Goal: Information Seeking & Learning: Learn about a topic

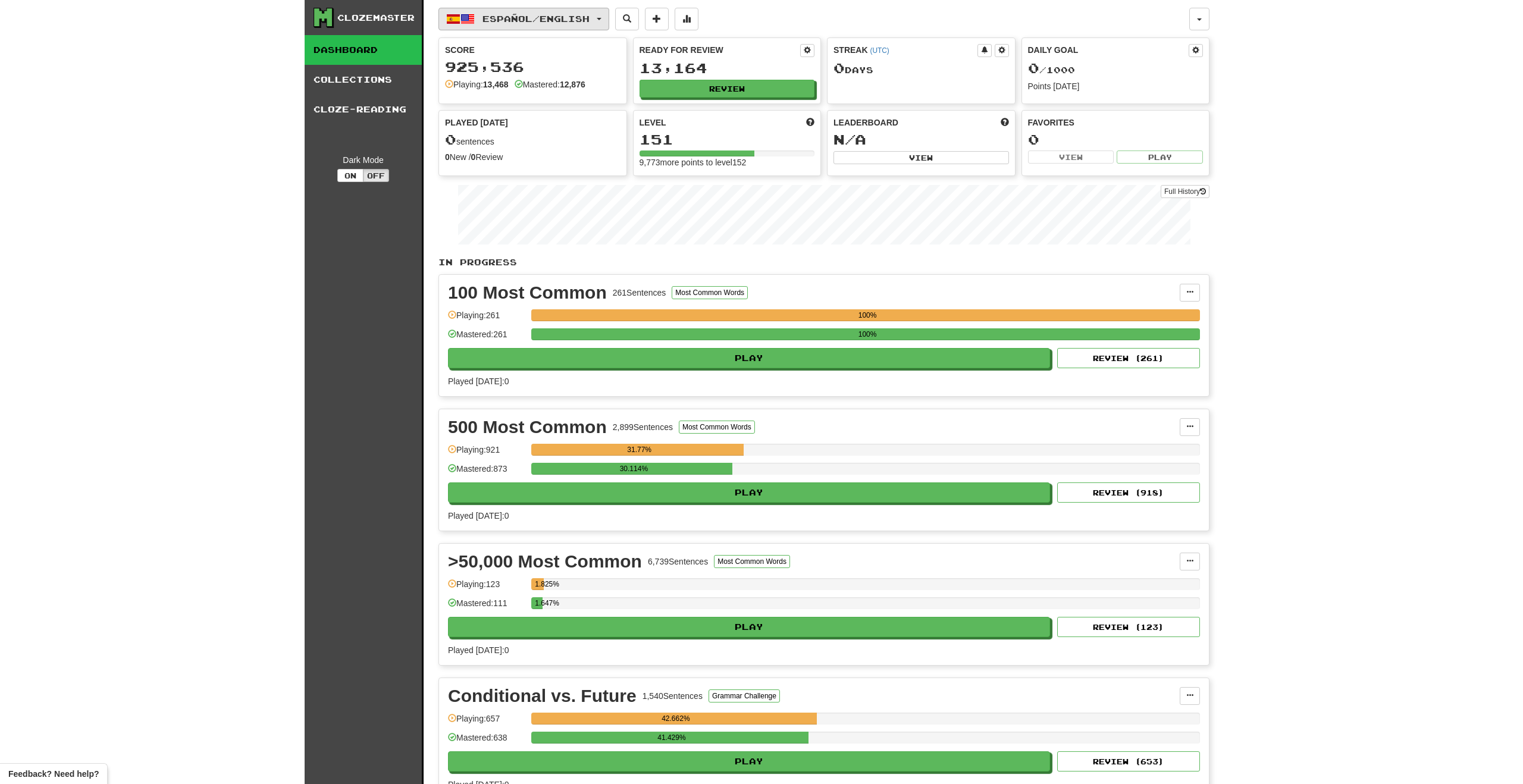
click at [578, 15] on span "Español / English" at bounding box center [535, 18] width 107 height 10
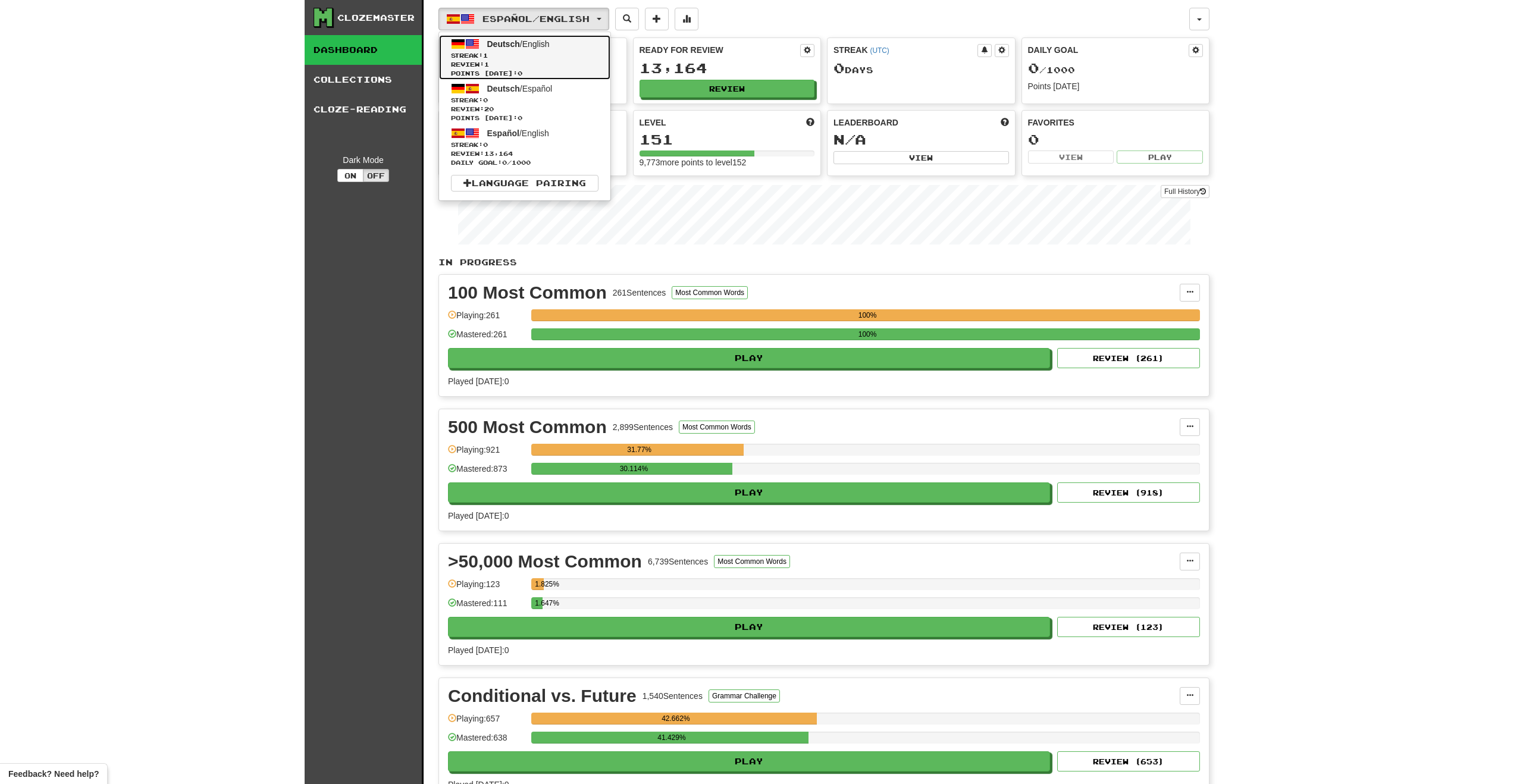
click at [556, 66] on span "Review: 1" at bounding box center [524, 64] width 147 height 9
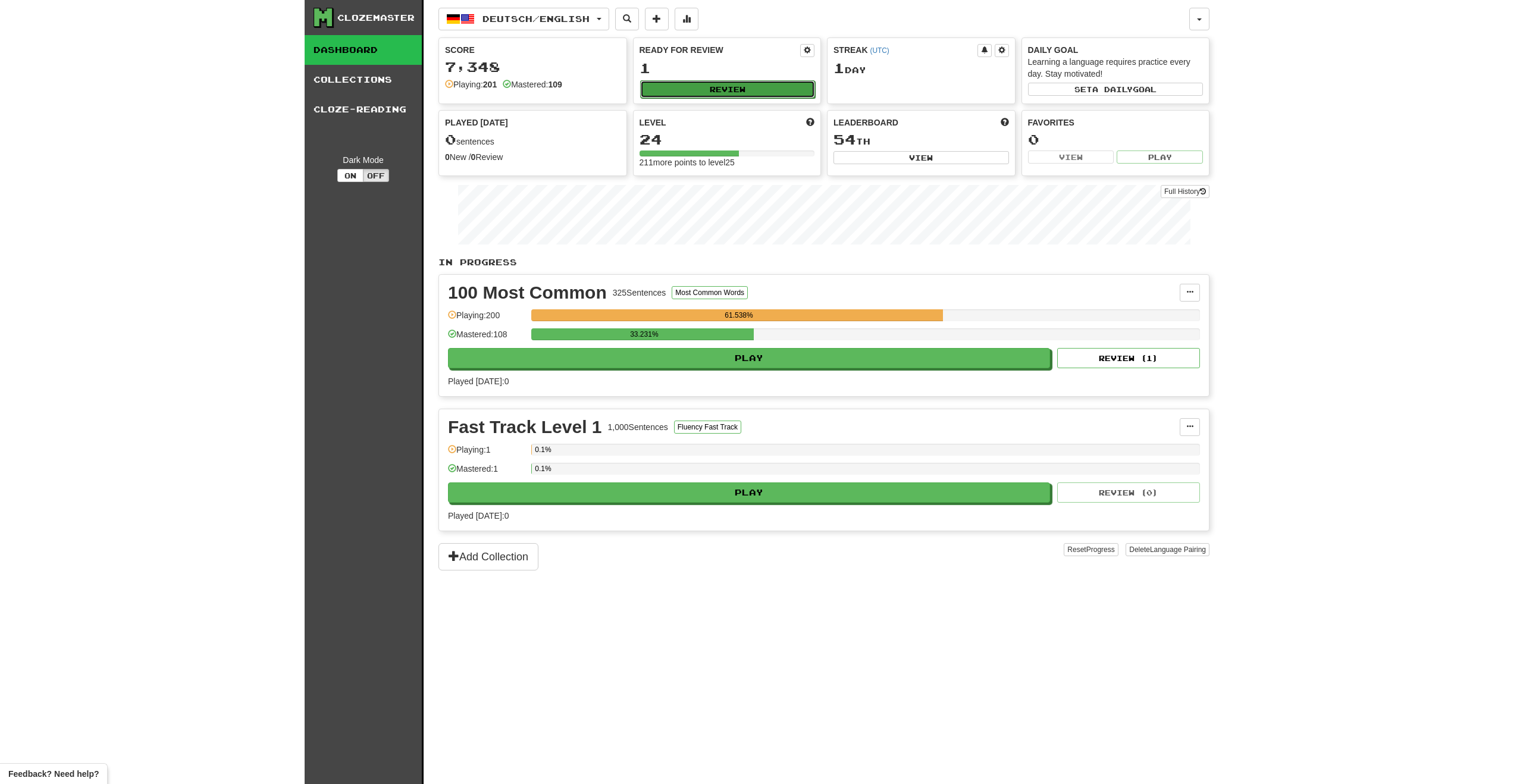
click at [695, 86] on button "Review" at bounding box center [728, 89] width 176 height 18
select select "***"
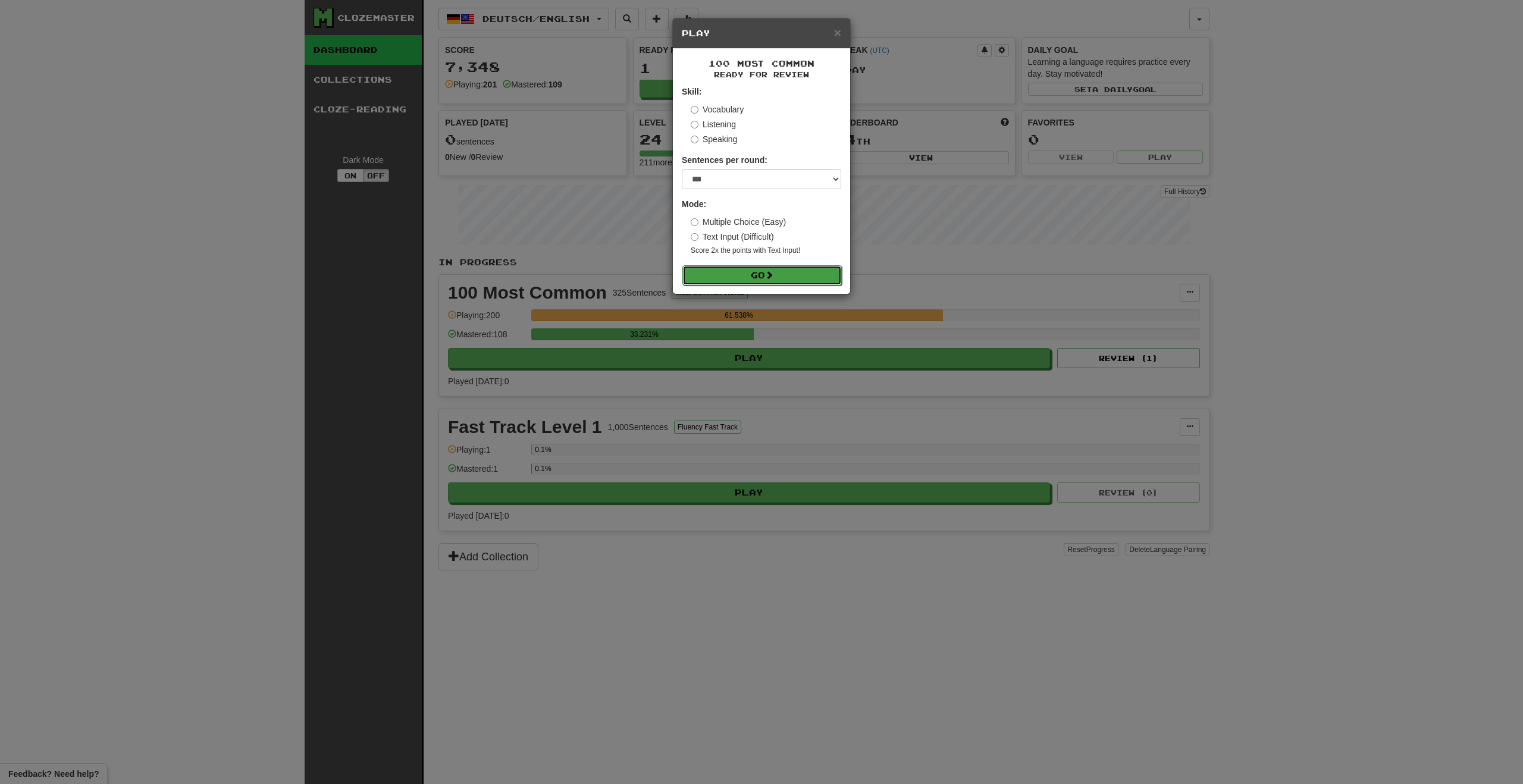
click at [763, 275] on button "Go" at bounding box center [761, 276] width 159 height 21
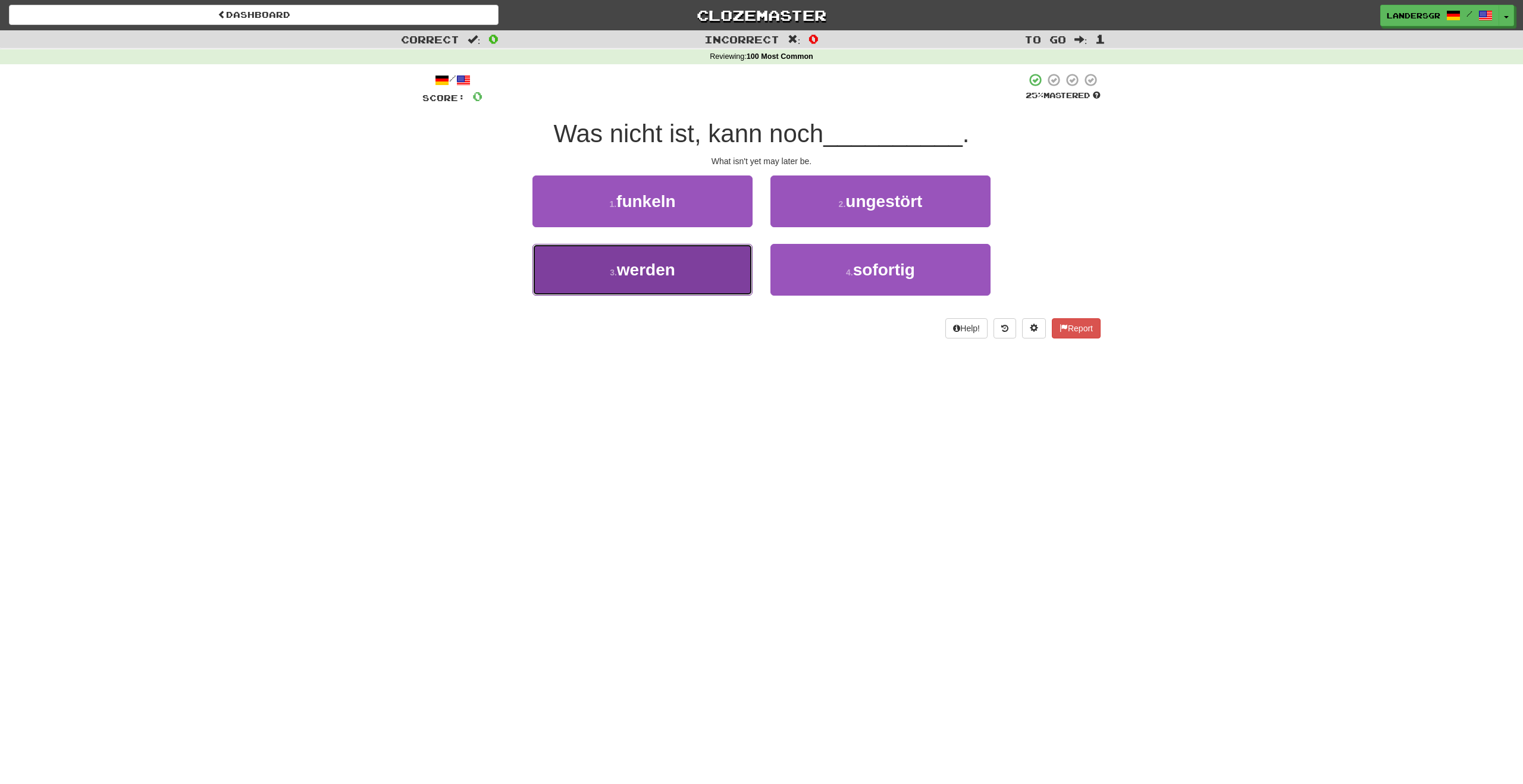
click at [723, 281] on button "3 . werden" at bounding box center [642, 269] width 220 height 51
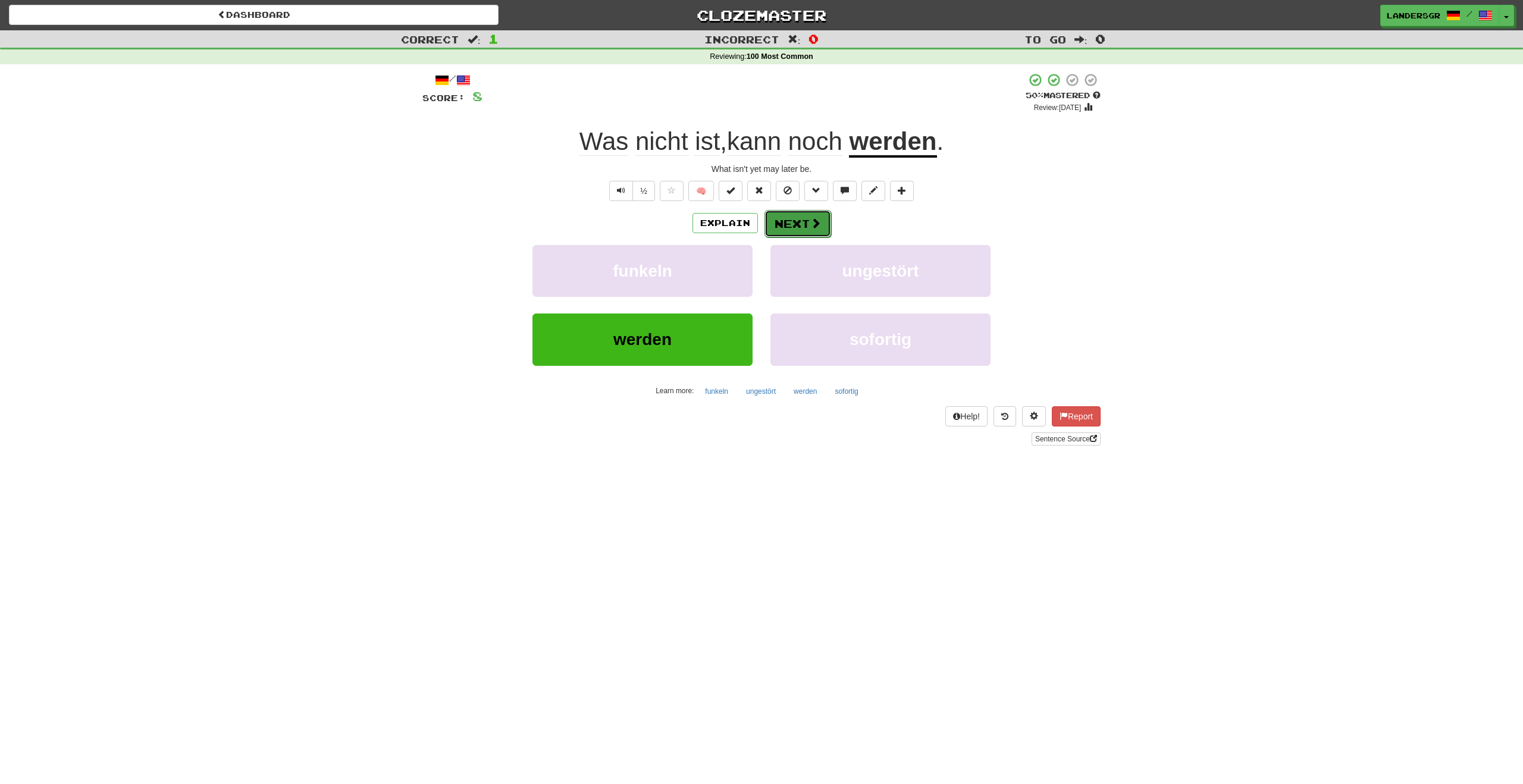
click at [776, 216] on button "Next" at bounding box center [798, 223] width 67 height 28
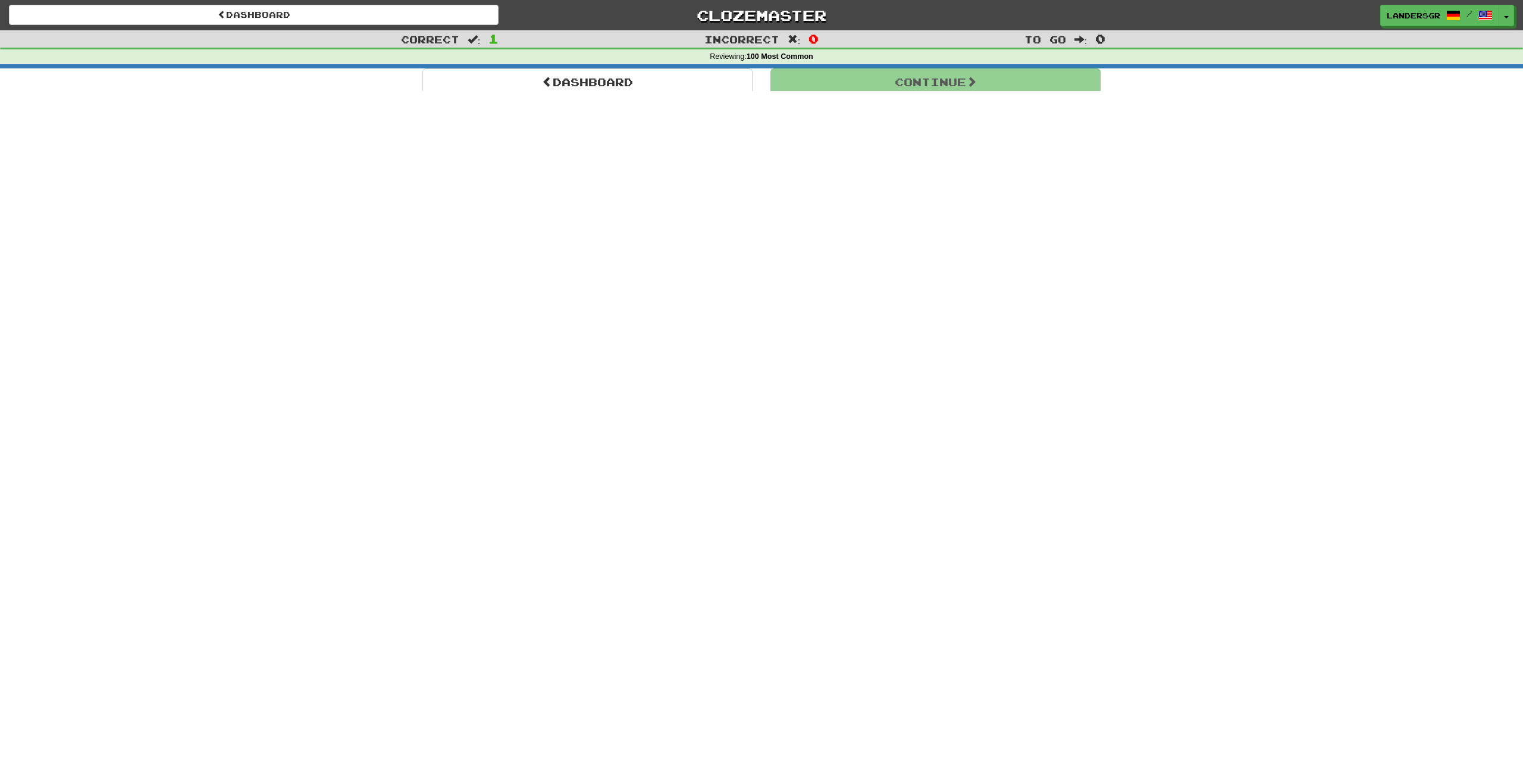
click at [776, 216] on div "Dashboard Clozemaster landersgr / Toggle Dropdown Dashboard Leaderboard Activit…" at bounding box center [761, 392] width 1523 height 784
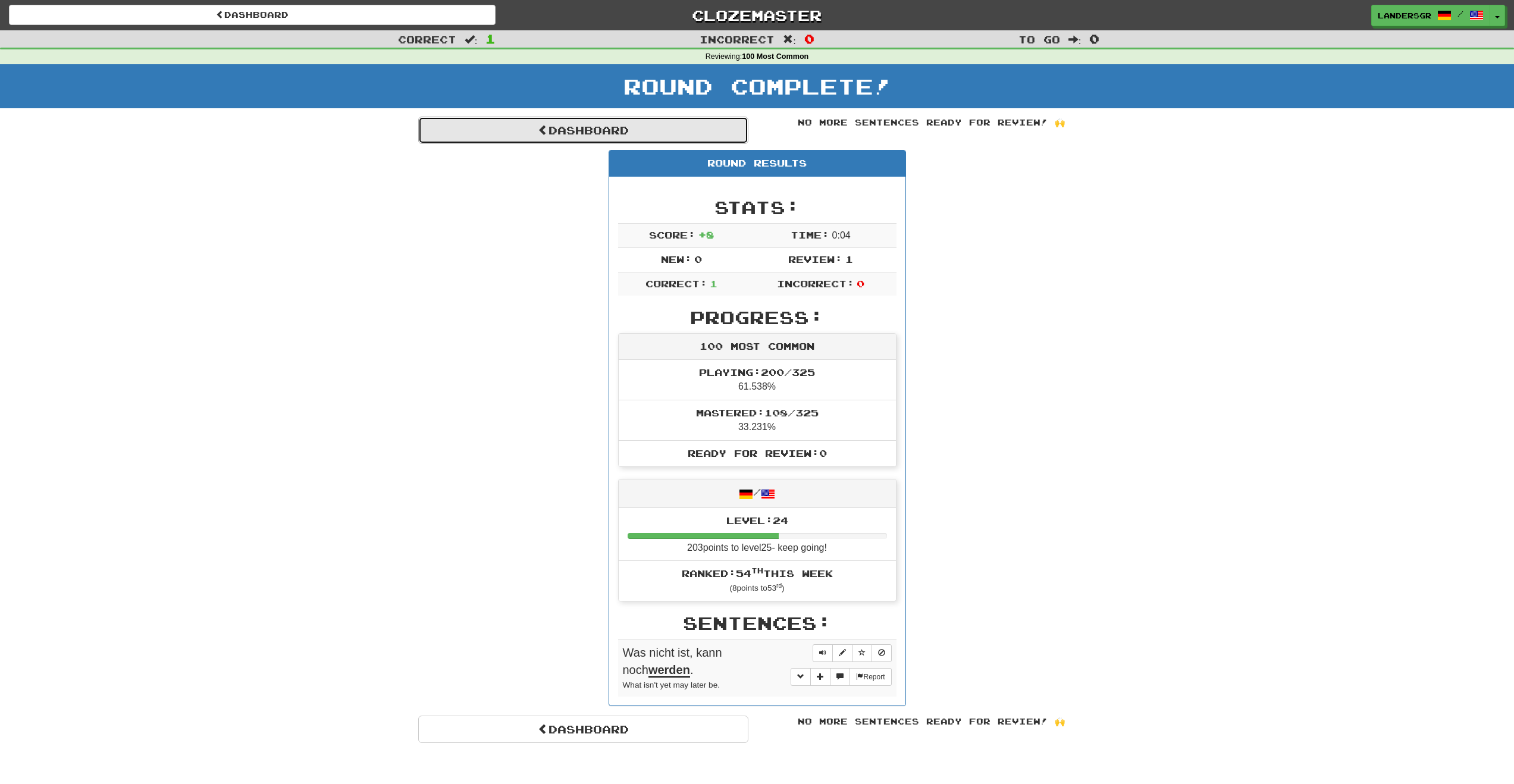
click at [595, 135] on link "Dashboard" at bounding box center [583, 130] width 330 height 28
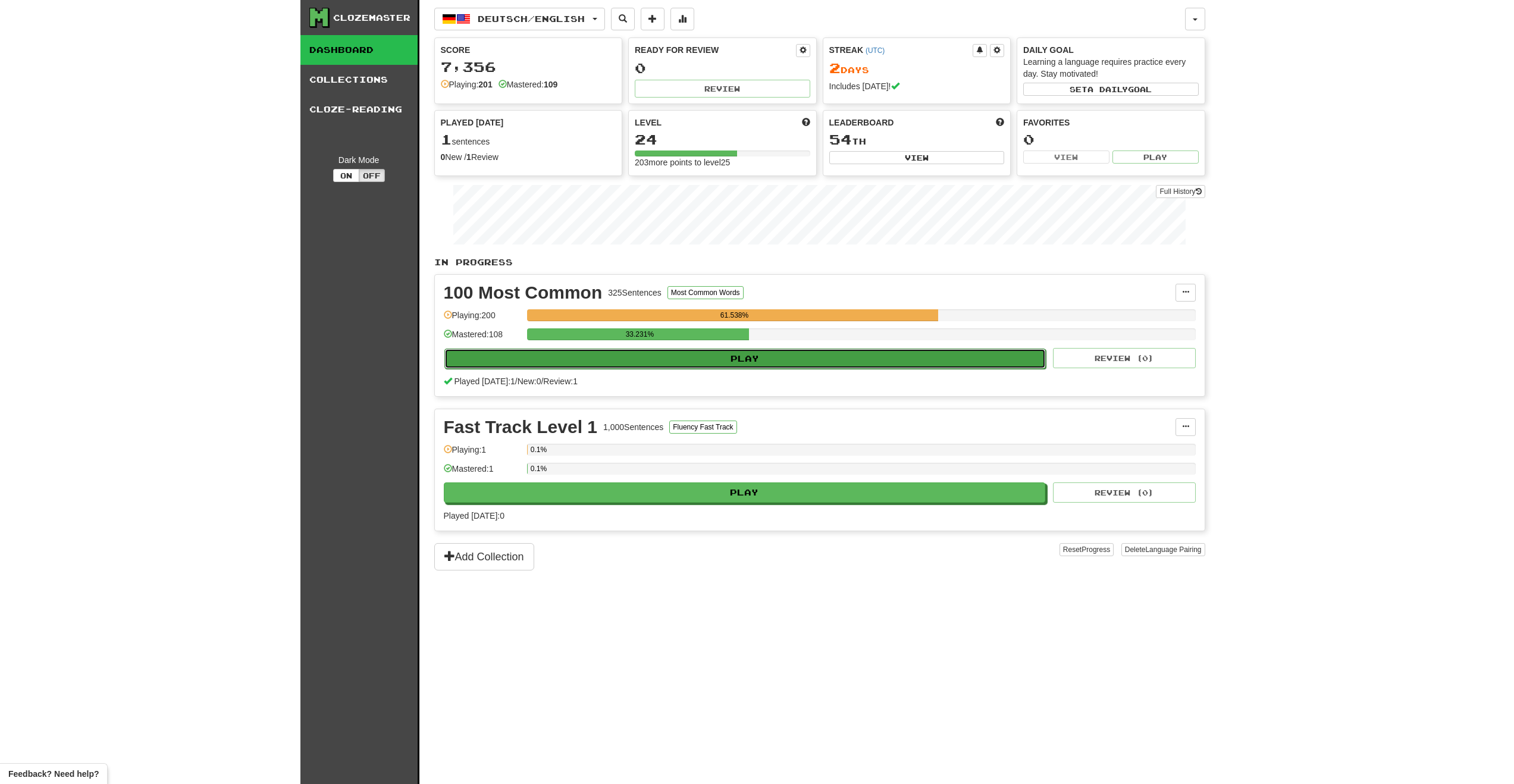
click at [696, 352] on button "Play" at bounding box center [746, 359] width 602 height 21
select select "***"
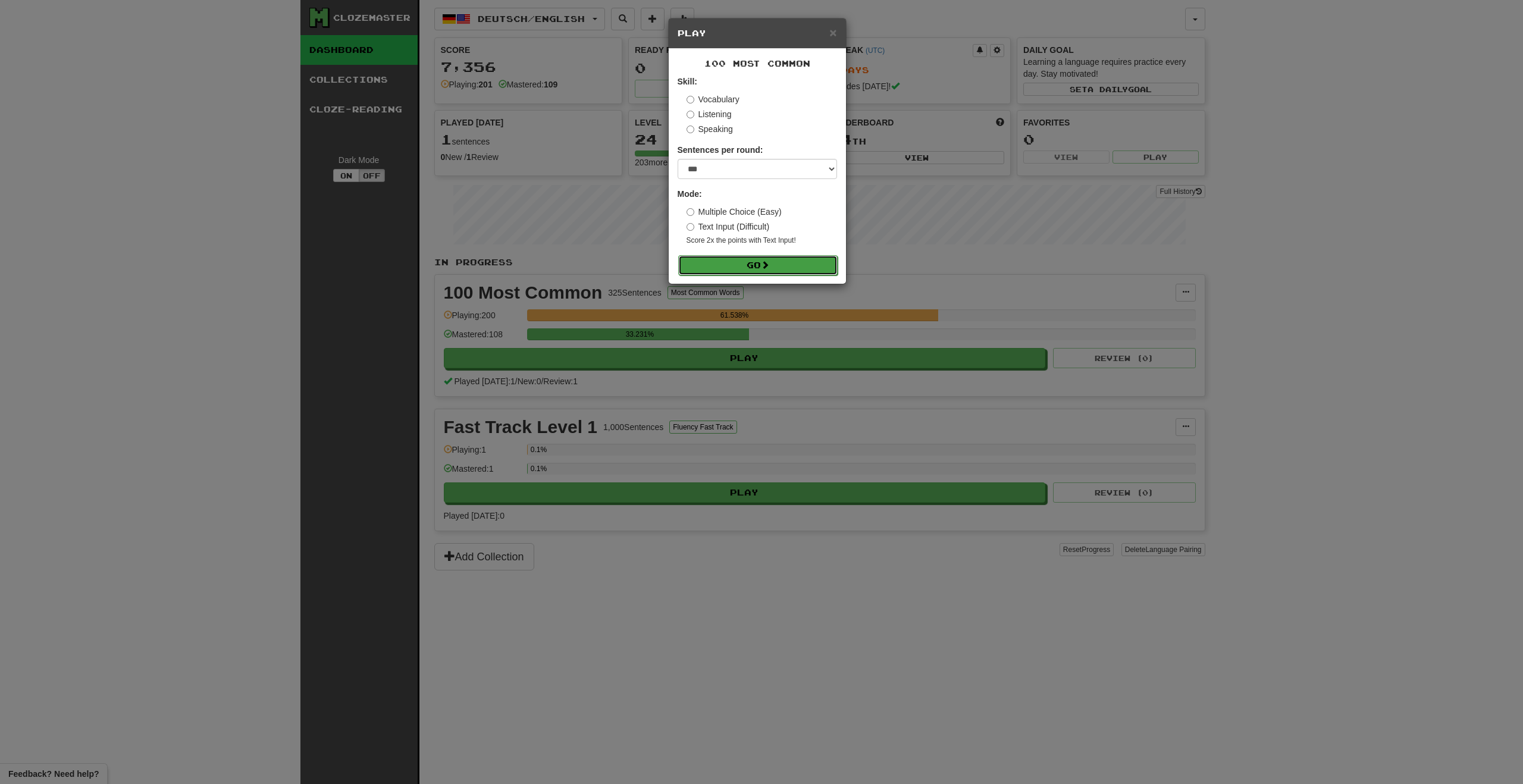
click at [725, 264] on button "Go" at bounding box center [757, 265] width 159 height 21
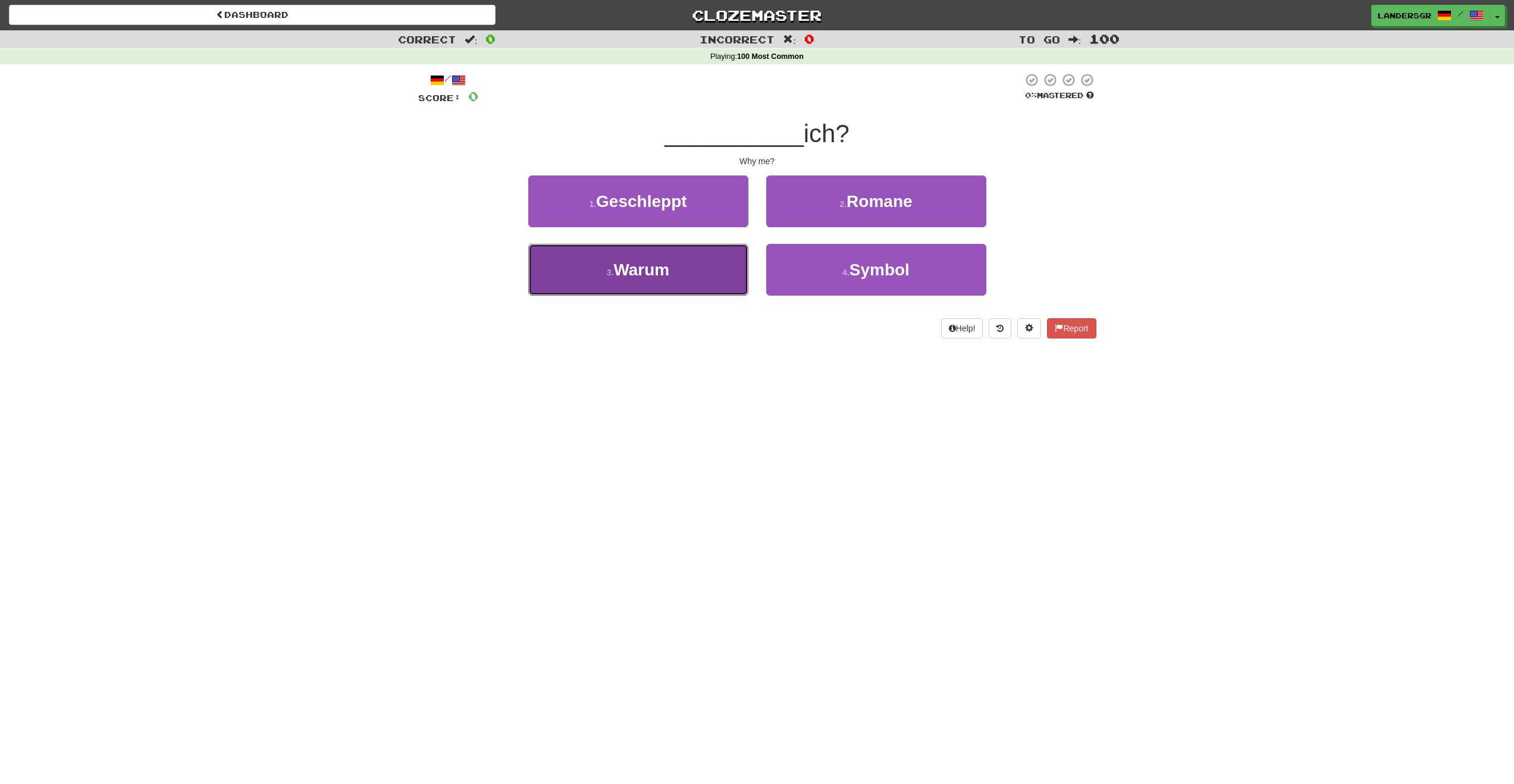
click at [663, 274] on span "Warum" at bounding box center [641, 269] width 56 height 18
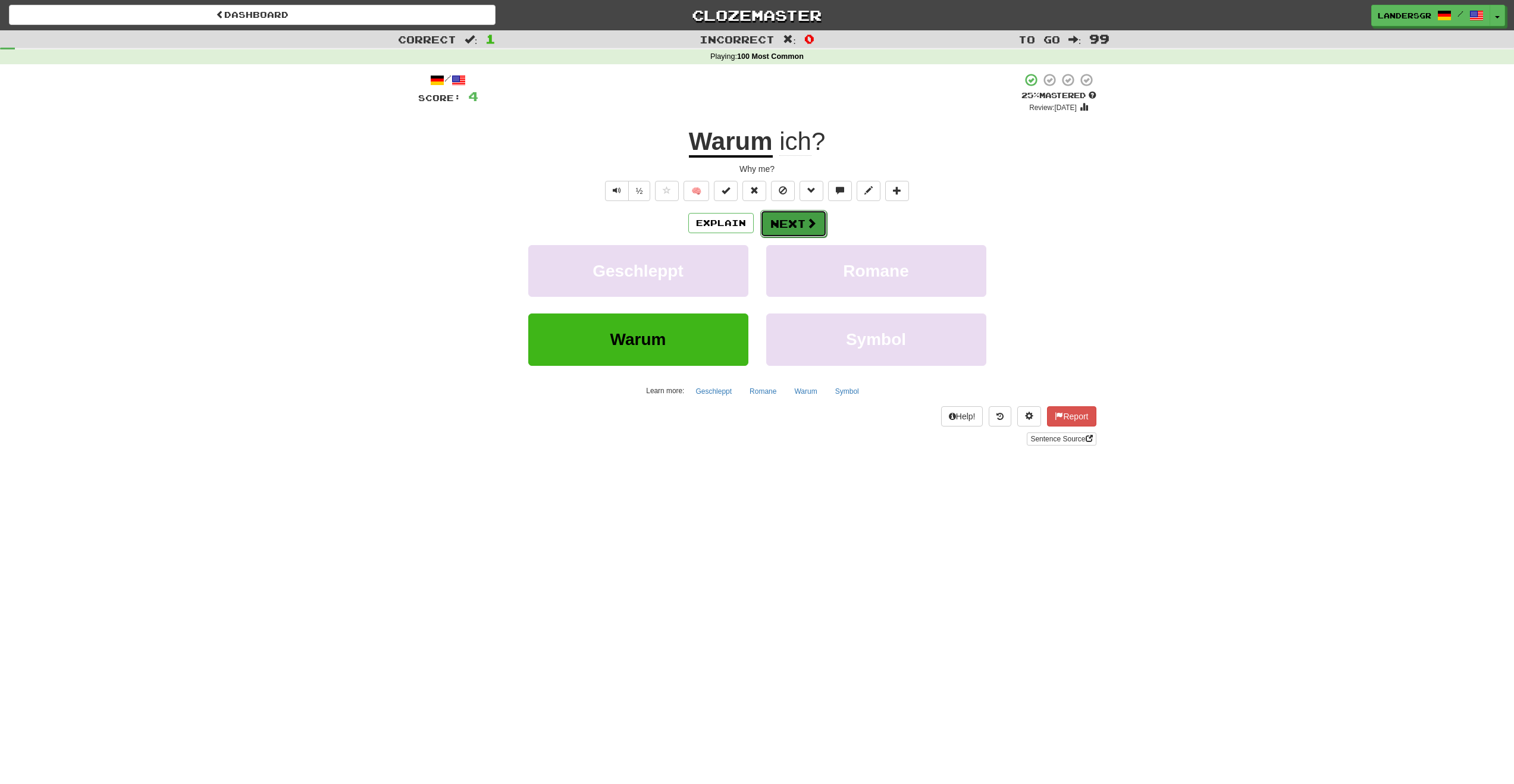
click at [804, 233] on button "Next" at bounding box center [794, 223] width 67 height 28
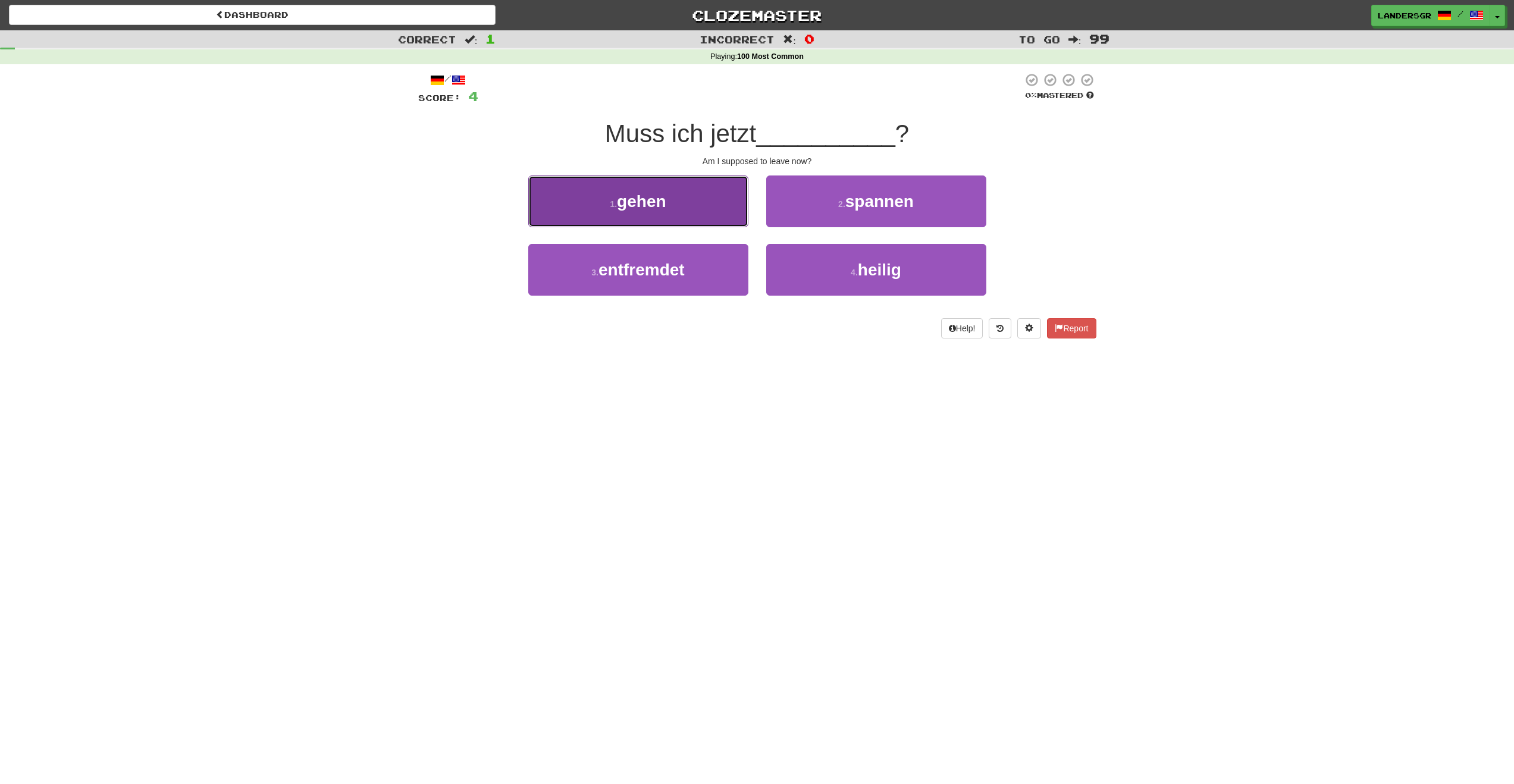
click at [692, 191] on button "1 . gehen" at bounding box center [639, 201] width 220 height 51
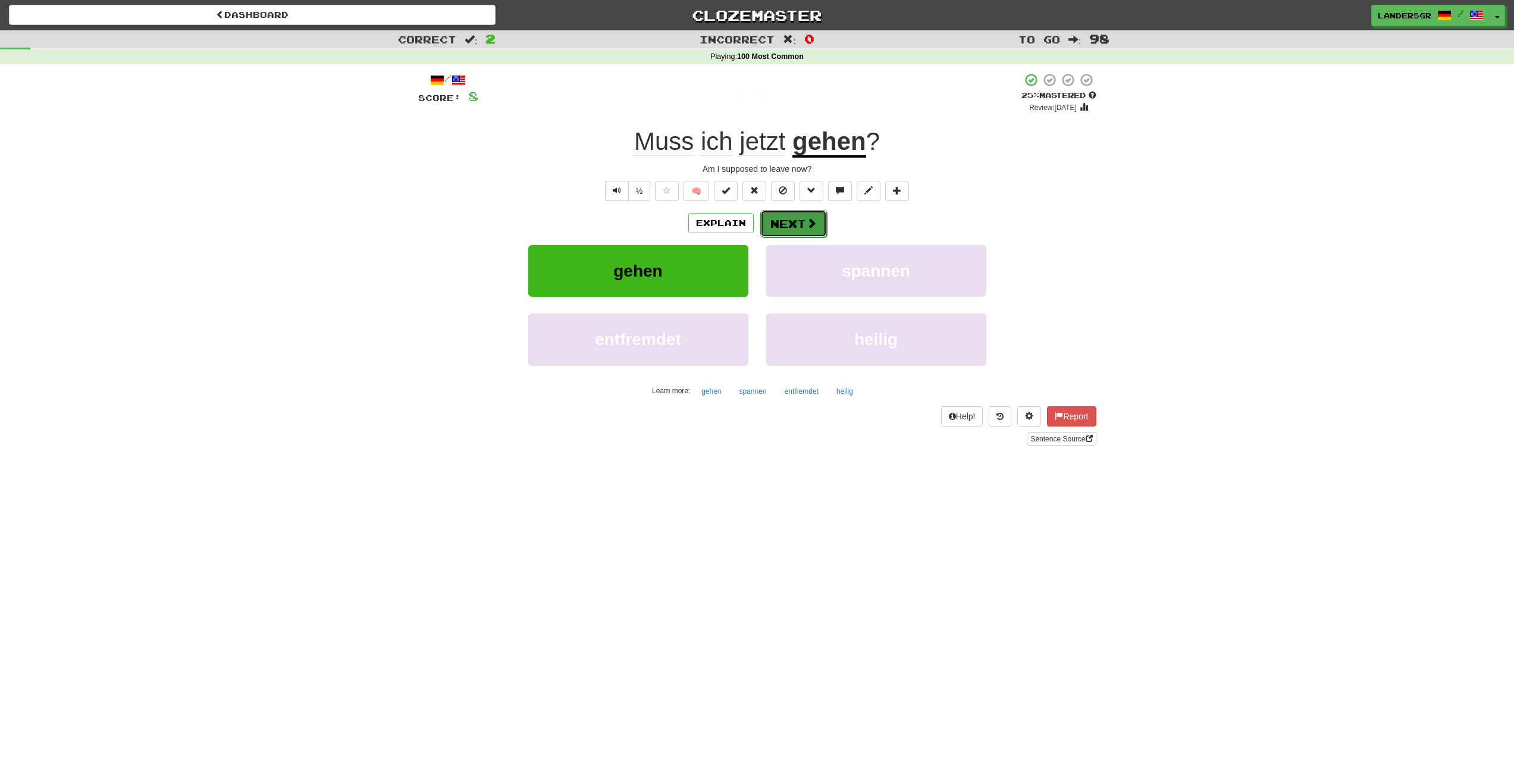
click at [788, 223] on button "Next" at bounding box center [794, 223] width 67 height 28
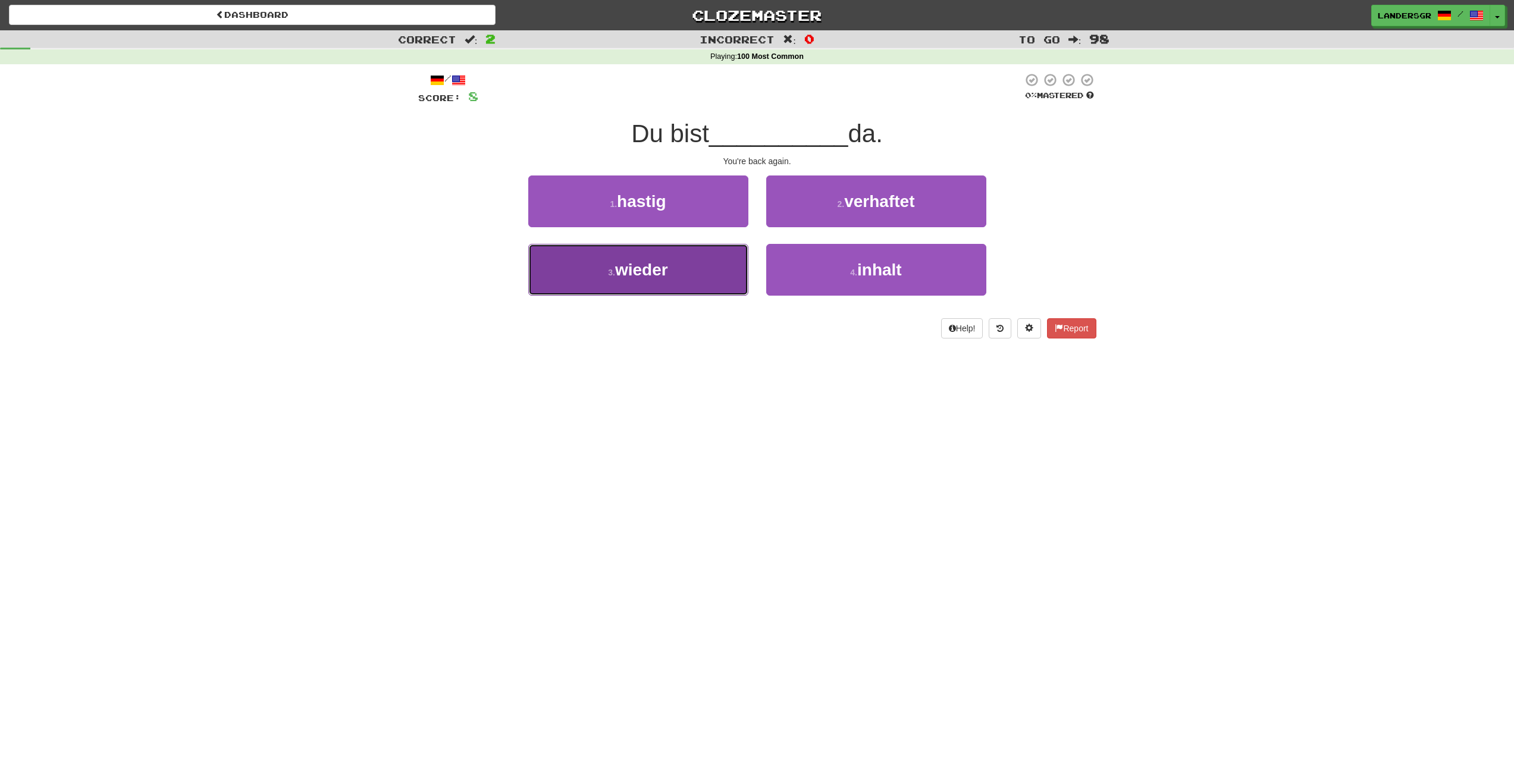
click at [723, 266] on button "3 . wieder" at bounding box center [639, 269] width 220 height 51
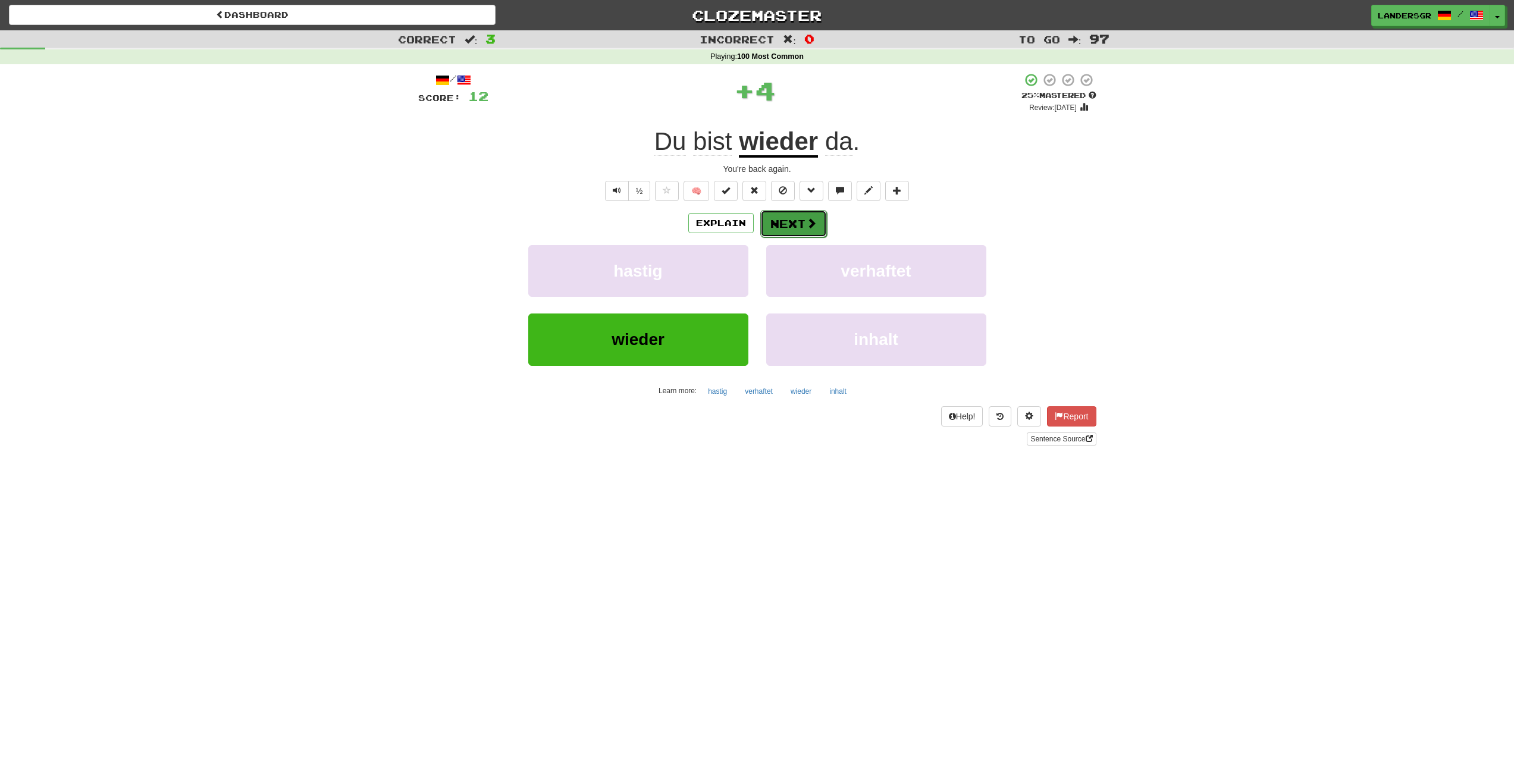
click at [780, 226] on button "Next" at bounding box center [794, 223] width 67 height 28
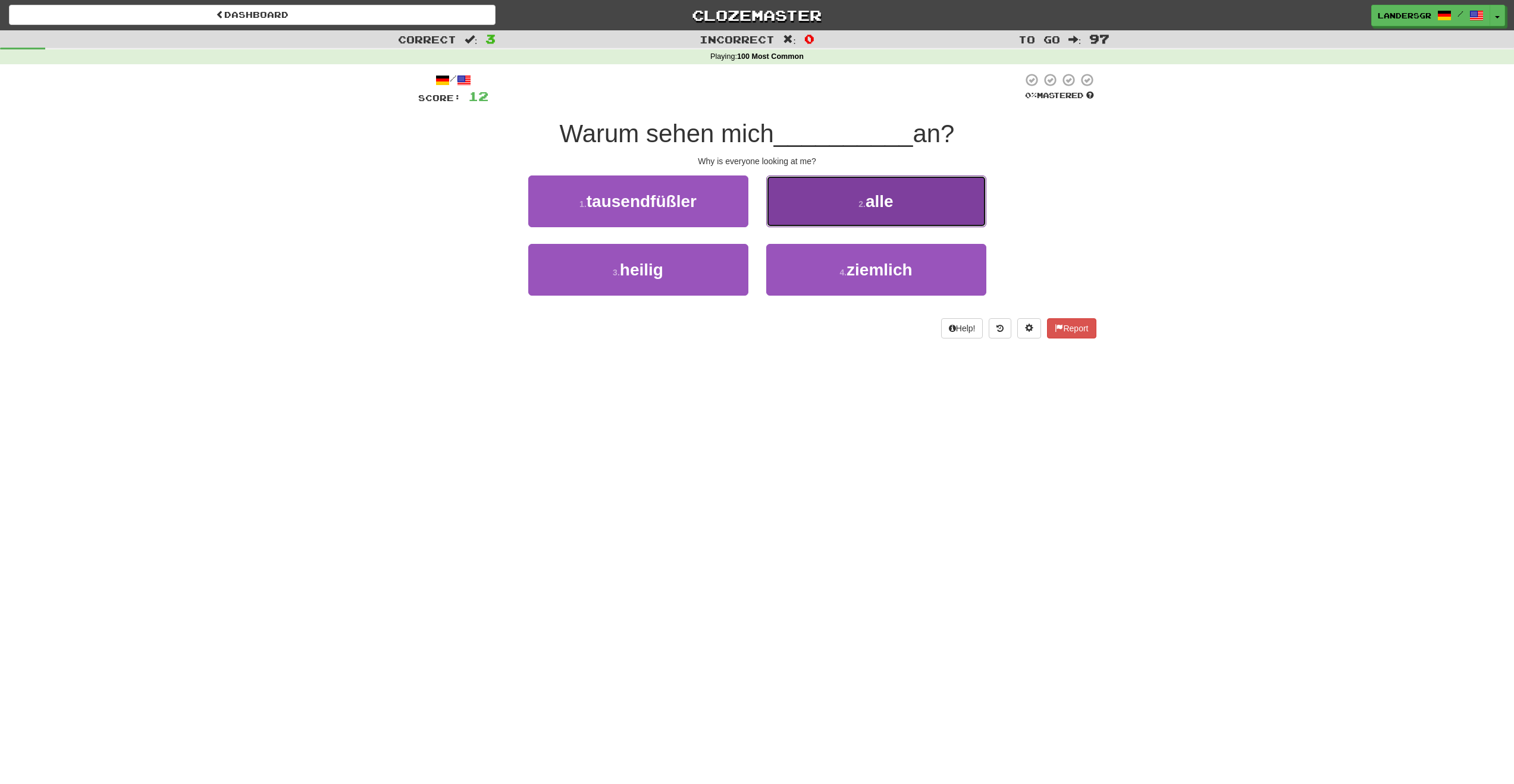
click at [779, 226] on button "2 . alle" at bounding box center [876, 201] width 220 height 51
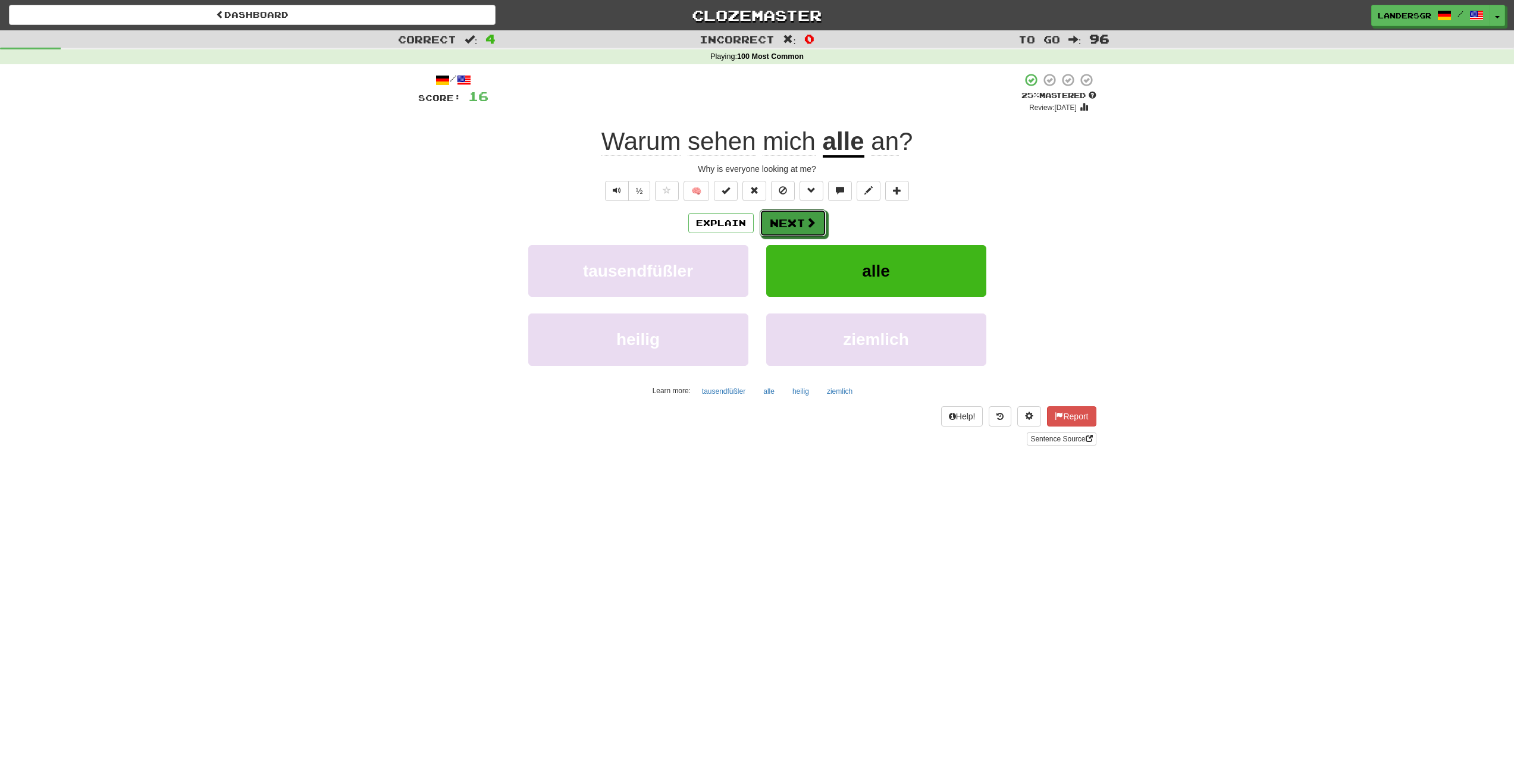
click at [779, 226] on button "Next" at bounding box center [793, 223] width 67 height 28
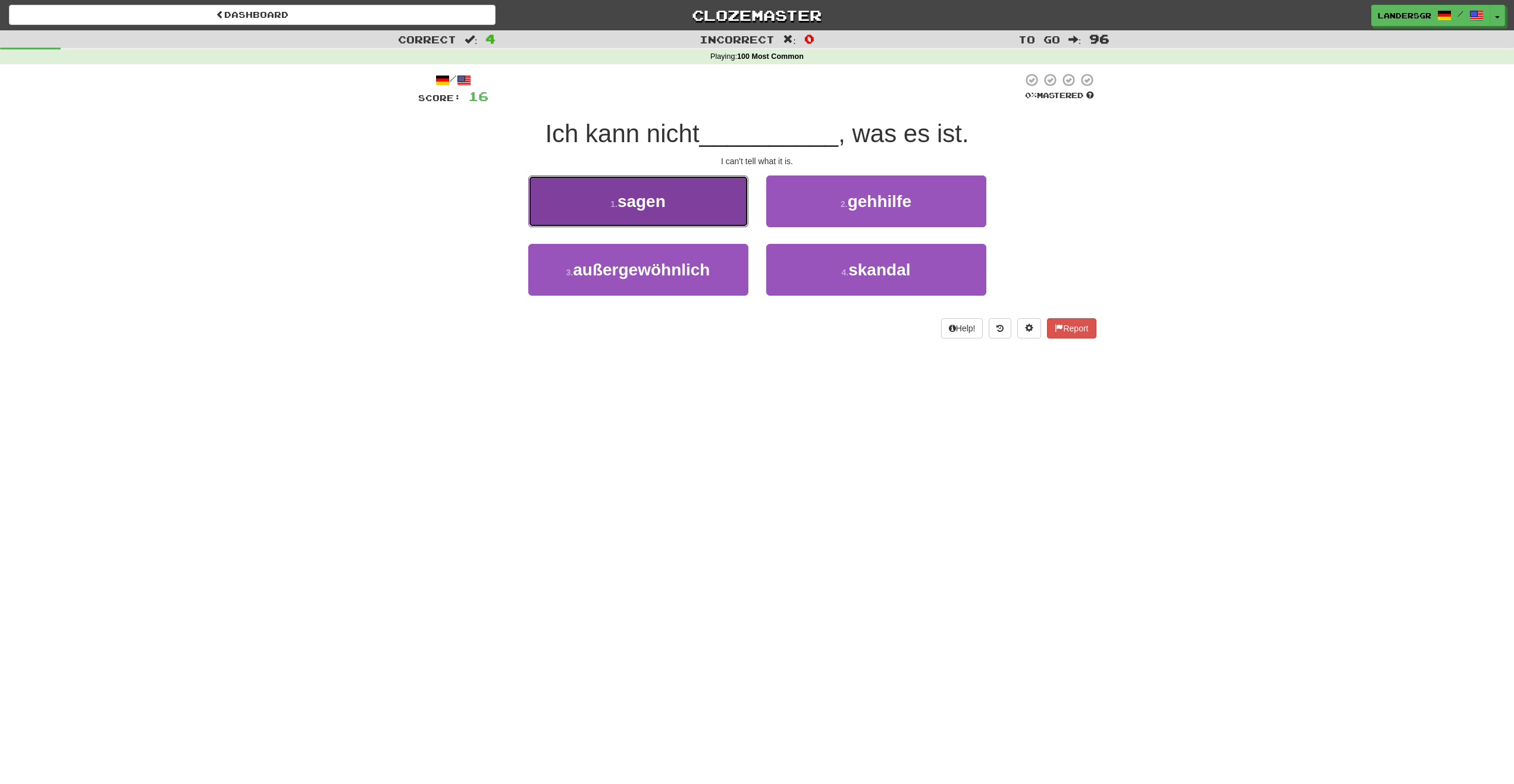
click at [637, 201] on span "sagen" at bounding box center [642, 201] width 48 height 18
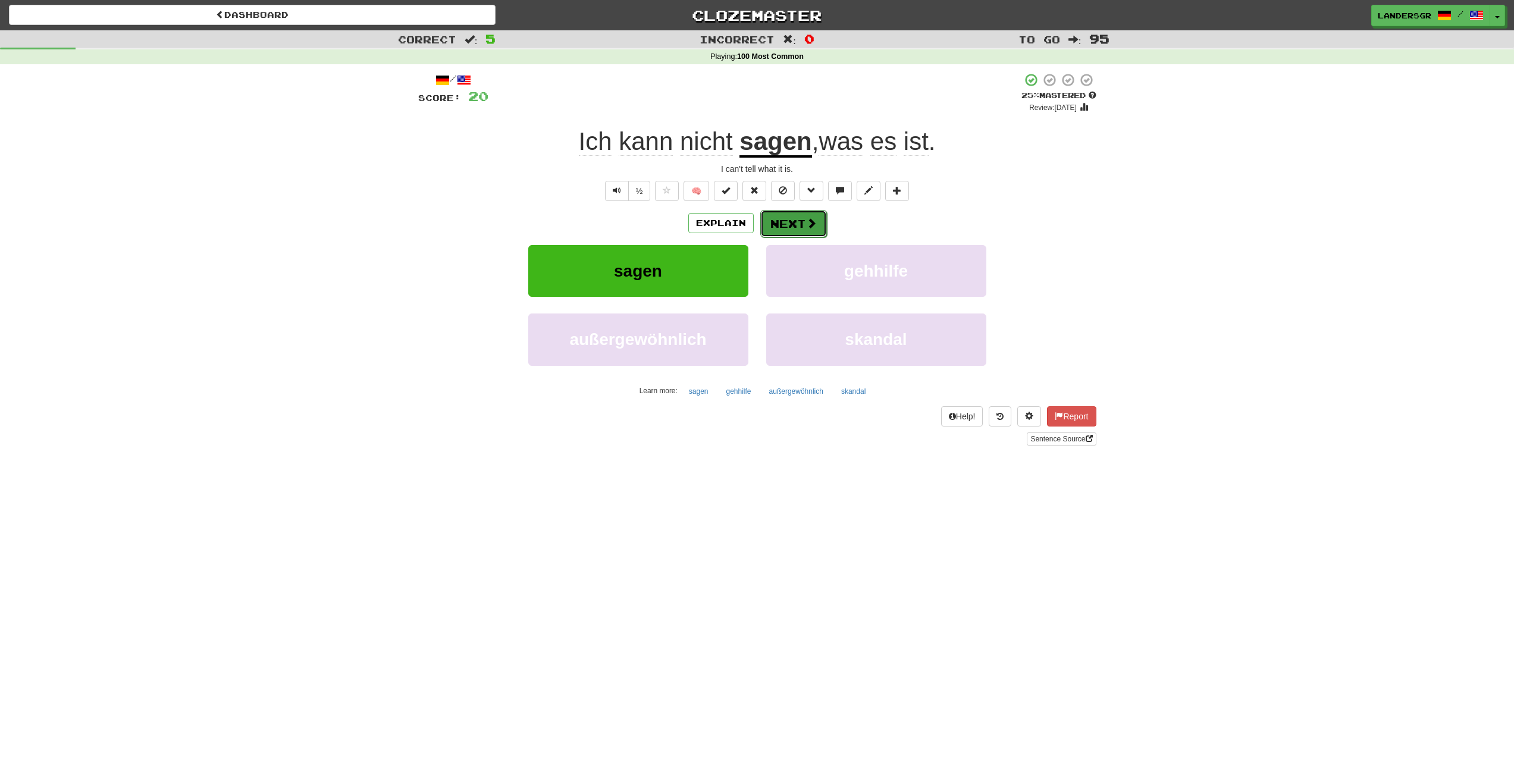
click at [803, 223] on button "Next" at bounding box center [794, 223] width 67 height 28
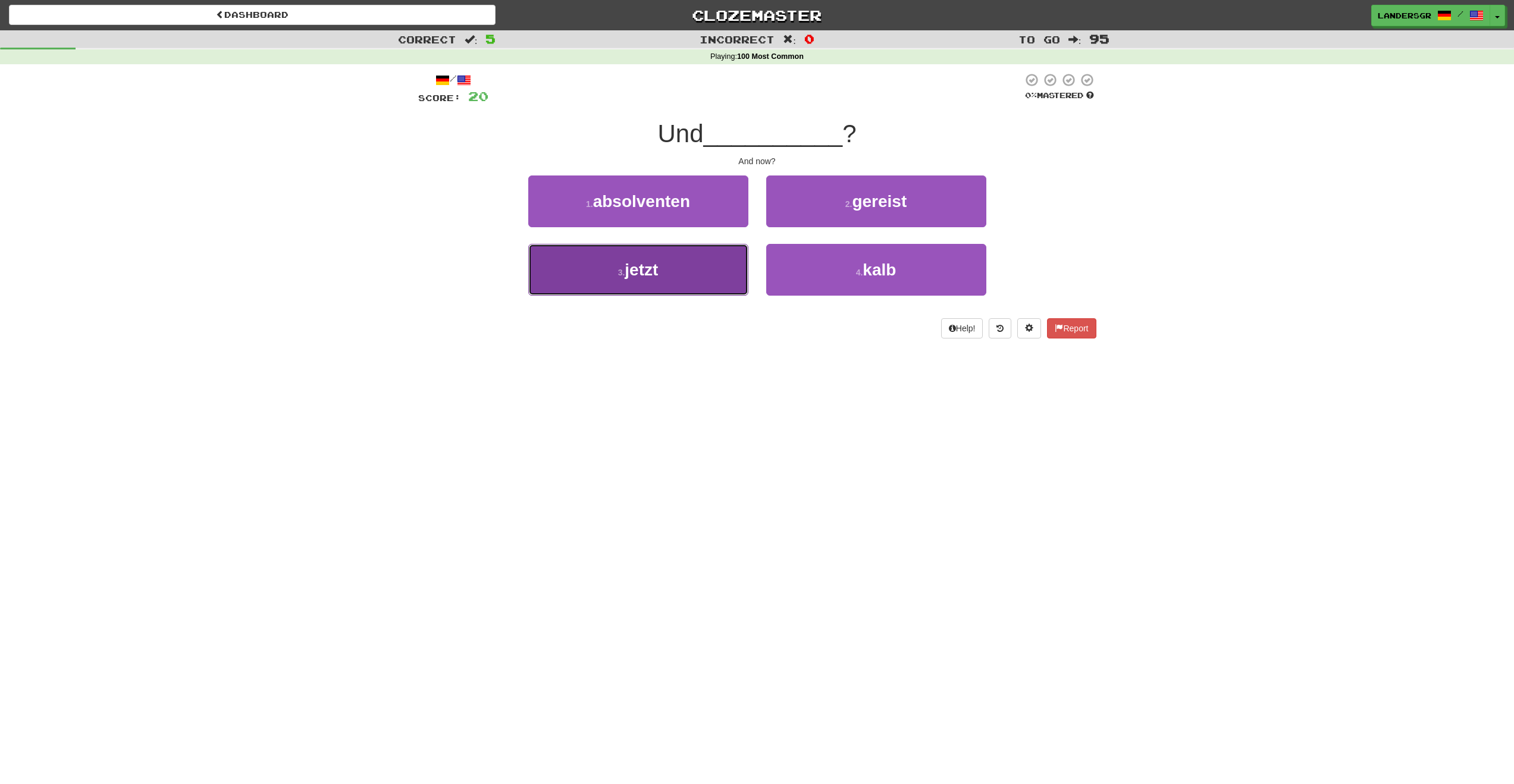
click at [671, 253] on button "3 . jetzt" at bounding box center [639, 269] width 220 height 51
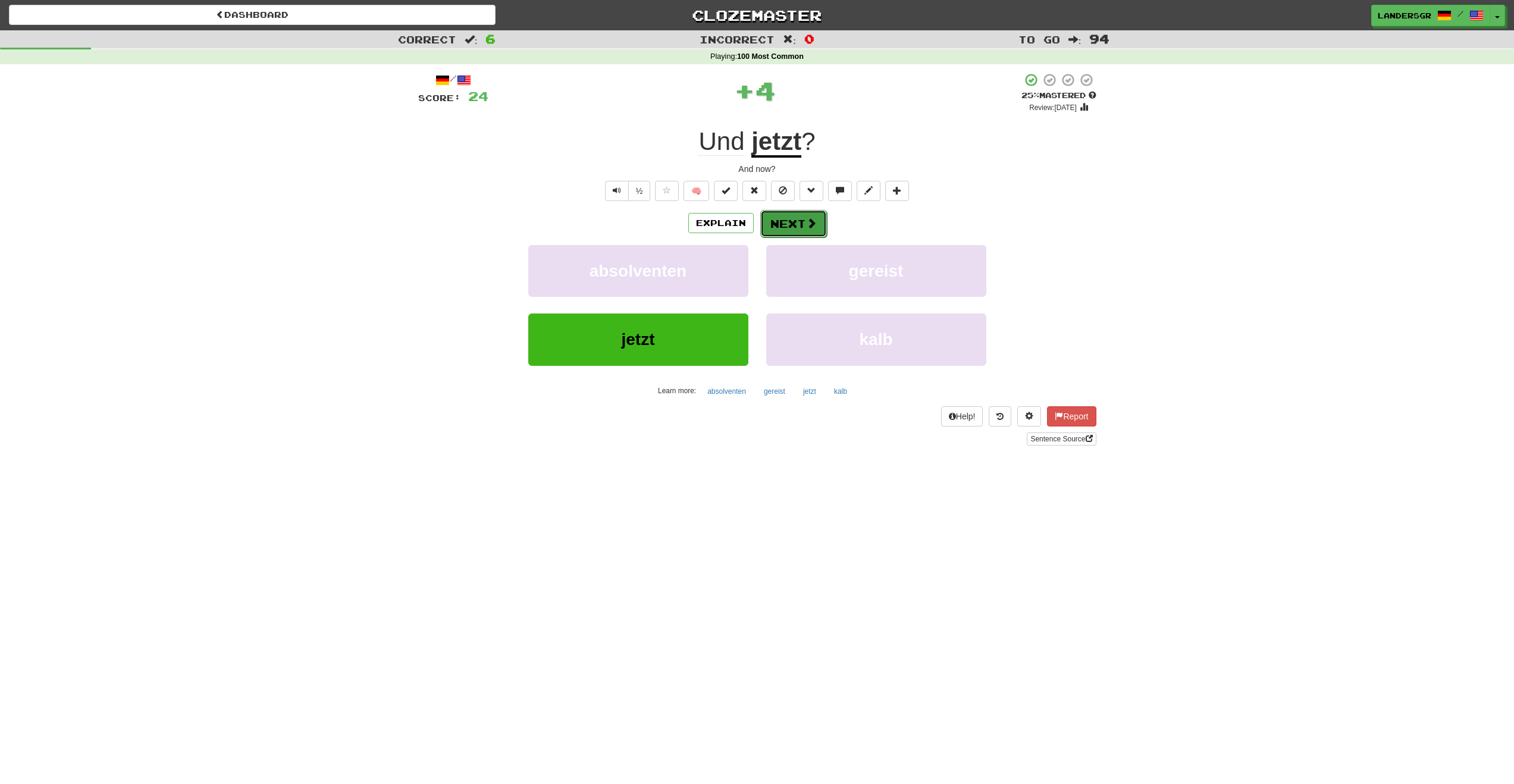
click at [776, 224] on button "Next" at bounding box center [794, 223] width 67 height 28
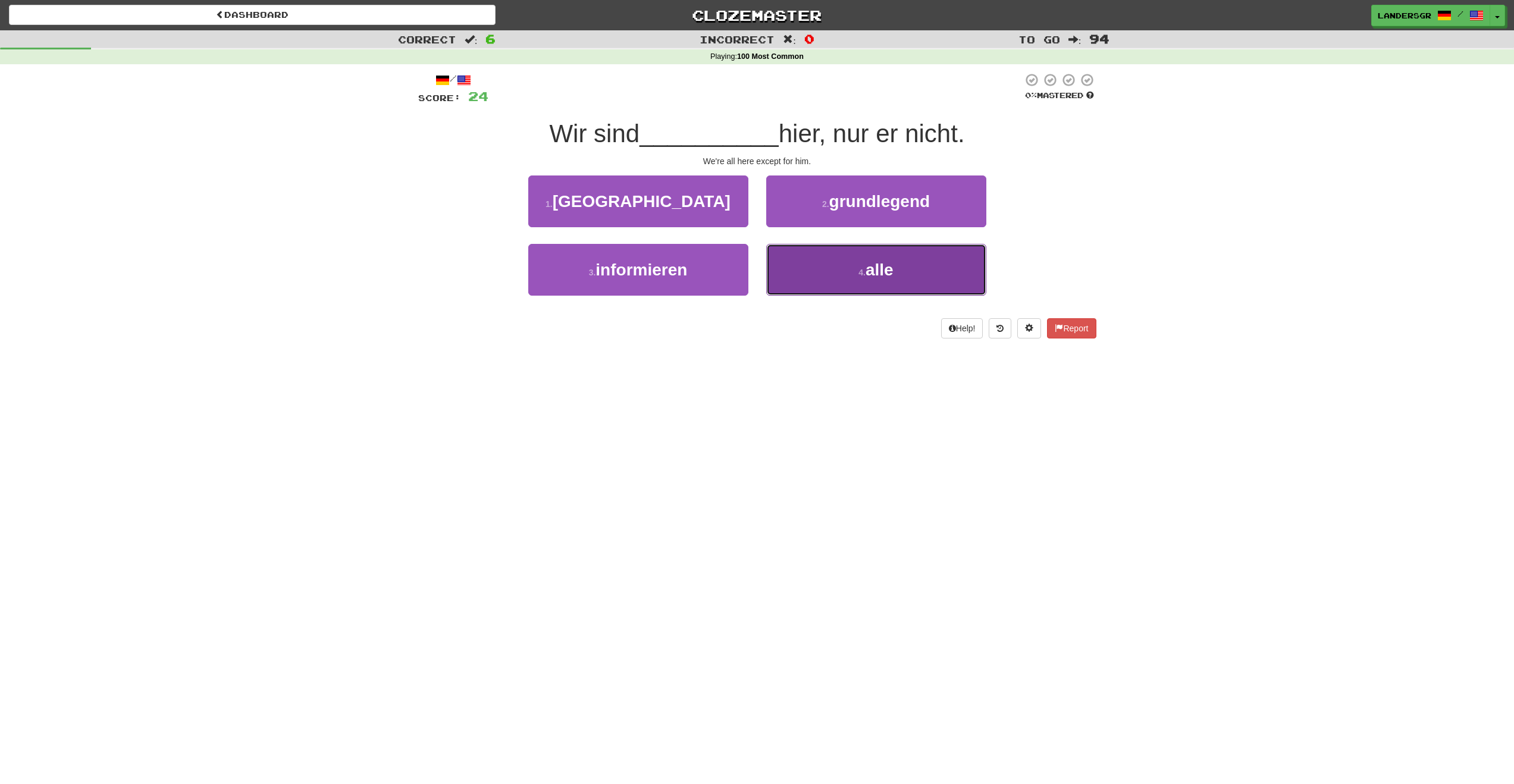
click at [792, 256] on button "4 . alle" at bounding box center [876, 269] width 220 height 51
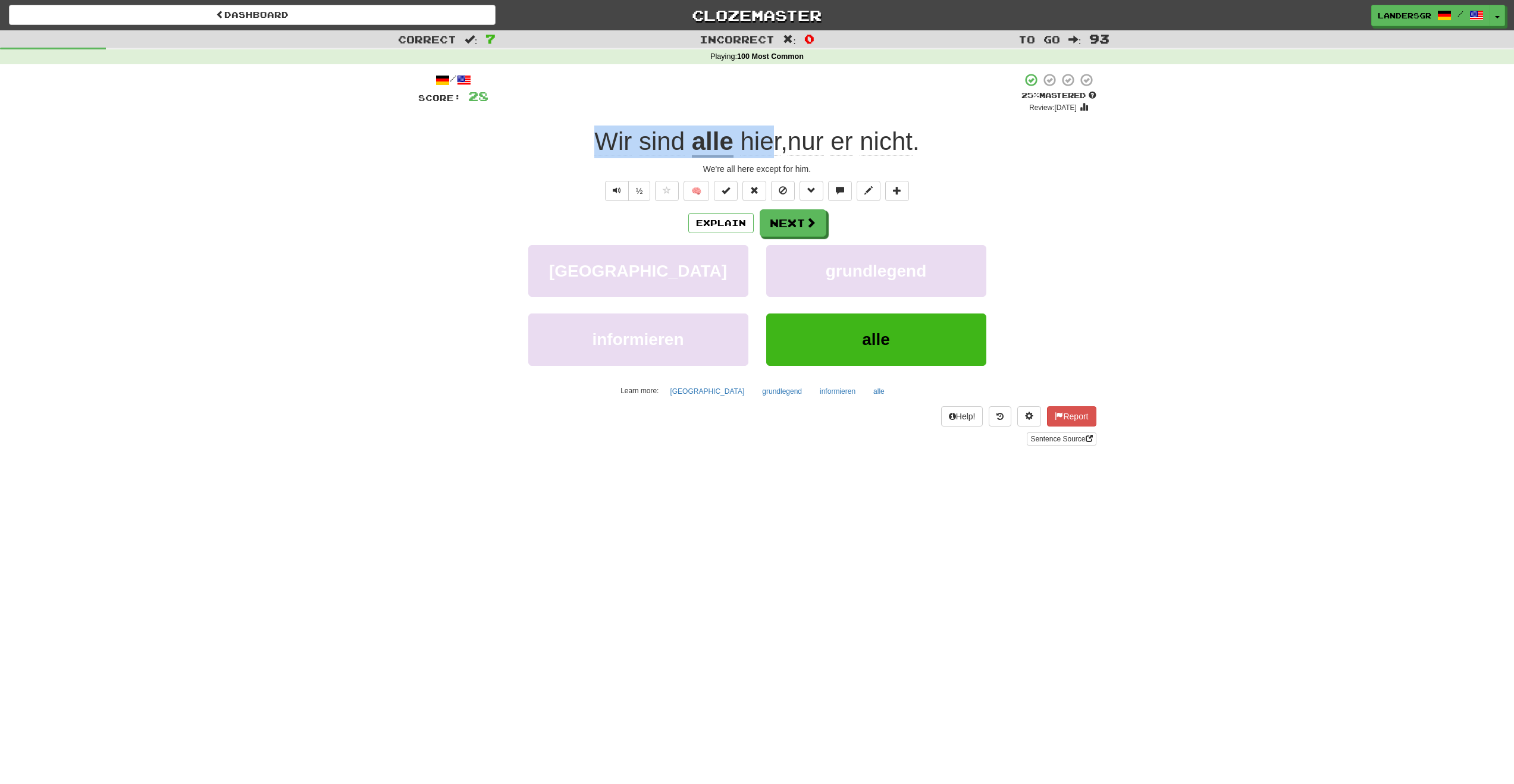
drag, startPoint x: 580, startPoint y: 147, endPoint x: 768, endPoint y: 150, distance: 188.0
click at [768, 150] on div "Wir sind alle hier , nur er nicht ." at bounding box center [757, 141] width 678 height 32
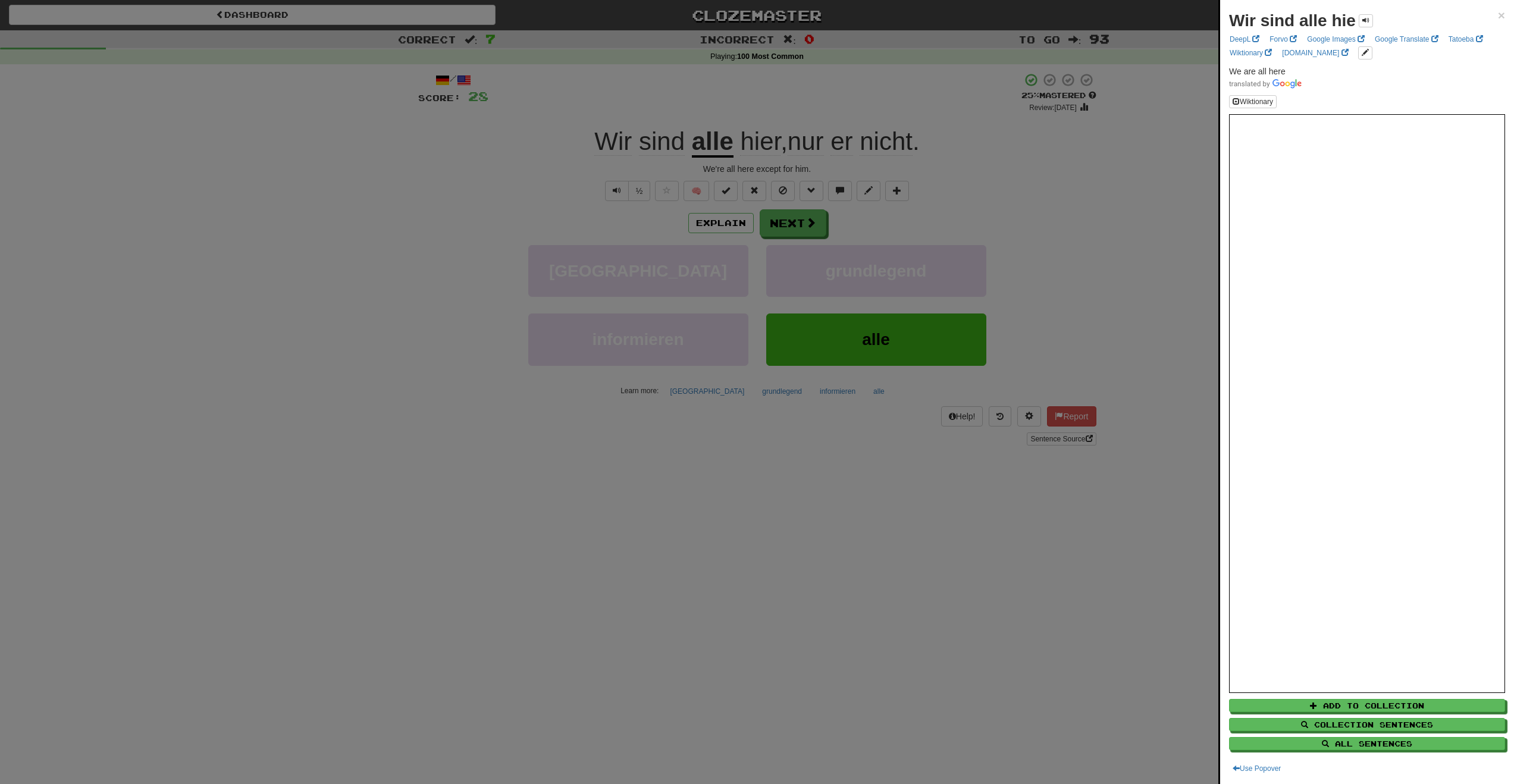
click at [790, 223] on div at bounding box center [757, 392] width 1514 height 784
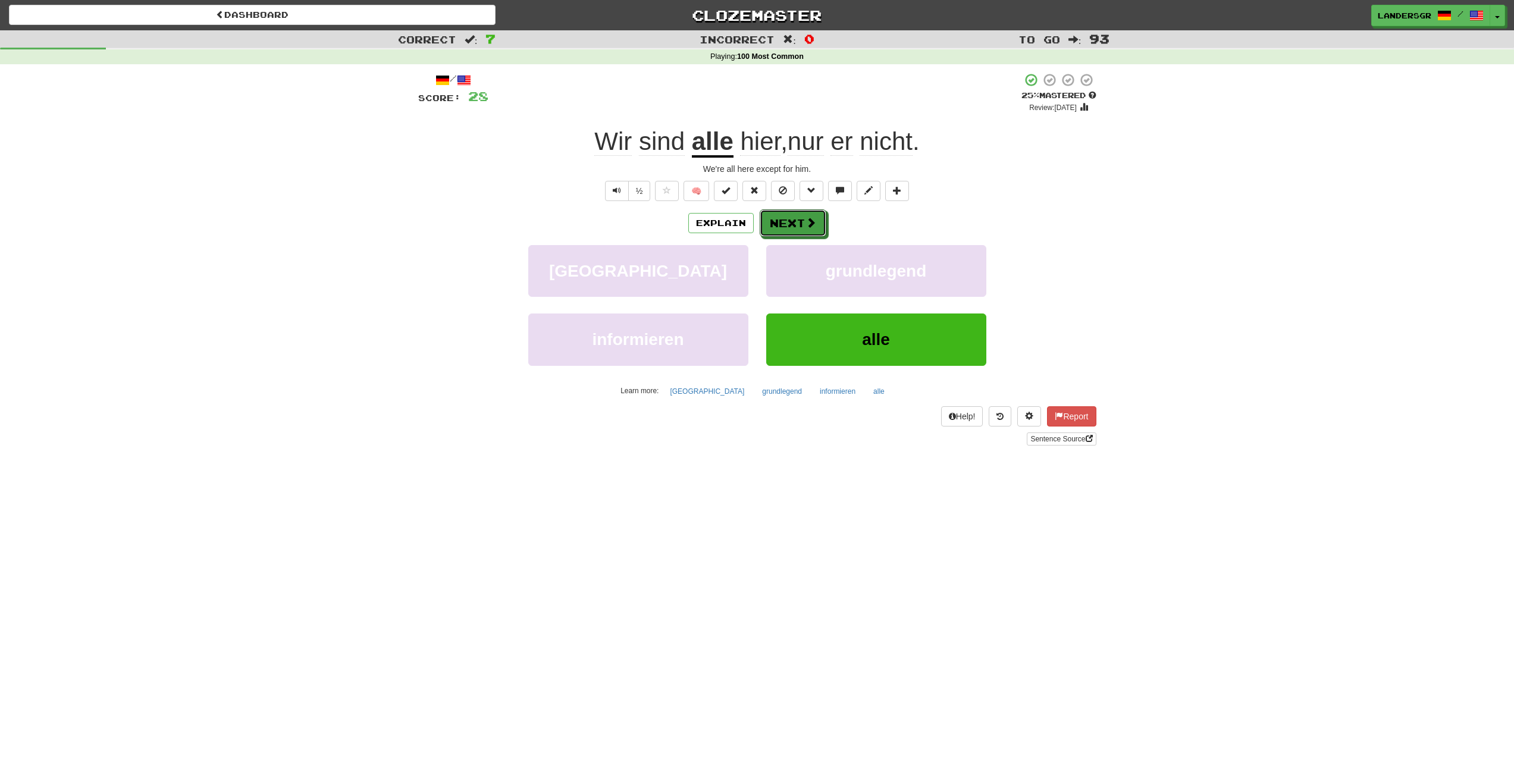
click at [790, 223] on button "Next" at bounding box center [793, 223] width 67 height 28
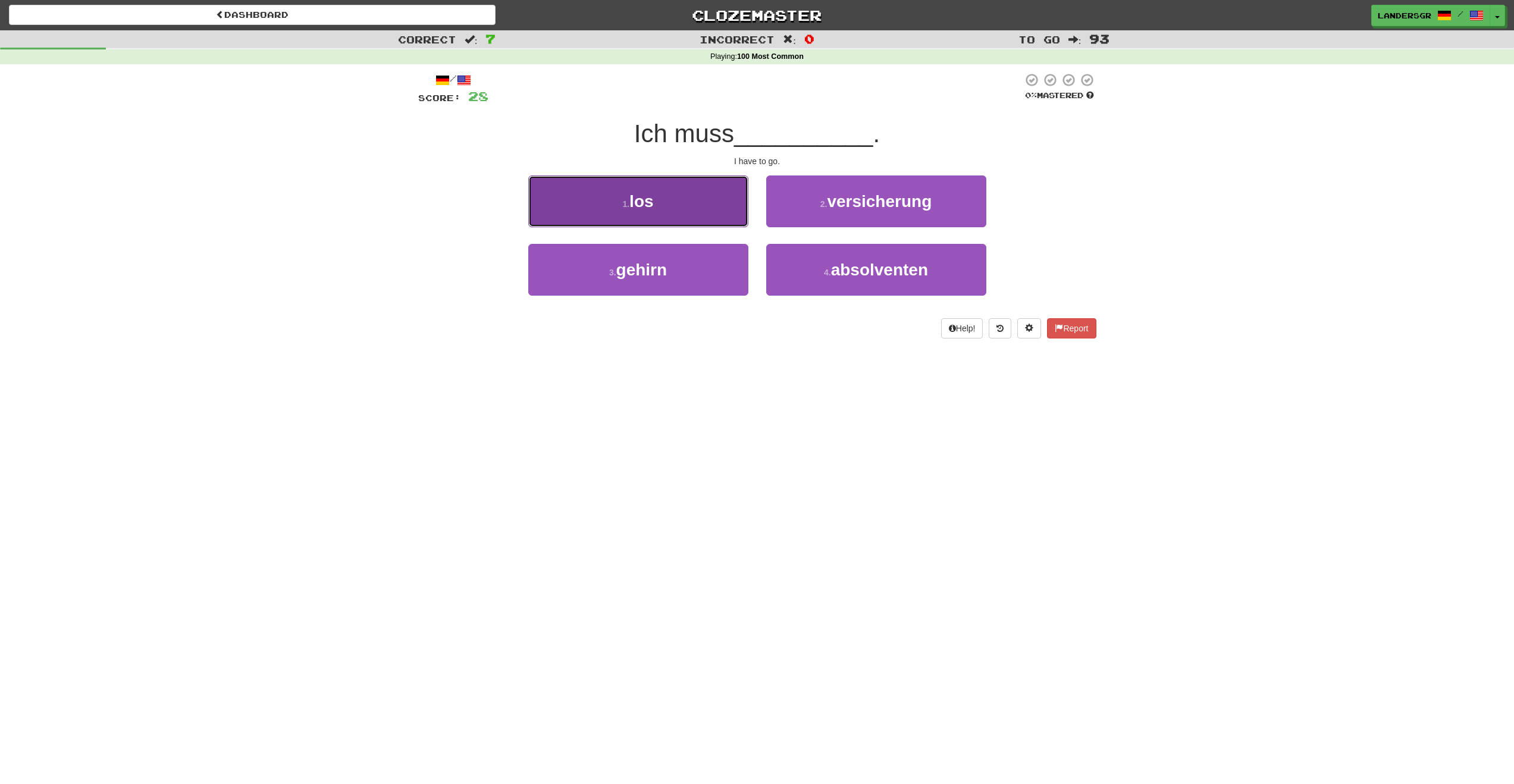
click at [660, 196] on button "1 . los" at bounding box center [639, 201] width 220 height 51
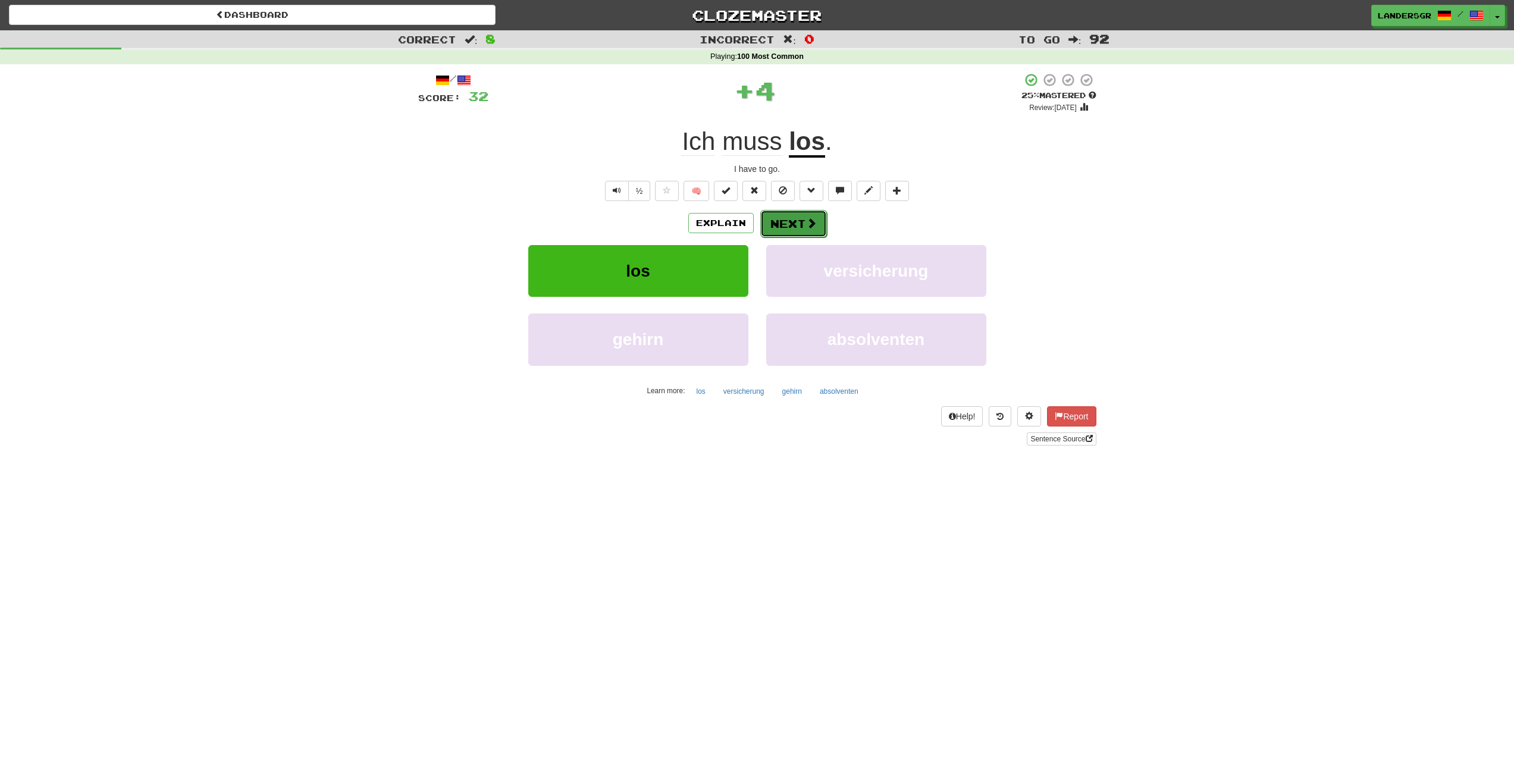
click at [787, 225] on button "Next" at bounding box center [794, 223] width 67 height 28
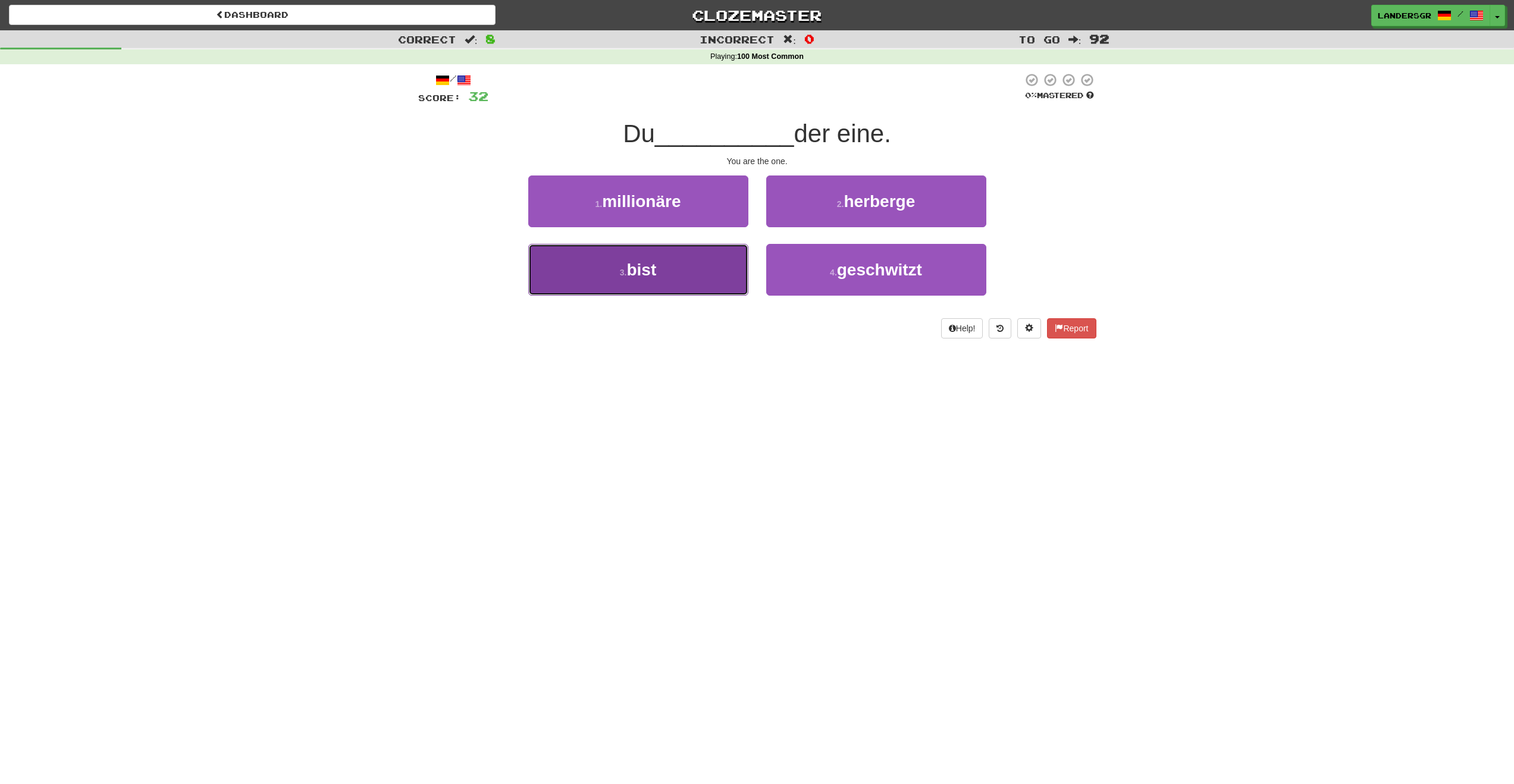
click at [647, 250] on button "3 . bist" at bounding box center [639, 269] width 220 height 51
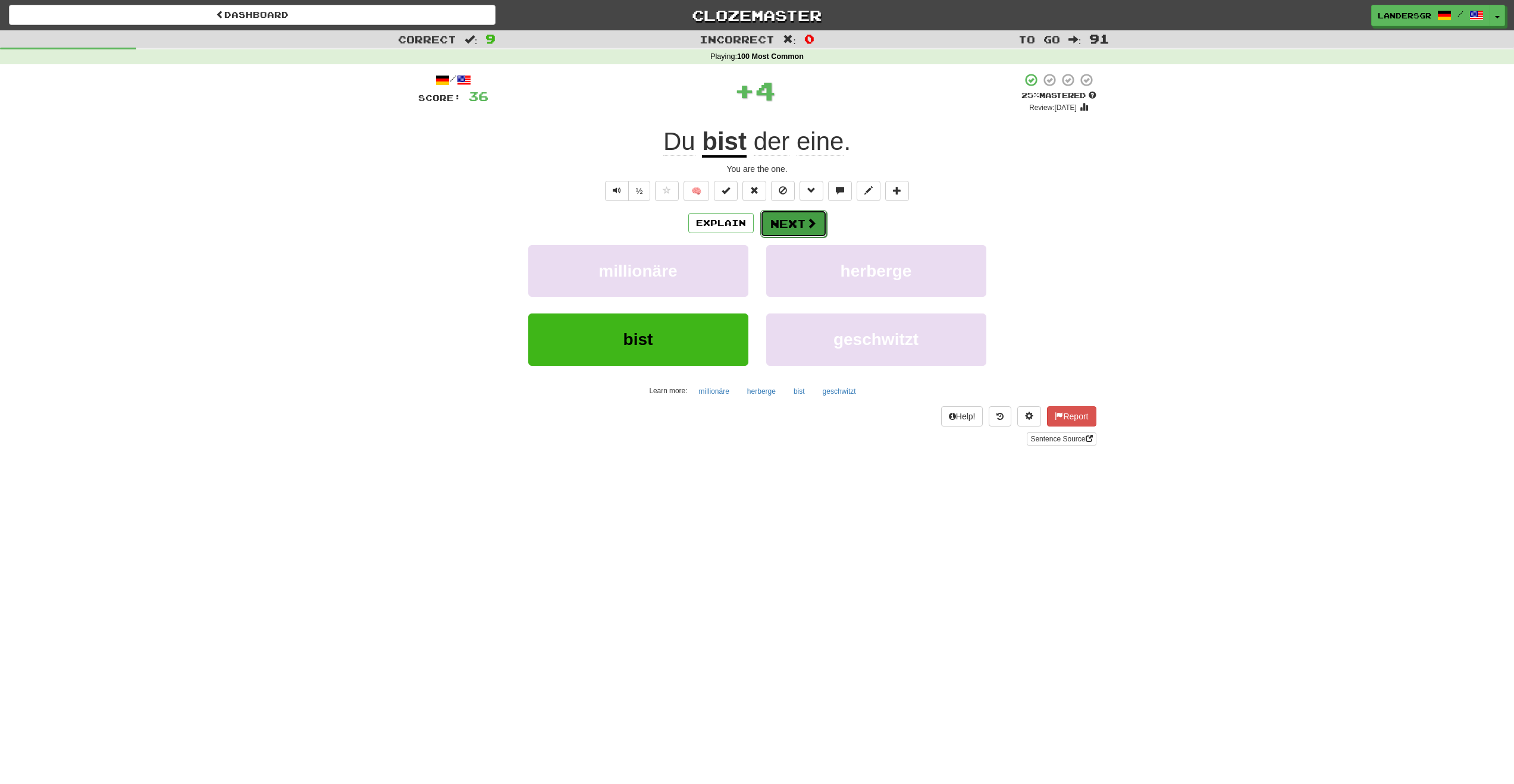
click at [794, 220] on button "Next" at bounding box center [794, 223] width 67 height 28
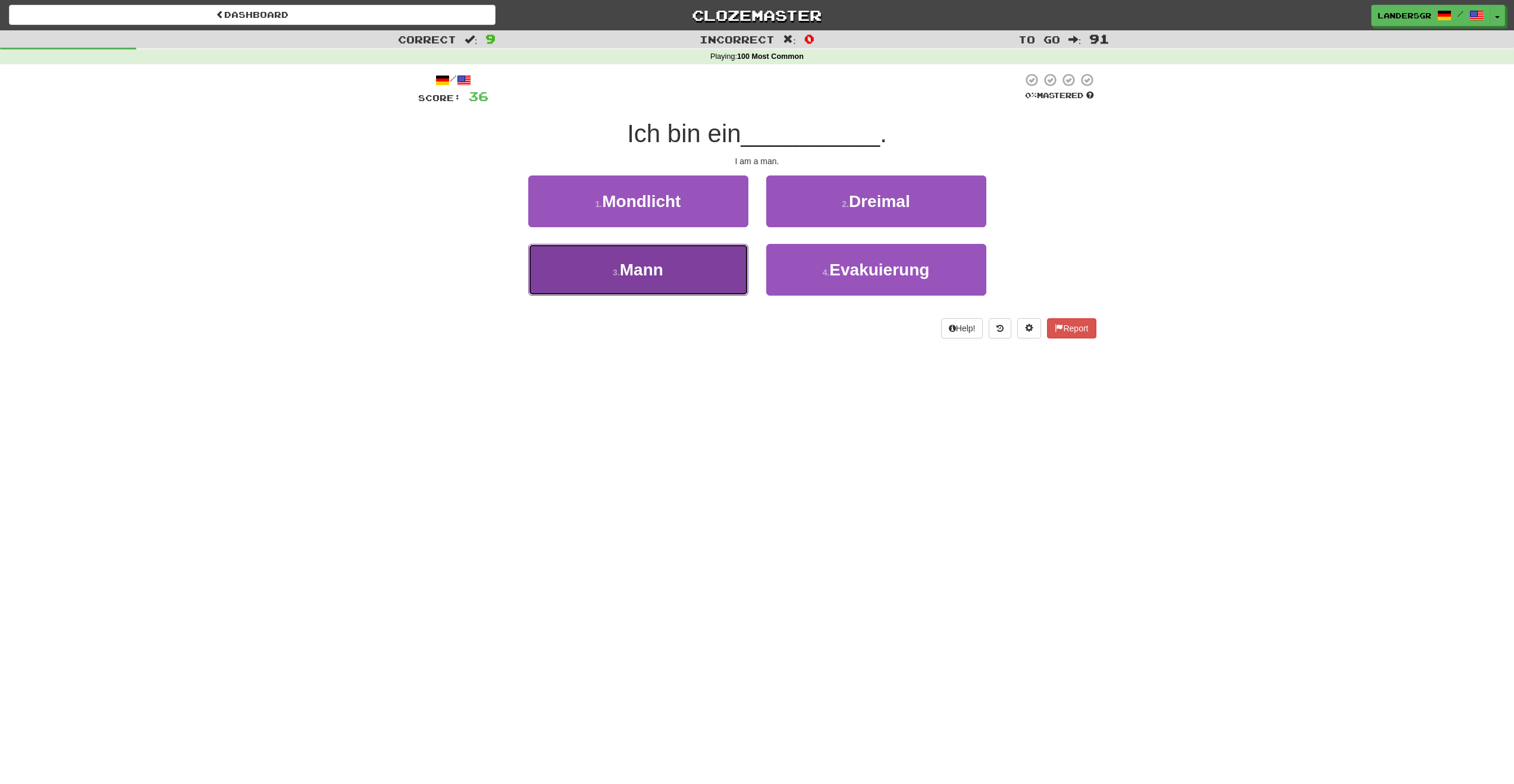
click at [629, 279] on span "Mann" at bounding box center [642, 269] width 44 height 18
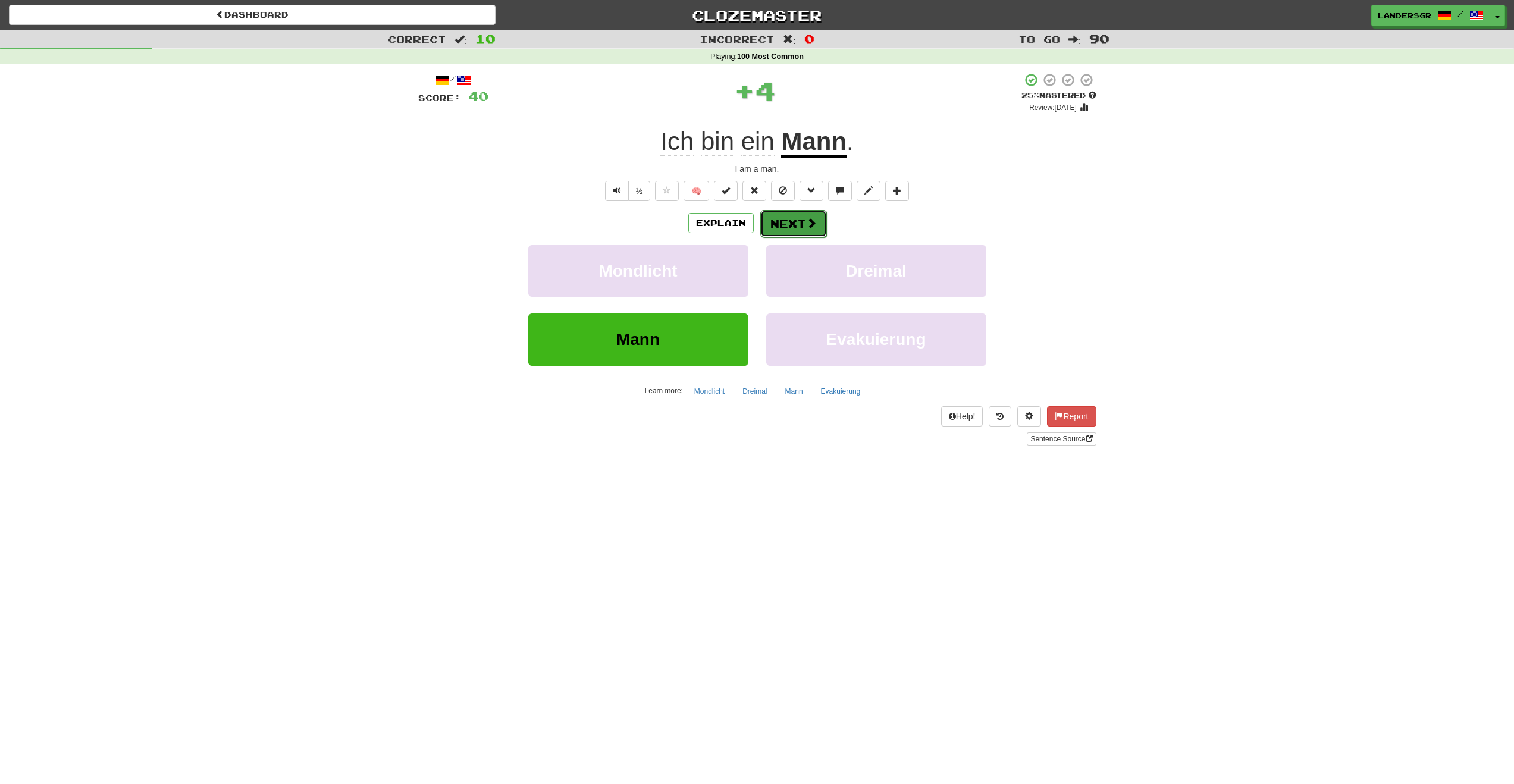
click at [772, 216] on button "Next" at bounding box center [794, 223] width 67 height 28
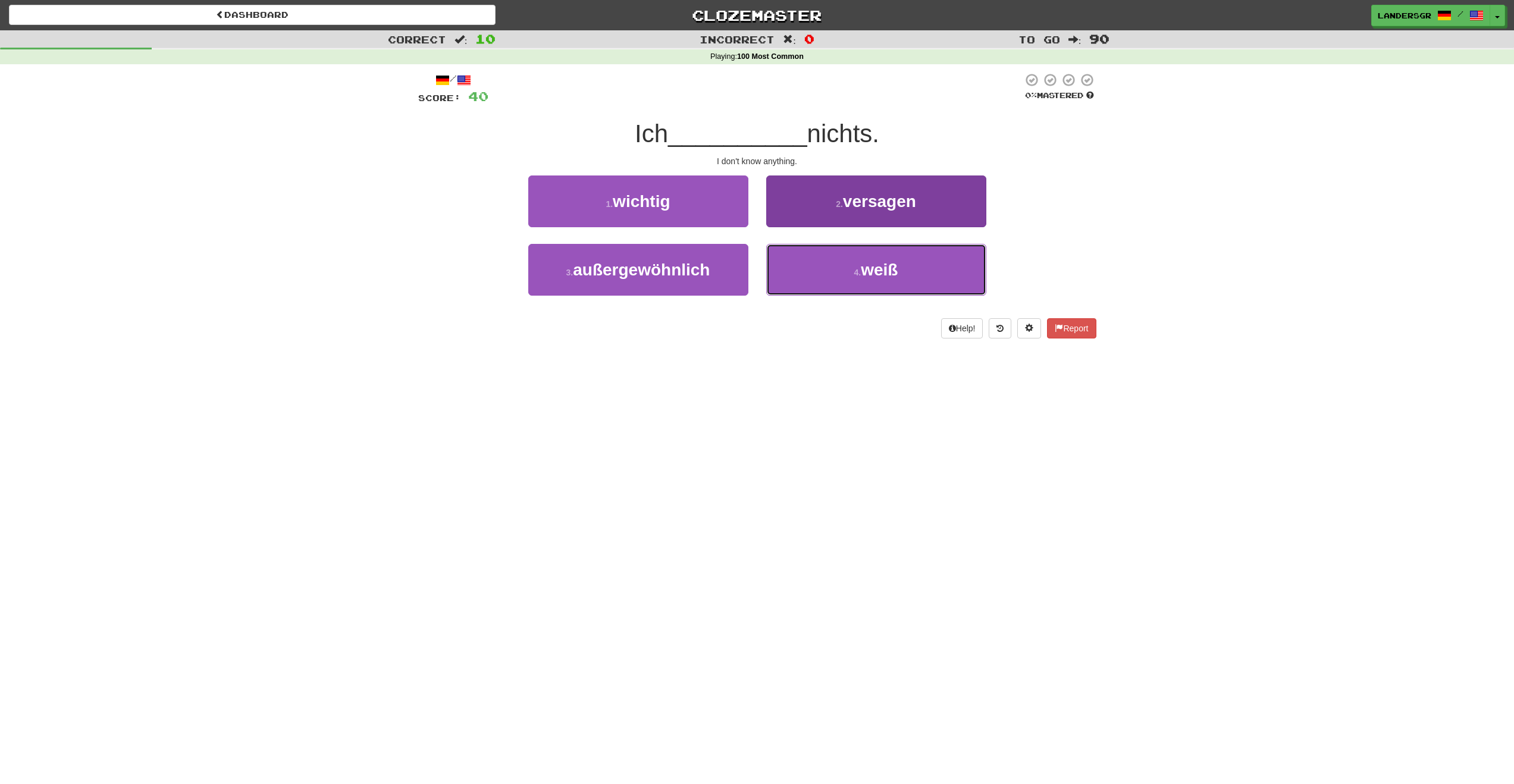
click at [795, 259] on button "4 . weiß" at bounding box center [876, 269] width 220 height 51
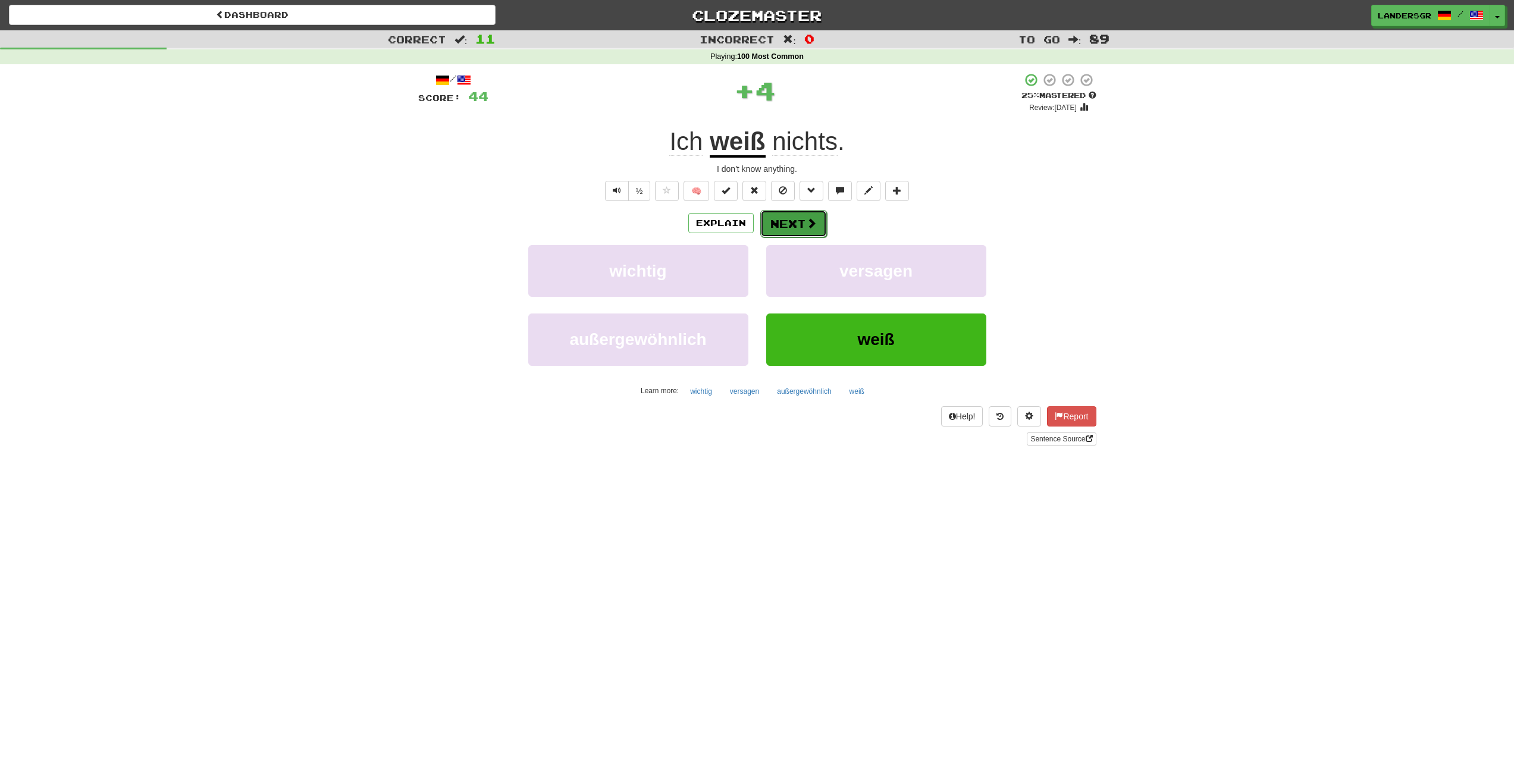
click at [767, 218] on button "Next" at bounding box center [794, 223] width 67 height 28
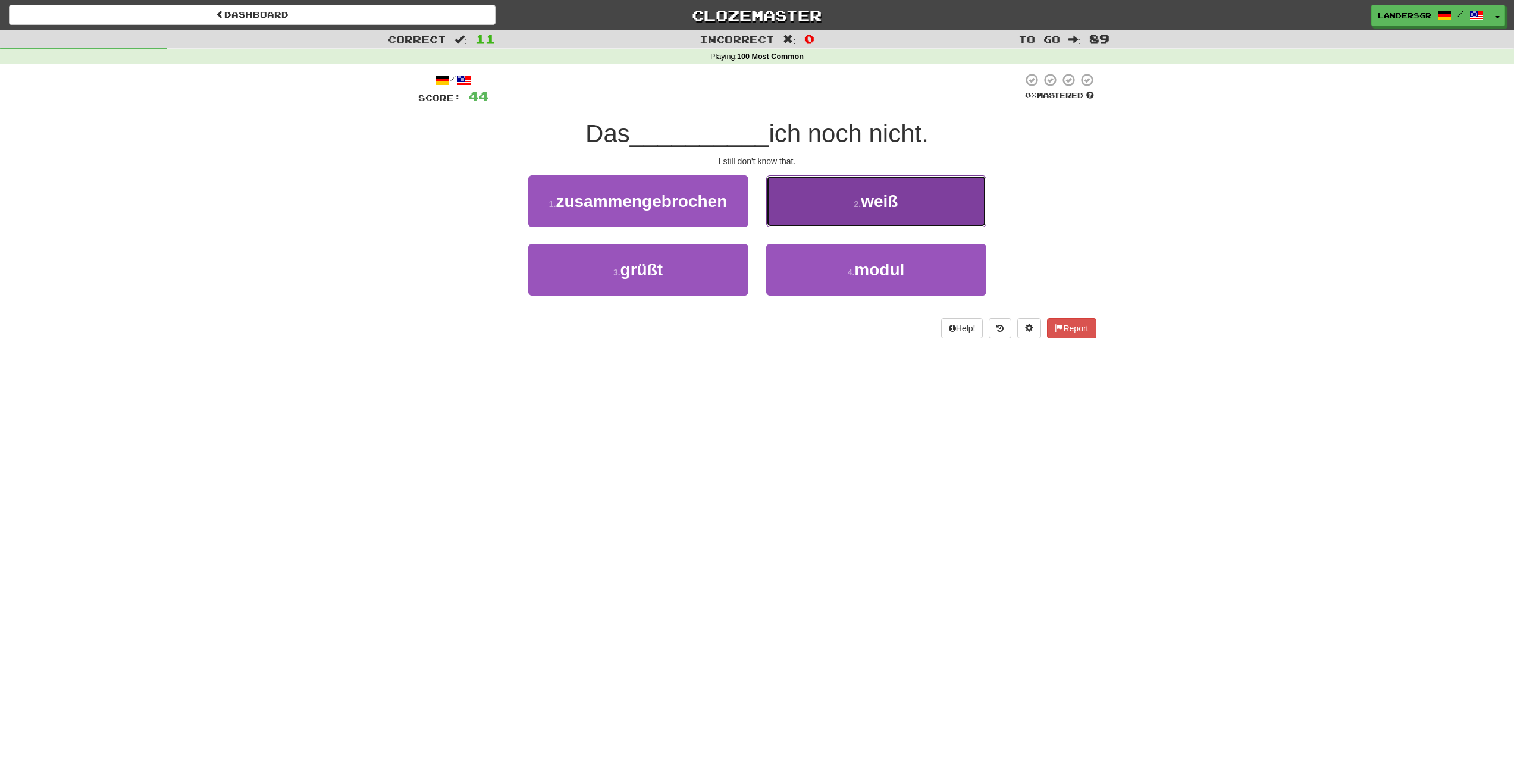
click at [768, 222] on button "2 . weiß" at bounding box center [876, 201] width 220 height 51
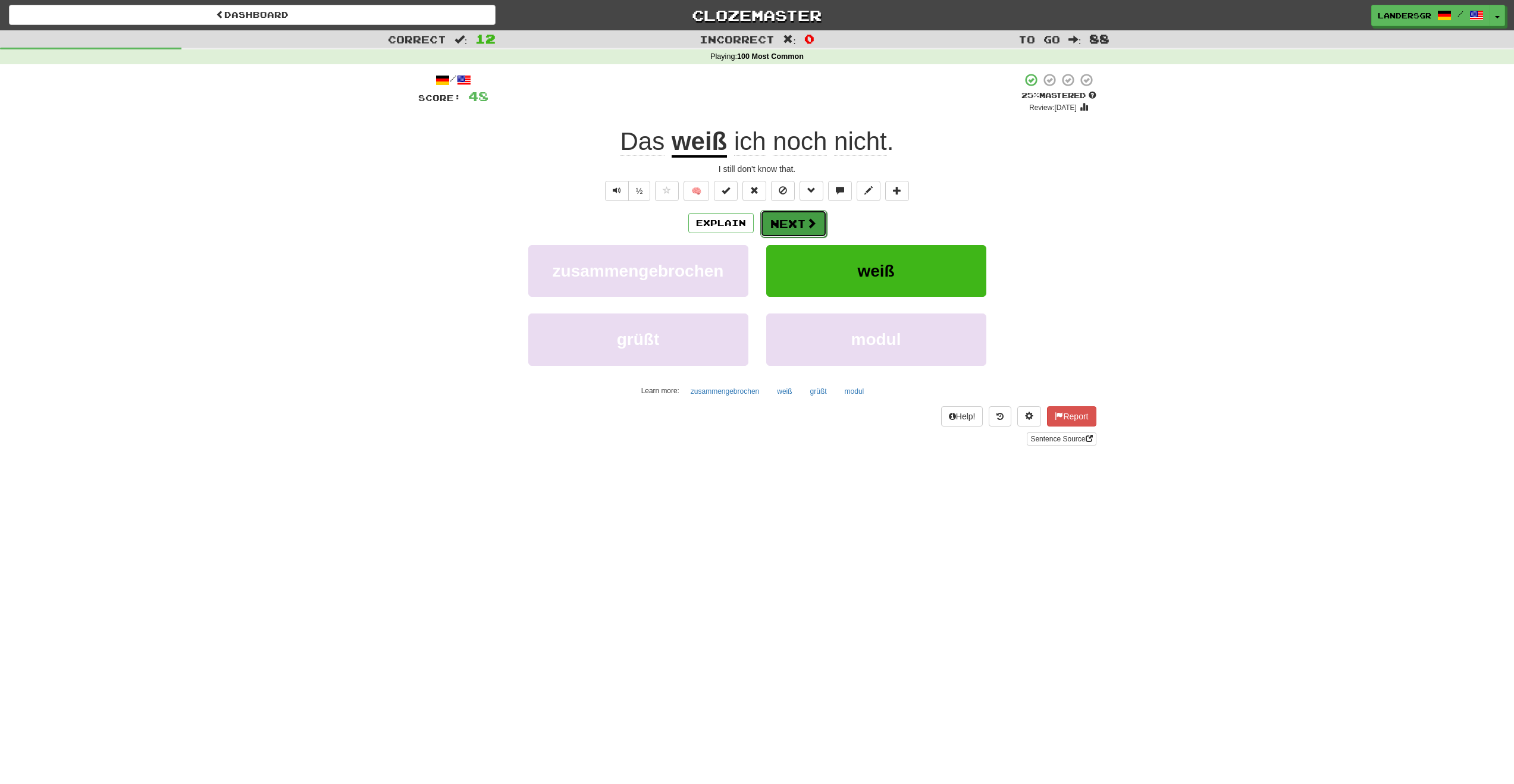
click at [781, 218] on button "Next" at bounding box center [794, 223] width 67 height 28
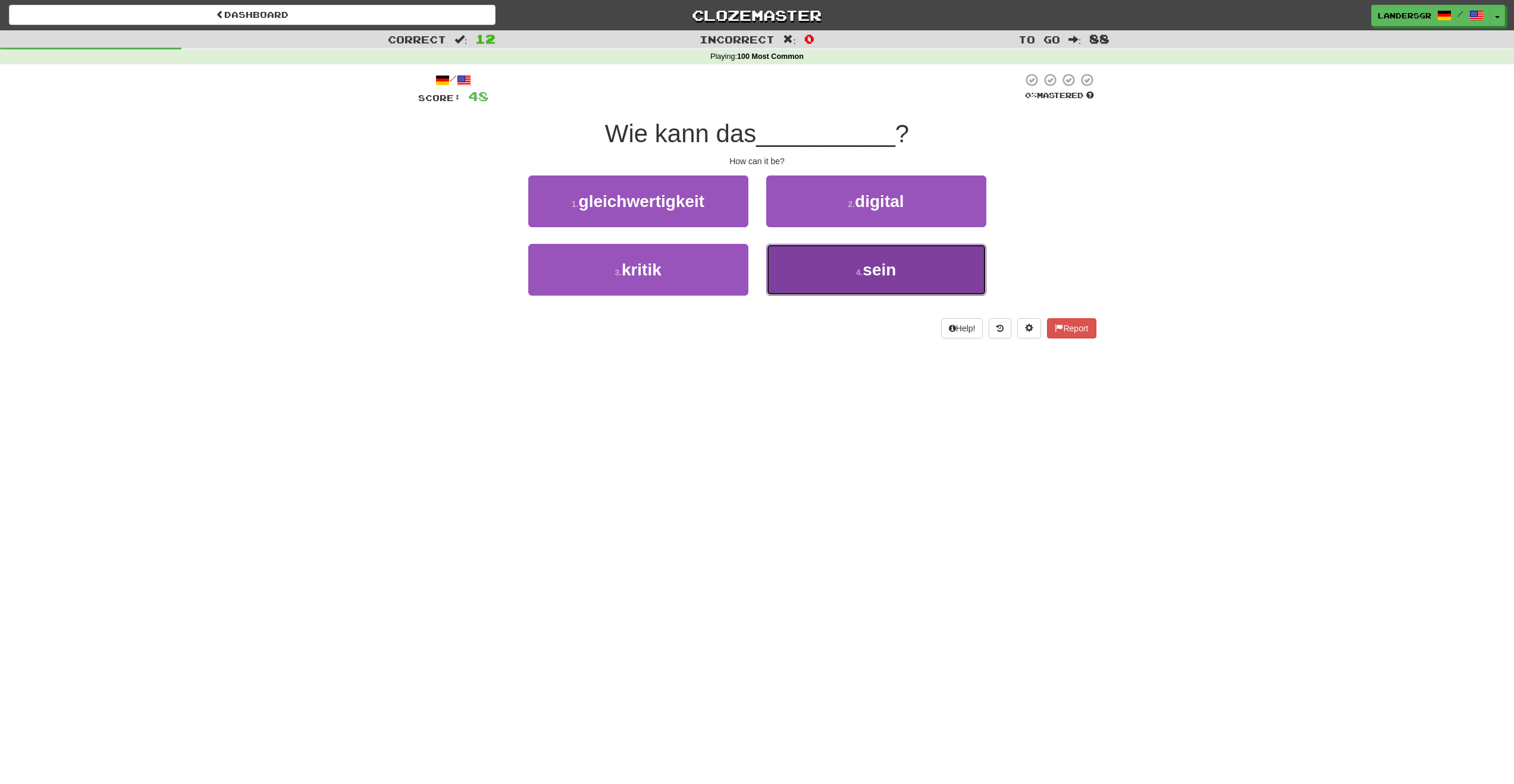
click at [833, 268] on button "4 . sein" at bounding box center [876, 269] width 220 height 51
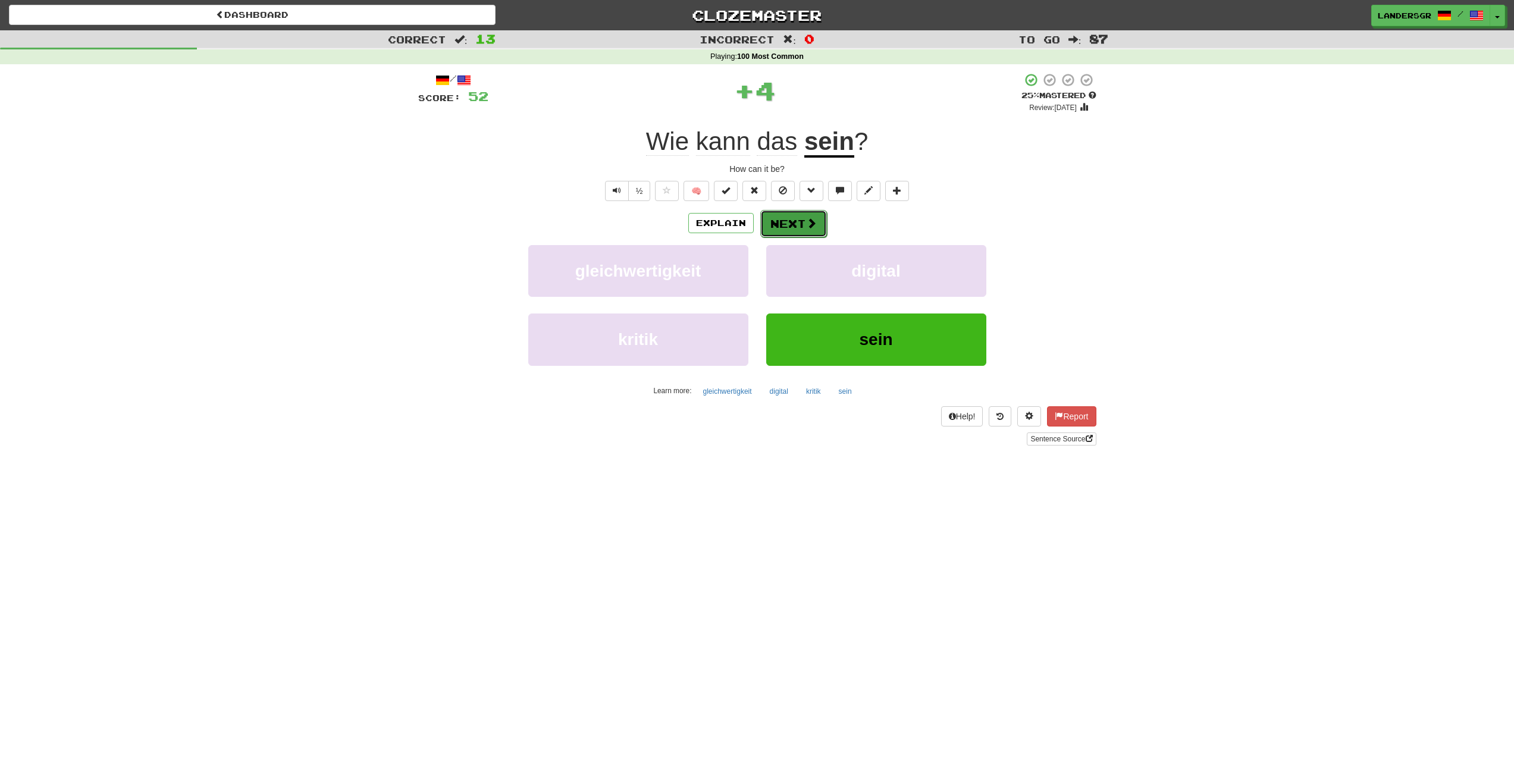
click at [778, 223] on button "Next" at bounding box center [794, 223] width 67 height 28
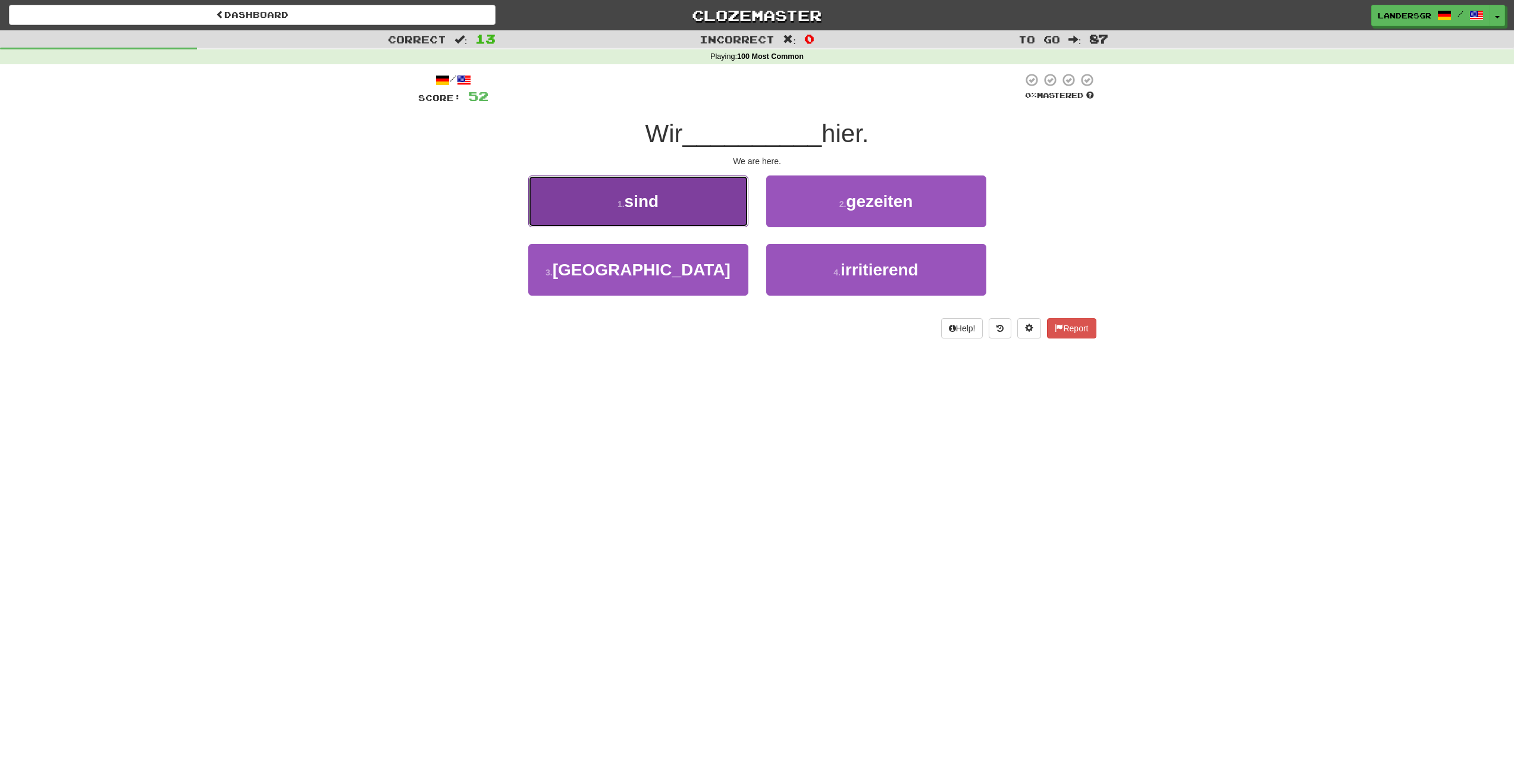
click at [693, 207] on button "1 . sind" at bounding box center [639, 201] width 220 height 51
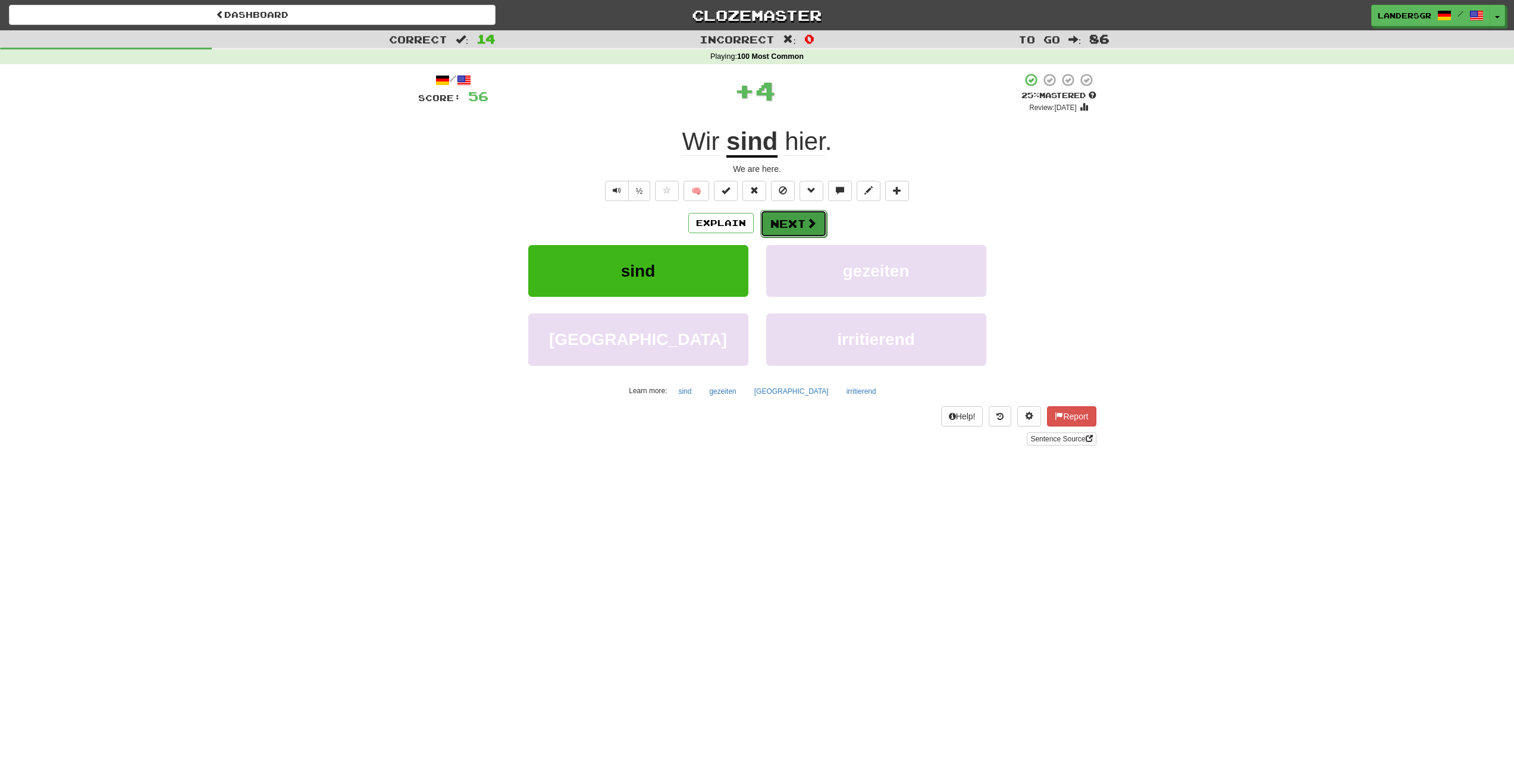
click at [795, 223] on button "Next" at bounding box center [794, 223] width 67 height 28
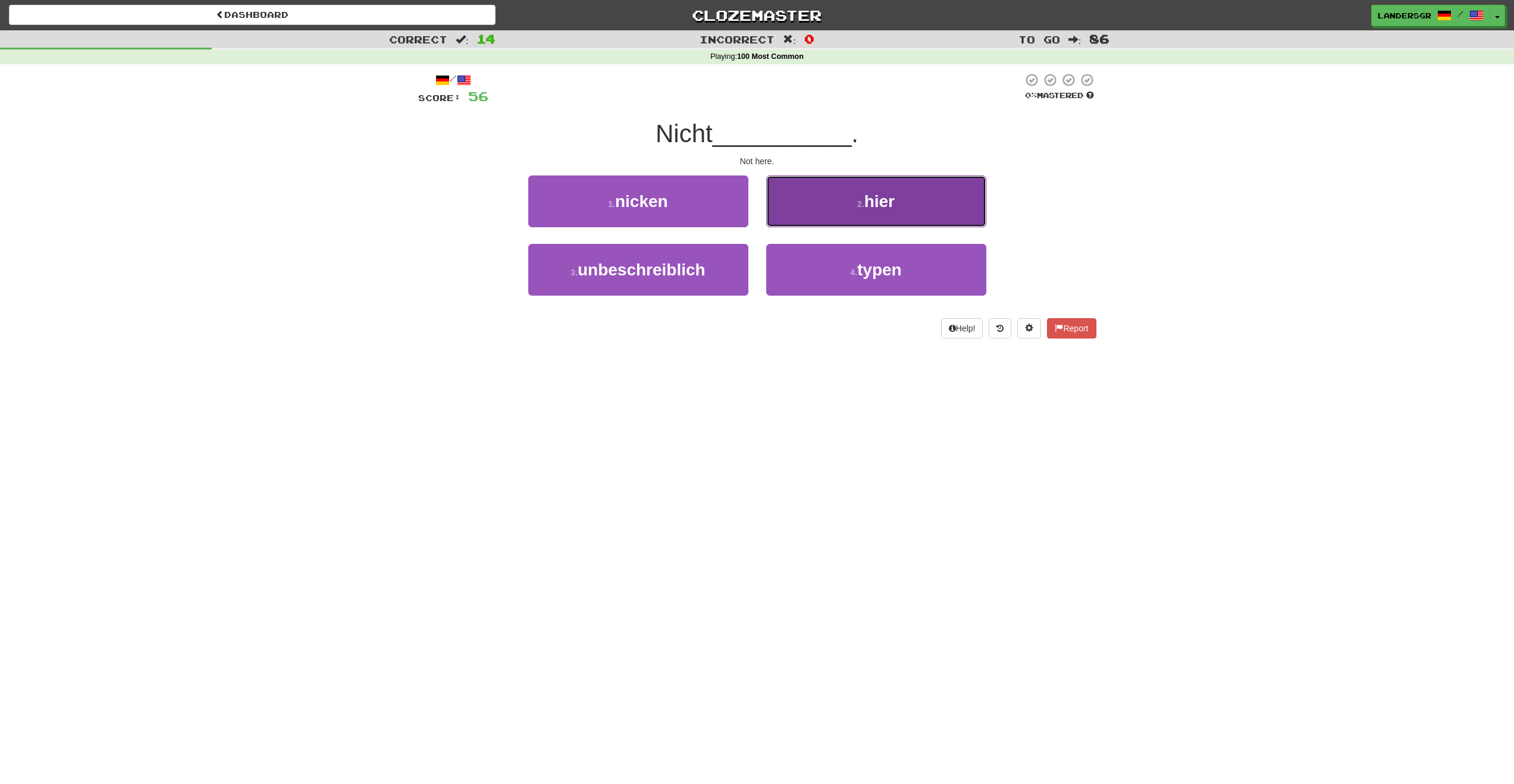
click at [781, 192] on button "2 . hier" at bounding box center [876, 201] width 220 height 51
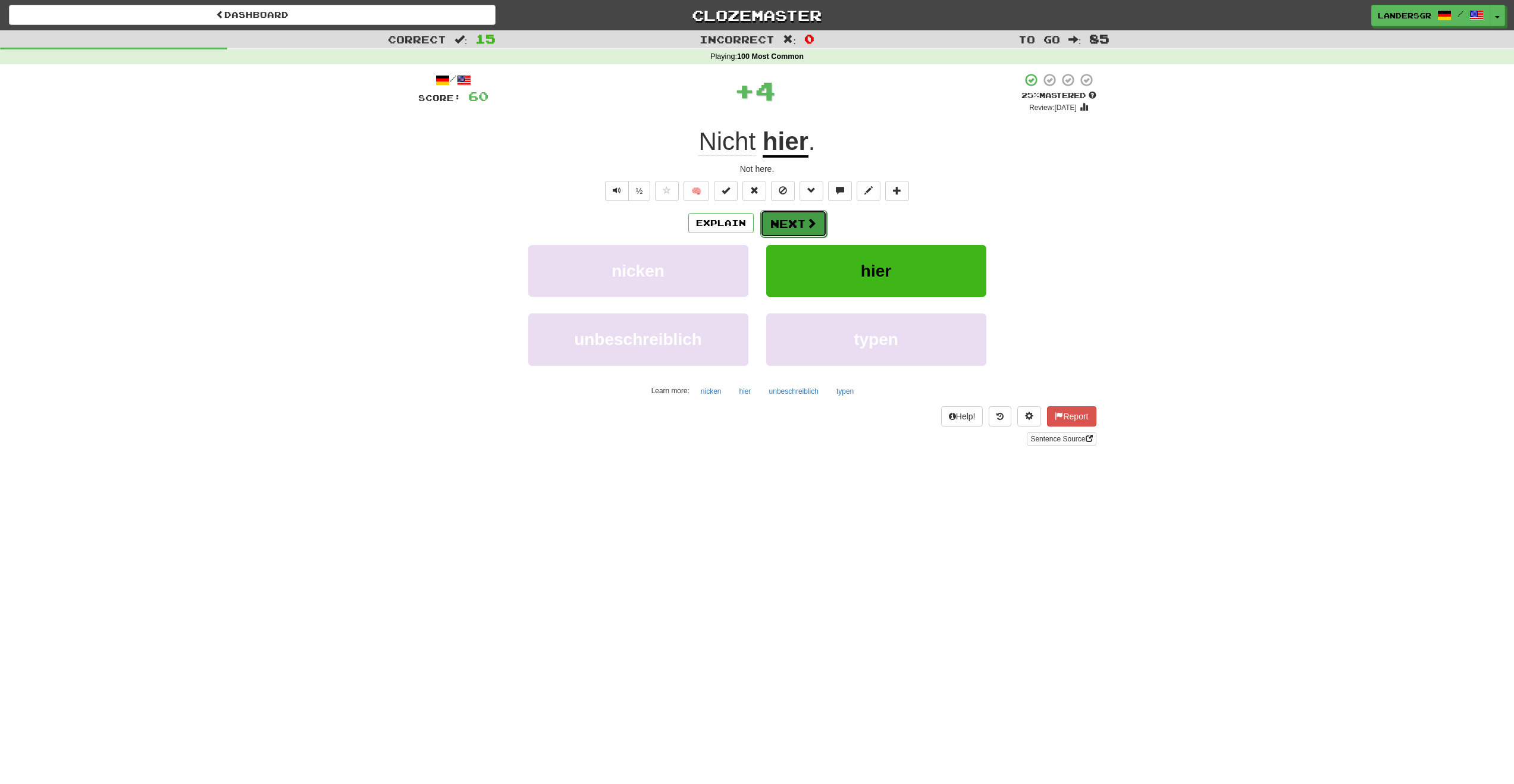
click at [783, 226] on button "Next" at bounding box center [794, 223] width 67 height 28
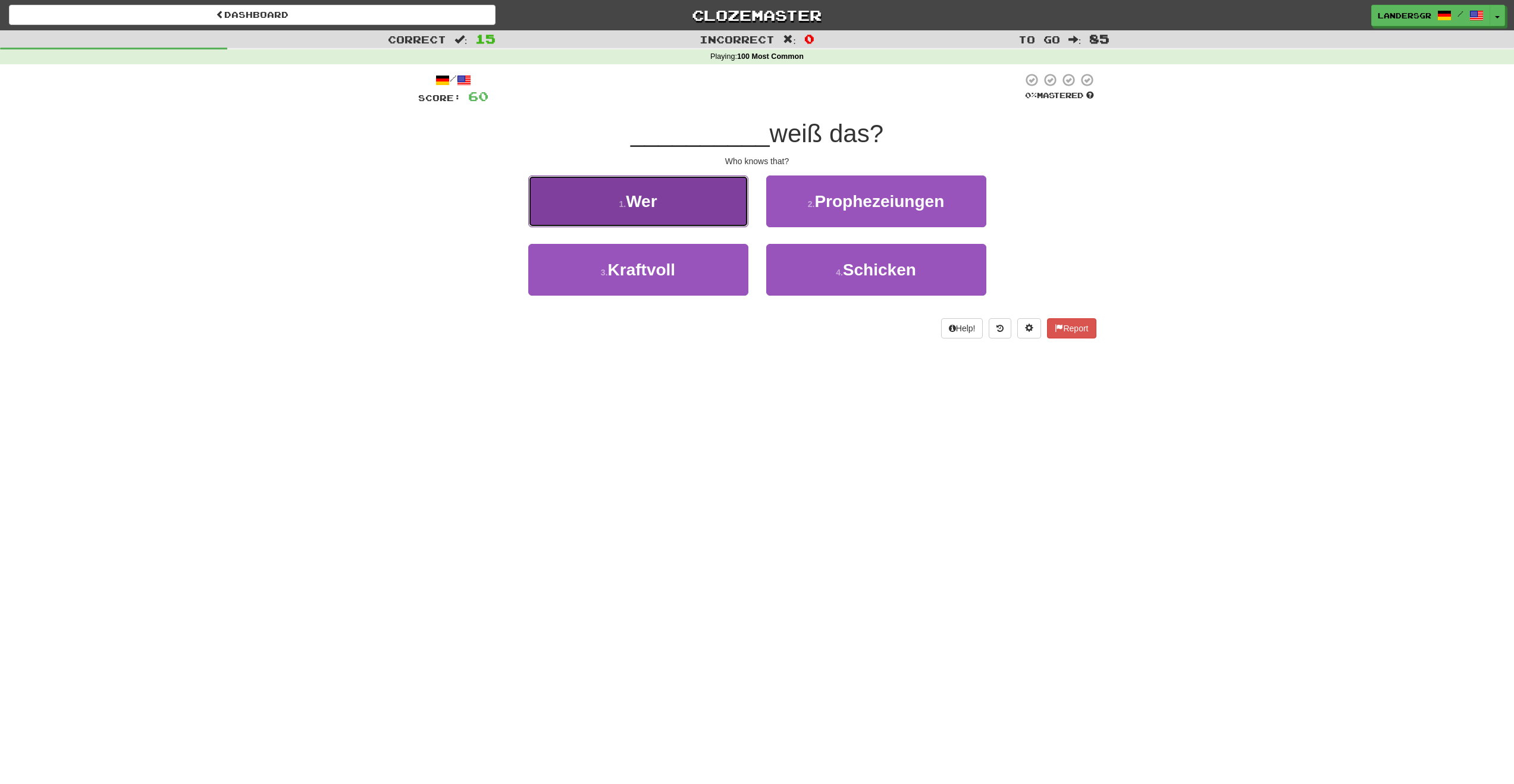
click at [644, 185] on button "1 . Wer" at bounding box center [639, 201] width 220 height 51
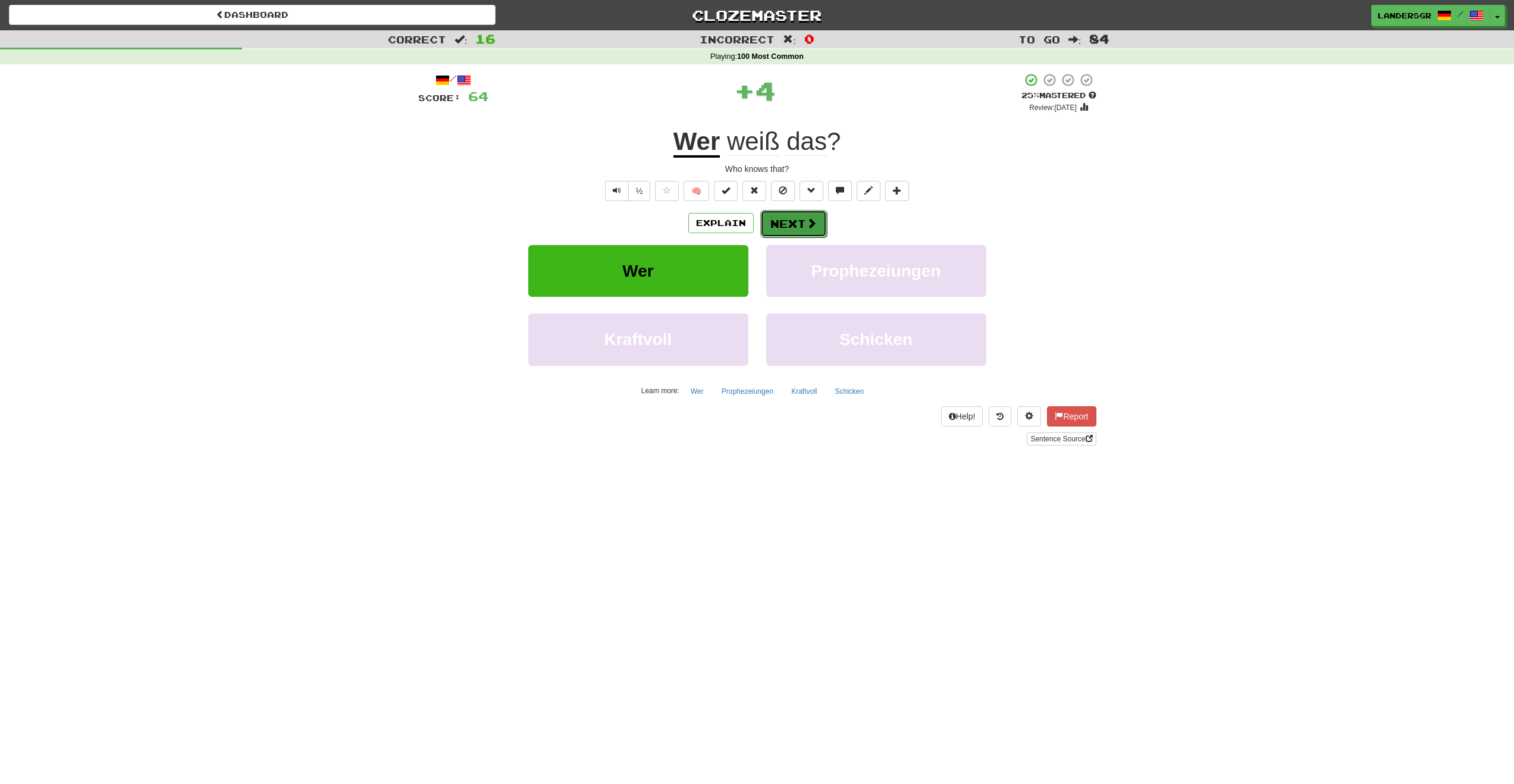
click at [785, 216] on button "Next" at bounding box center [794, 223] width 67 height 28
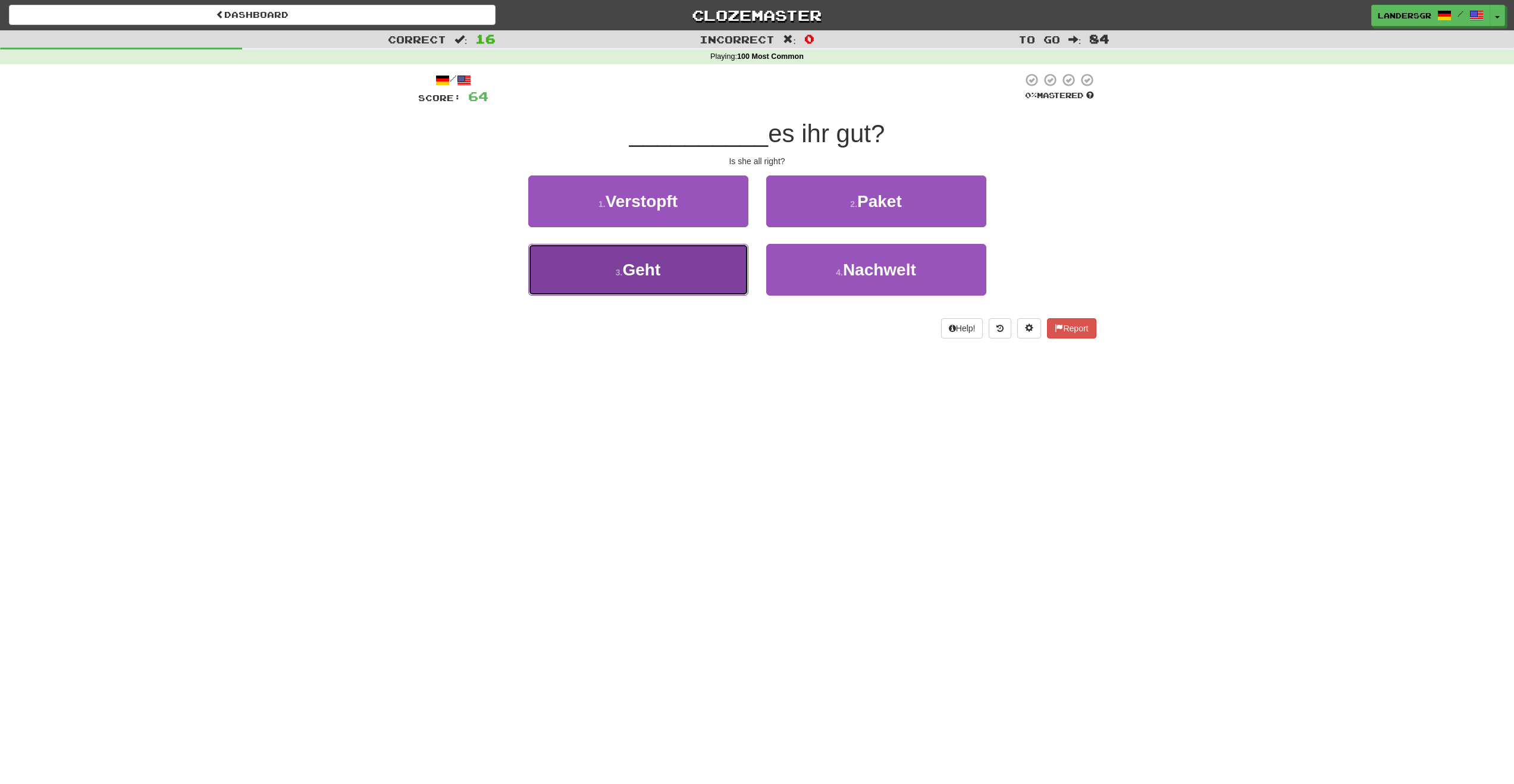
click at [700, 266] on button "3 . Geht" at bounding box center [639, 269] width 220 height 51
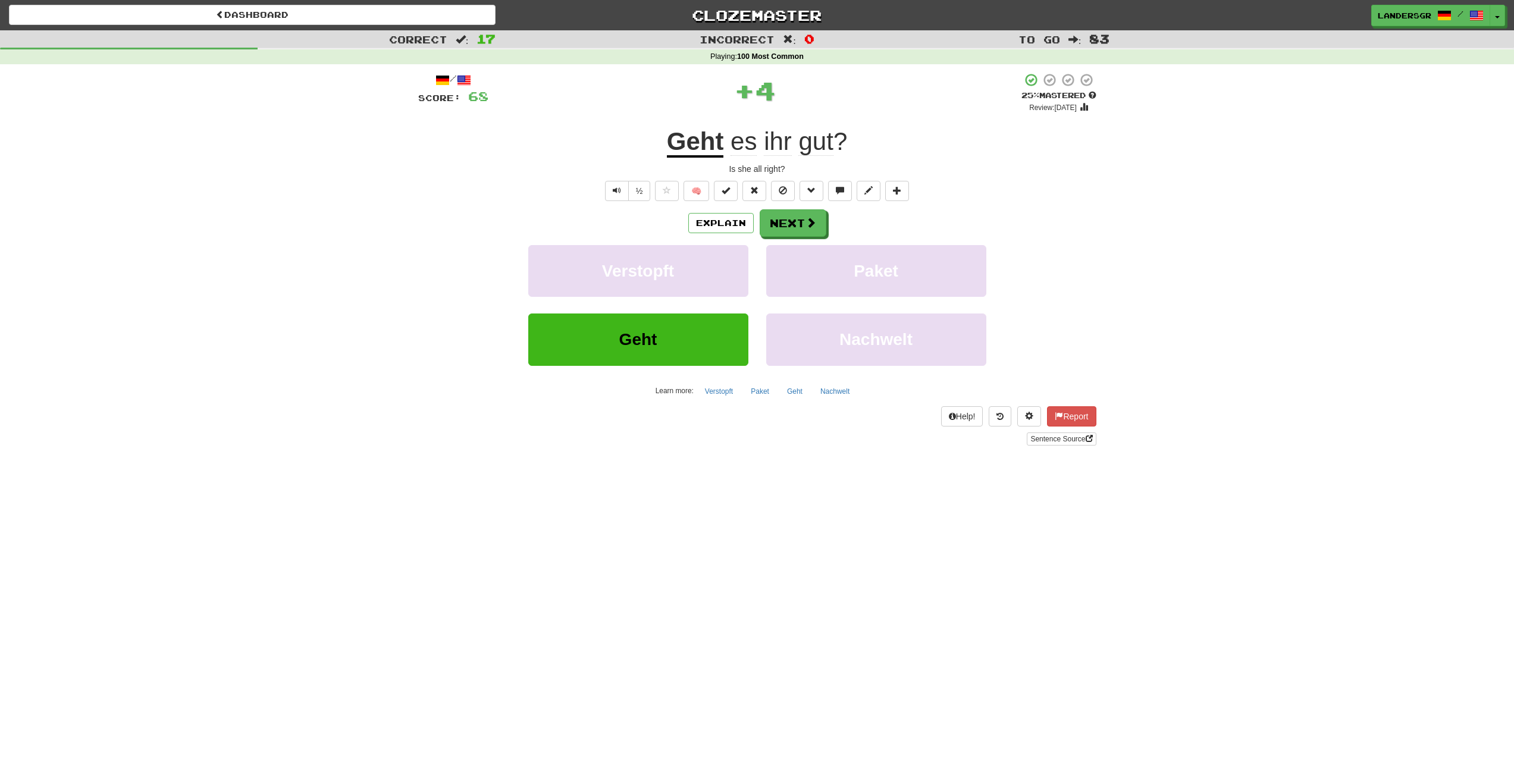
click at [776, 154] on span "ihr" at bounding box center [777, 142] width 28 height 29
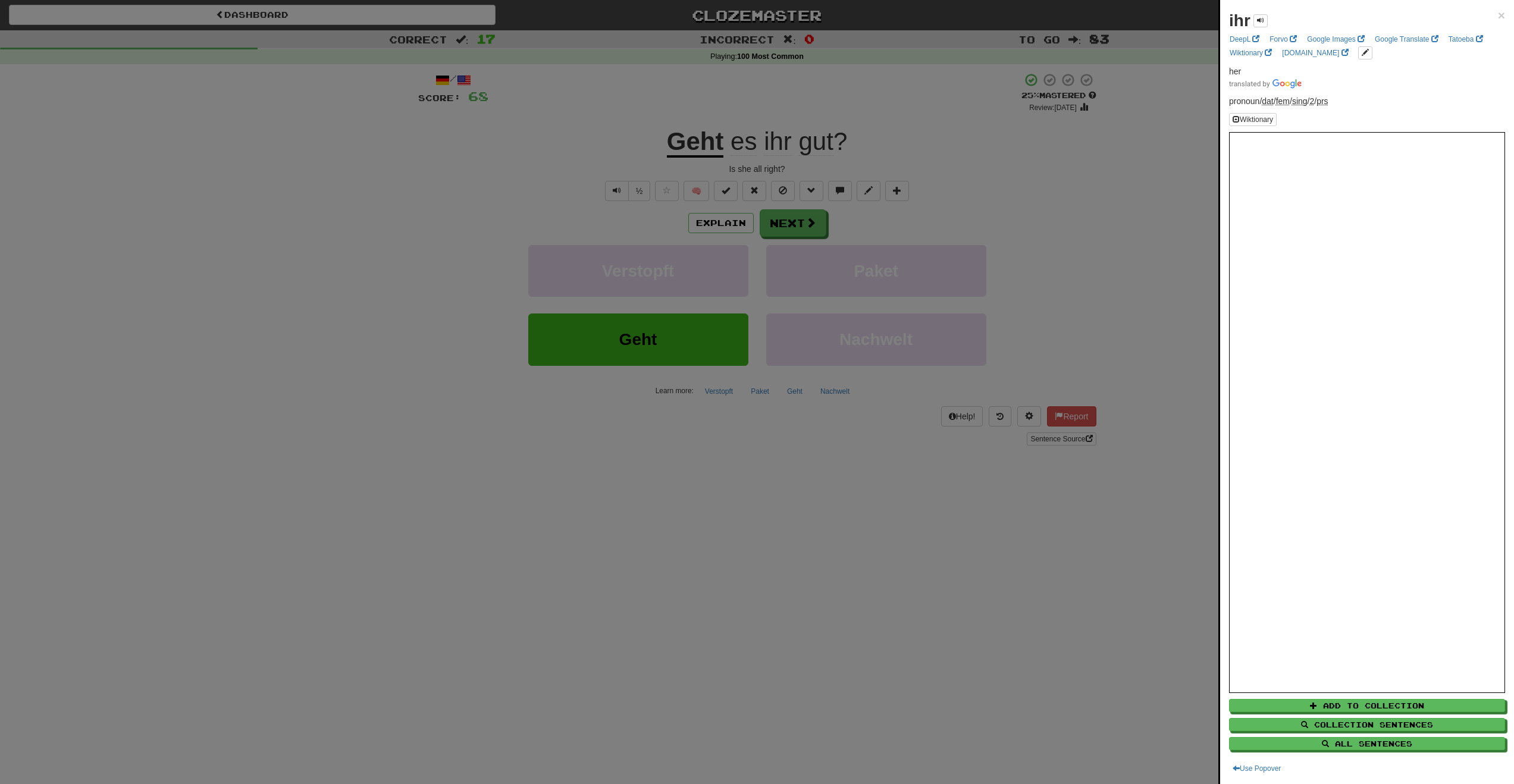
click at [776, 154] on div at bounding box center [757, 392] width 1514 height 784
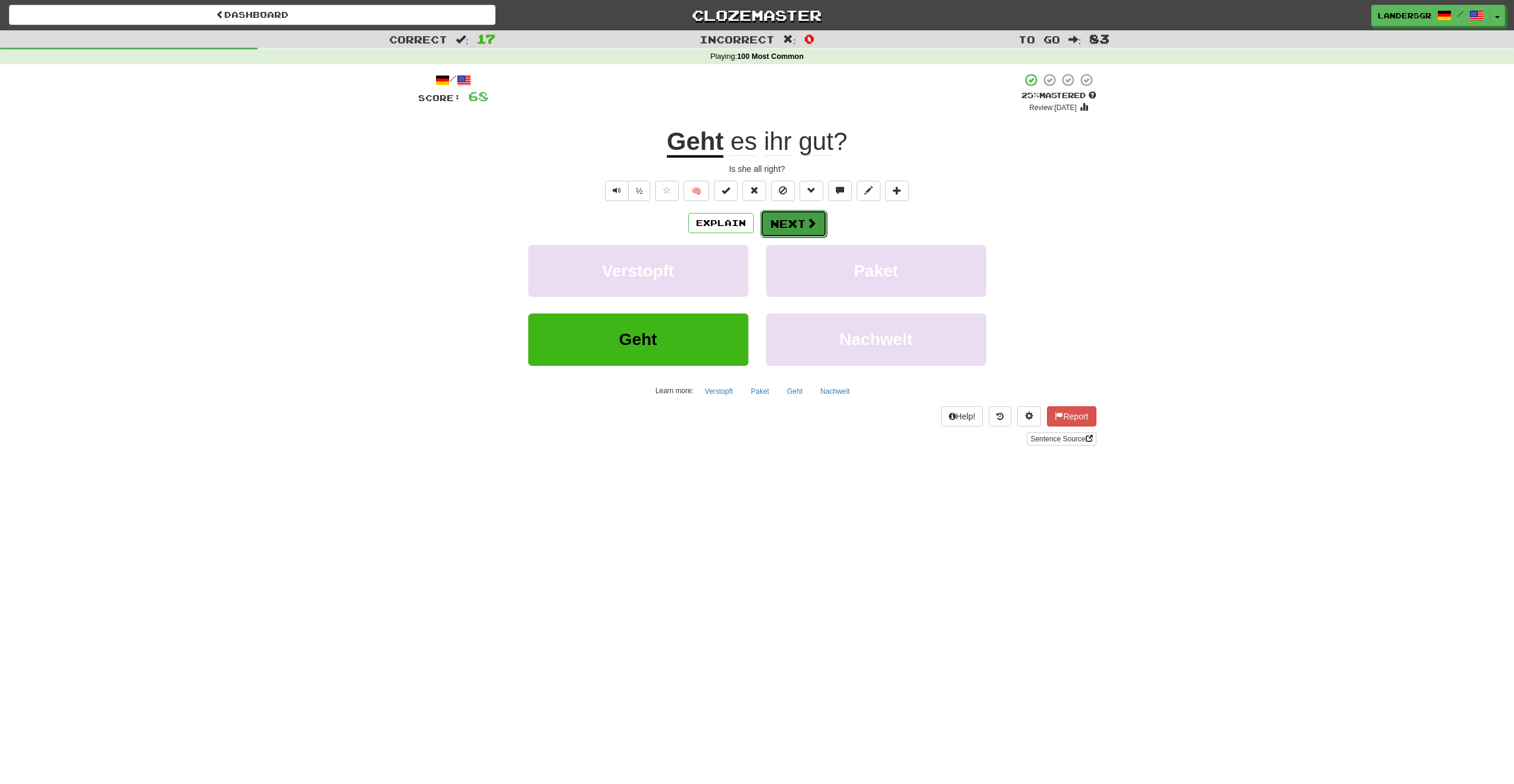
click at [765, 236] on button "Next" at bounding box center [794, 223] width 67 height 28
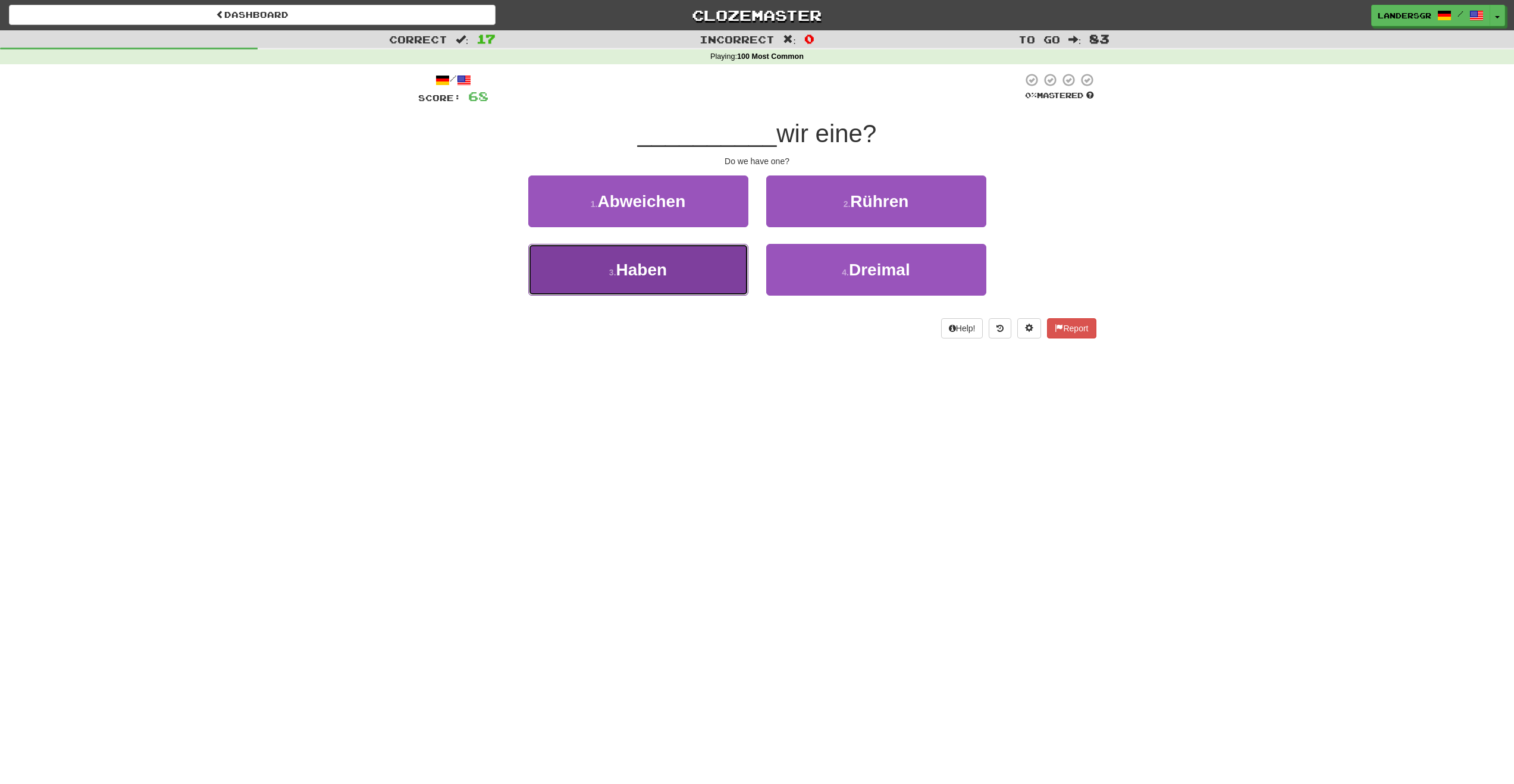
click at [723, 265] on button "3 . Haben" at bounding box center [639, 269] width 220 height 51
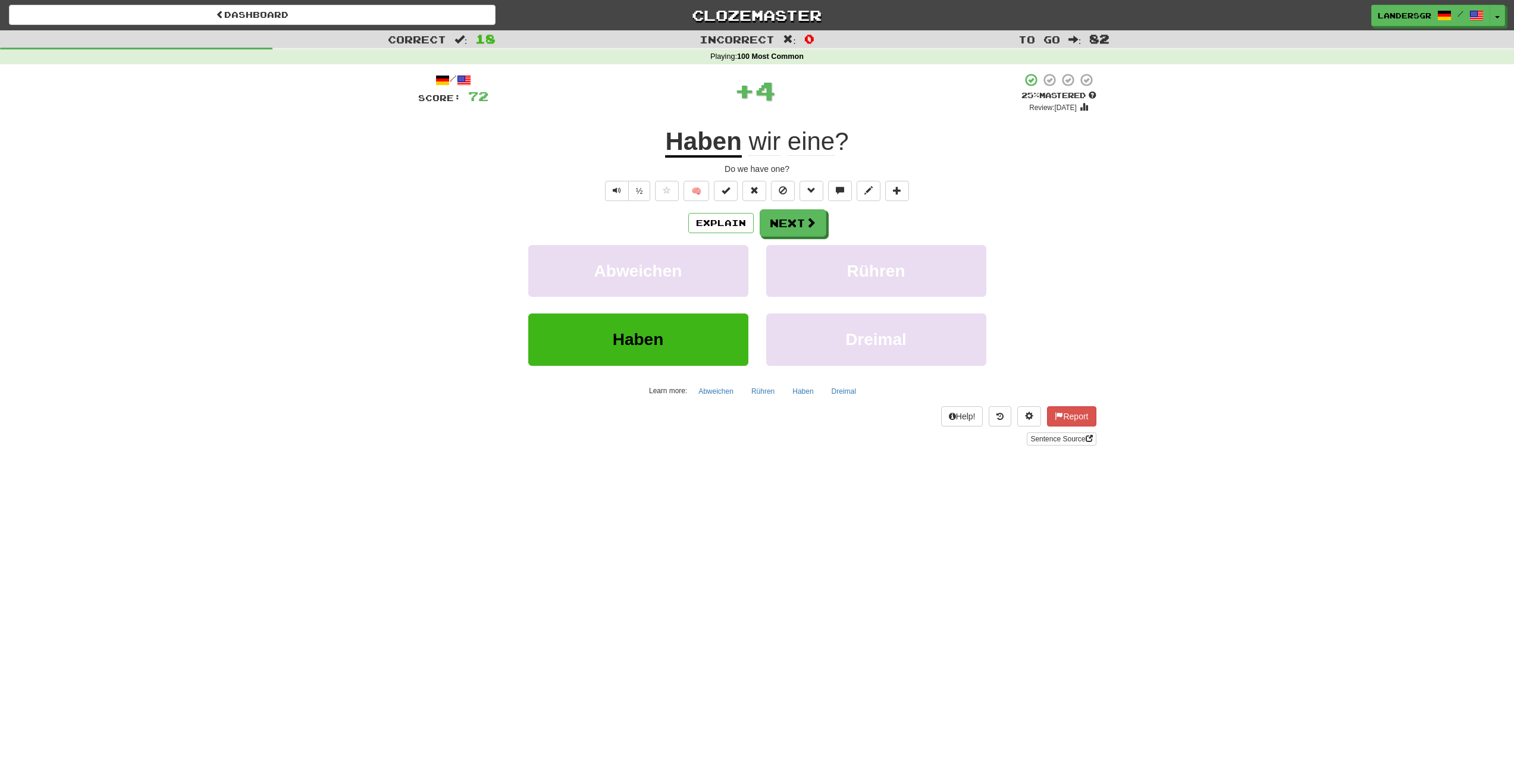
click at [757, 211] on div "Explain Next" at bounding box center [757, 223] width 678 height 28
click at [768, 214] on button "Next" at bounding box center [794, 223] width 67 height 28
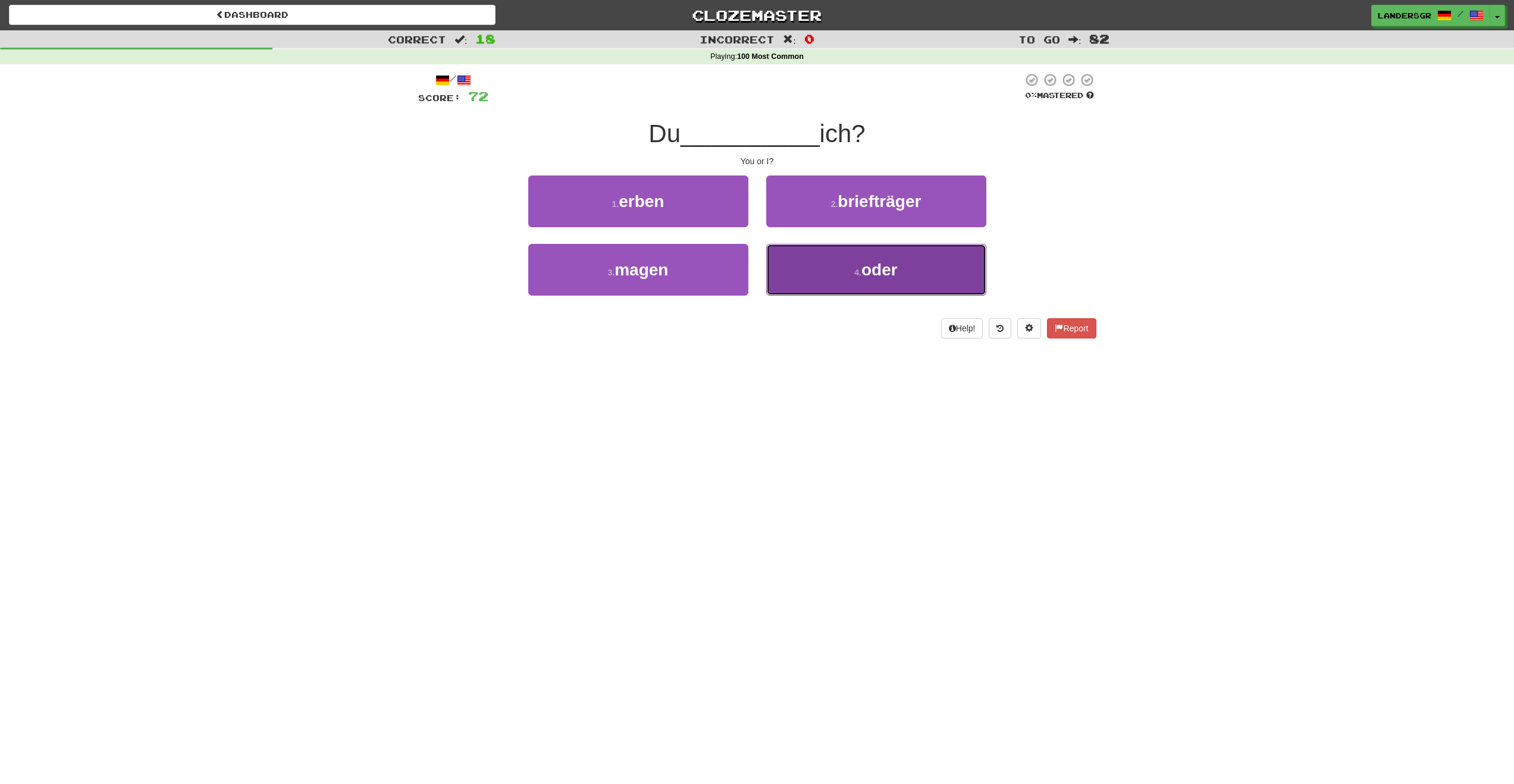
click at [802, 253] on button "4 . oder" at bounding box center [876, 269] width 220 height 51
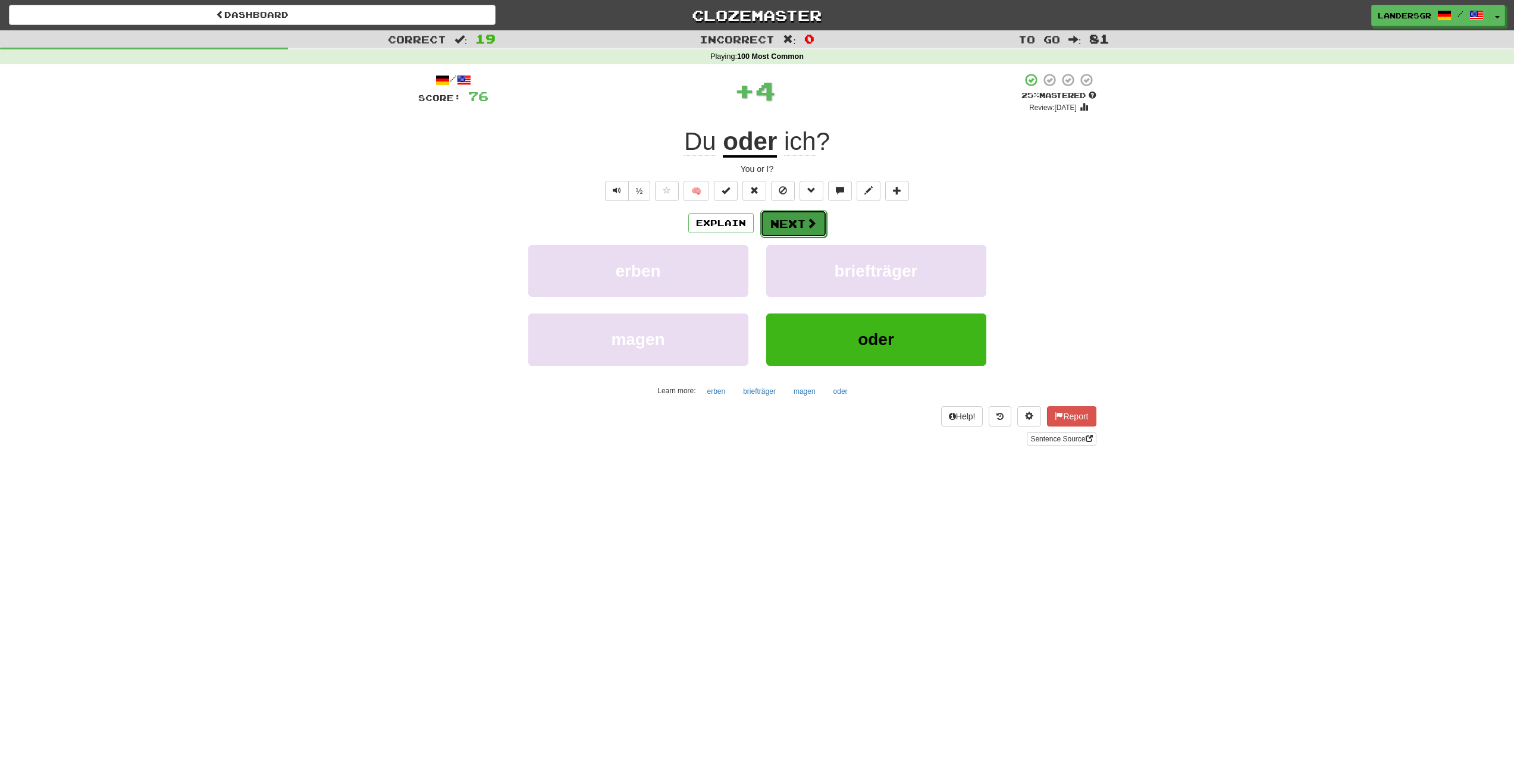
click at [785, 233] on button "Next" at bounding box center [794, 223] width 67 height 28
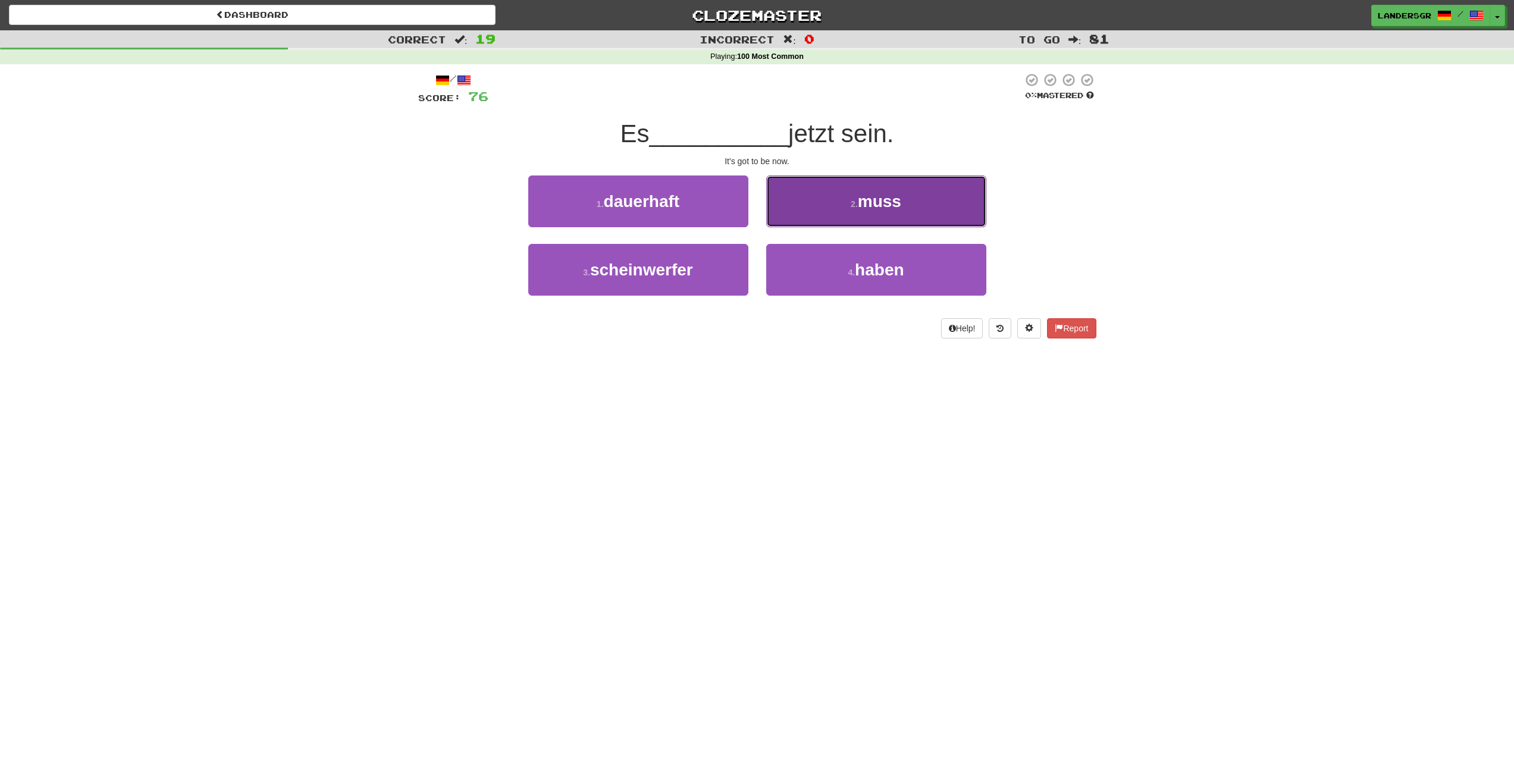
click at [783, 224] on button "2 . muss" at bounding box center [876, 201] width 220 height 51
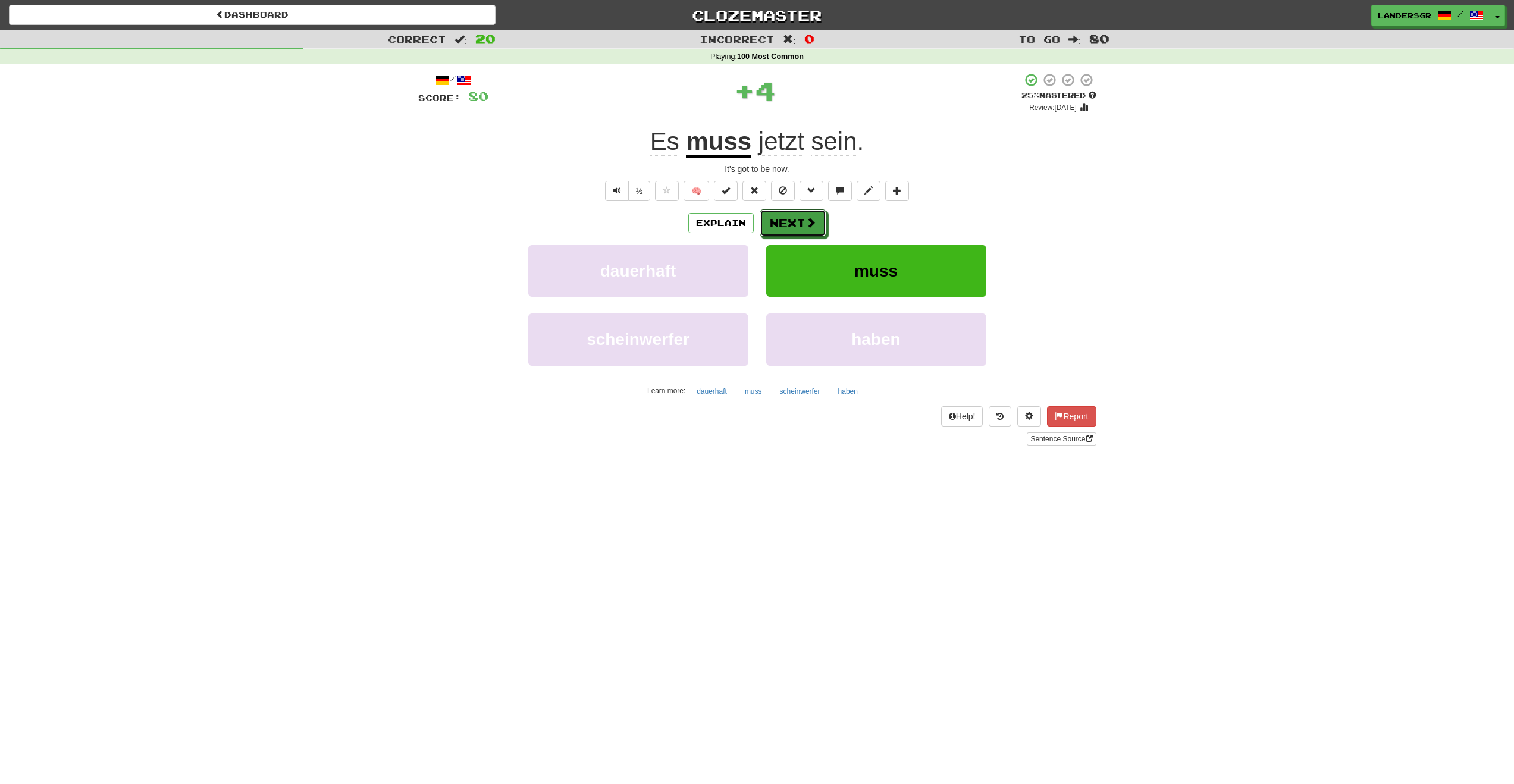
click at [783, 224] on button "Next" at bounding box center [793, 223] width 67 height 28
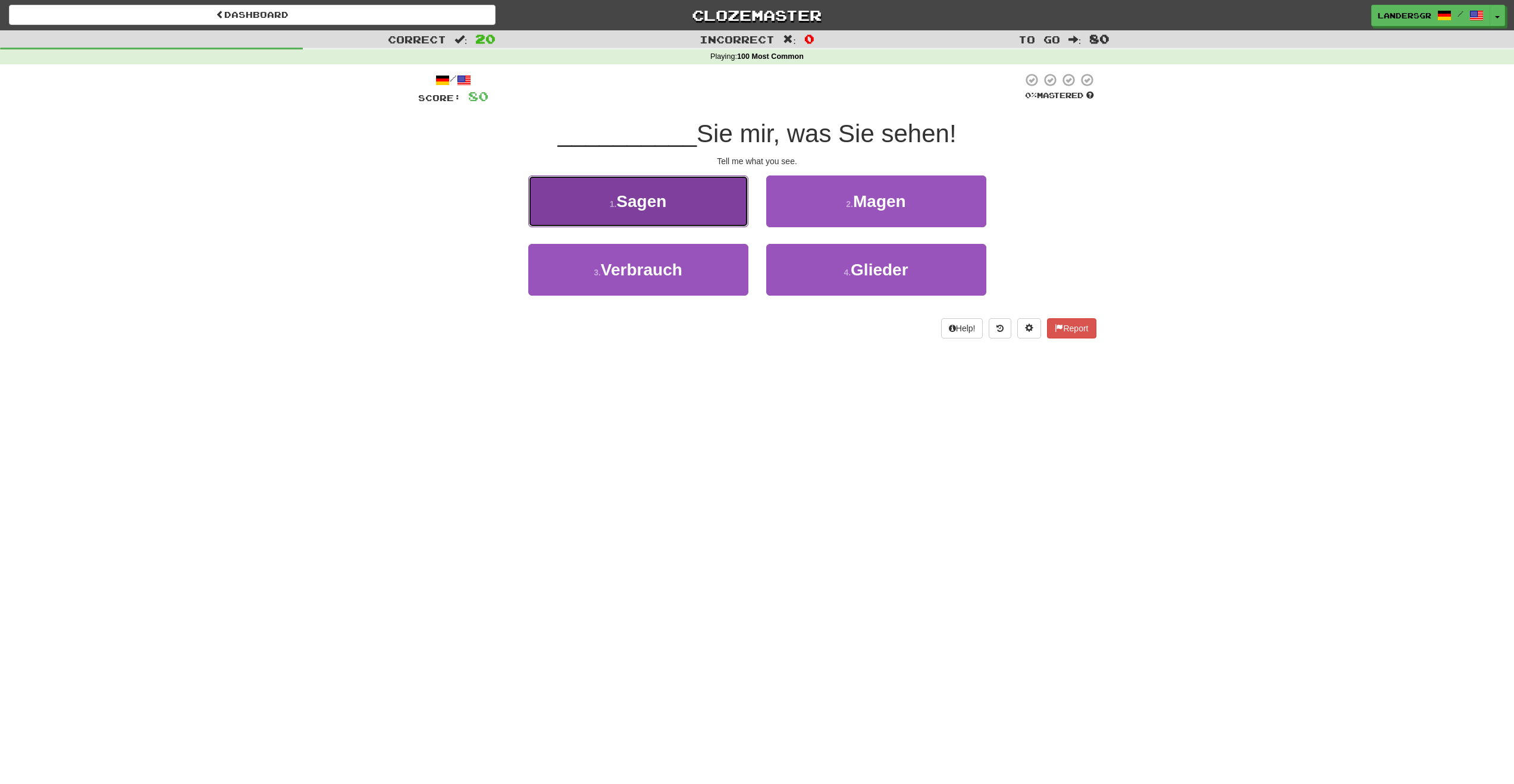
click at [660, 211] on button "1 . Sagen" at bounding box center [639, 201] width 220 height 51
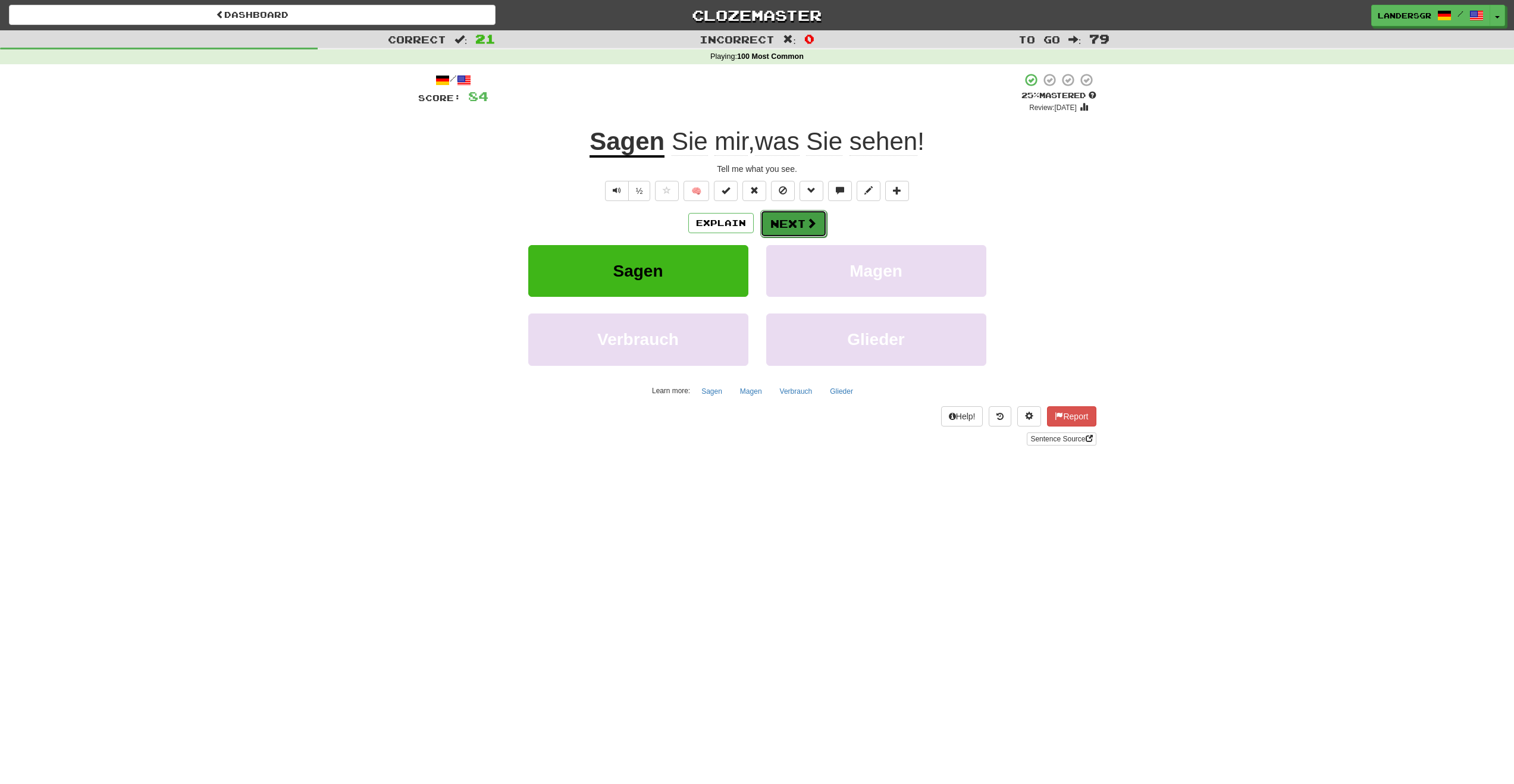
click at [765, 233] on button "Next" at bounding box center [794, 223] width 67 height 28
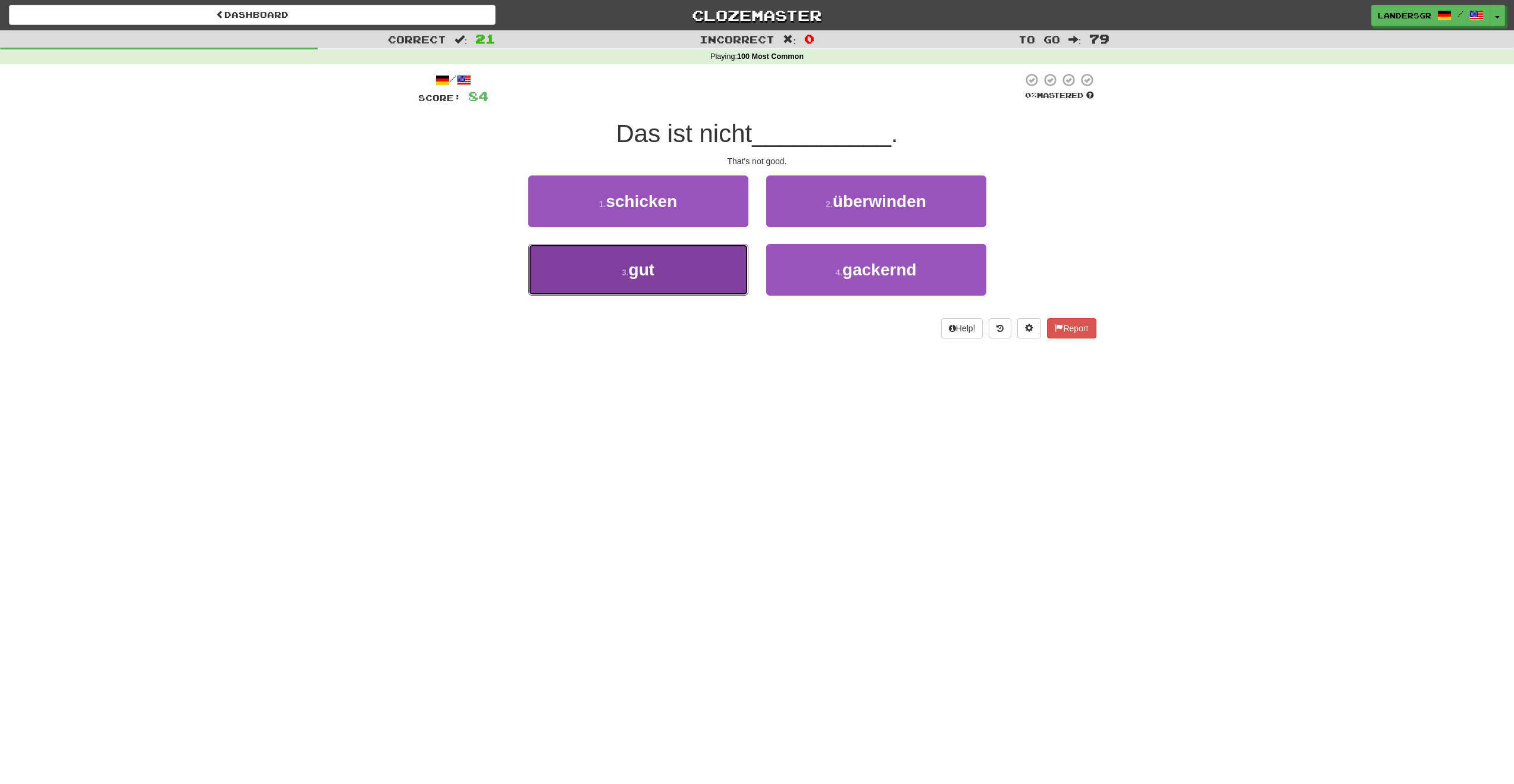
click at [730, 286] on button "3 . gut" at bounding box center [639, 269] width 220 height 51
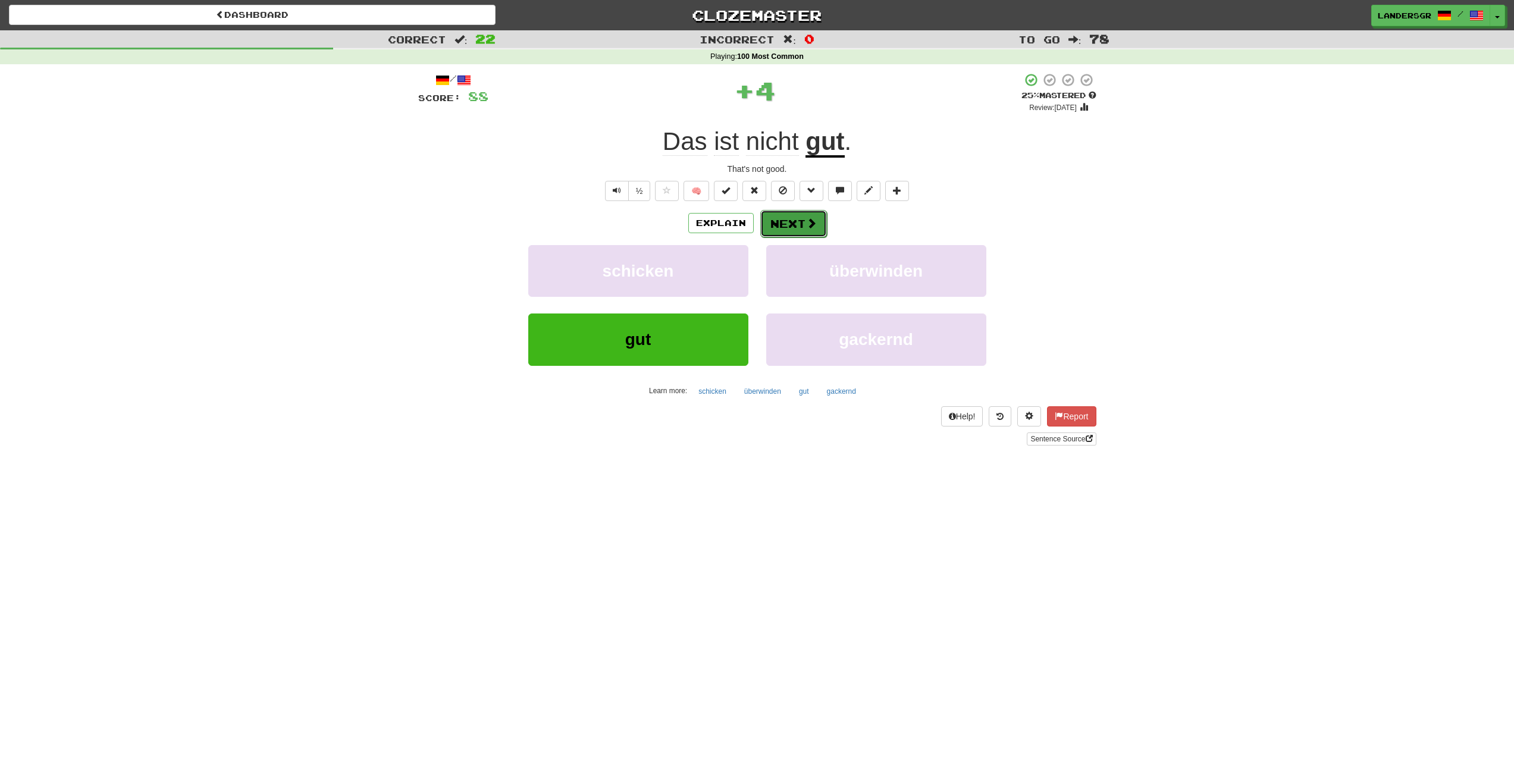
click at [795, 220] on button "Next" at bounding box center [794, 223] width 67 height 28
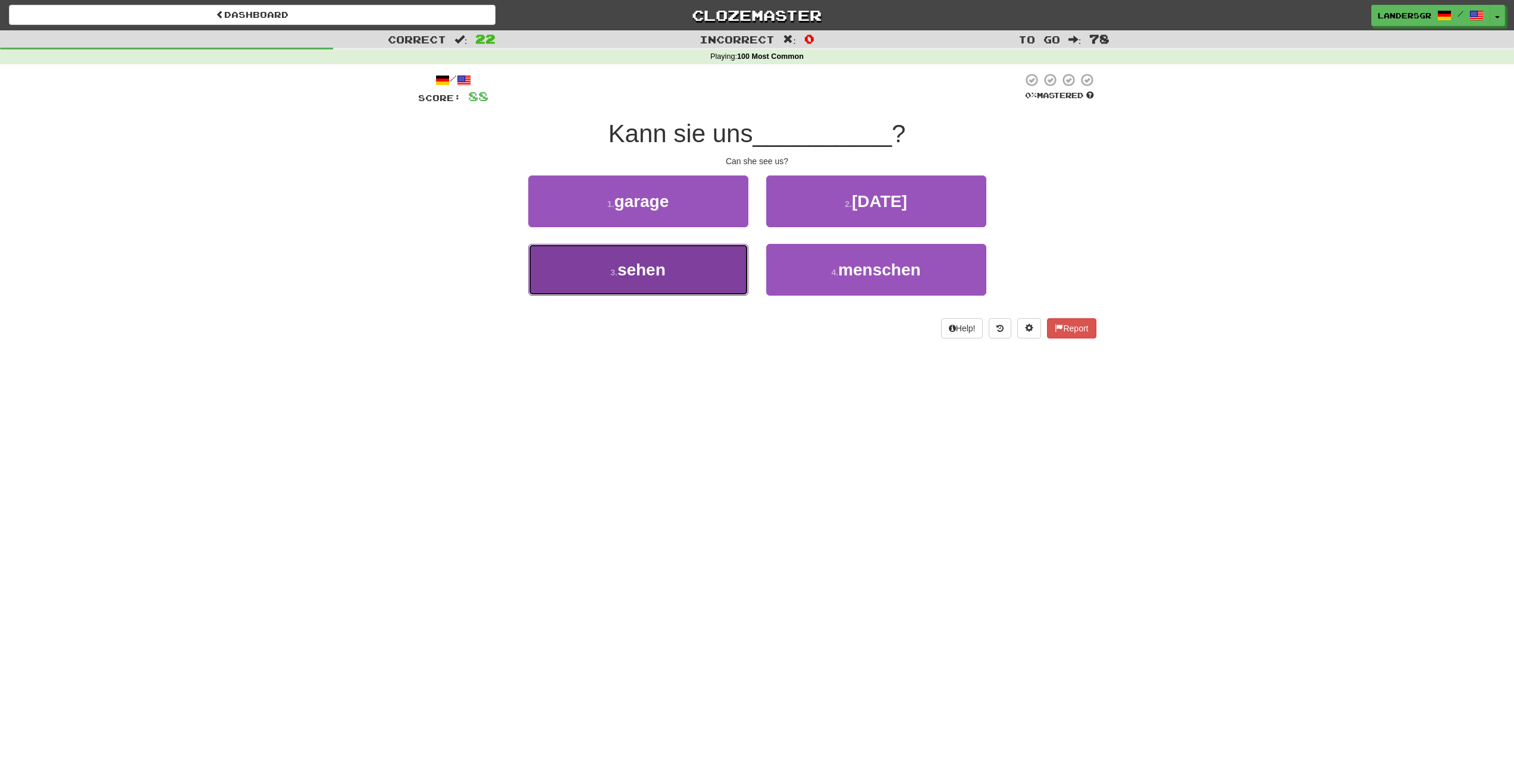
click at [675, 254] on button "3 . sehen" at bounding box center [639, 269] width 220 height 51
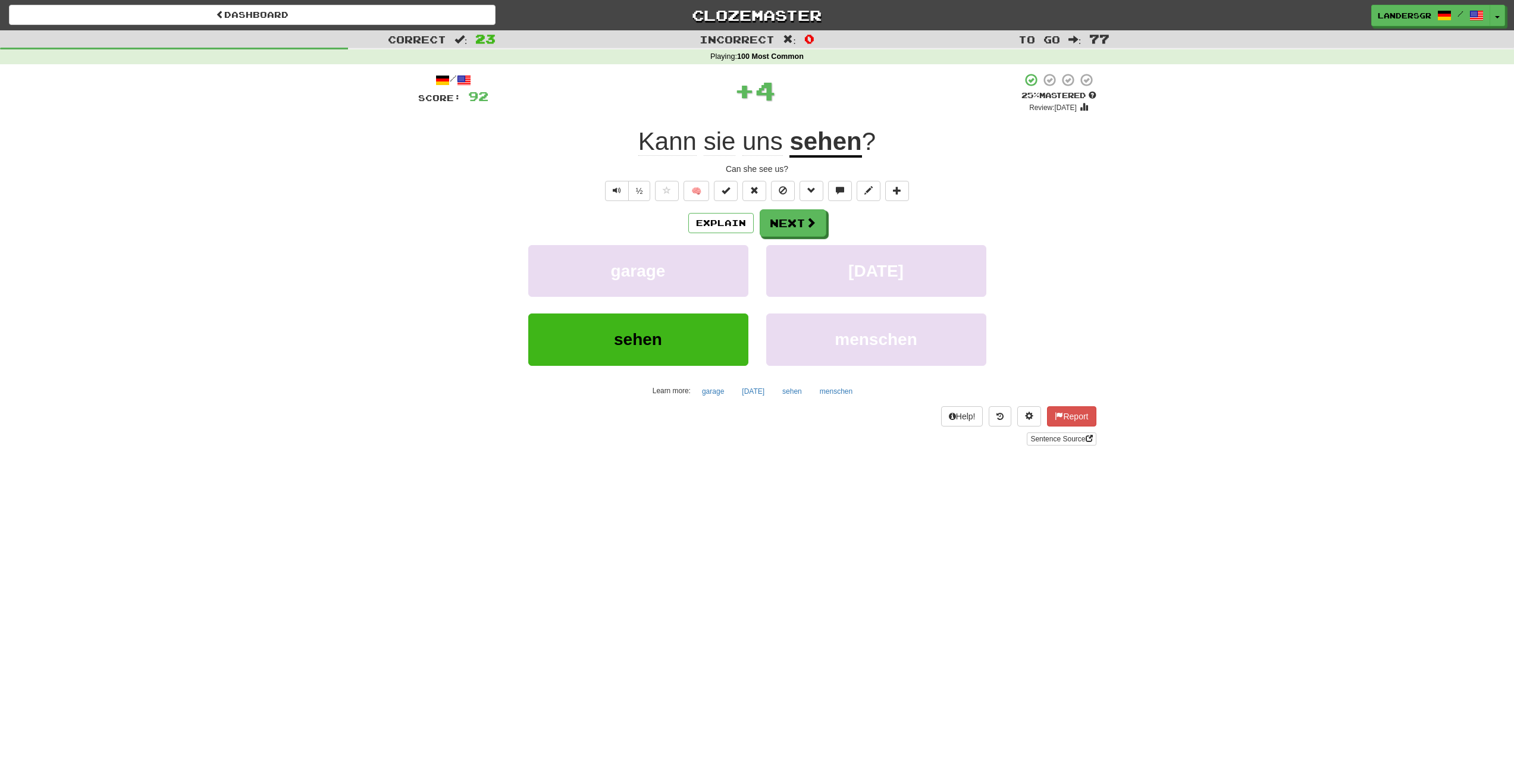
click at [745, 147] on span "uns" at bounding box center [762, 142] width 40 height 29
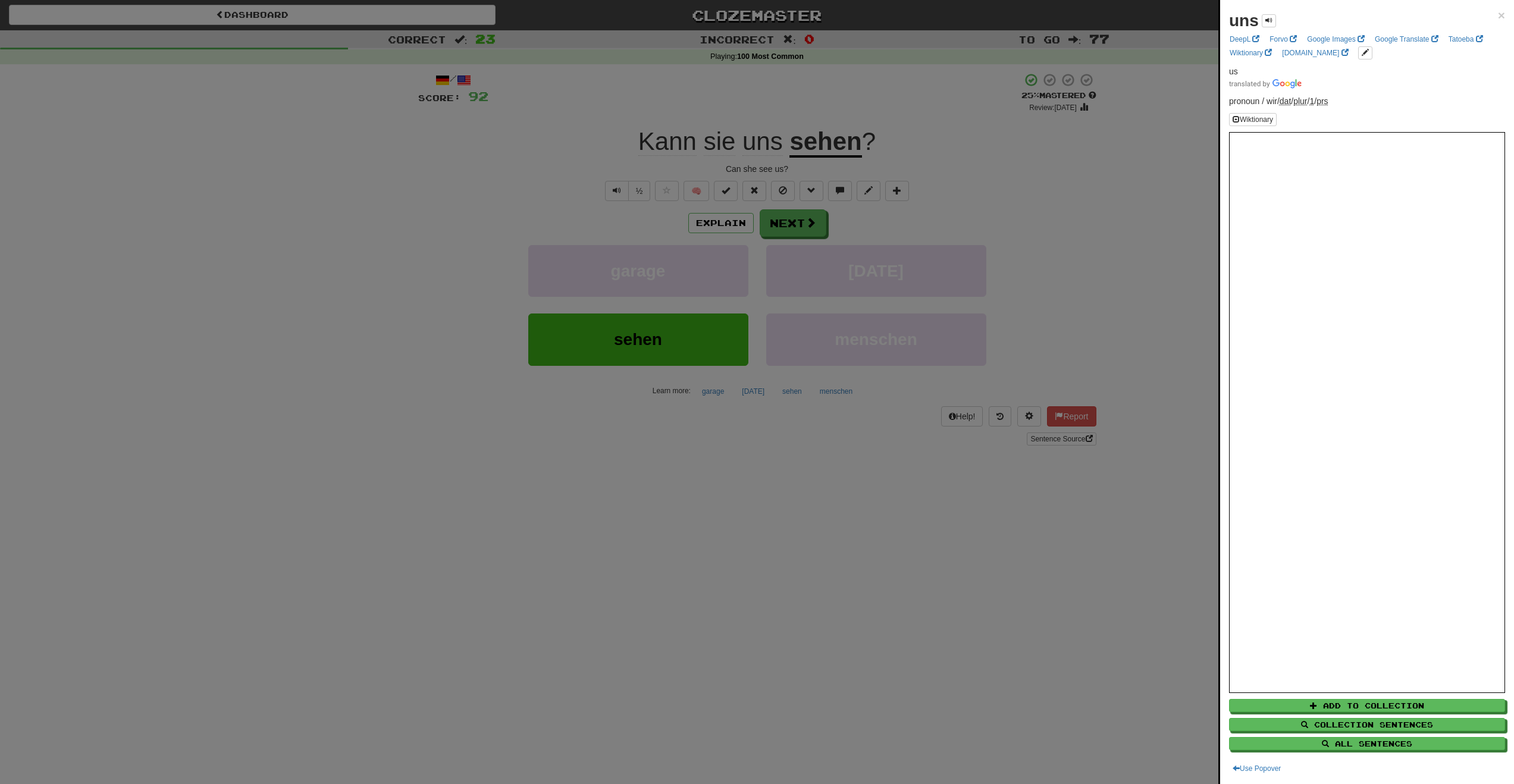
click at [827, 222] on div at bounding box center [757, 392] width 1514 height 784
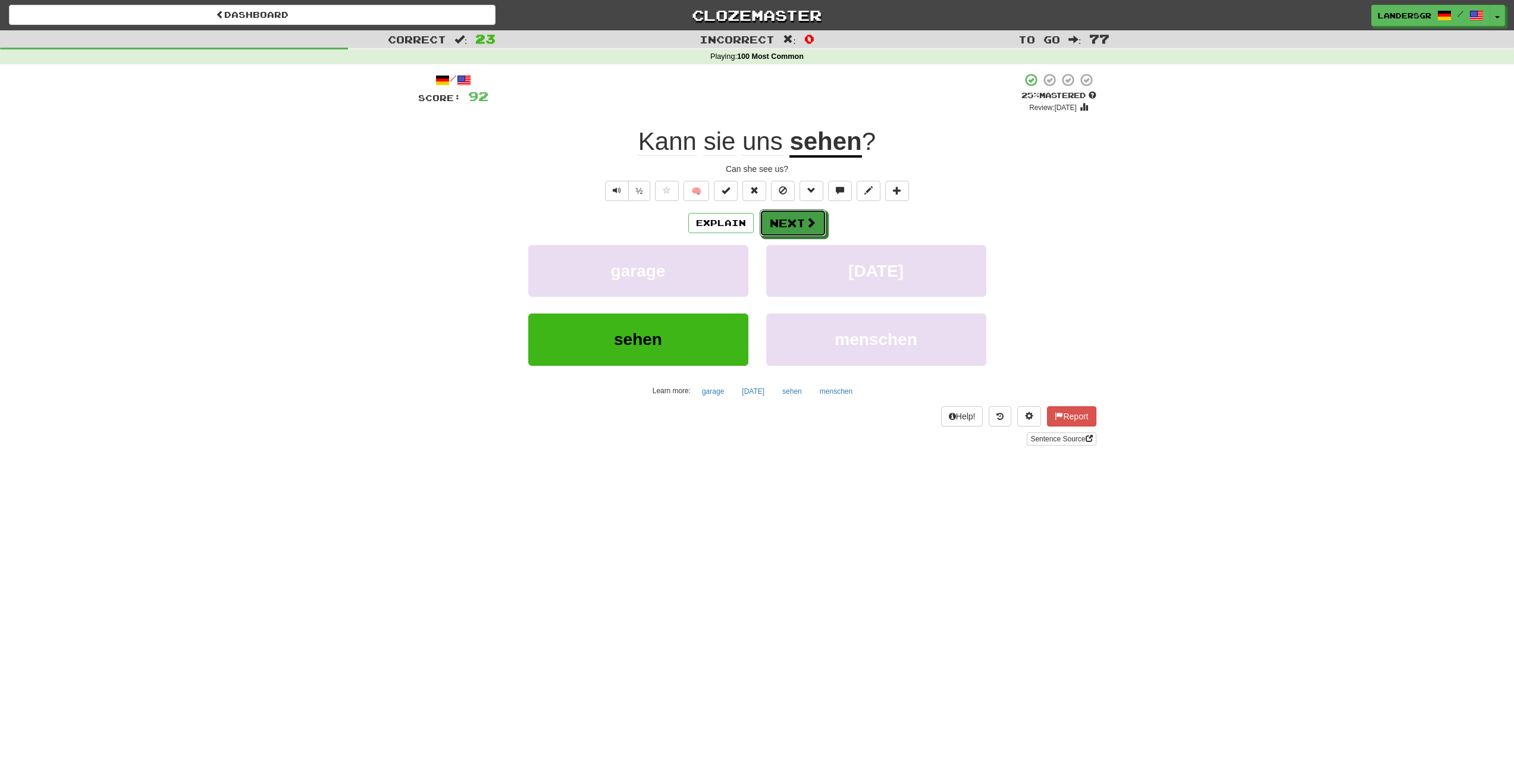
click at [803, 221] on button "Next" at bounding box center [793, 223] width 67 height 28
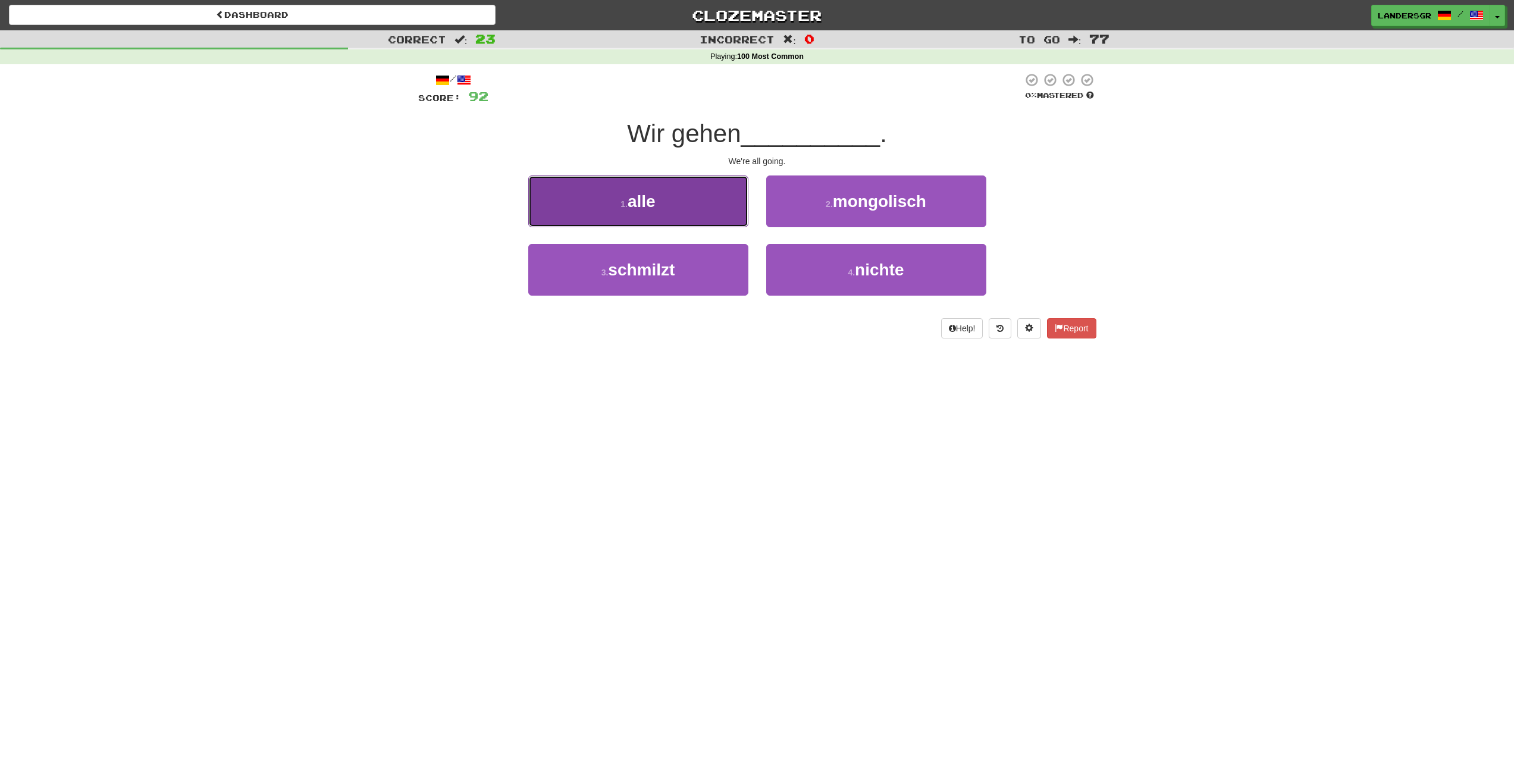
click at [726, 211] on button "1 . alle" at bounding box center [639, 201] width 220 height 51
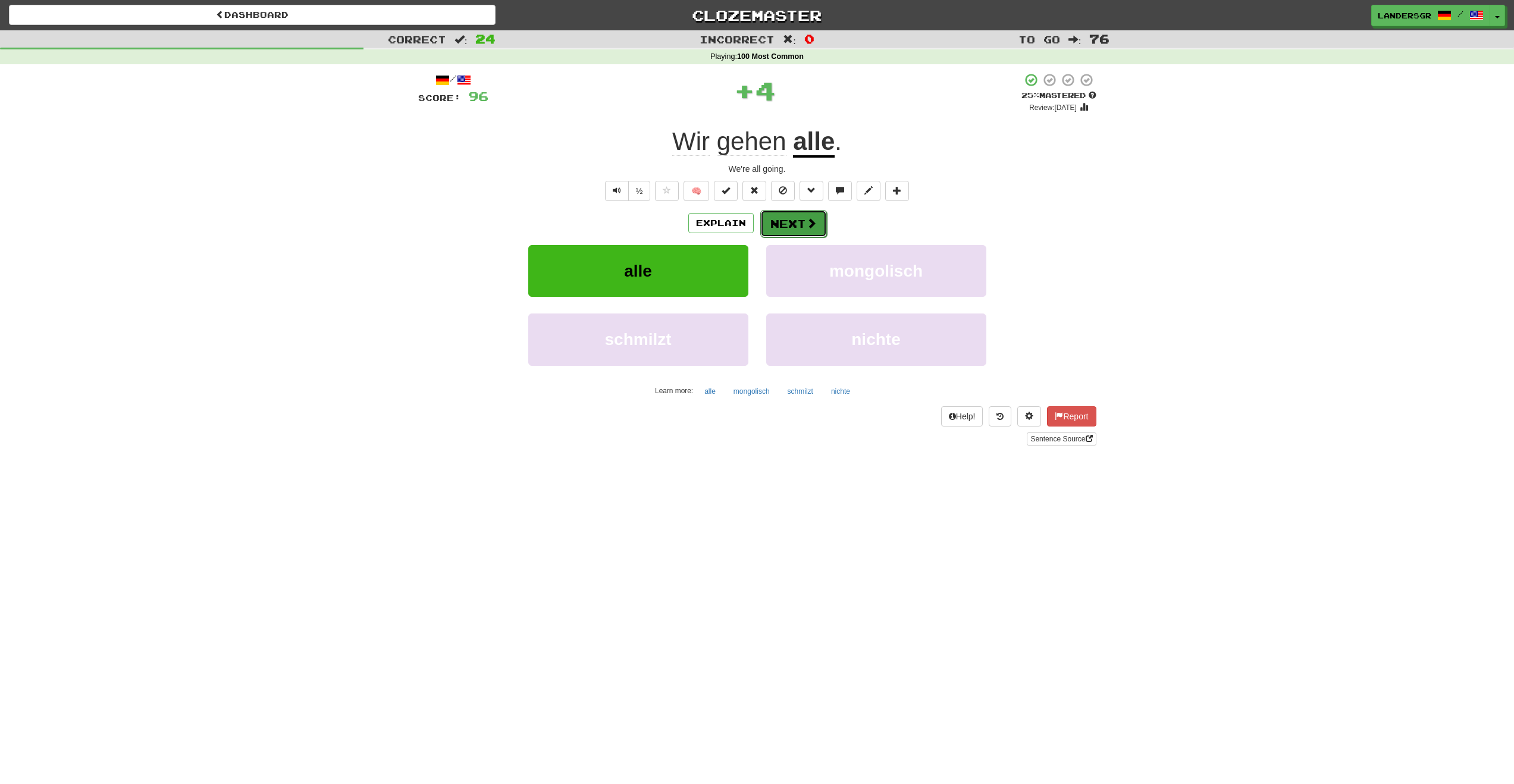
click at [787, 219] on button "Next" at bounding box center [794, 223] width 67 height 28
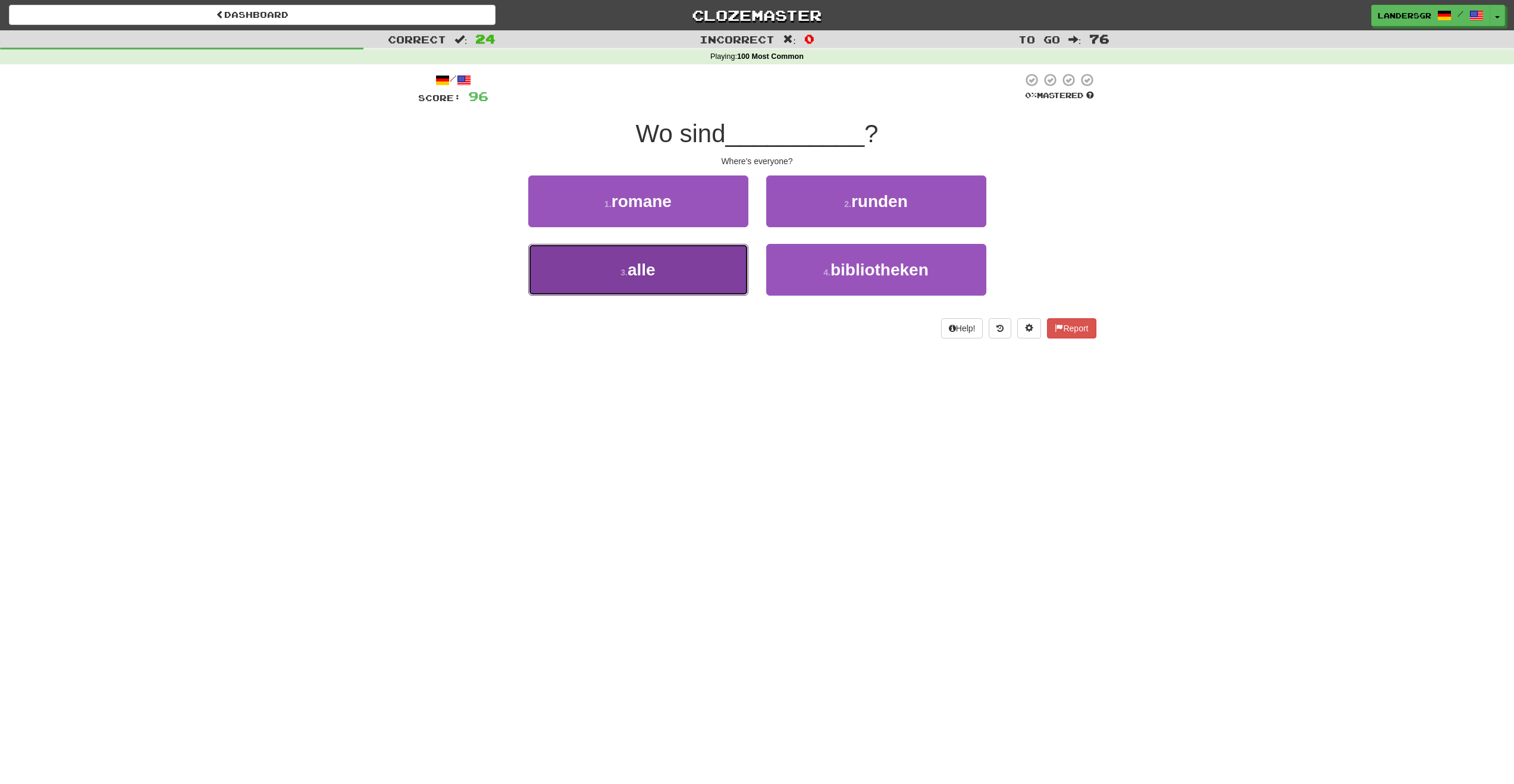
click at [730, 274] on button "3 . alle" at bounding box center [639, 269] width 220 height 51
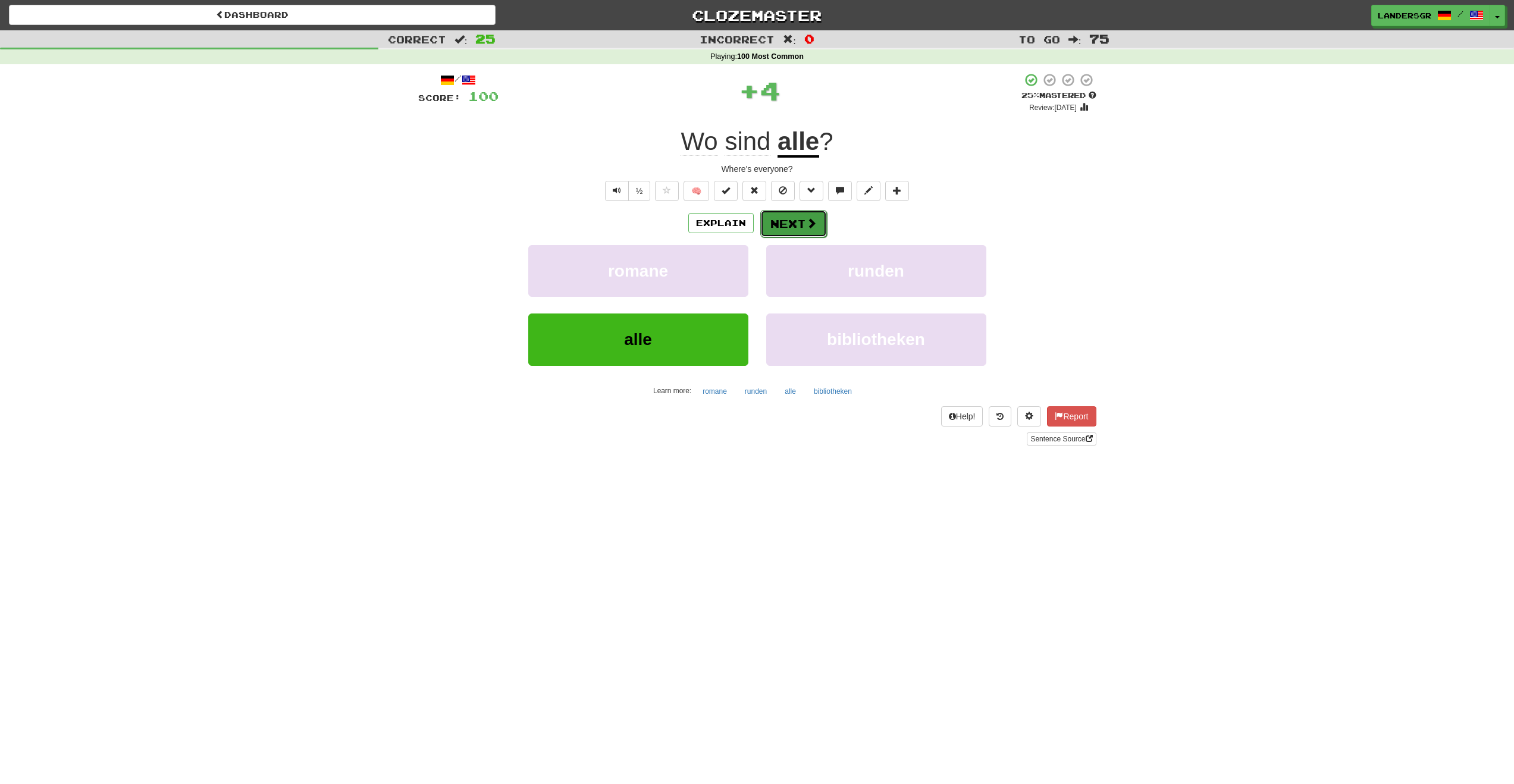
click at [792, 221] on button "Next" at bounding box center [794, 223] width 67 height 28
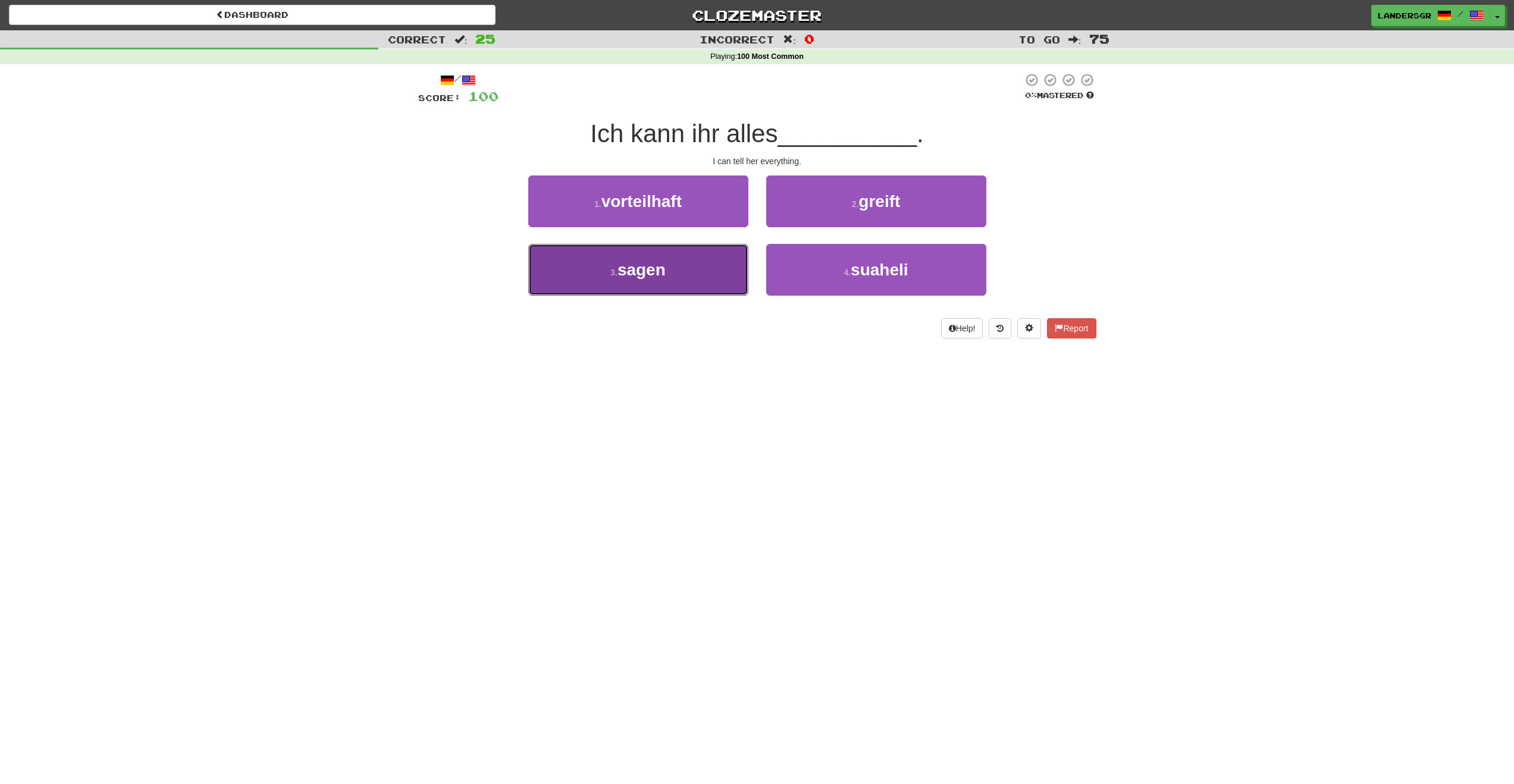
click at [657, 276] on span "sagen" at bounding box center [642, 269] width 48 height 18
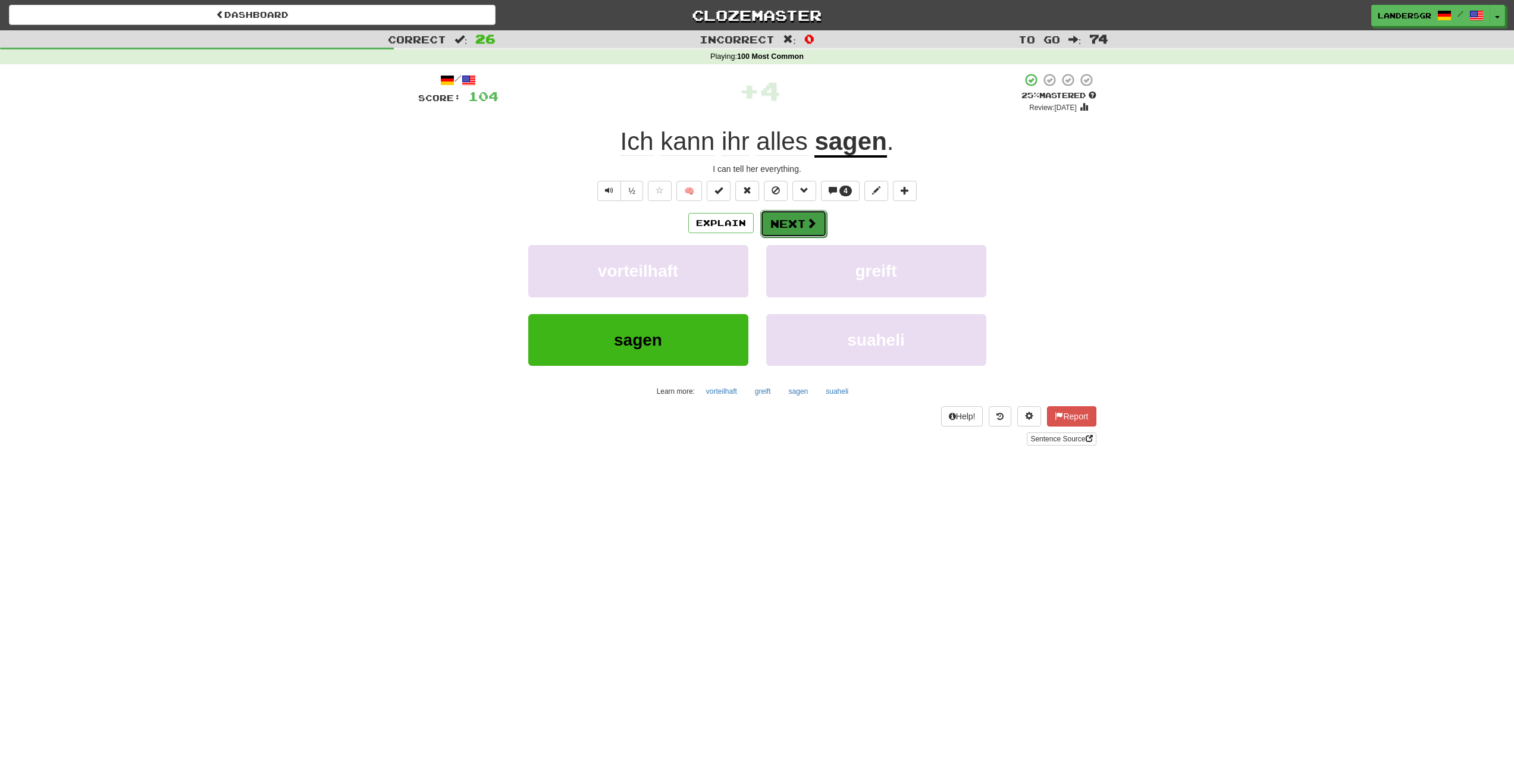
click at [776, 235] on button "Next" at bounding box center [794, 223] width 67 height 28
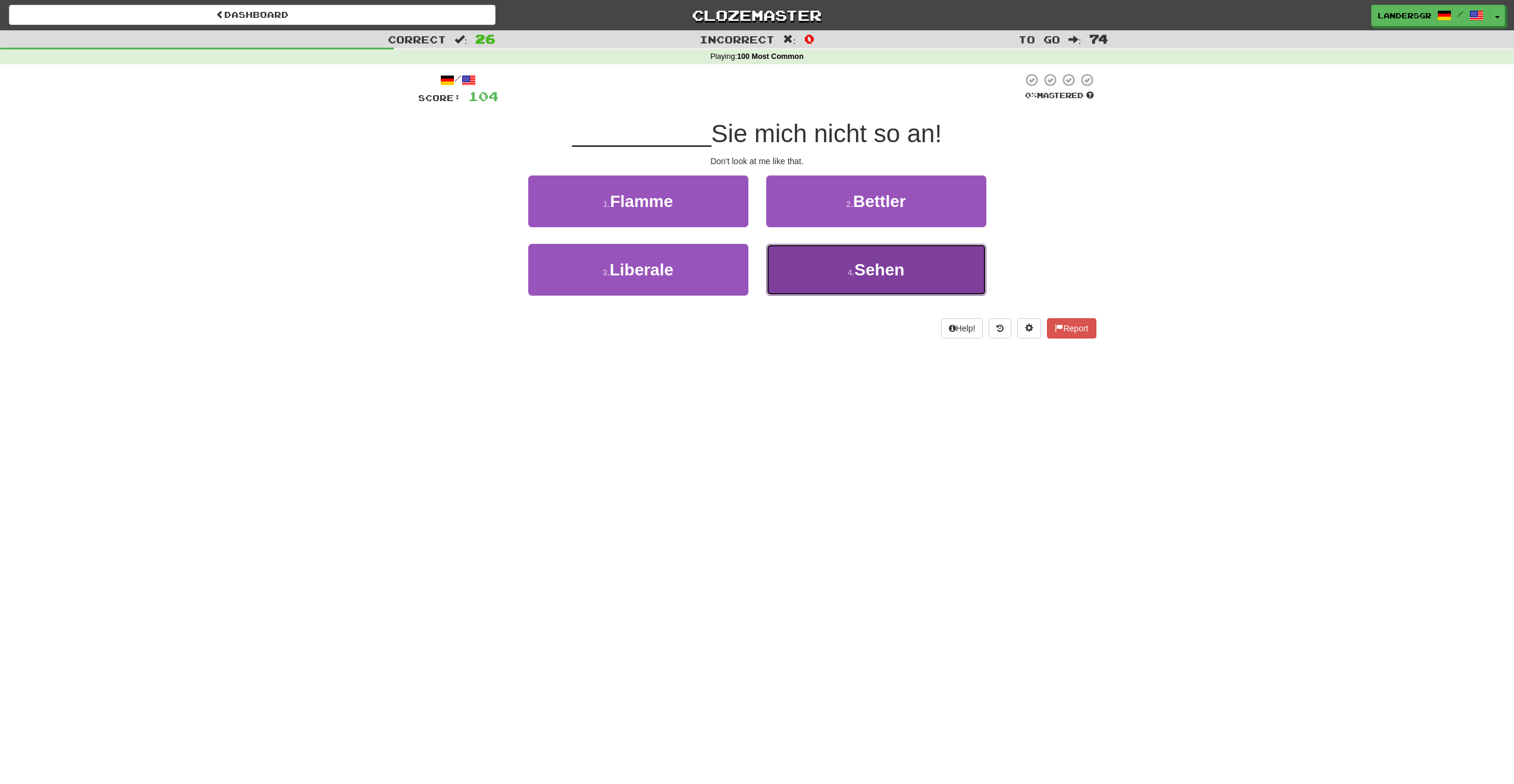
click at [799, 261] on button "4 . Sehen" at bounding box center [876, 269] width 220 height 51
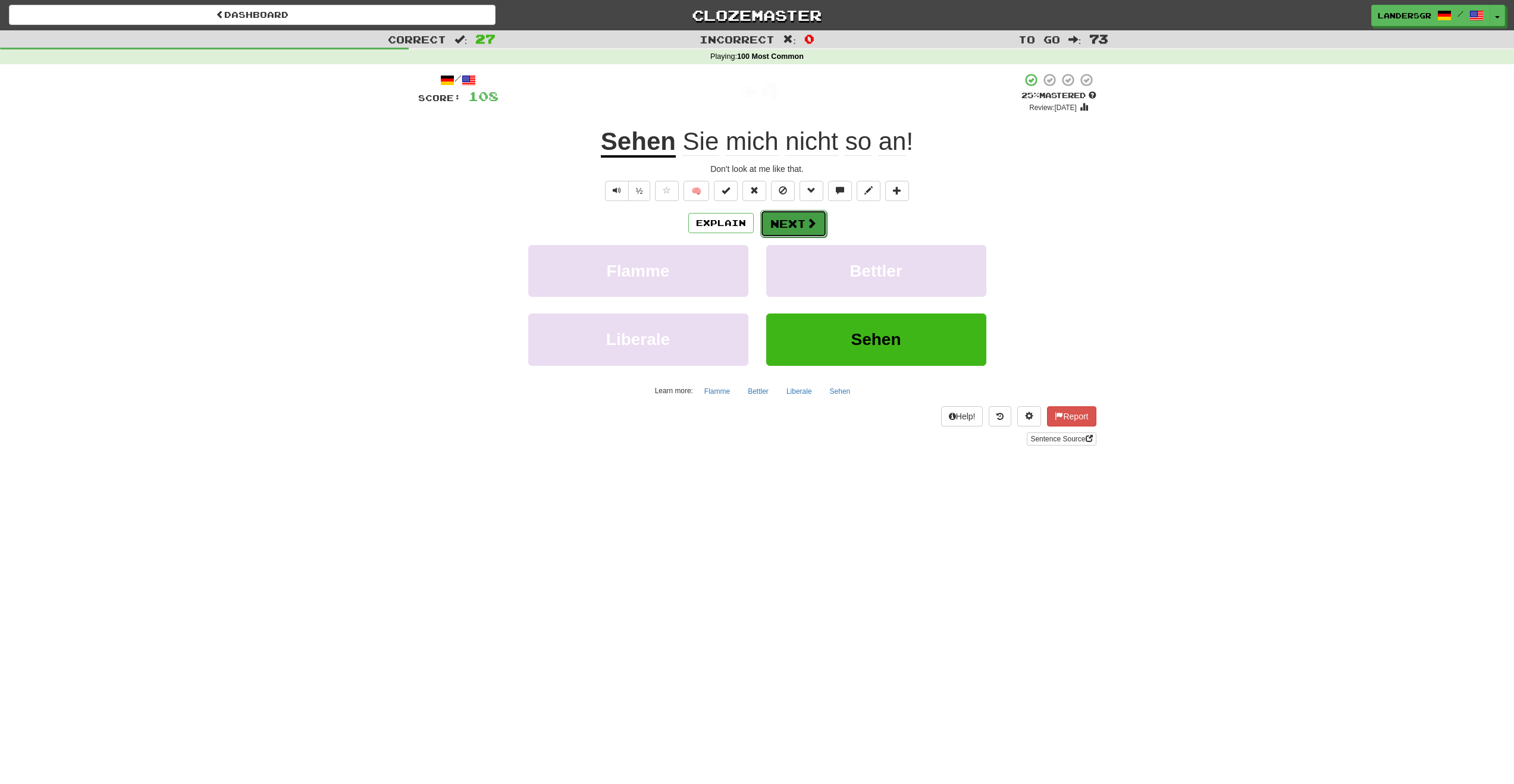
click at [774, 226] on button "Next" at bounding box center [794, 223] width 67 height 28
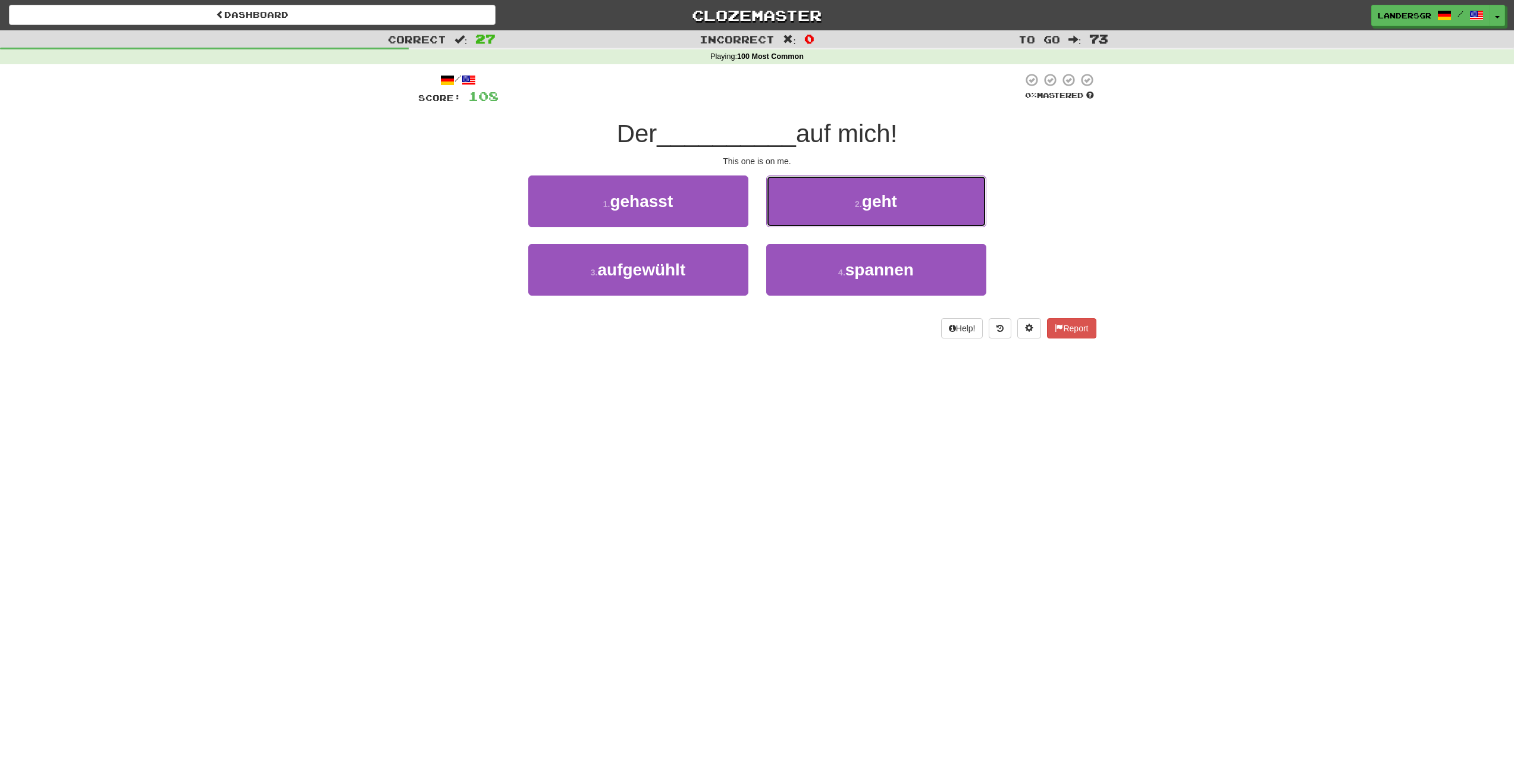
click at [774, 226] on button "2 . geht" at bounding box center [876, 201] width 220 height 51
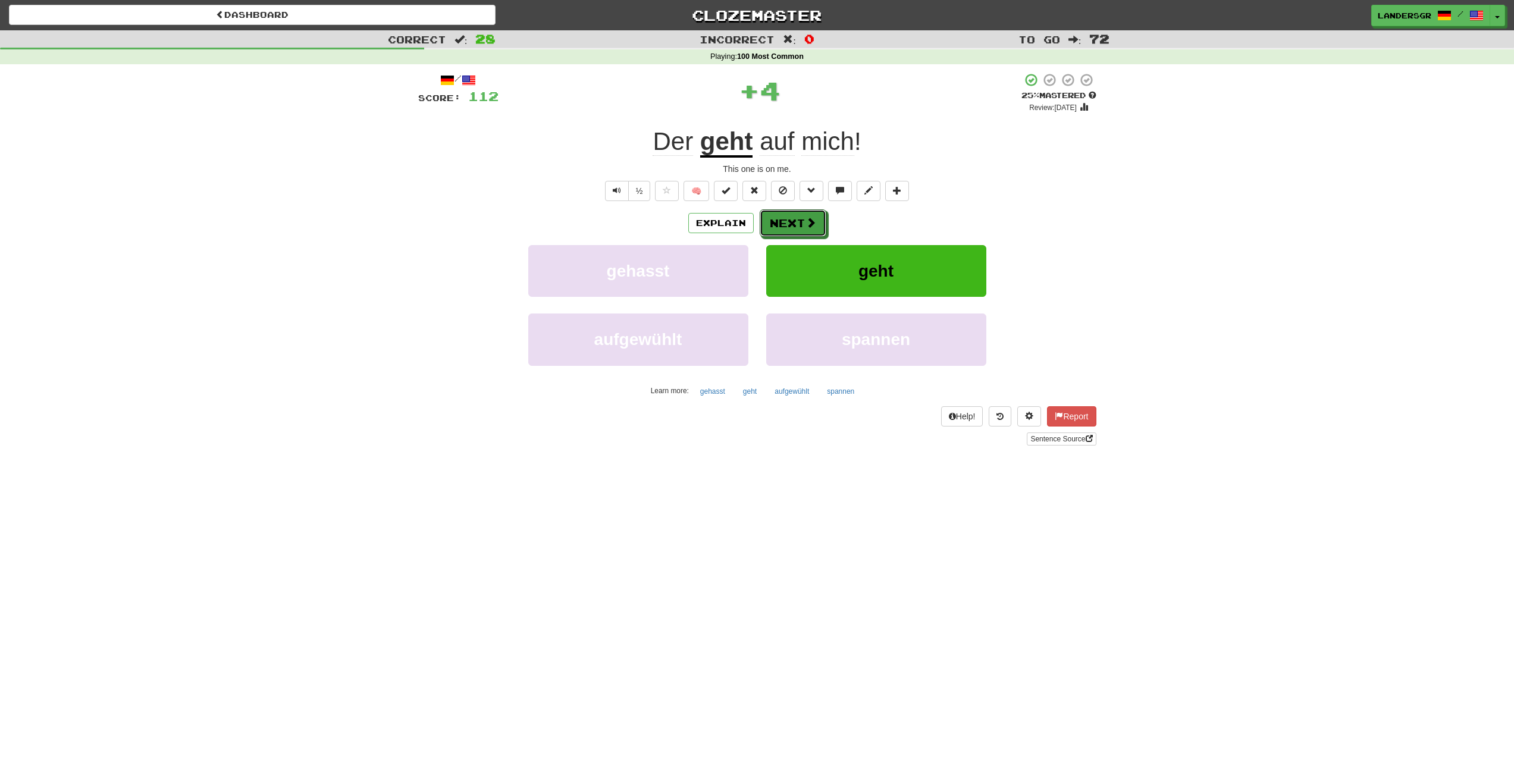
click at [774, 226] on button "Next" at bounding box center [793, 223] width 67 height 28
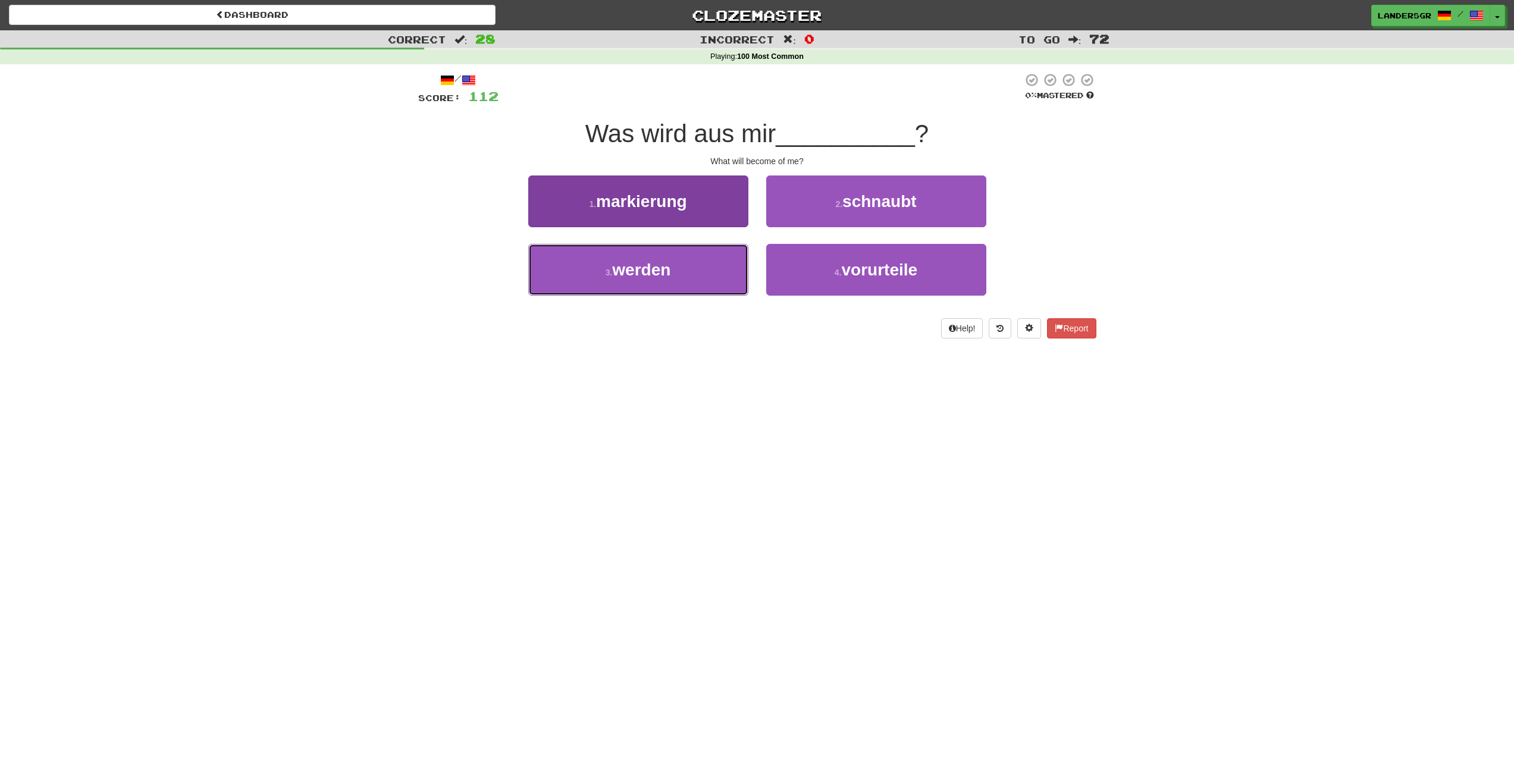
click at [652, 261] on span "werden" at bounding box center [642, 269] width 59 height 18
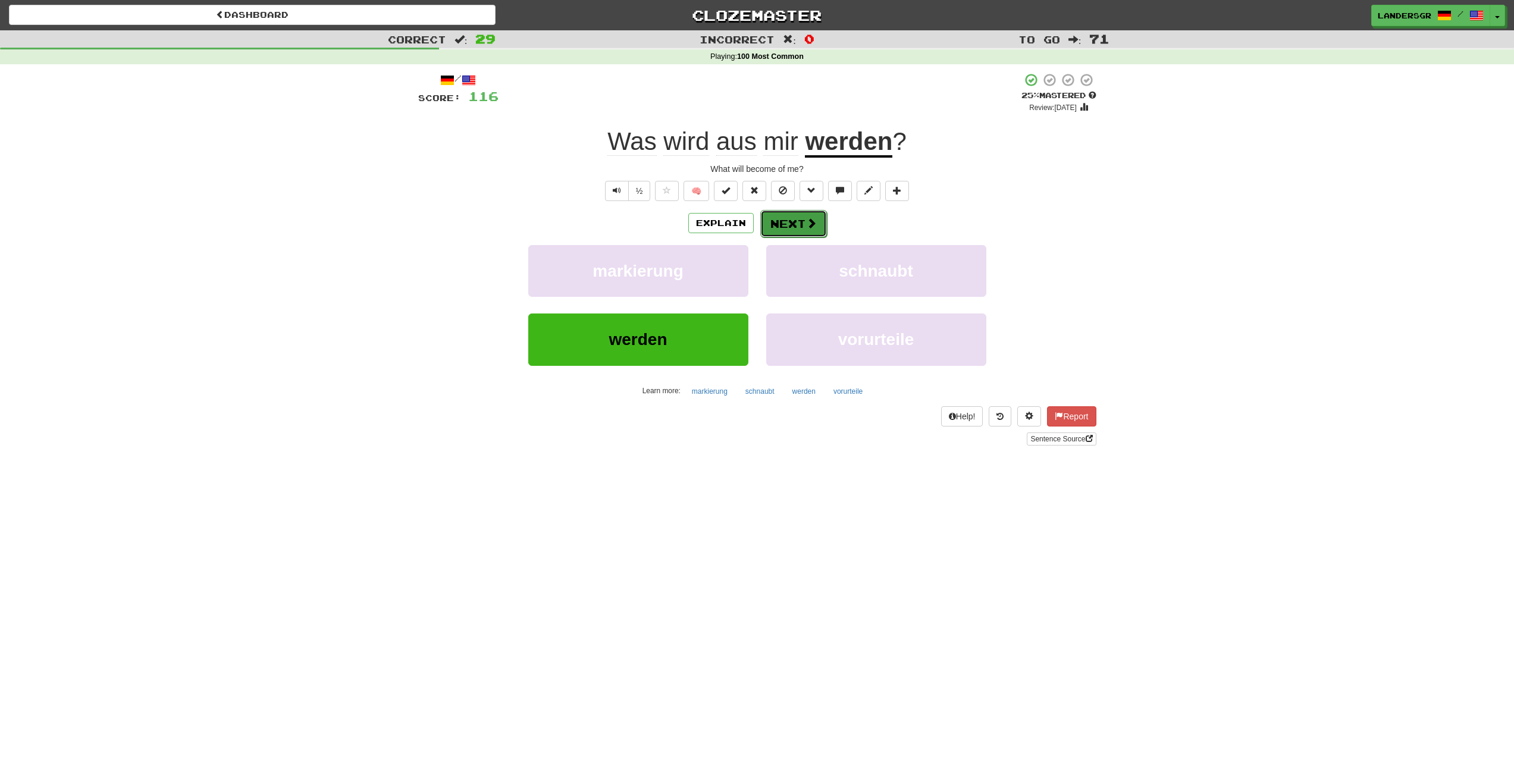
click at [778, 230] on button "Next" at bounding box center [794, 223] width 67 height 28
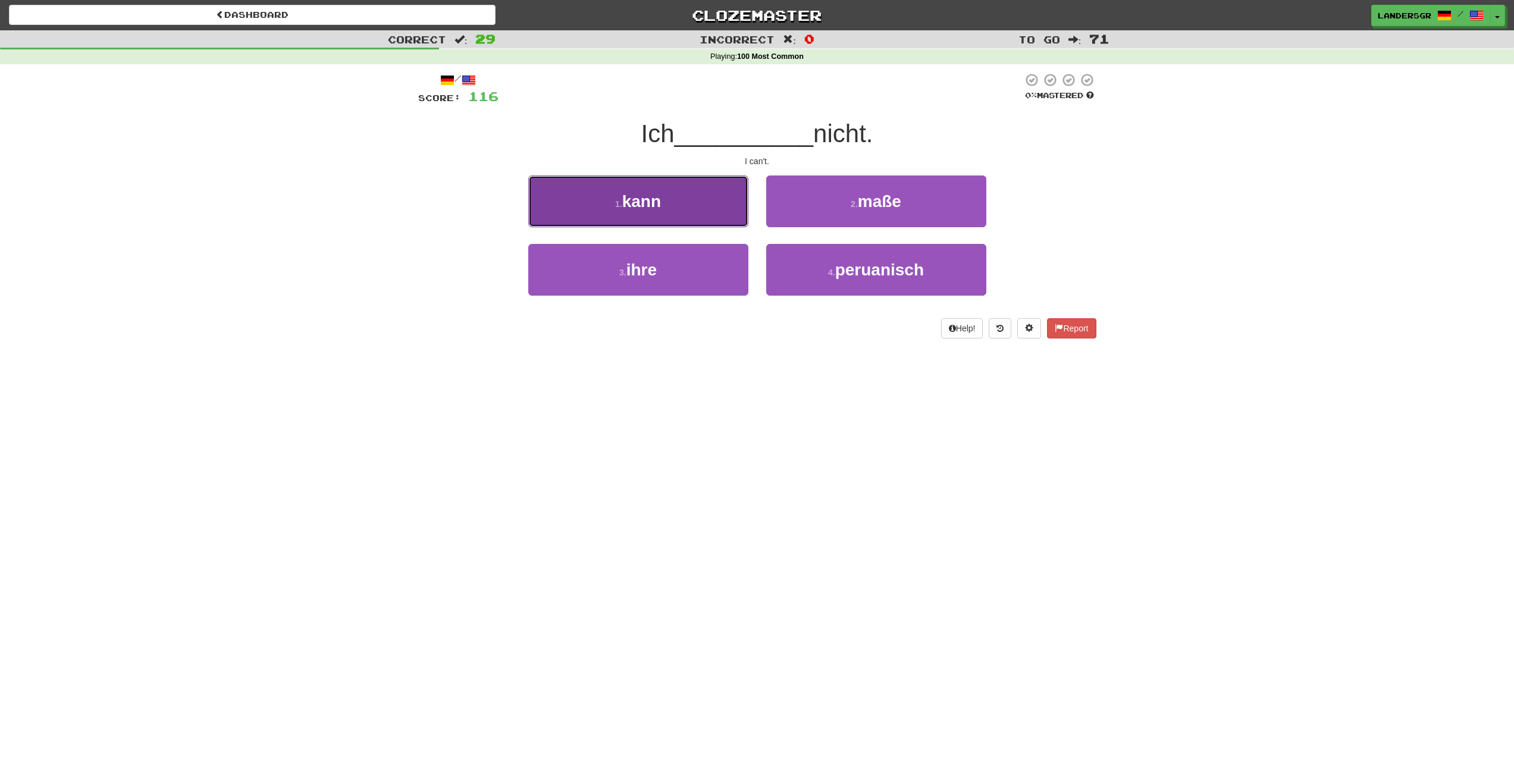
click at [670, 215] on button "1 . kann" at bounding box center [639, 201] width 220 height 51
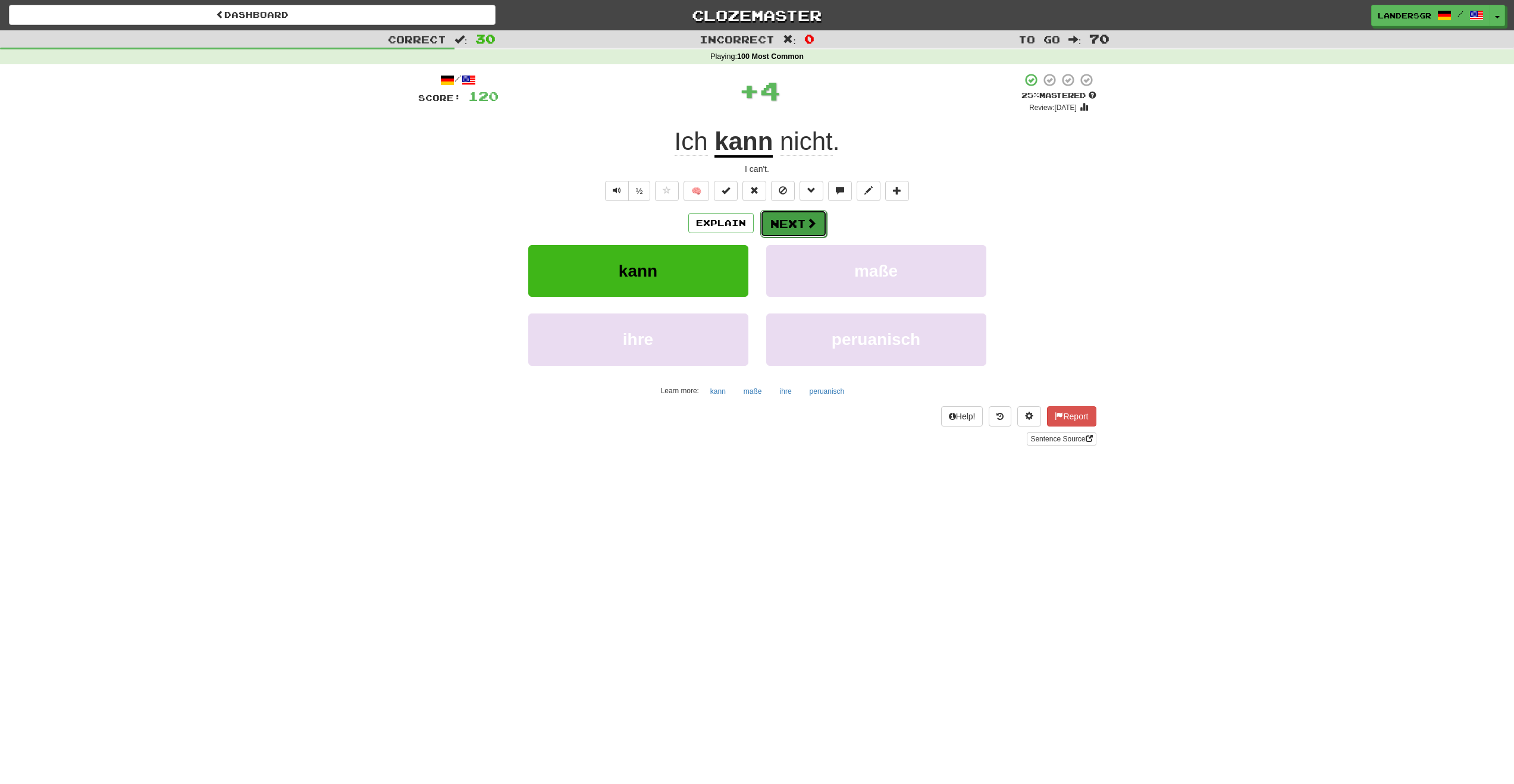
click at [784, 223] on button "Next" at bounding box center [794, 223] width 67 height 28
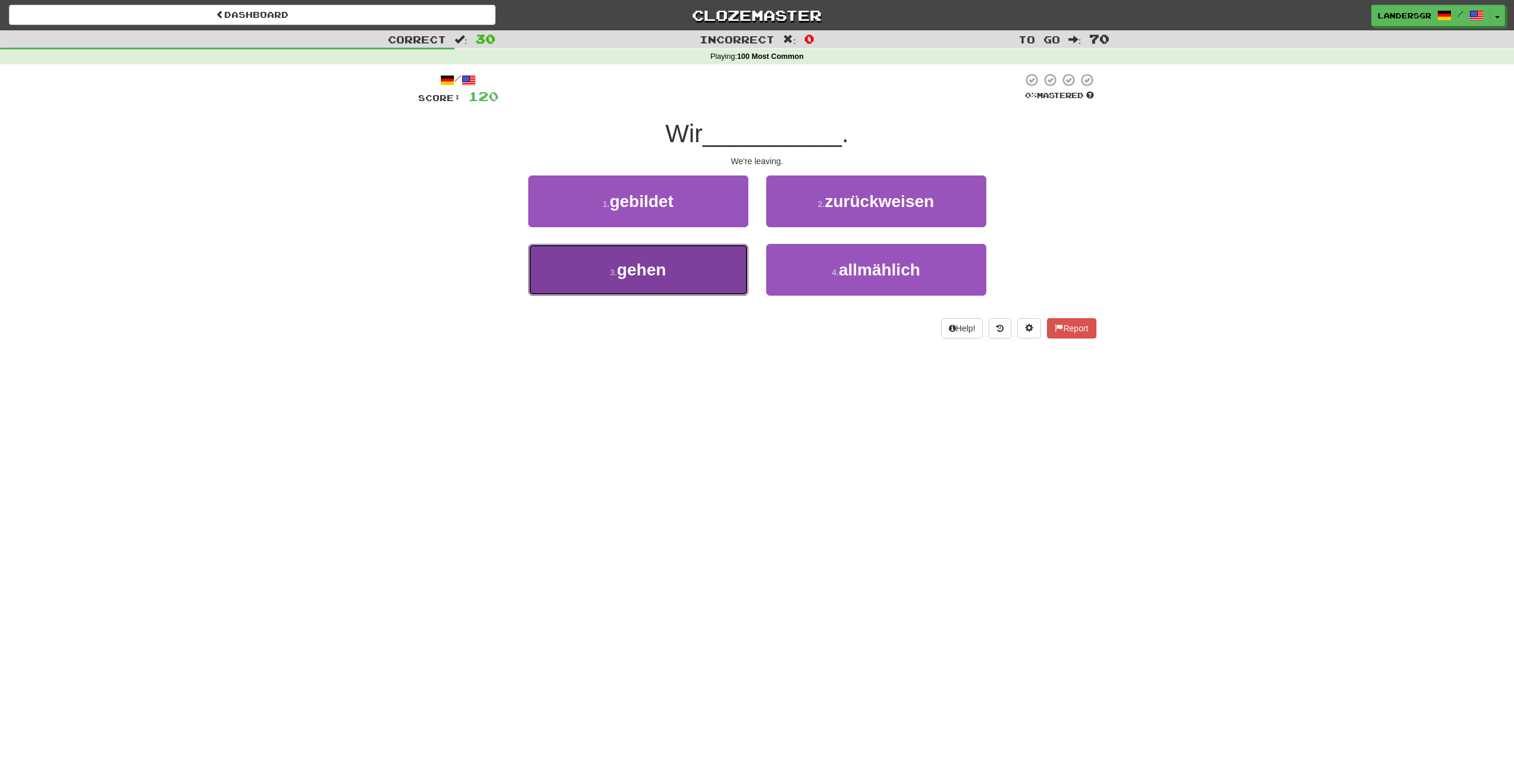
click at [639, 256] on button "3 . gehen" at bounding box center [639, 269] width 220 height 51
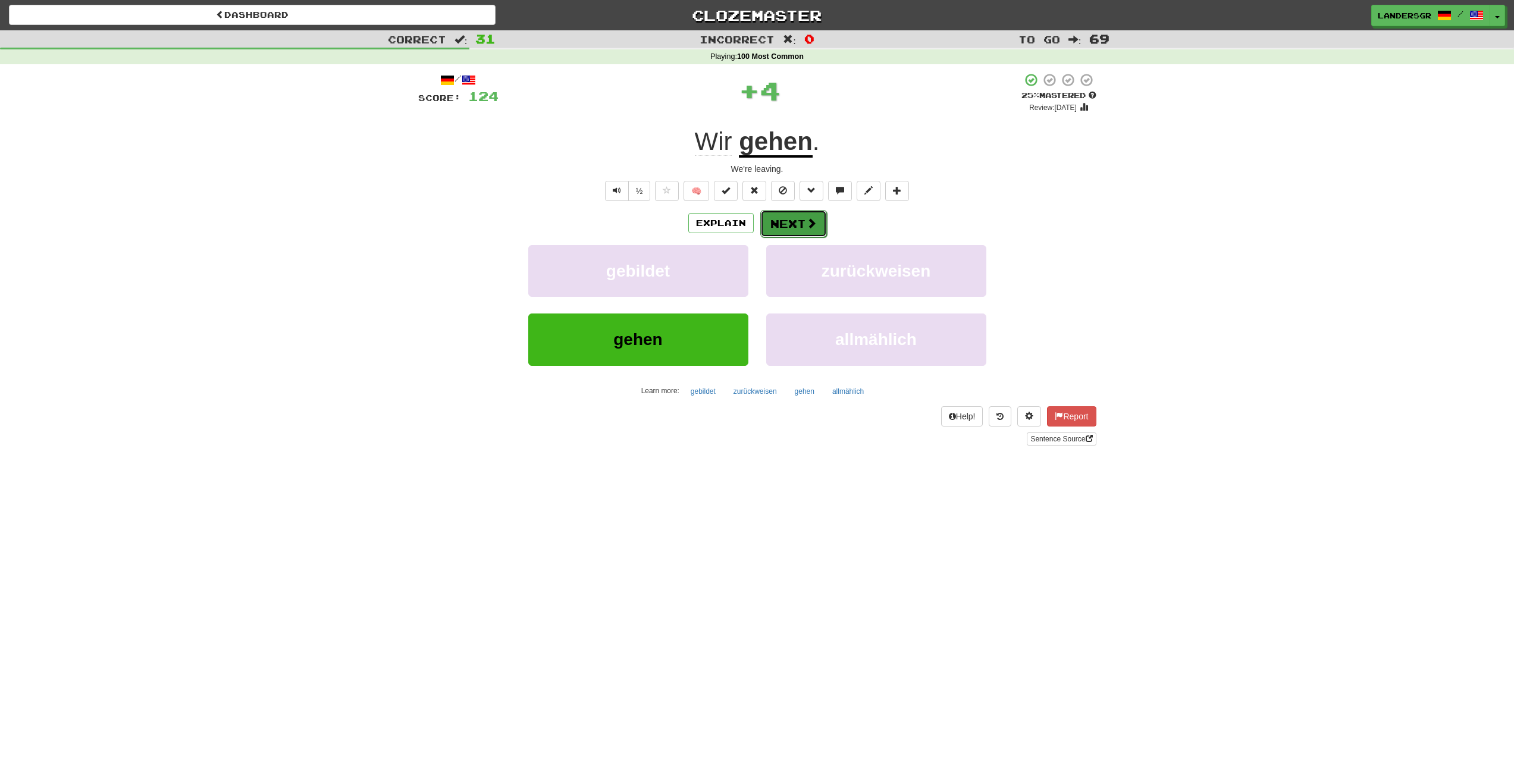
click at [768, 221] on button "Next" at bounding box center [794, 223] width 67 height 28
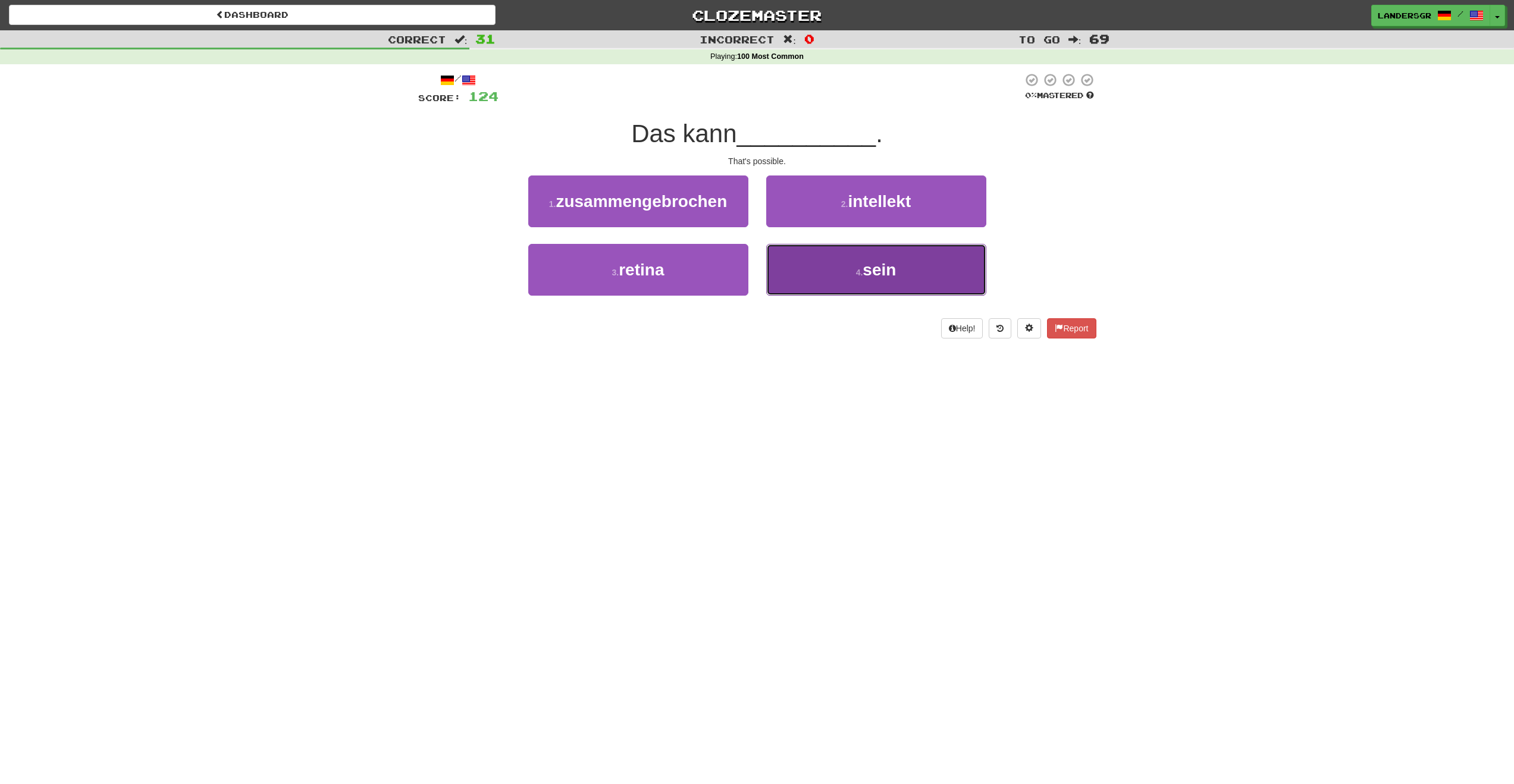
click at [771, 262] on button "4 . sein" at bounding box center [876, 269] width 220 height 51
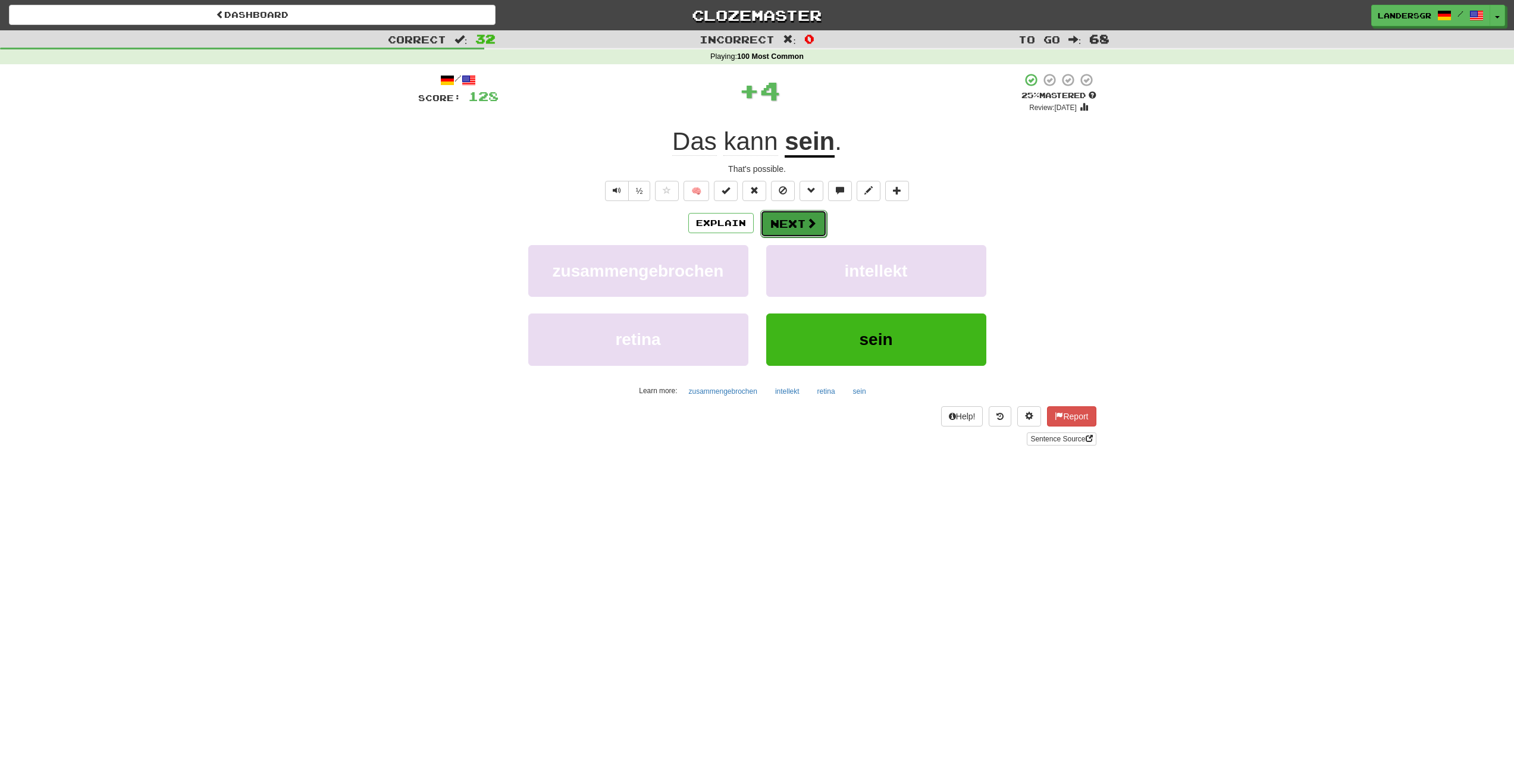
click at [790, 226] on button "Next" at bounding box center [794, 223] width 67 height 28
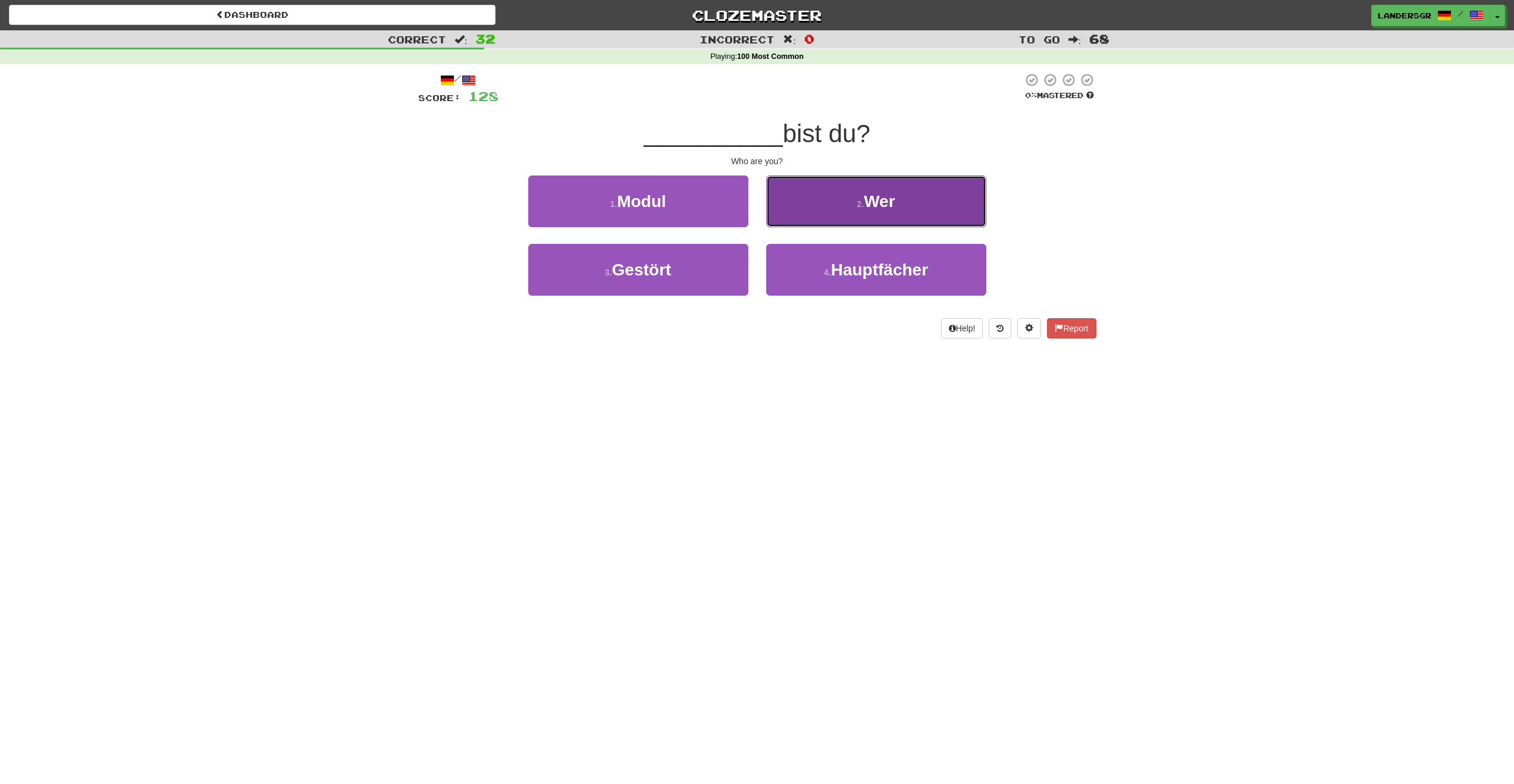
click at [789, 226] on button "2 . Wer" at bounding box center [876, 201] width 220 height 51
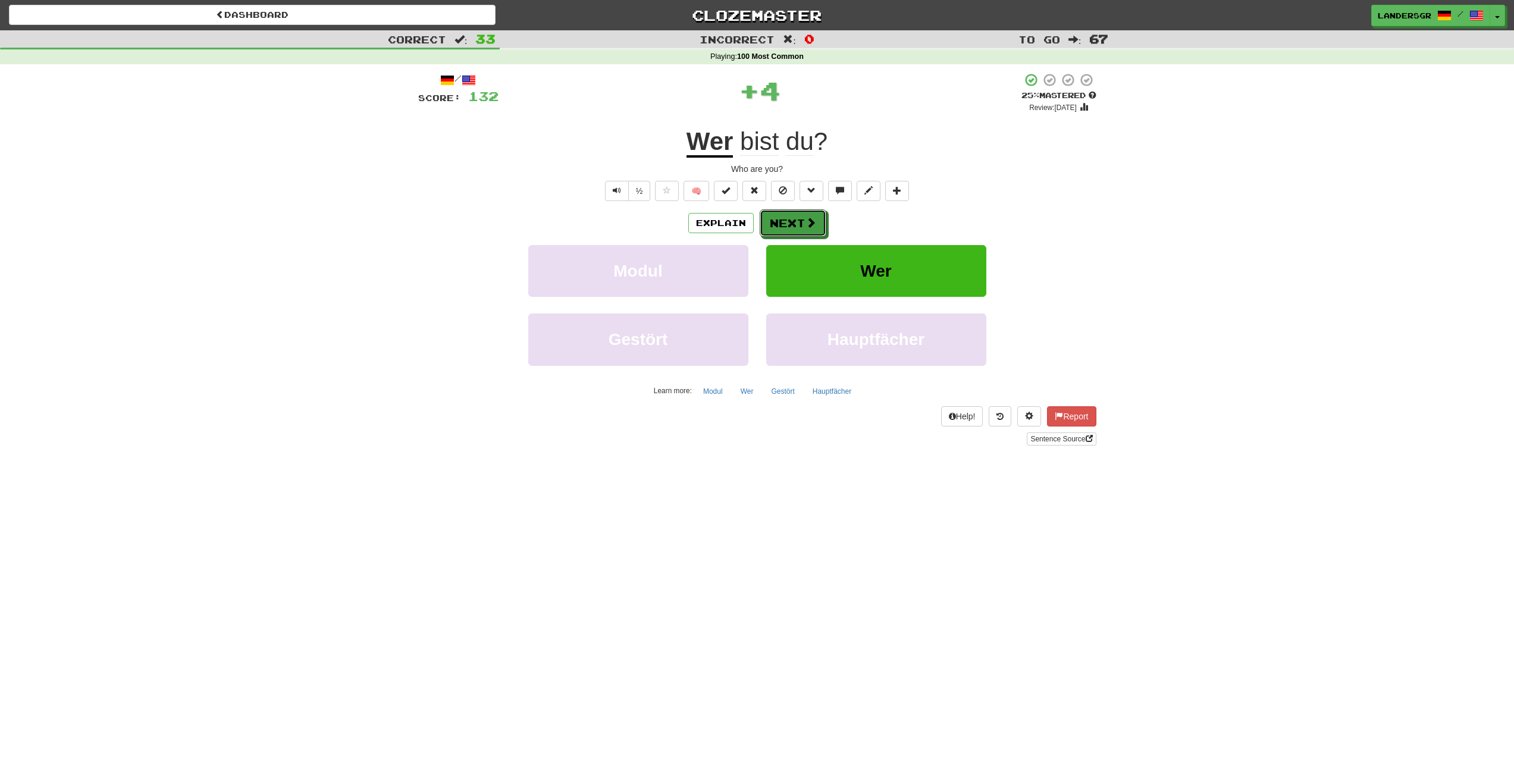
click at [789, 226] on button "Next" at bounding box center [793, 223] width 67 height 28
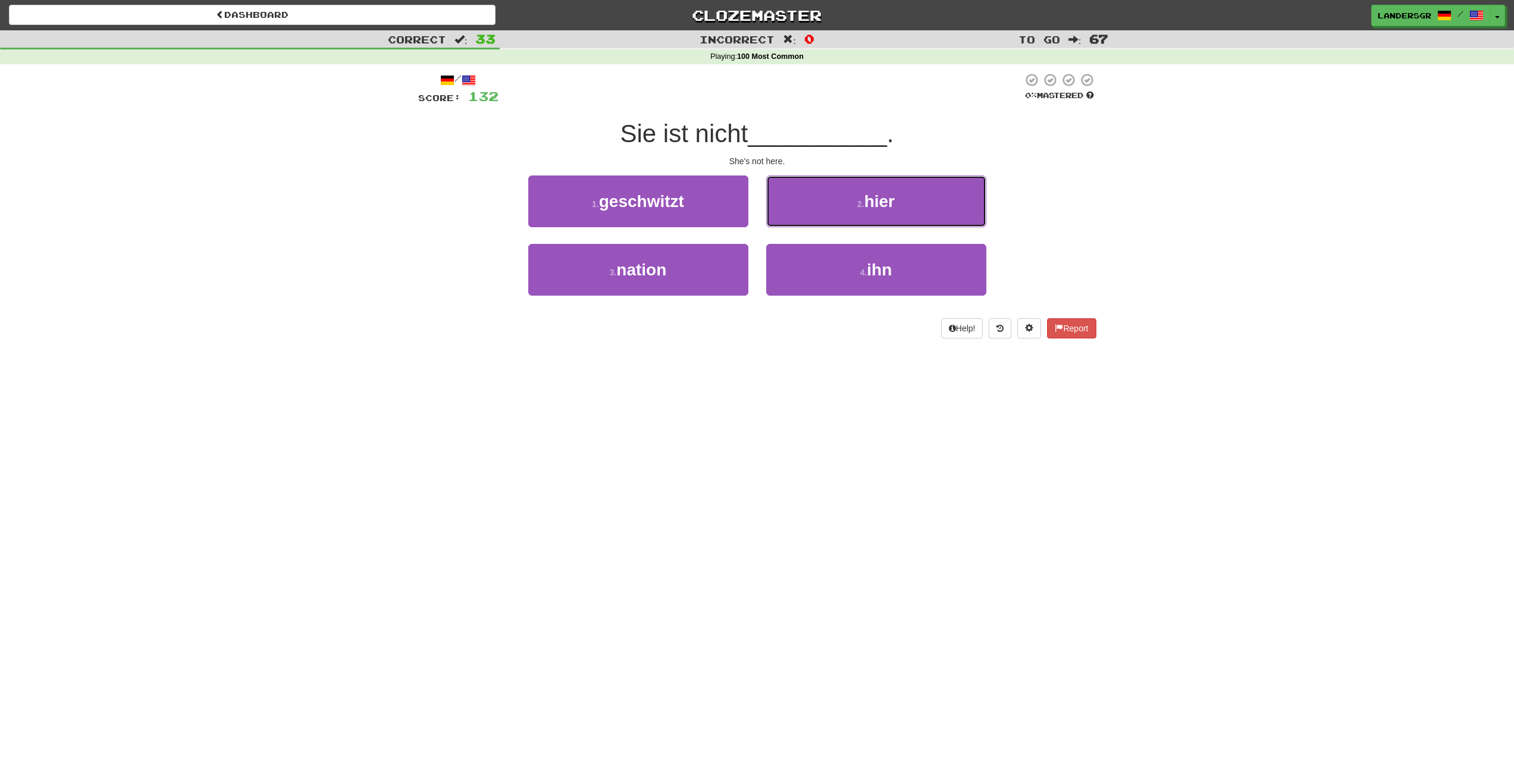
click at [789, 226] on button "2 . hier" at bounding box center [876, 201] width 220 height 51
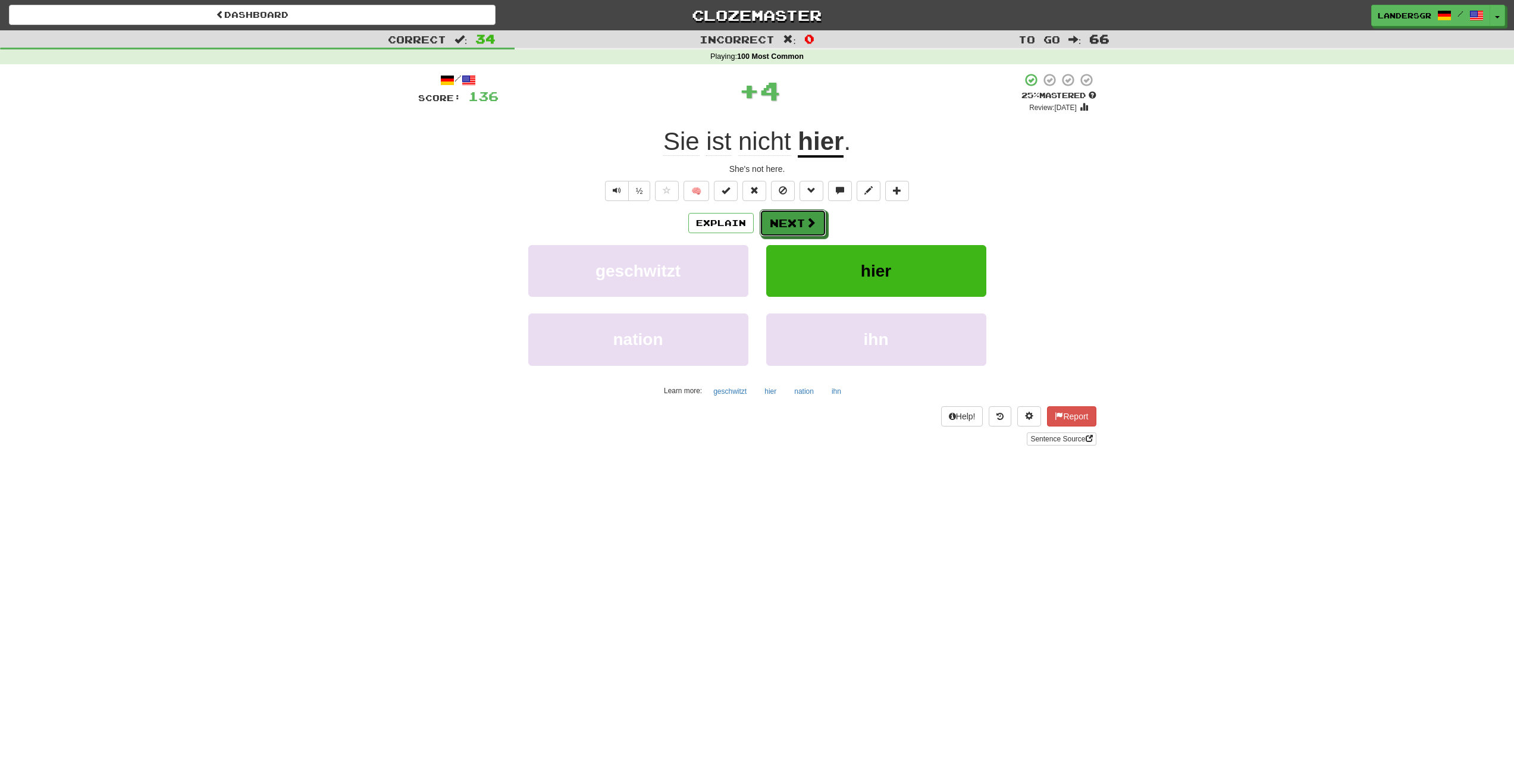
click at [789, 226] on button "Next" at bounding box center [793, 223] width 67 height 28
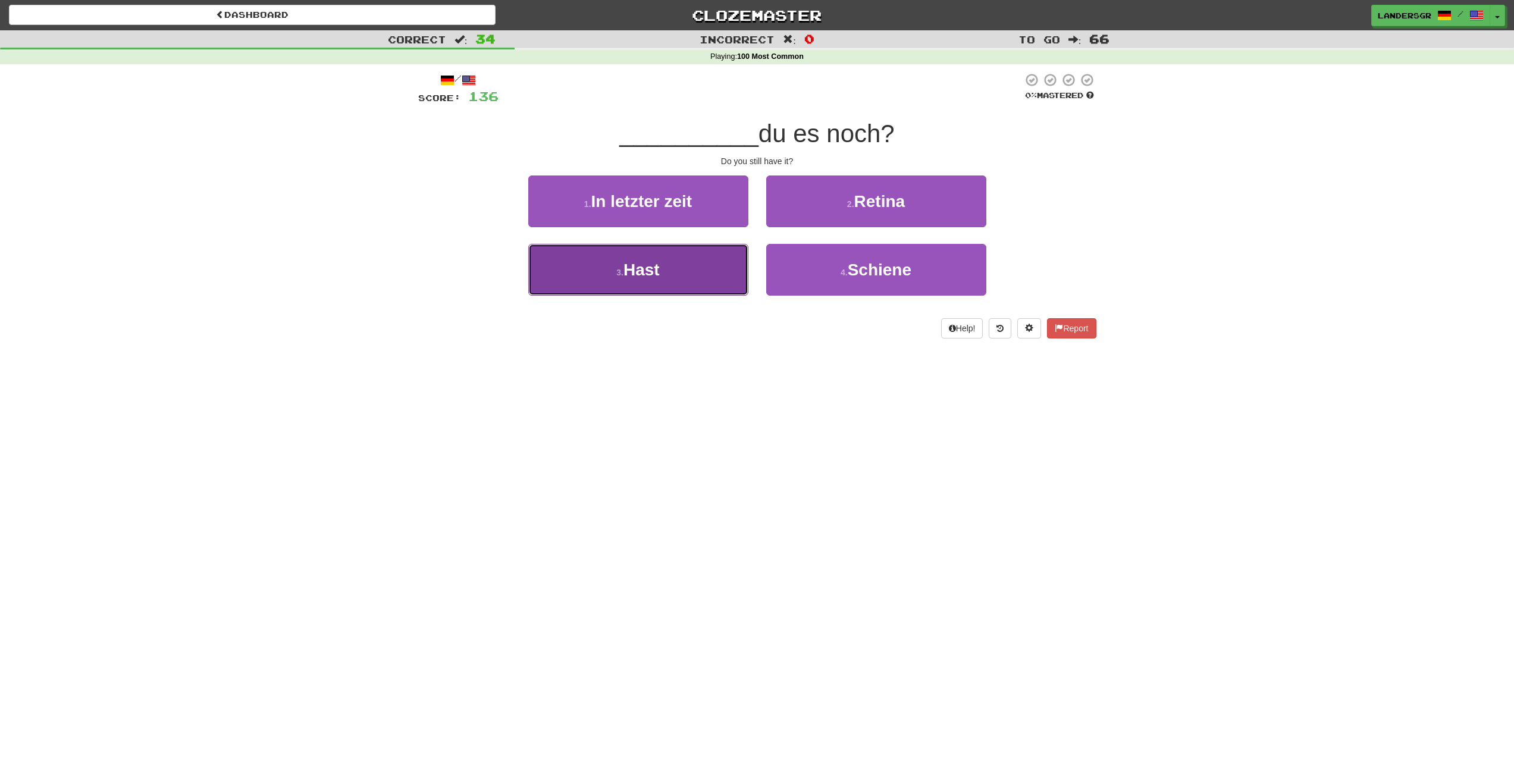
click at [674, 284] on button "3 . Hast" at bounding box center [639, 269] width 220 height 51
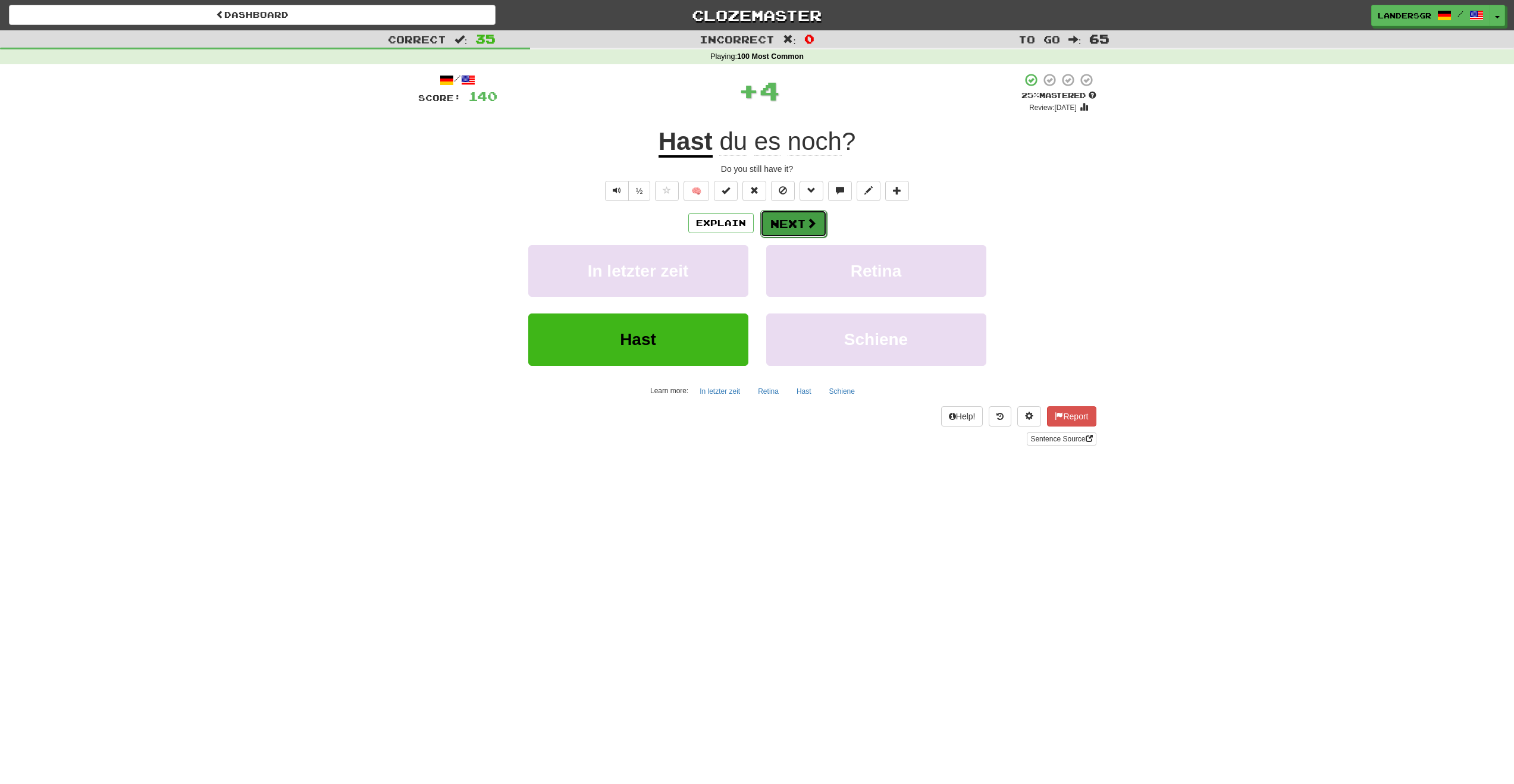
click at [781, 227] on button "Next" at bounding box center [794, 223] width 67 height 28
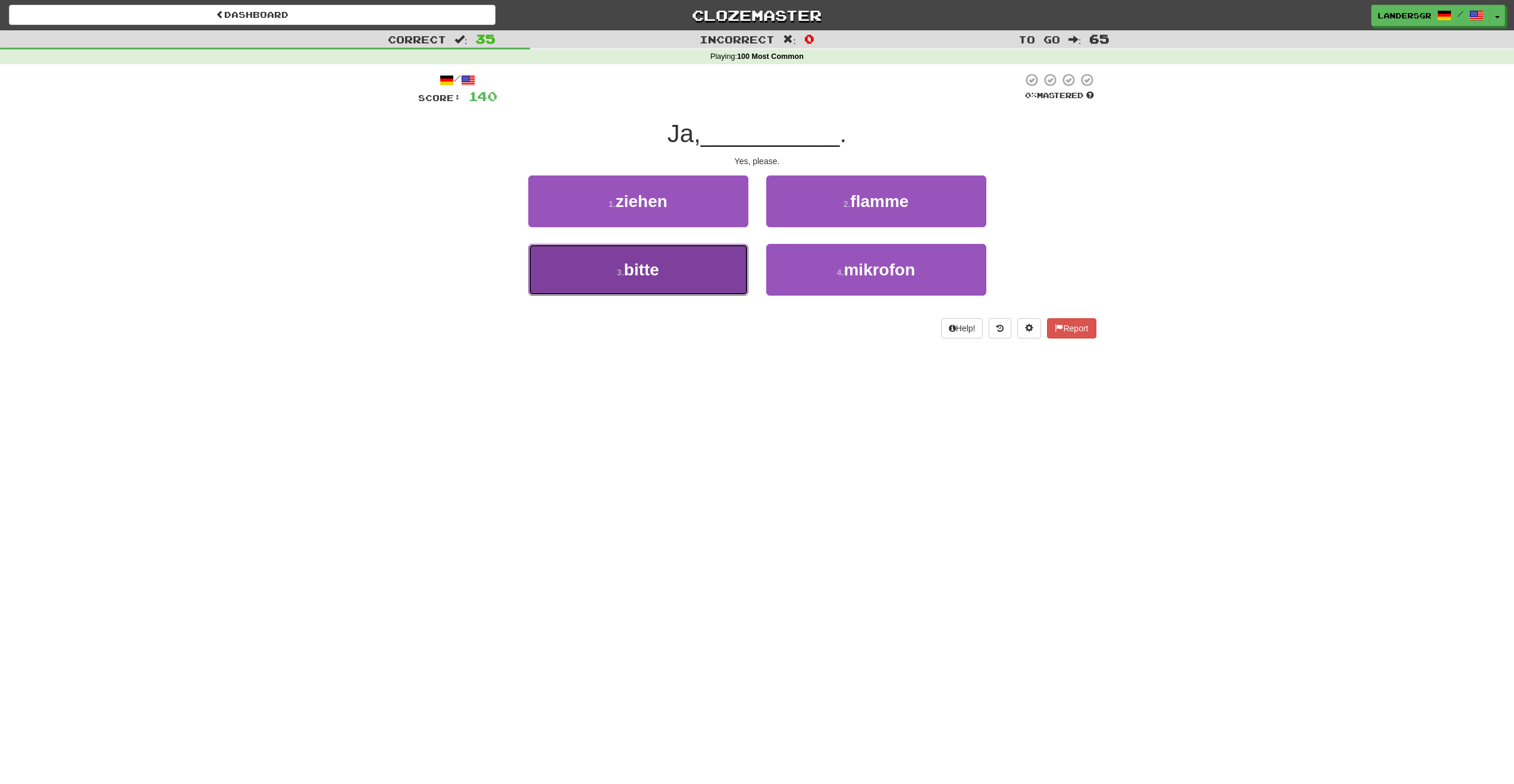
click at [682, 253] on button "3 . bitte" at bounding box center [639, 269] width 220 height 51
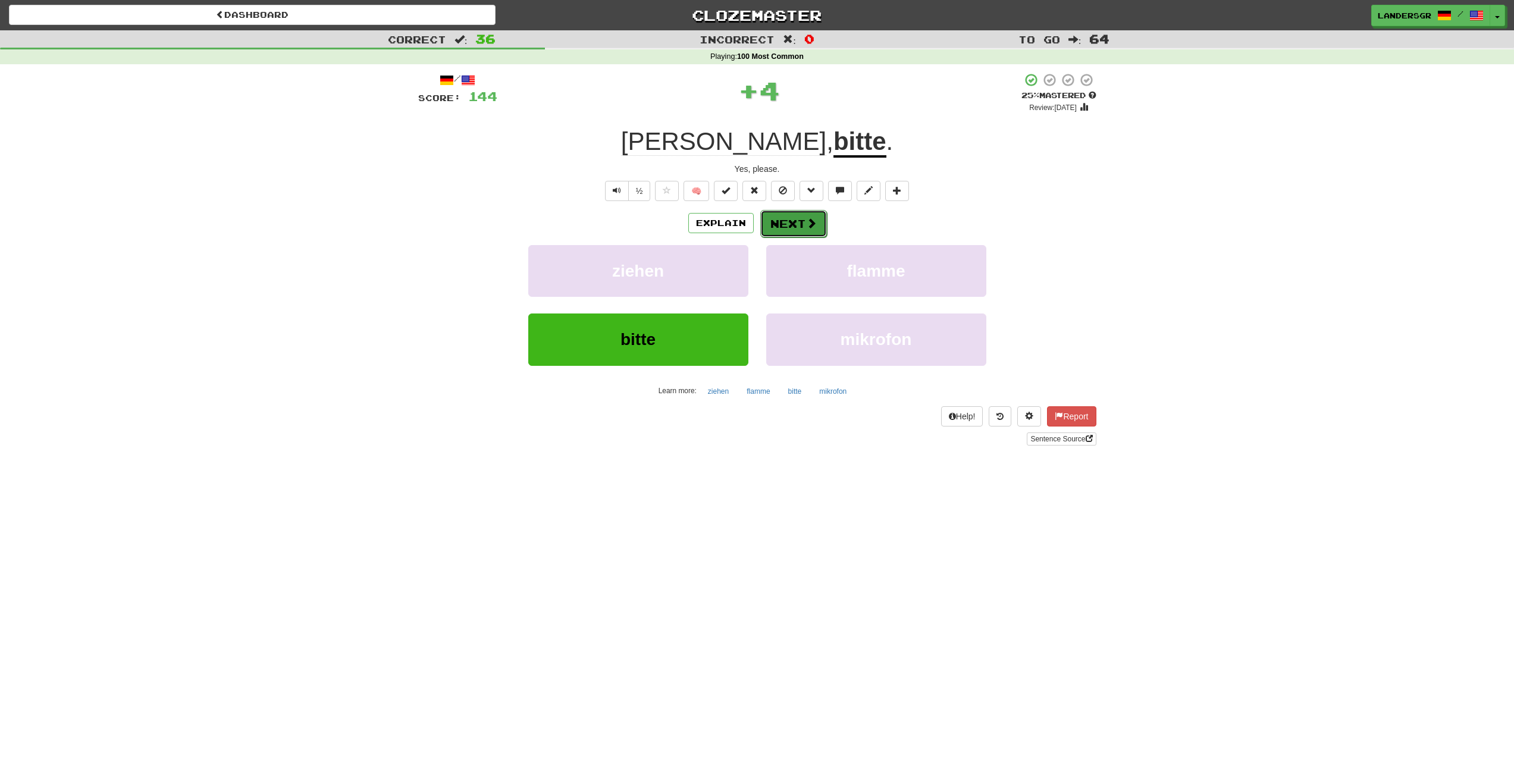
click at [764, 222] on button "Next" at bounding box center [794, 223] width 67 height 28
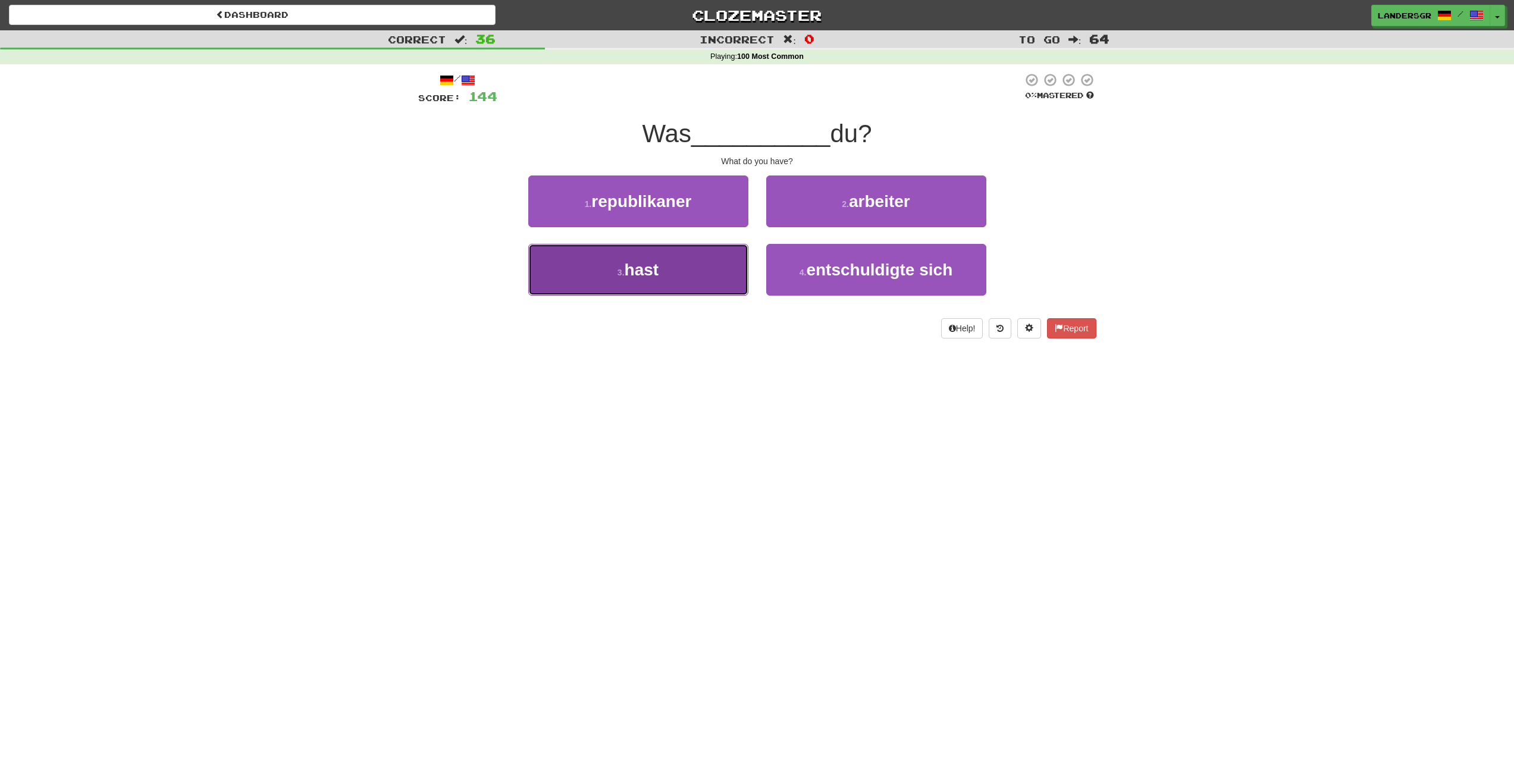
click at [692, 254] on button "3 . hast" at bounding box center [639, 269] width 220 height 51
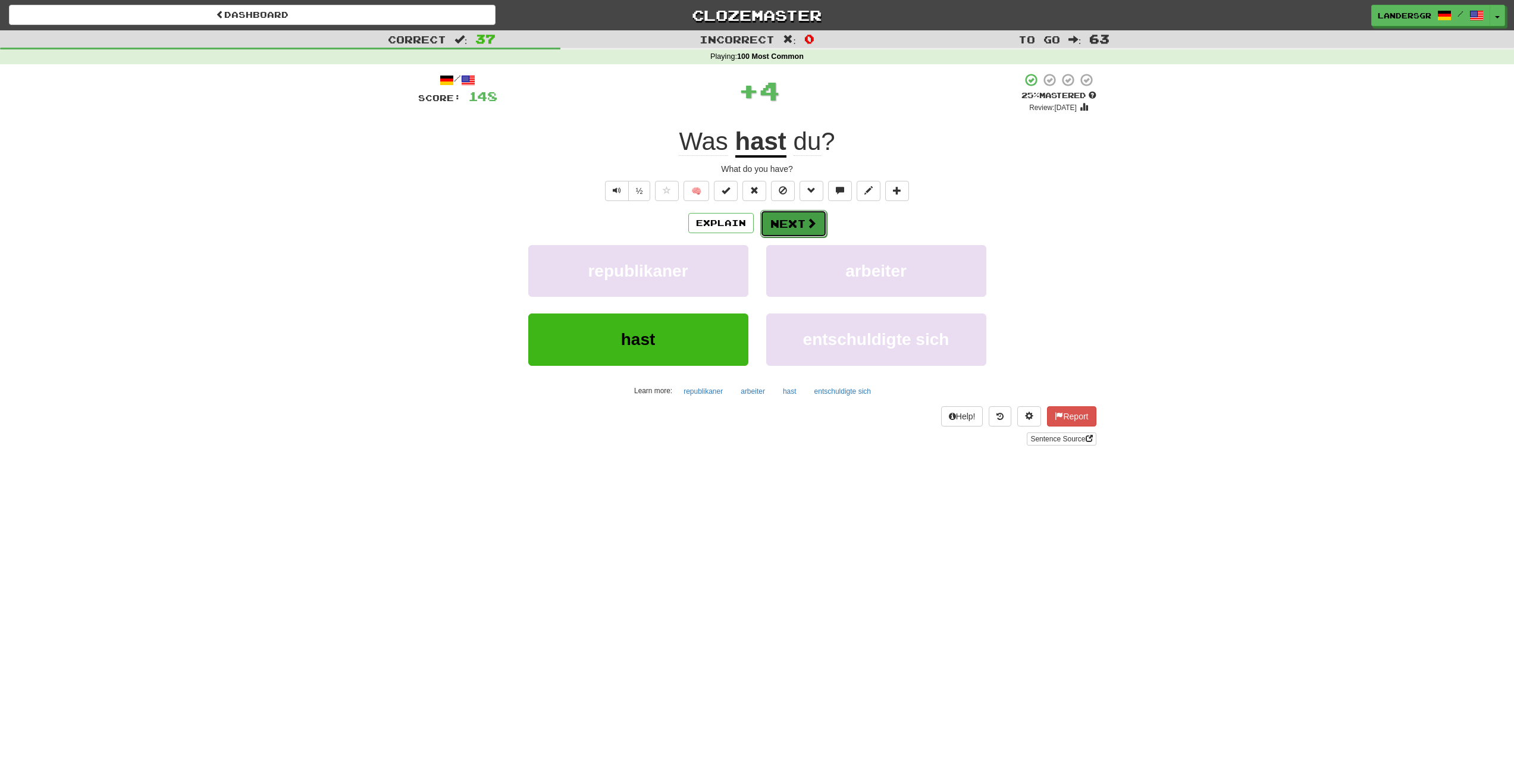
click at [783, 217] on button "Next" at bounding box center [794, 223] width 67 height 28
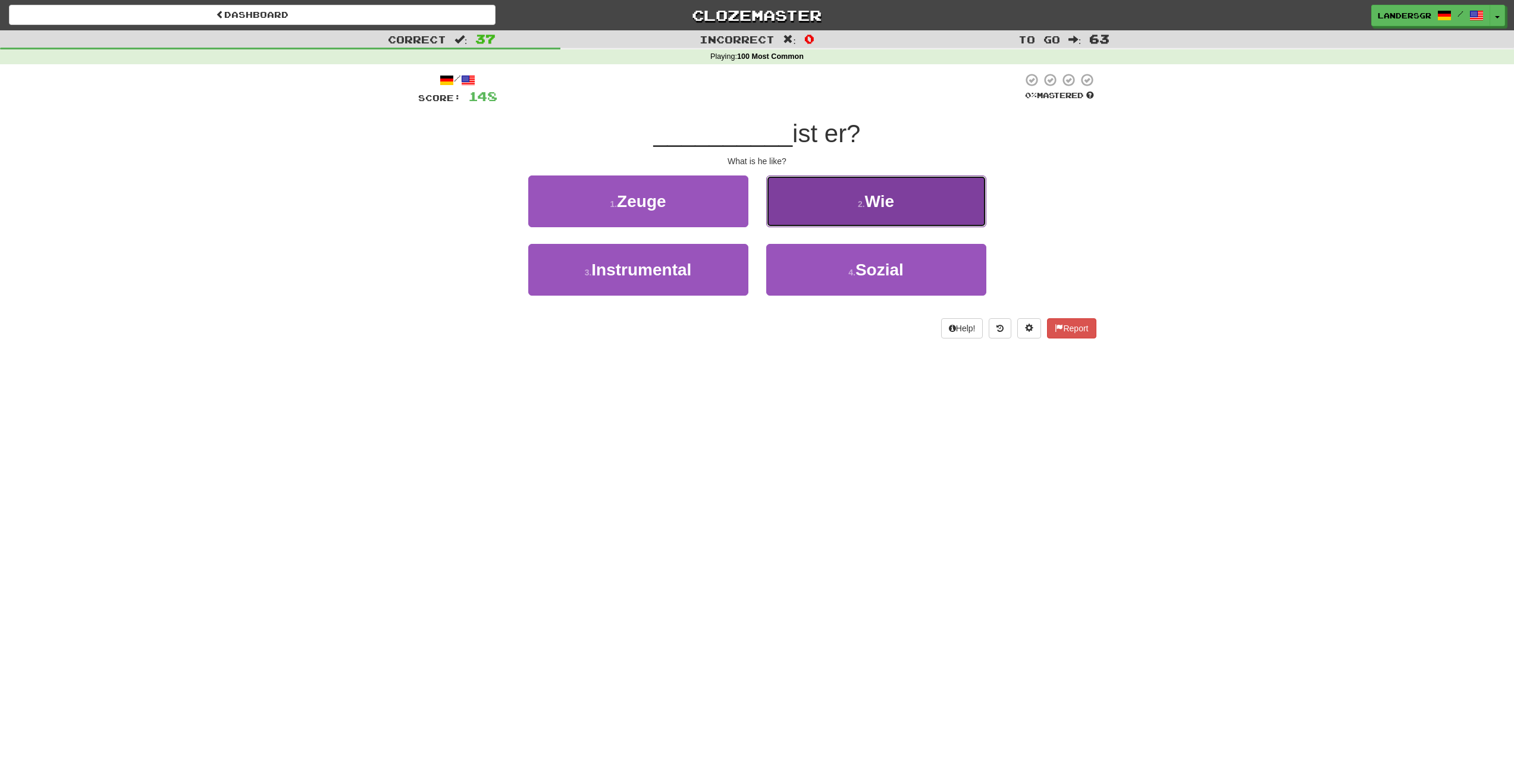
click at [811, 225] on button "2 . Wie" at bounding box center [876, 201] width 220 height 51
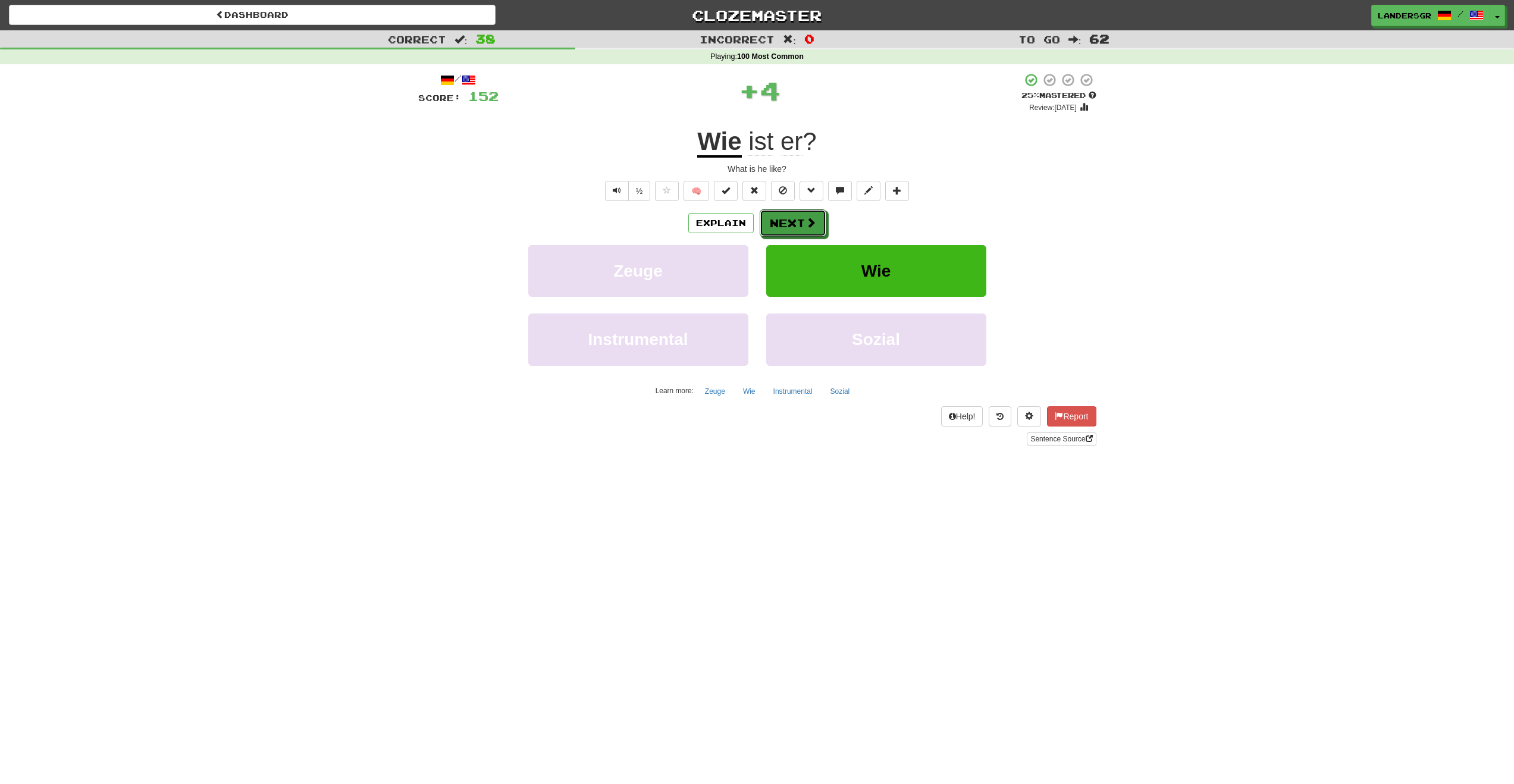
click at [811, 225] on span at bounding box center [811, 223] width 11 height 11
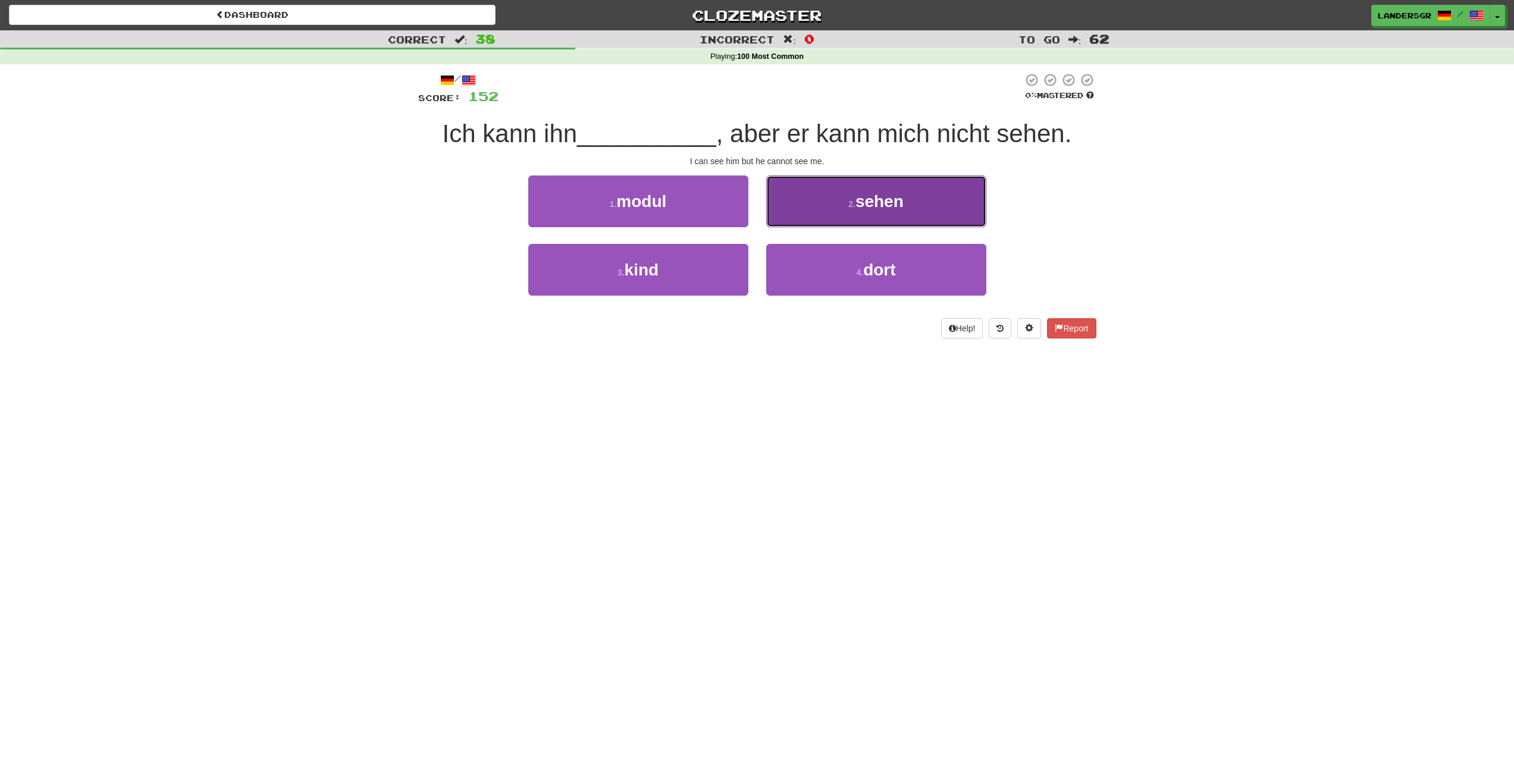
click at [786, 192] on button "2 . sehen" at bounding box center [876, 201] width 220 height 51
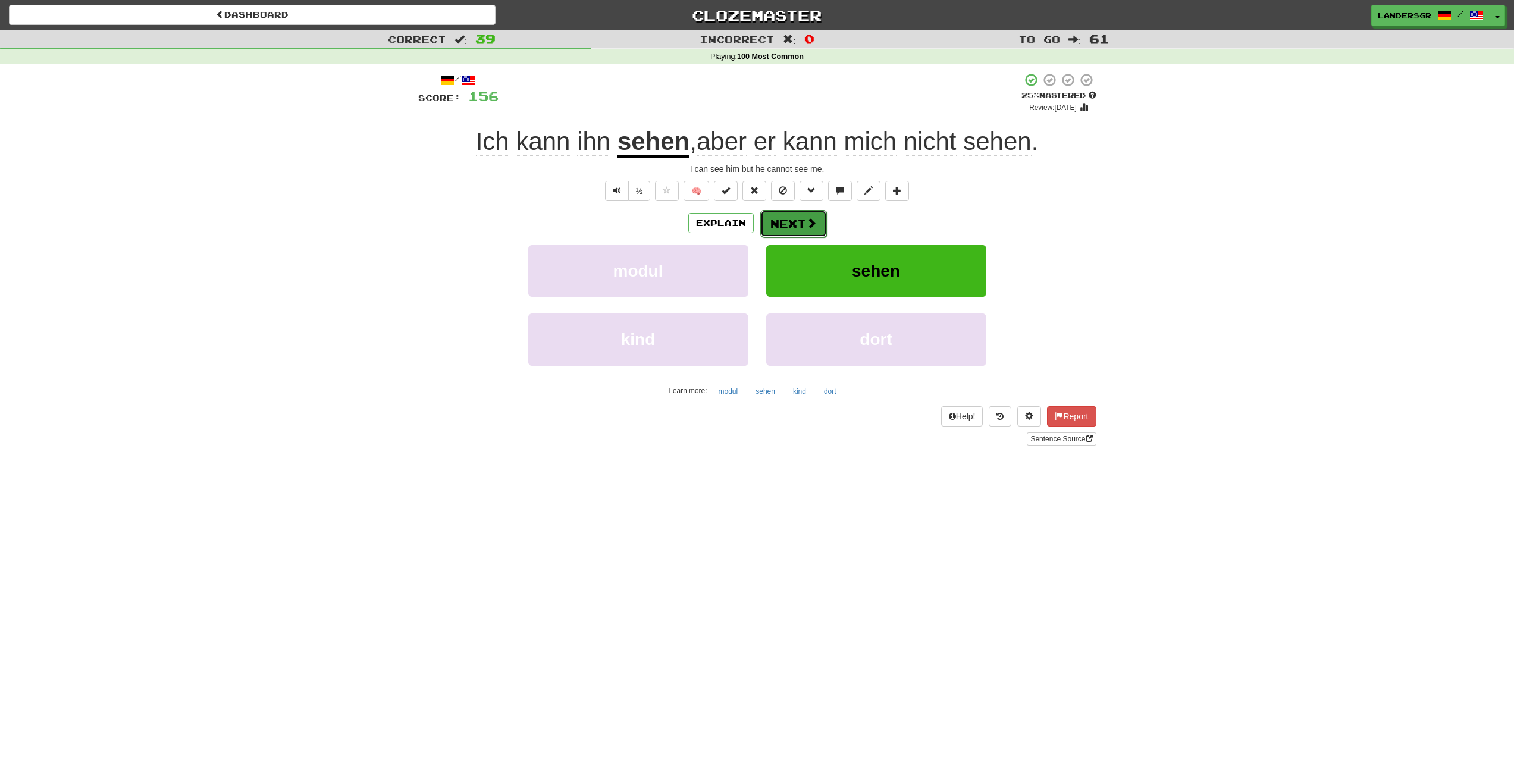
click at [795, 235] on button "Next" at bounding box center [794, 223] width 67 height 28
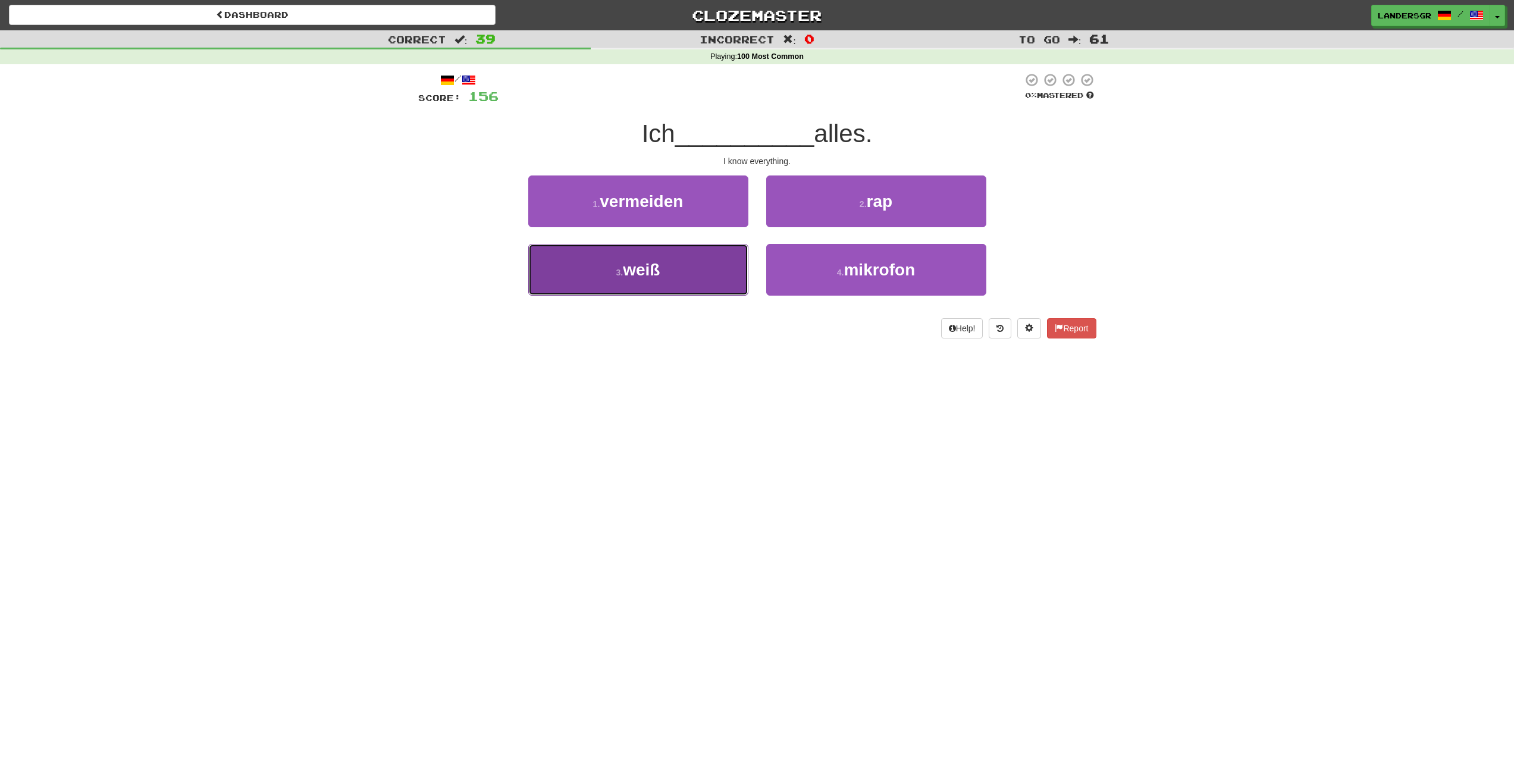
click at [677, 253] on button "3 . weiß" at bounding box center [639, 269] width 220 height 51
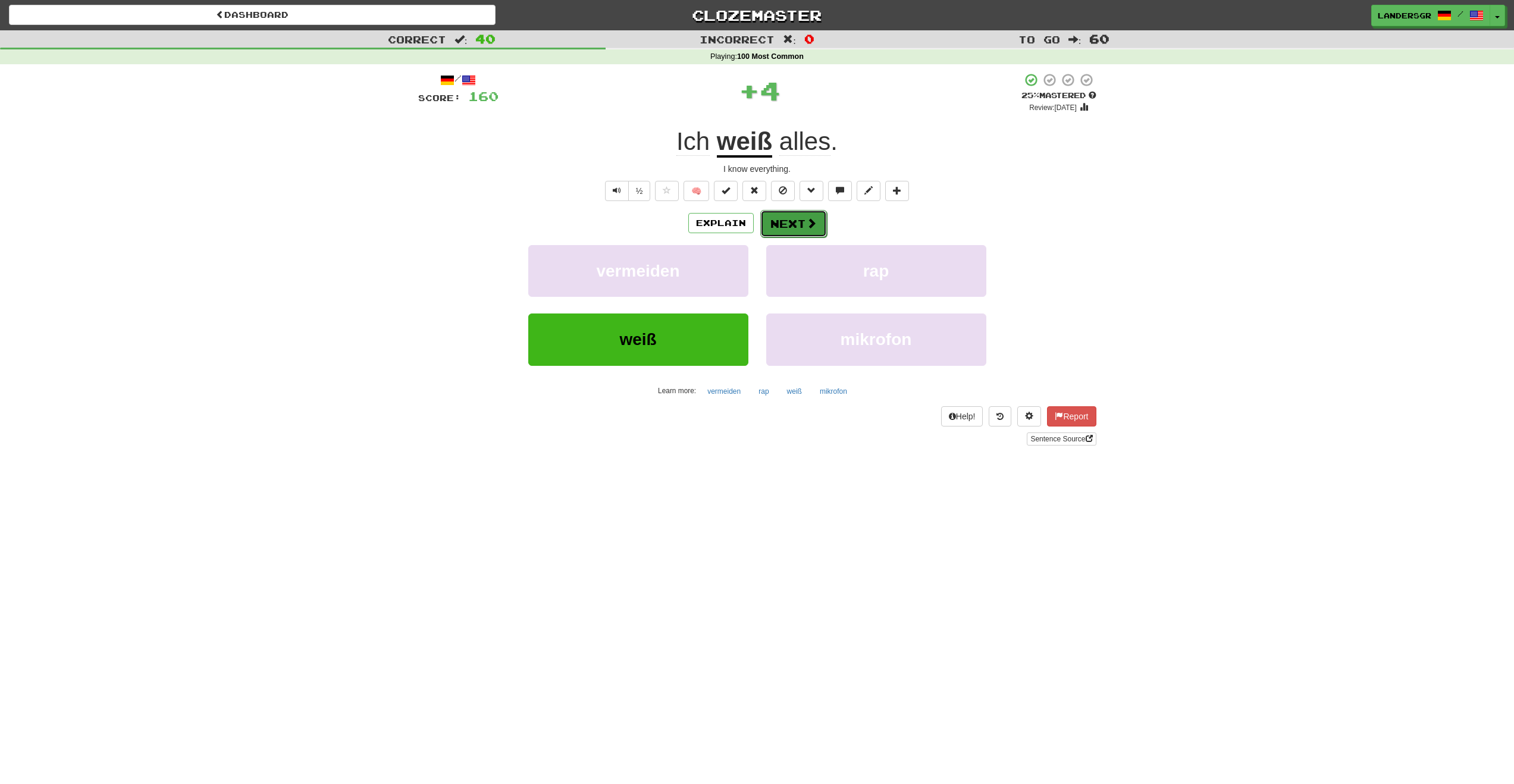
click at [785, 229] on button "Next" at bounding box center [794, 223] width 67 height 28
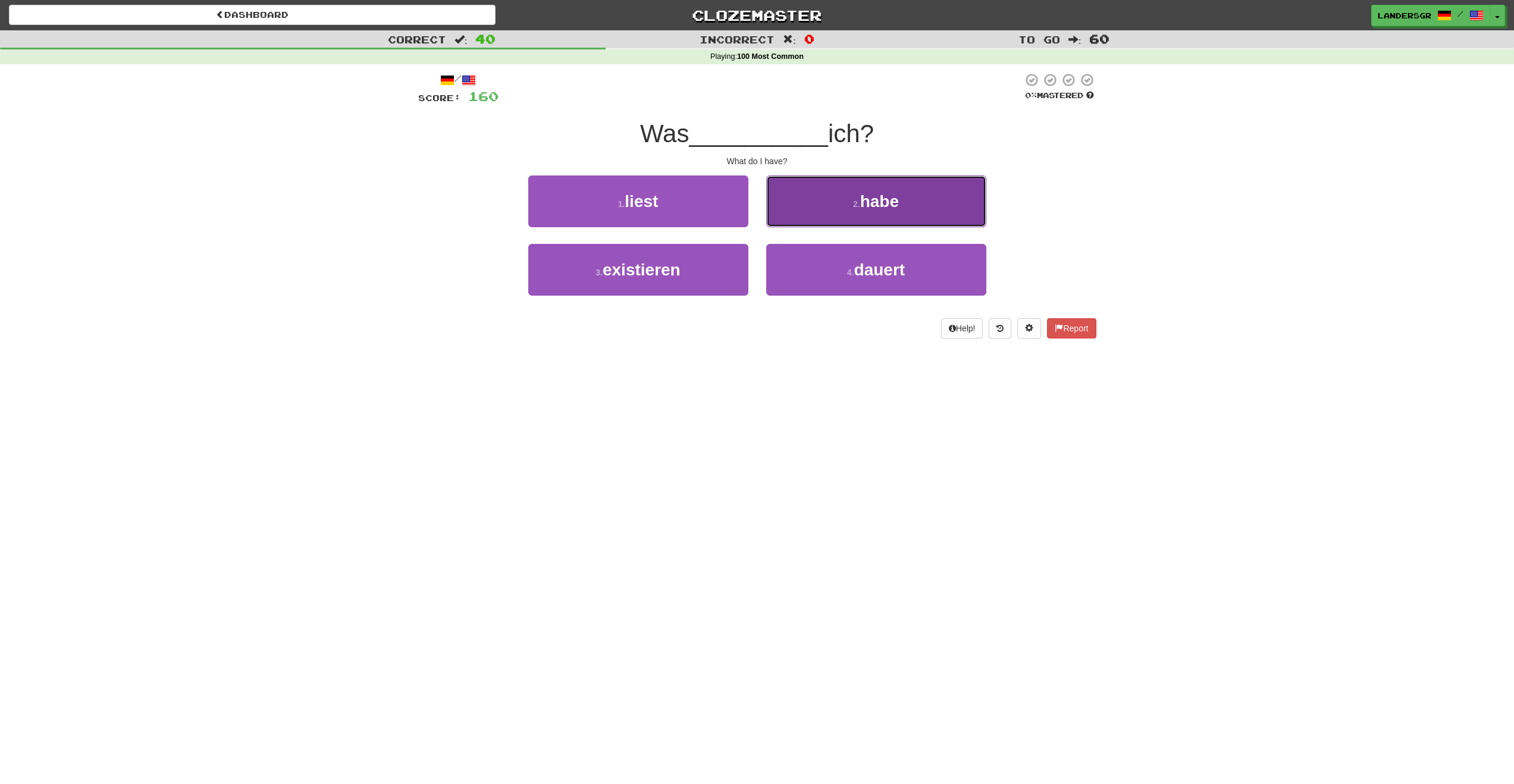
click at [783, 219] on button "2 . habe" at bounding box center [876, 201] width 220 height 51
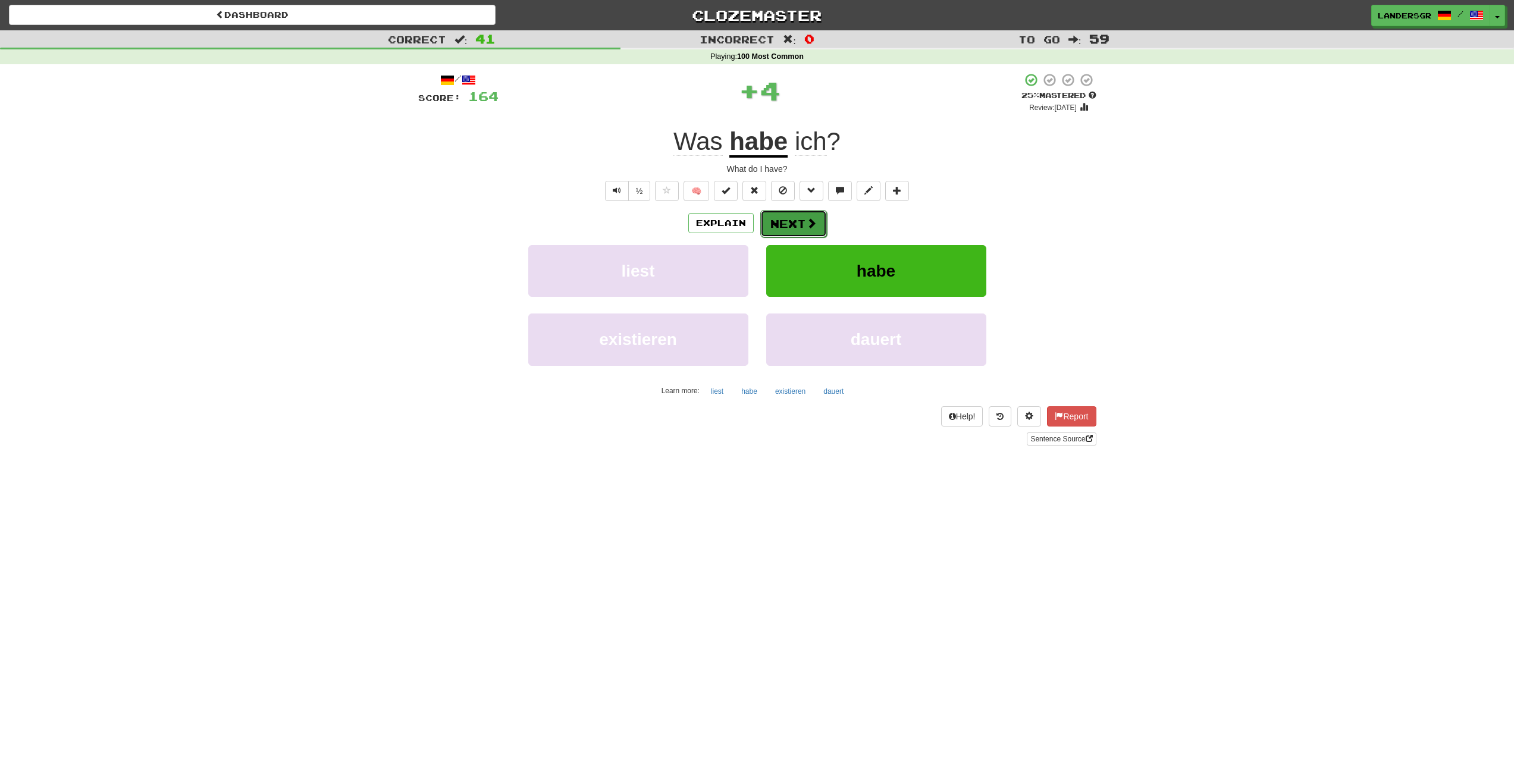
click at [783, 219] on button "Next" at bounding box center [794, 223] width 67 height 28
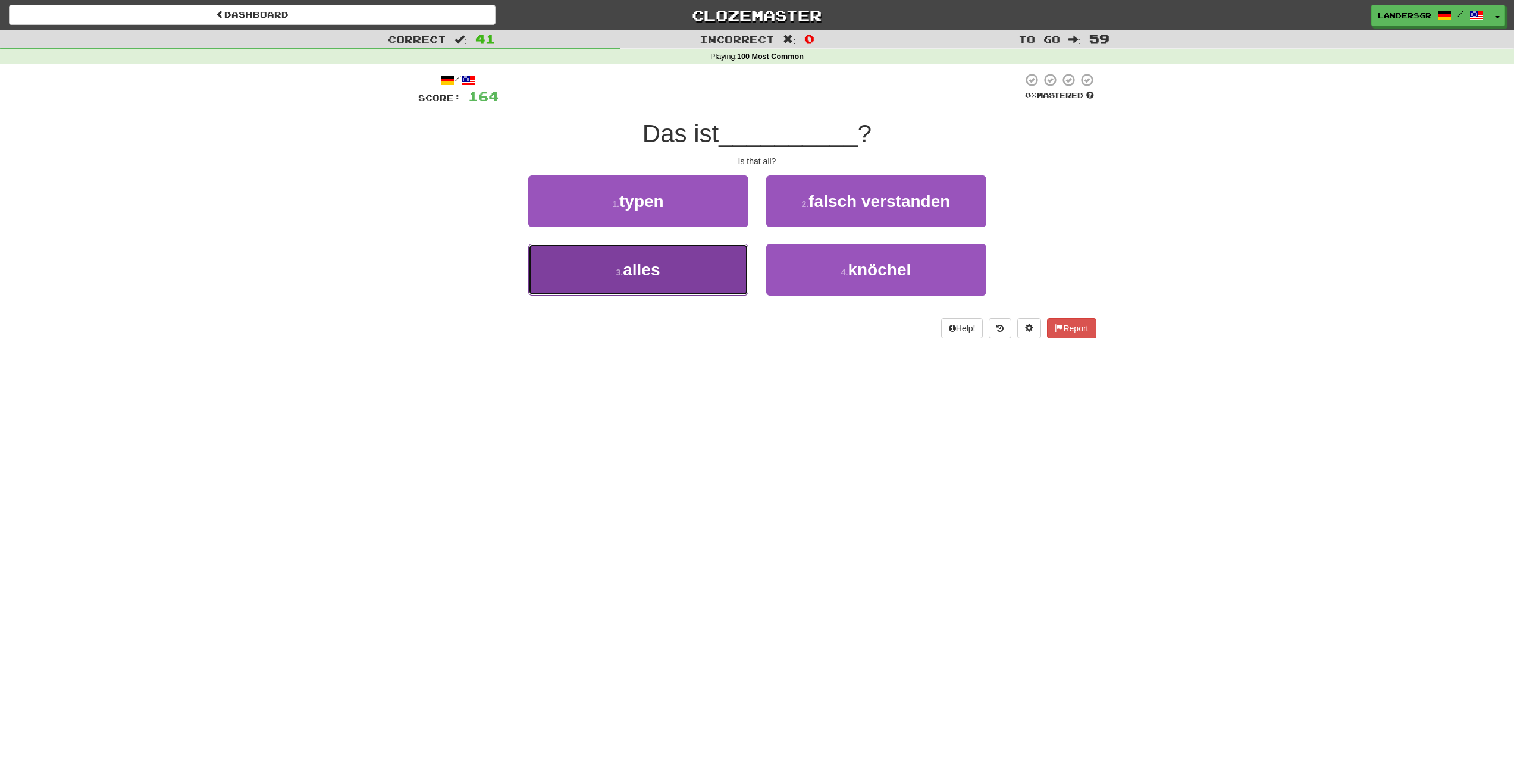
click at [693, 253] on button "3 . alles" at bounding box center [639, 269] width 220 height 51
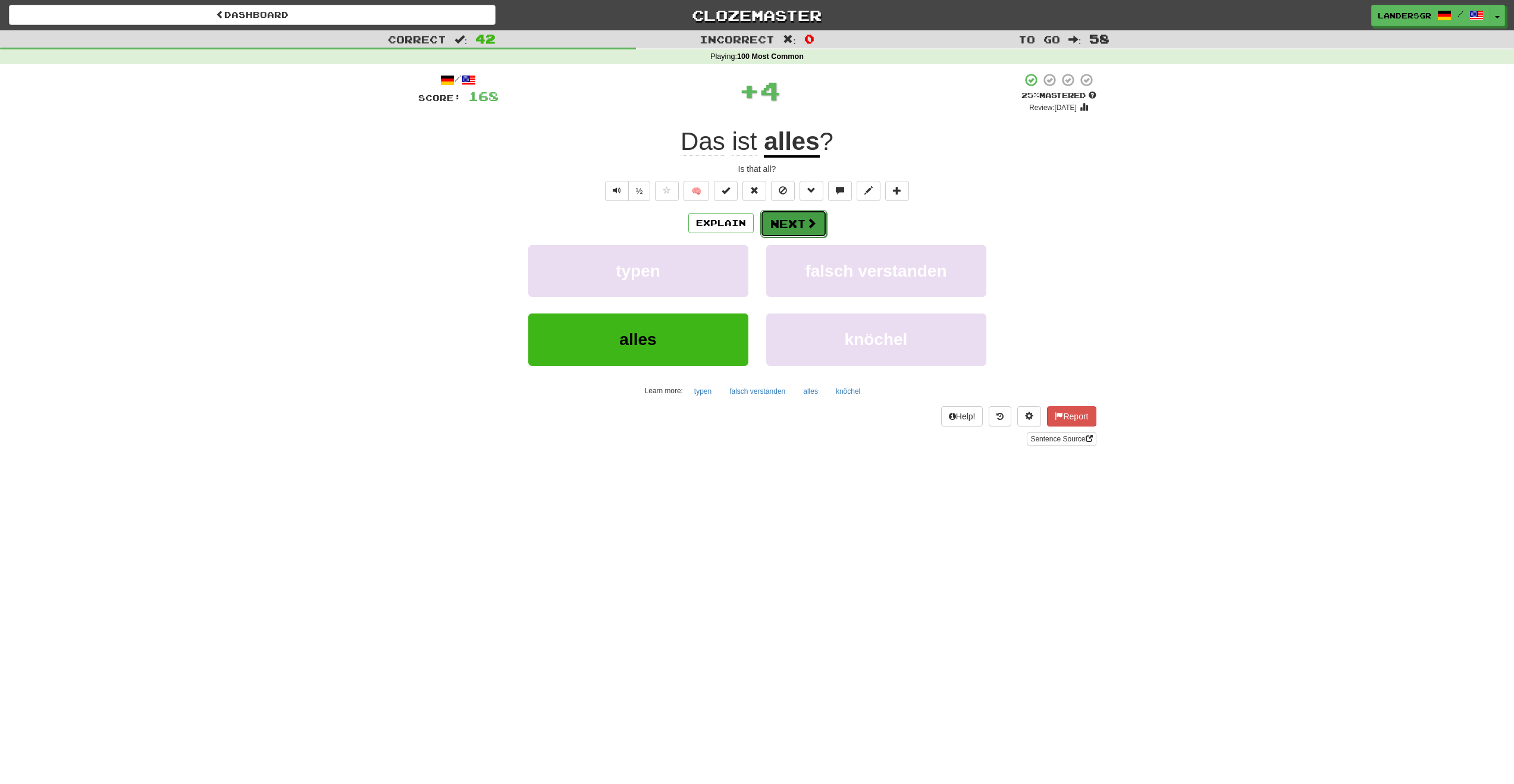
click at [805, 230] on button "Next" at bounding box center [794, 223] width 67 height 28
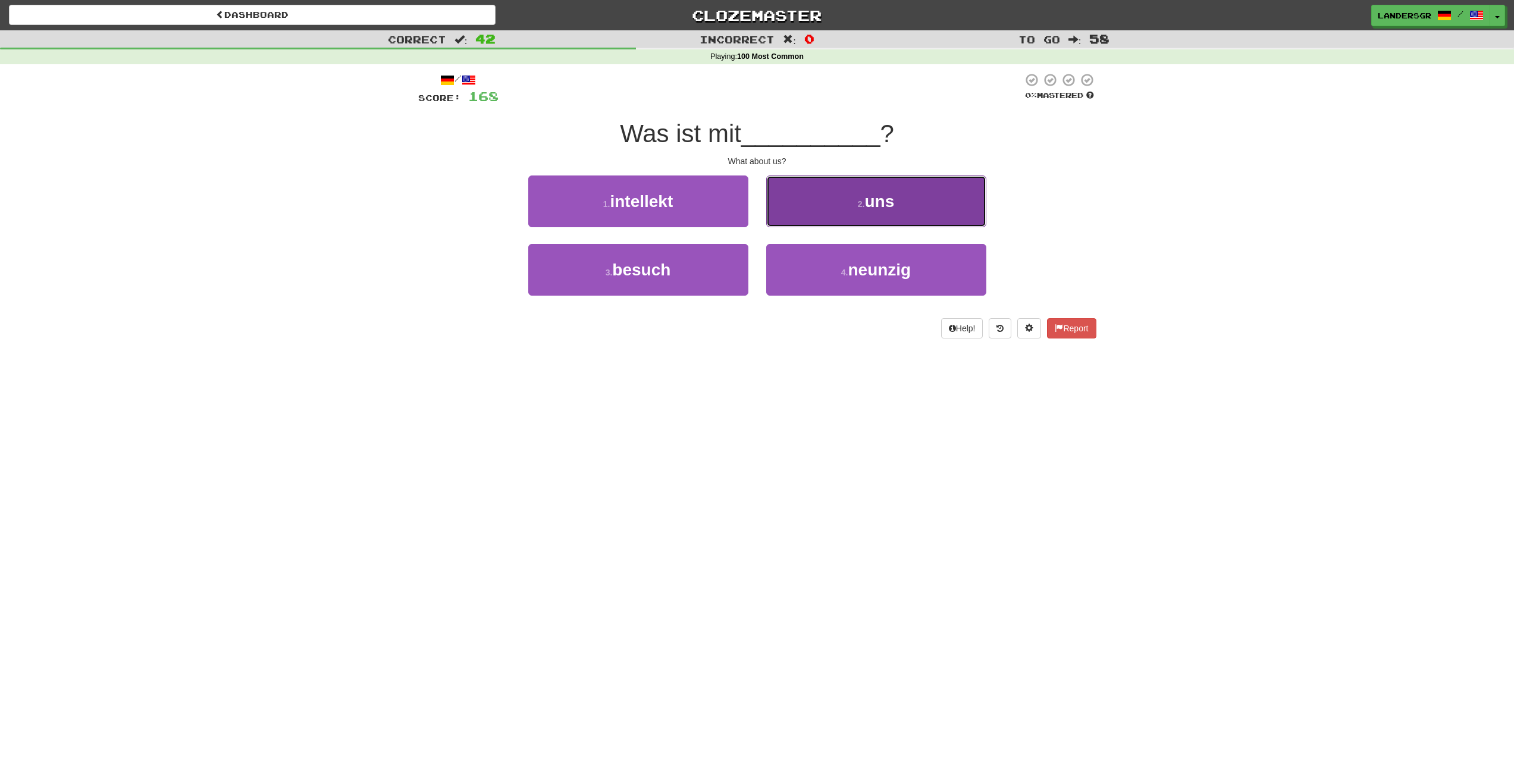
click at [813, 223] on button "2 . uns" at bounding box center [876, 201] width 220 height 51
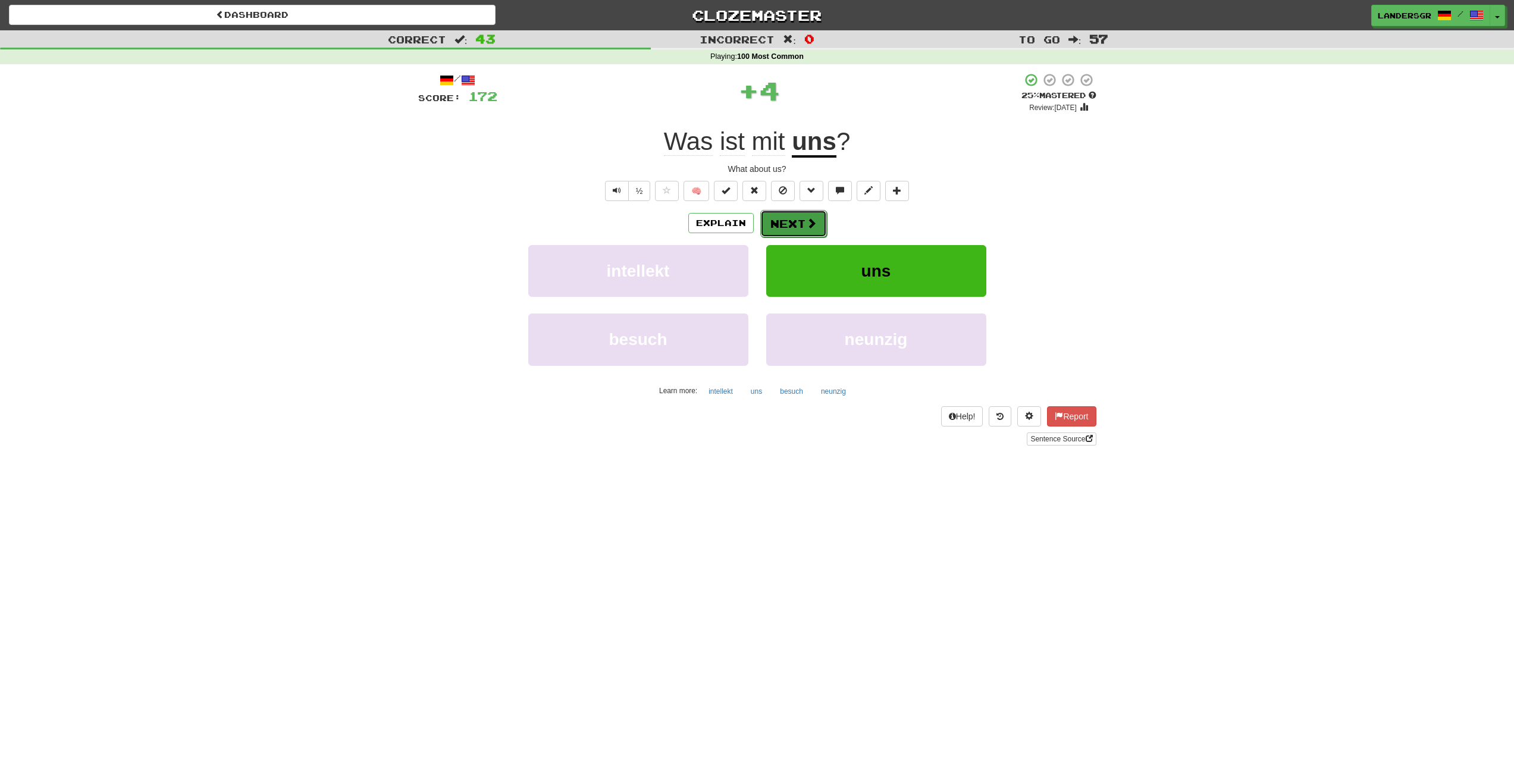
click at [811, 223] on span at bounding box center [812, 223] width 11 height 11
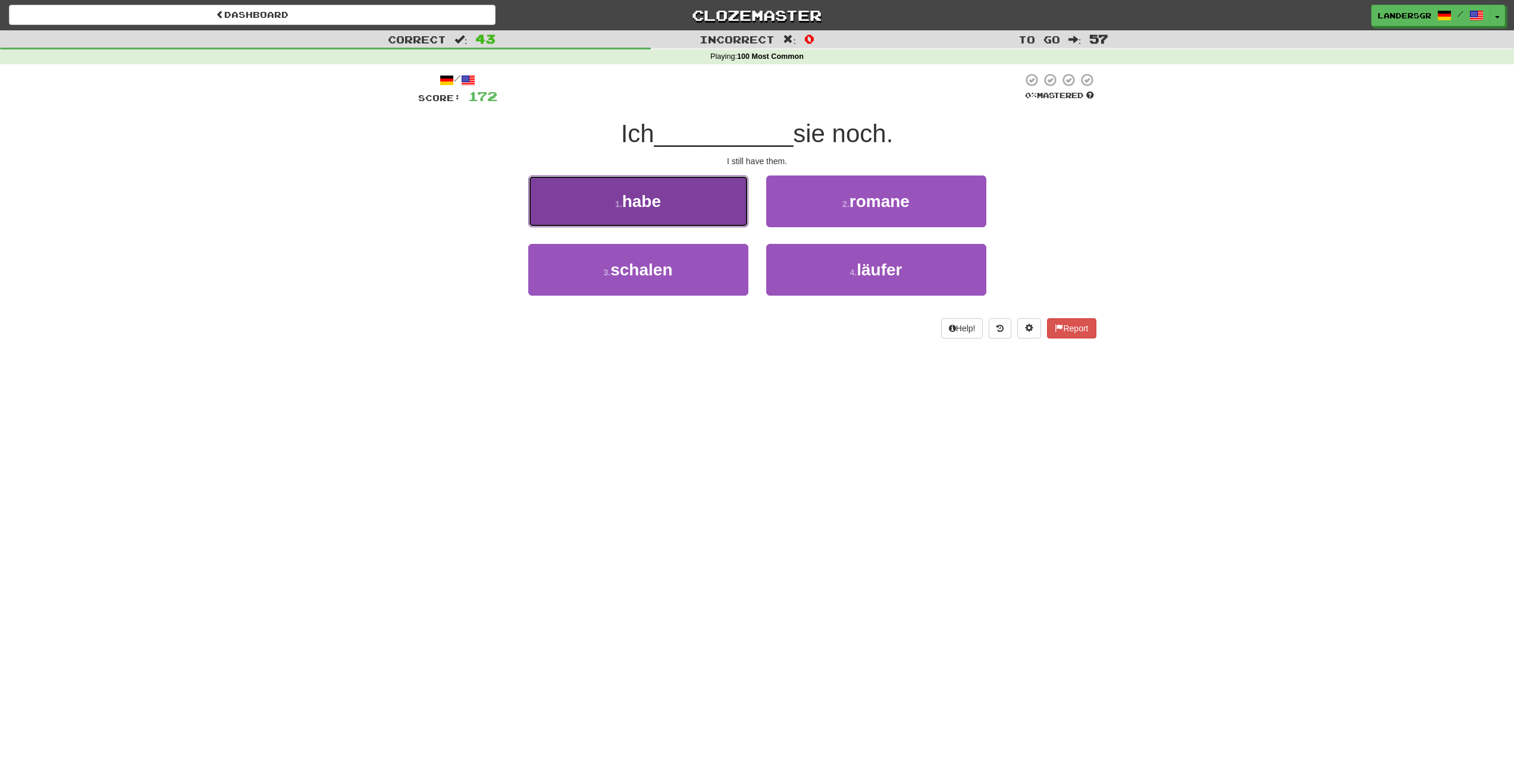
click at [675, 207] on button "1 . habe" at bounding box center [639, 201] width 220 height 51
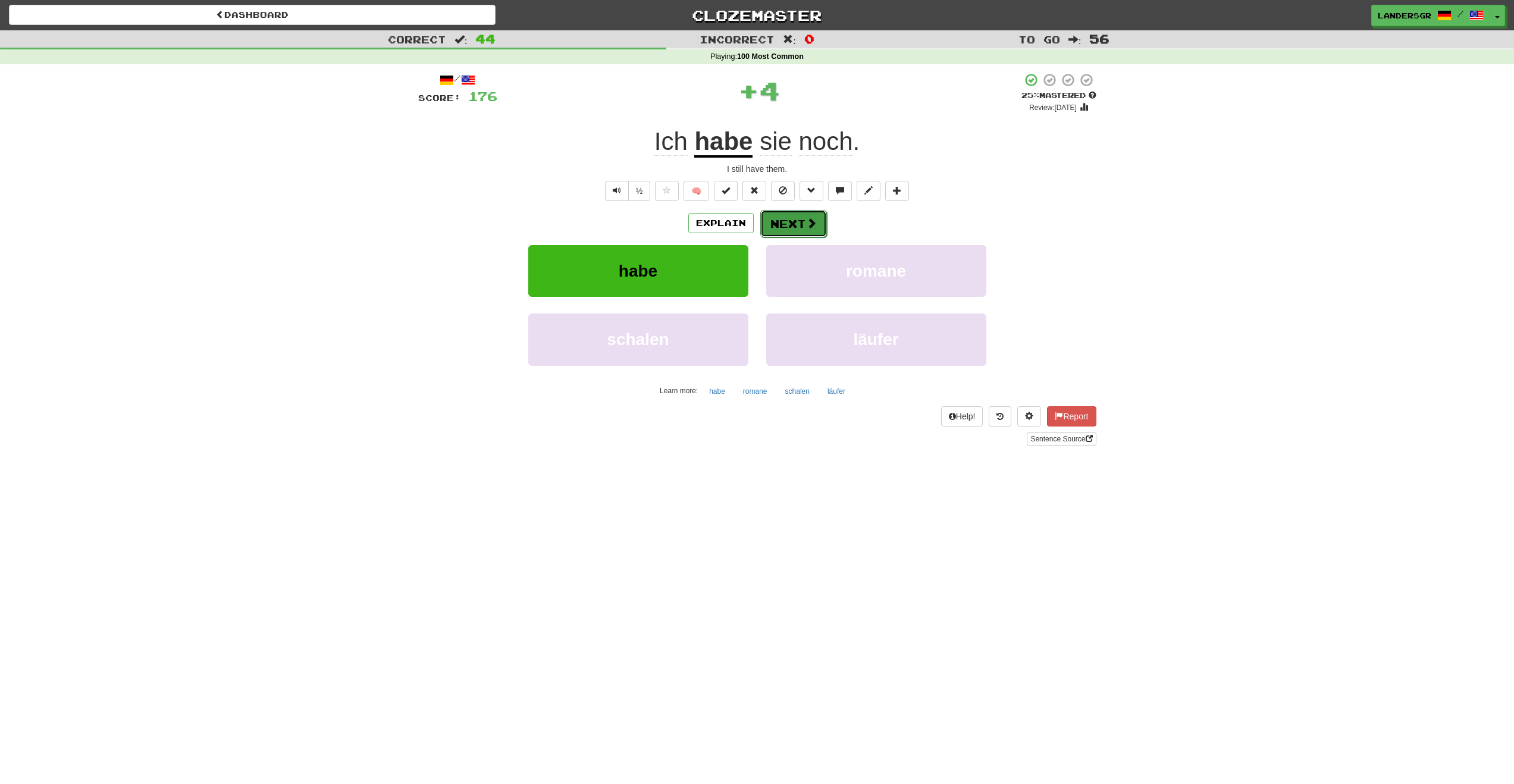
click at [797, 227] on button "Next" at bounding box center [794, 223] width 67 height 28
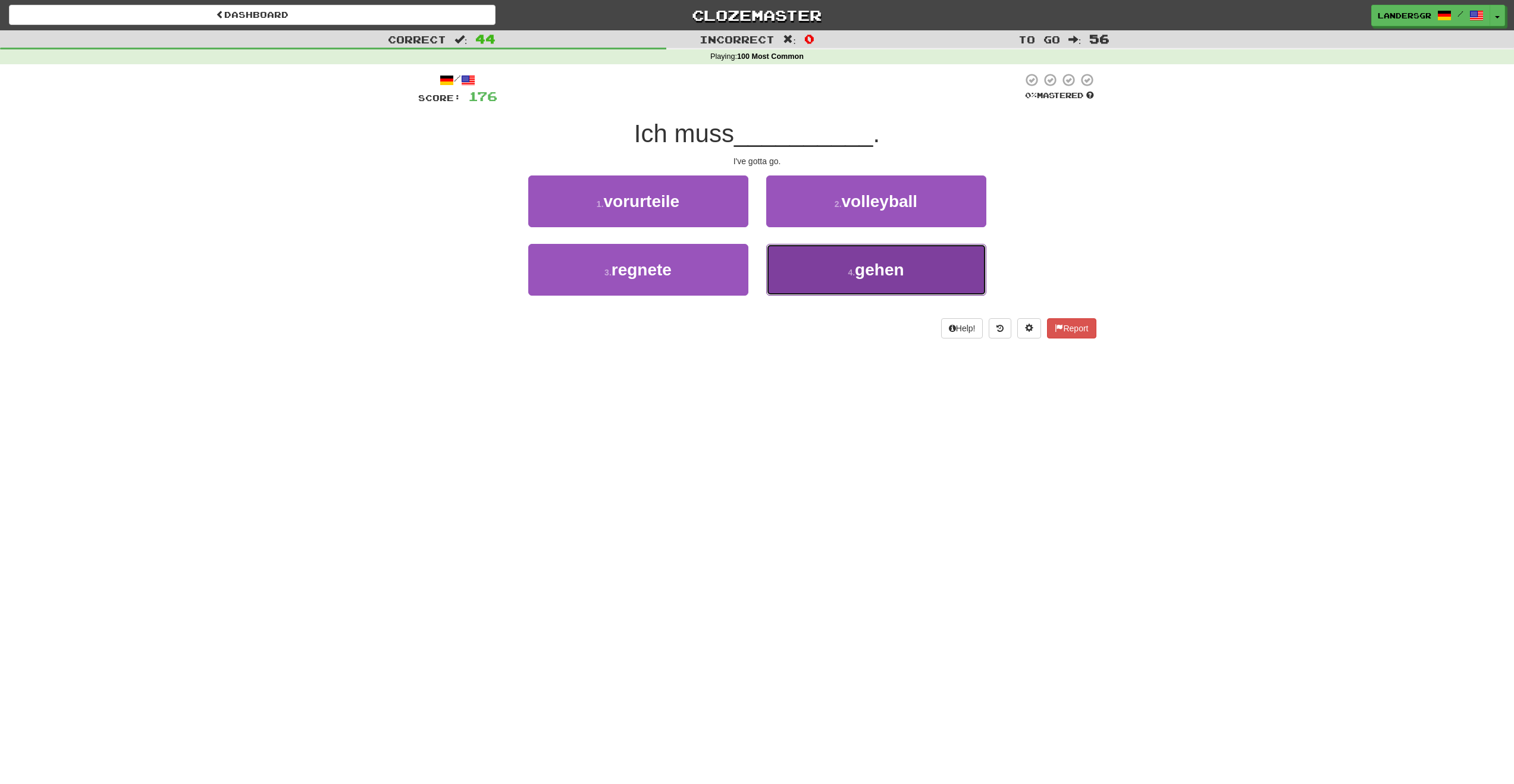
click at [845, 252] on button "4 . gehen" at bounding box center [876, 269] width 220 height 51
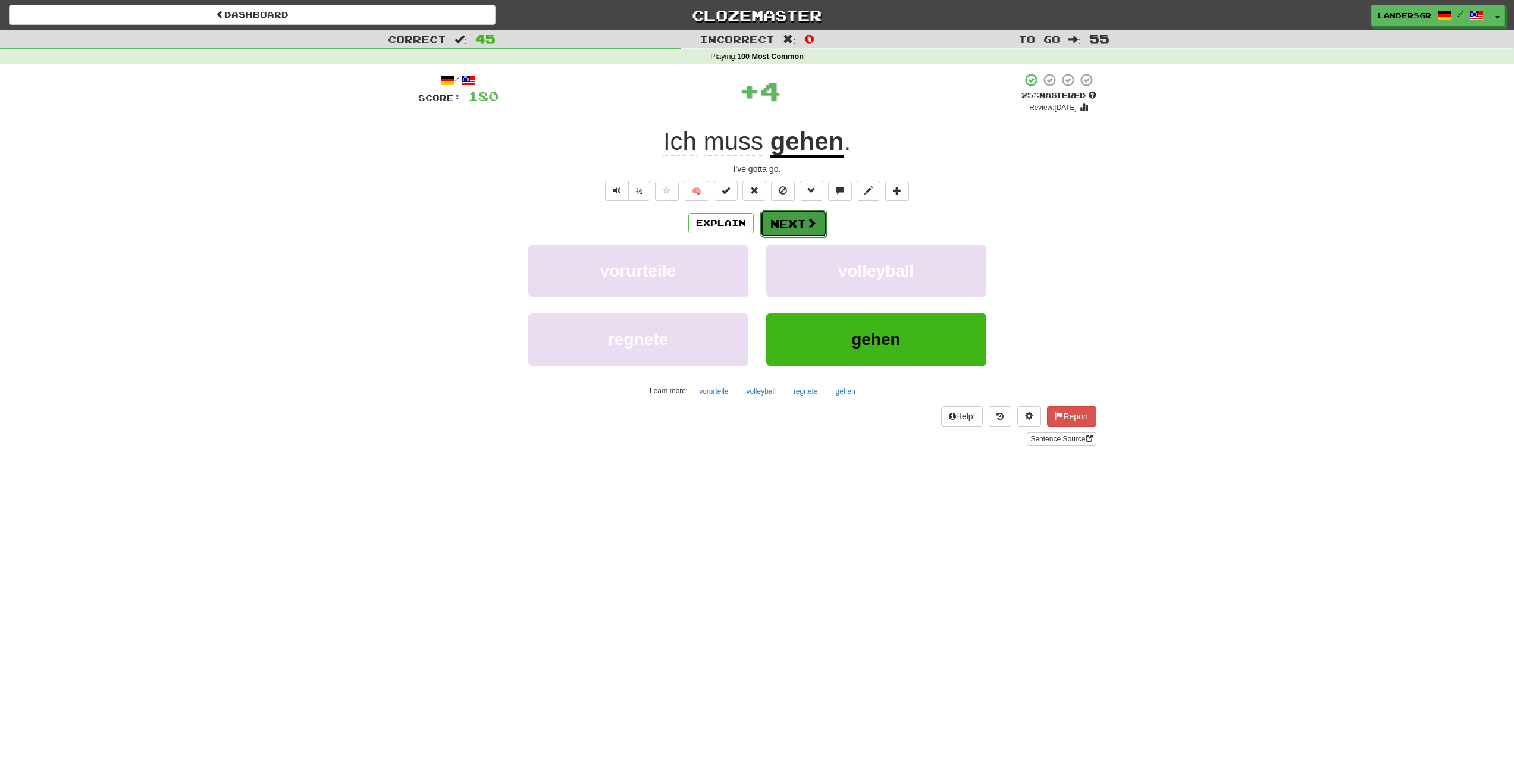
click at [814, 234] on button "Next" at bounding box center [794, 223] width 67 height 28
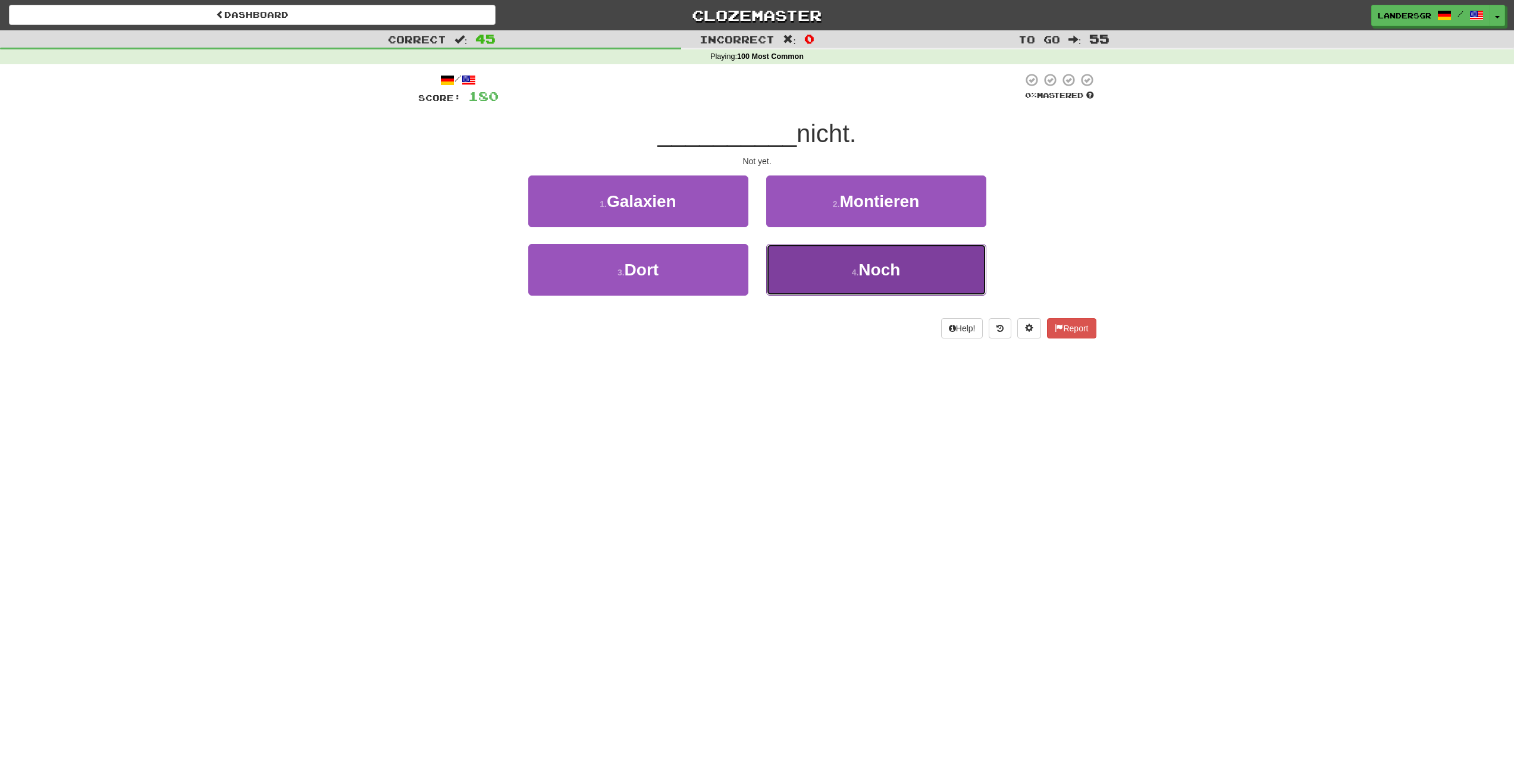
click at [803, 250] on button "4 . Noch" at bounding box center [876, 269] width 220 height 51
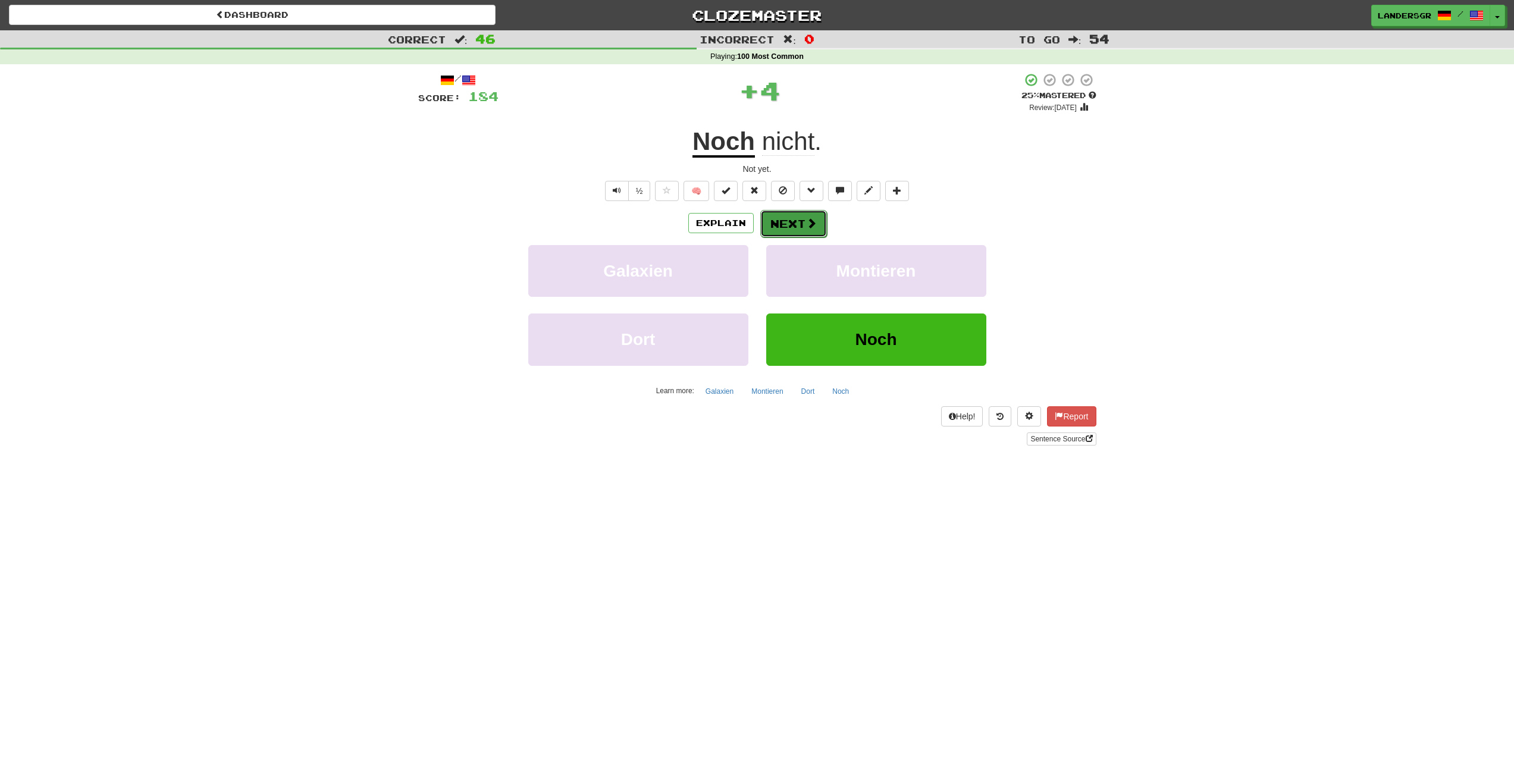
click at [788, 229] on button "Next" at bounding box center [794, 223] width 67 height 28
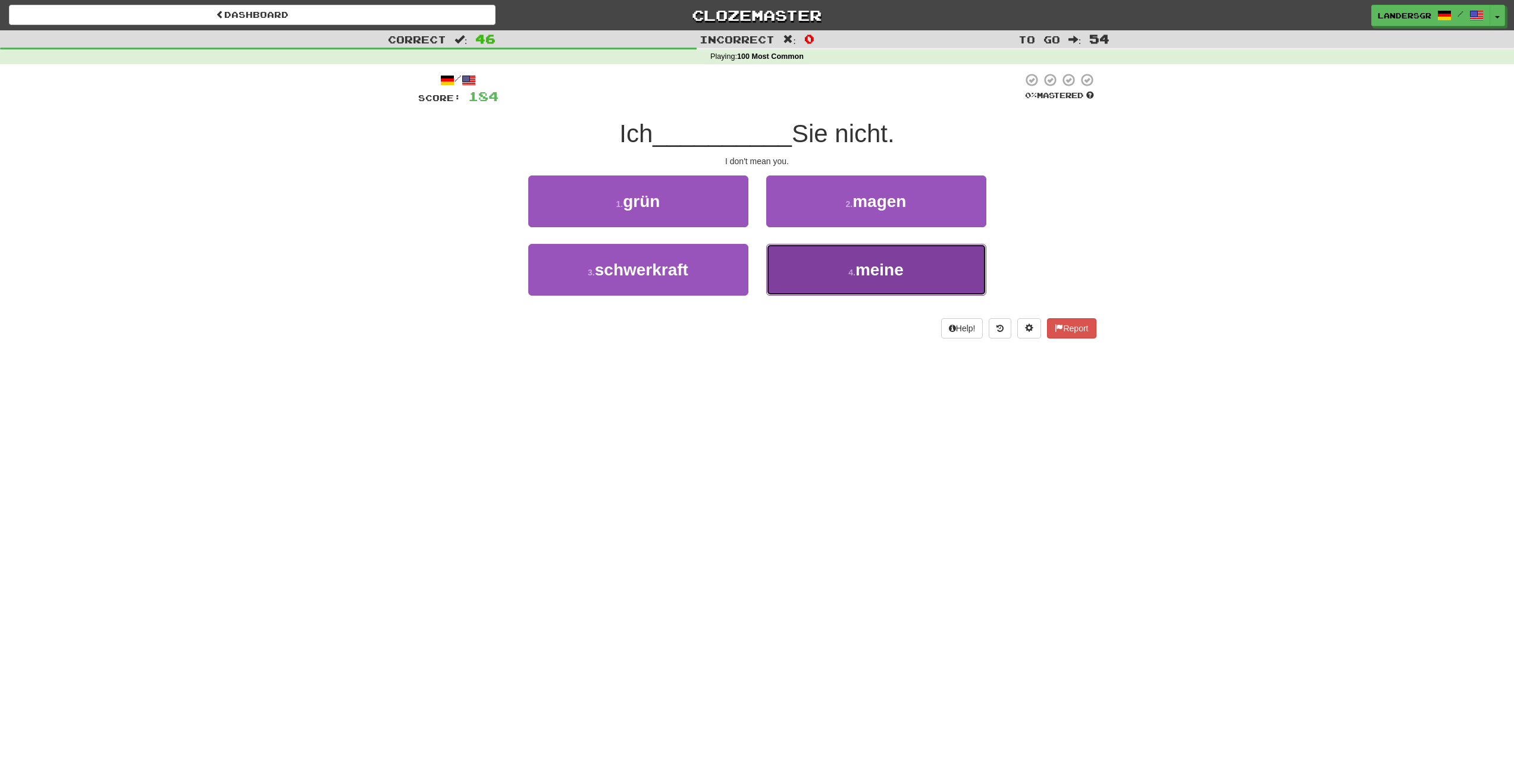
click at [811, 255] on button "4 . meine" at bounding box center [876, 269] width 220 height 51
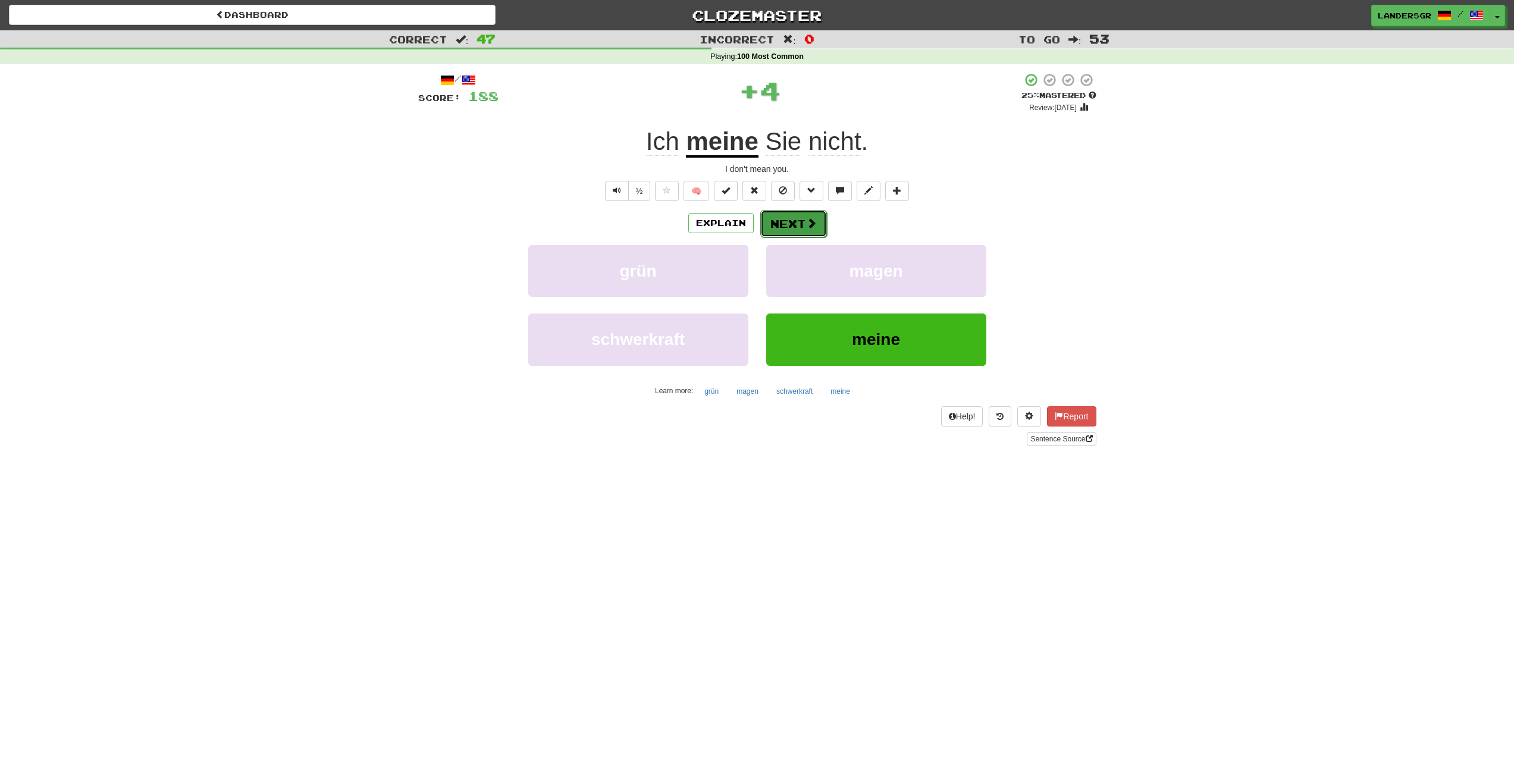
click at [799, 228] on button "Next" at bounding box center [794, 223] width 67 height 28
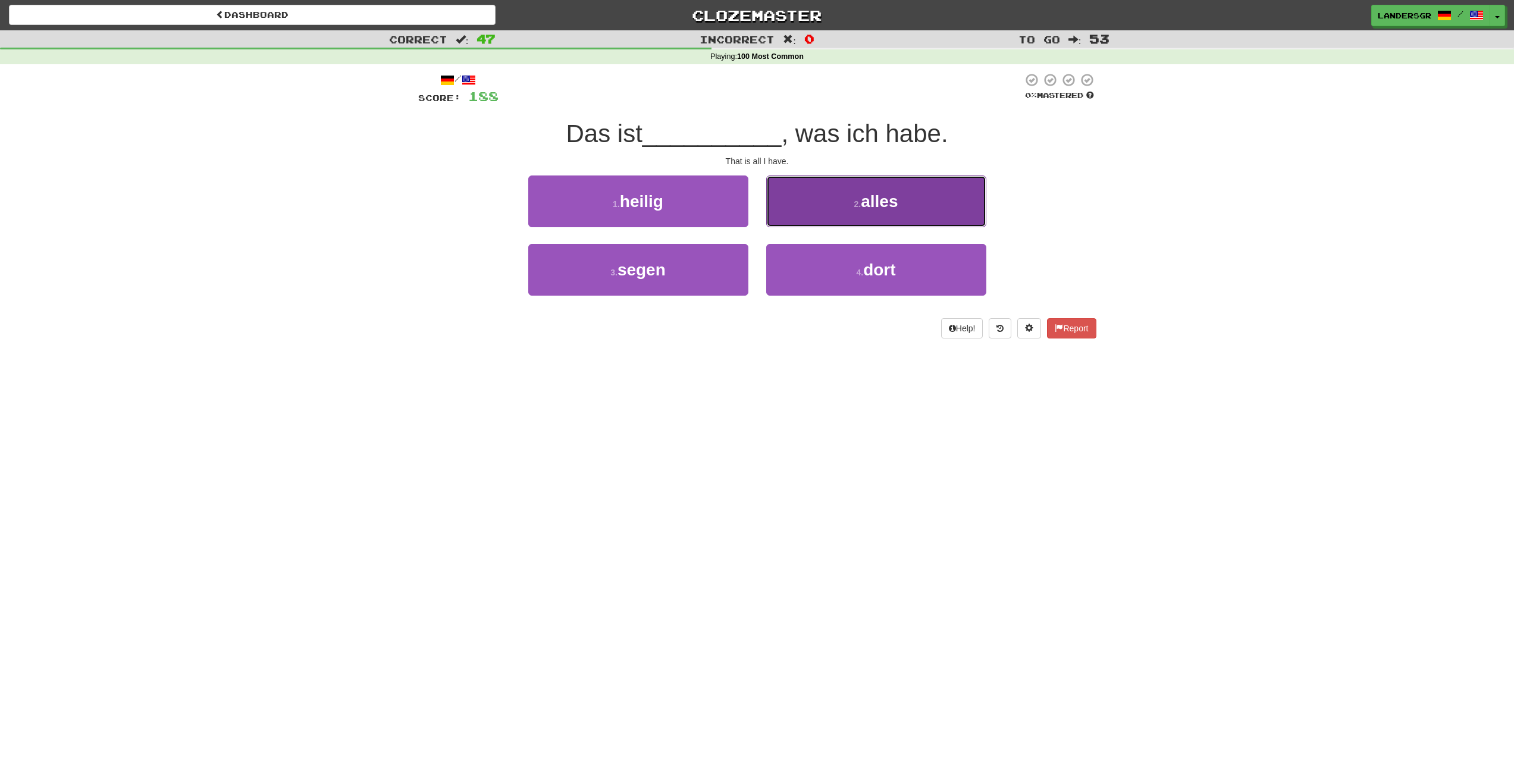
click at [800, 221] on button "2 . alles" at bounding box center [876, 201] width 220 height 51
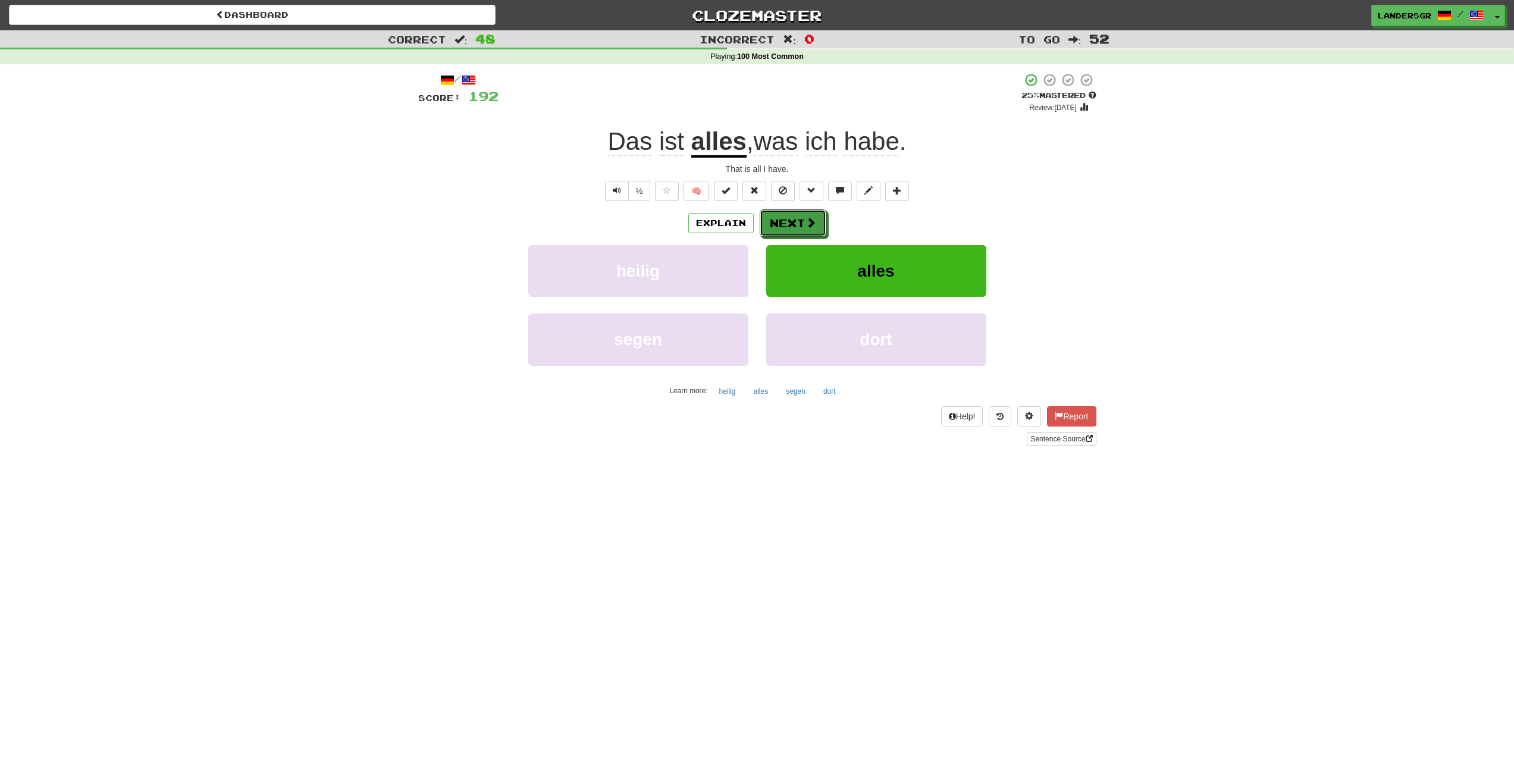
click at [800, 221] on button "Next" at bounding box center [793, 223] width 67 height 28
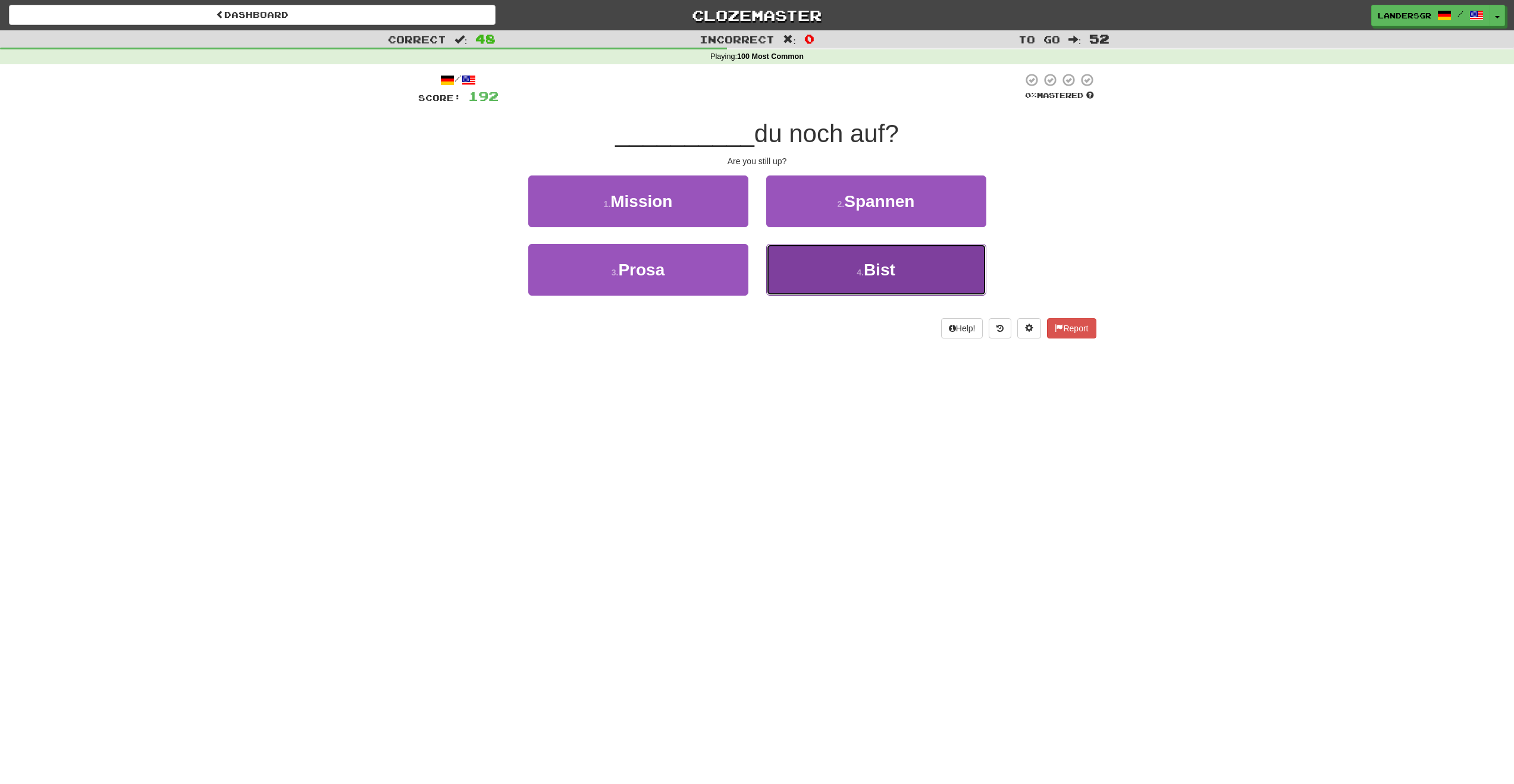
click at [788, 257] on button "4 . Bist" at bounding box center [876, 269] width 220 height 51
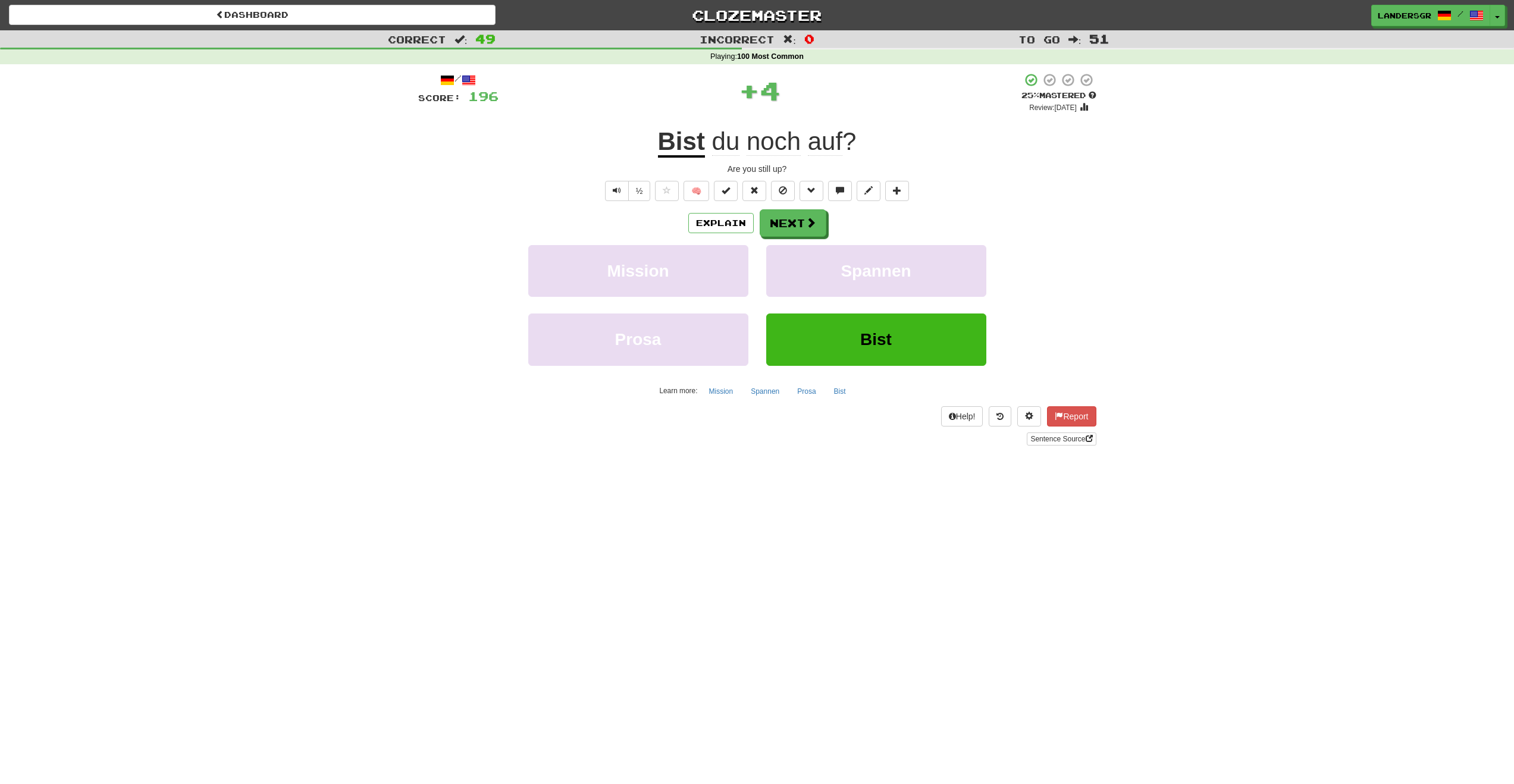
click at [803, 150] on span "du noch auf ?" at bounding box center [781, 142] width 152 height 29
click at [817, 150] on span "auf" at bounding box center [826, 142] width 35 height 29
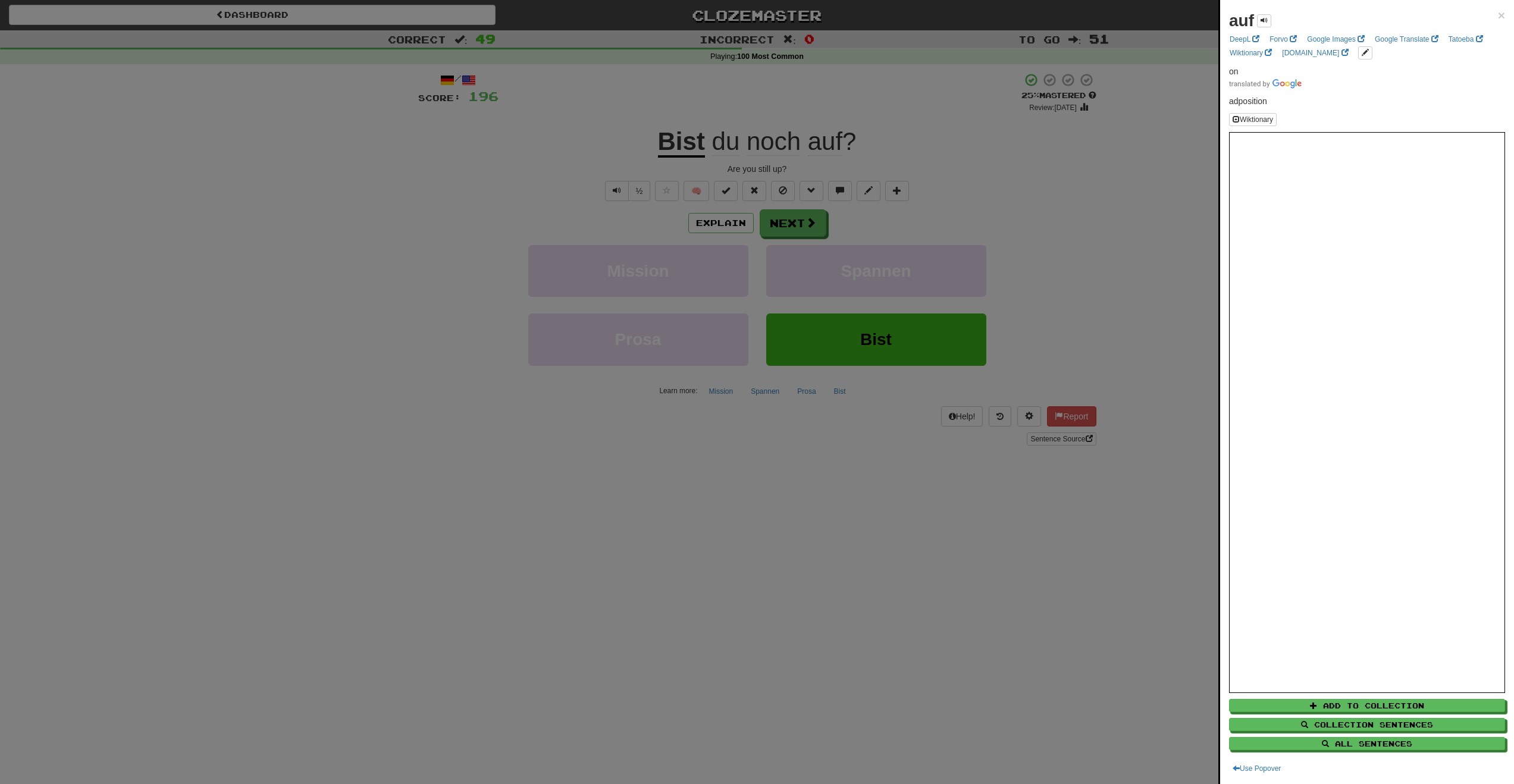
click at [804, 219] on div at bounding box center [757, 392] width 1514 height 784
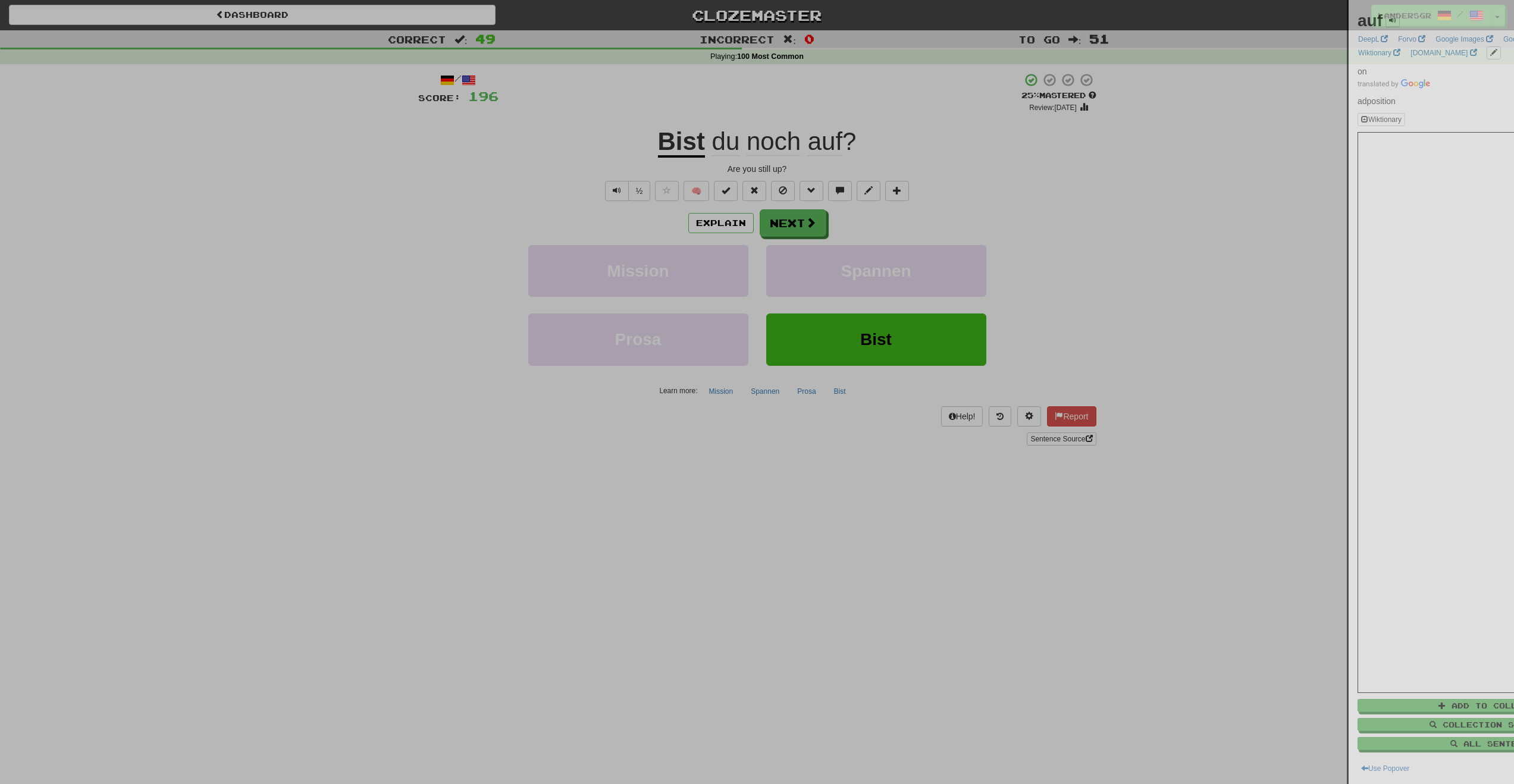
click at [804, 219] on div at bounding box center [757, 392] width 1514 height 784
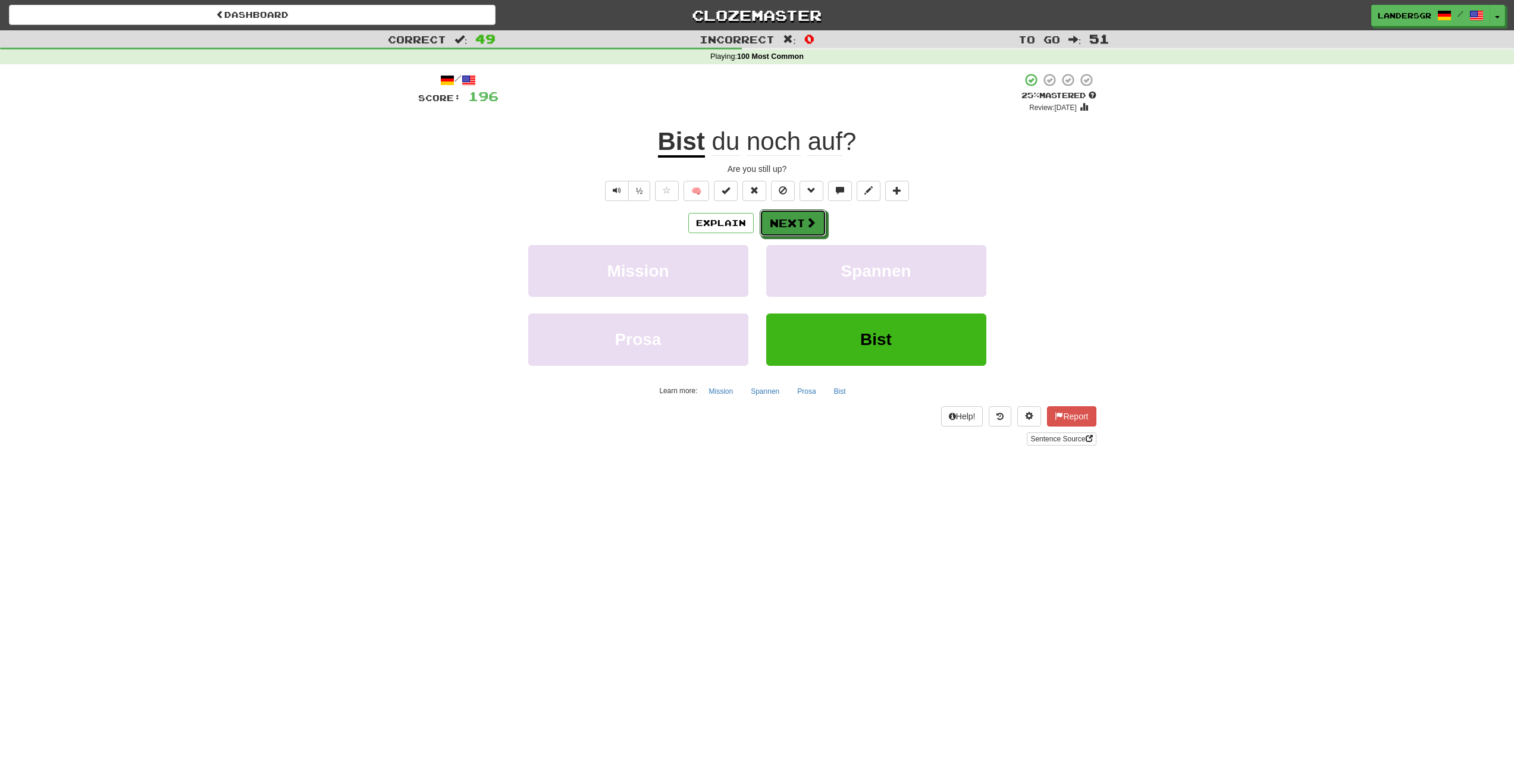
click at [806, 219] on span at bounding box center [811, 223] width 11 height 11
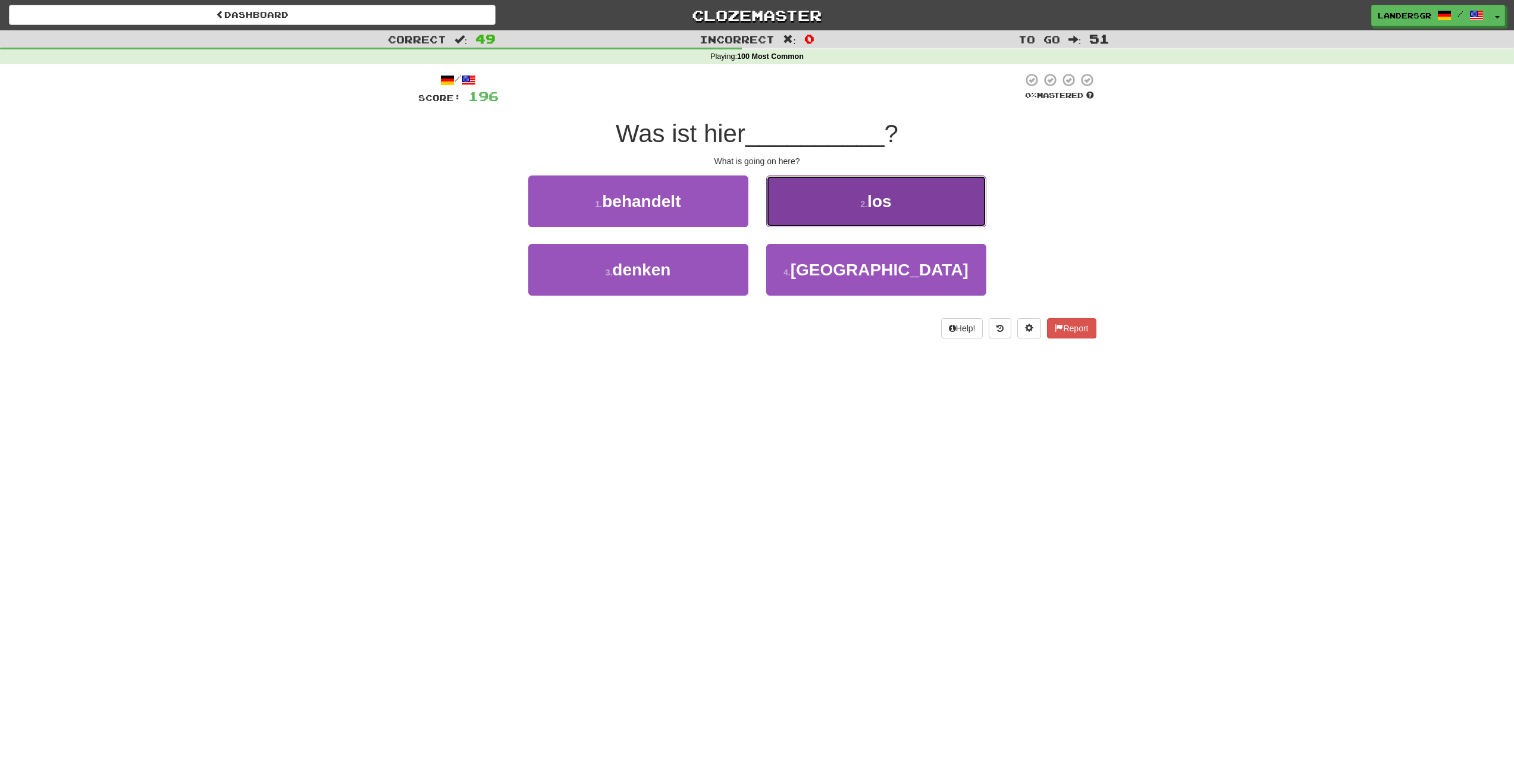
click at [825, 189] on button "2 . los" at bounding box center [876, 201] width 220 height 51
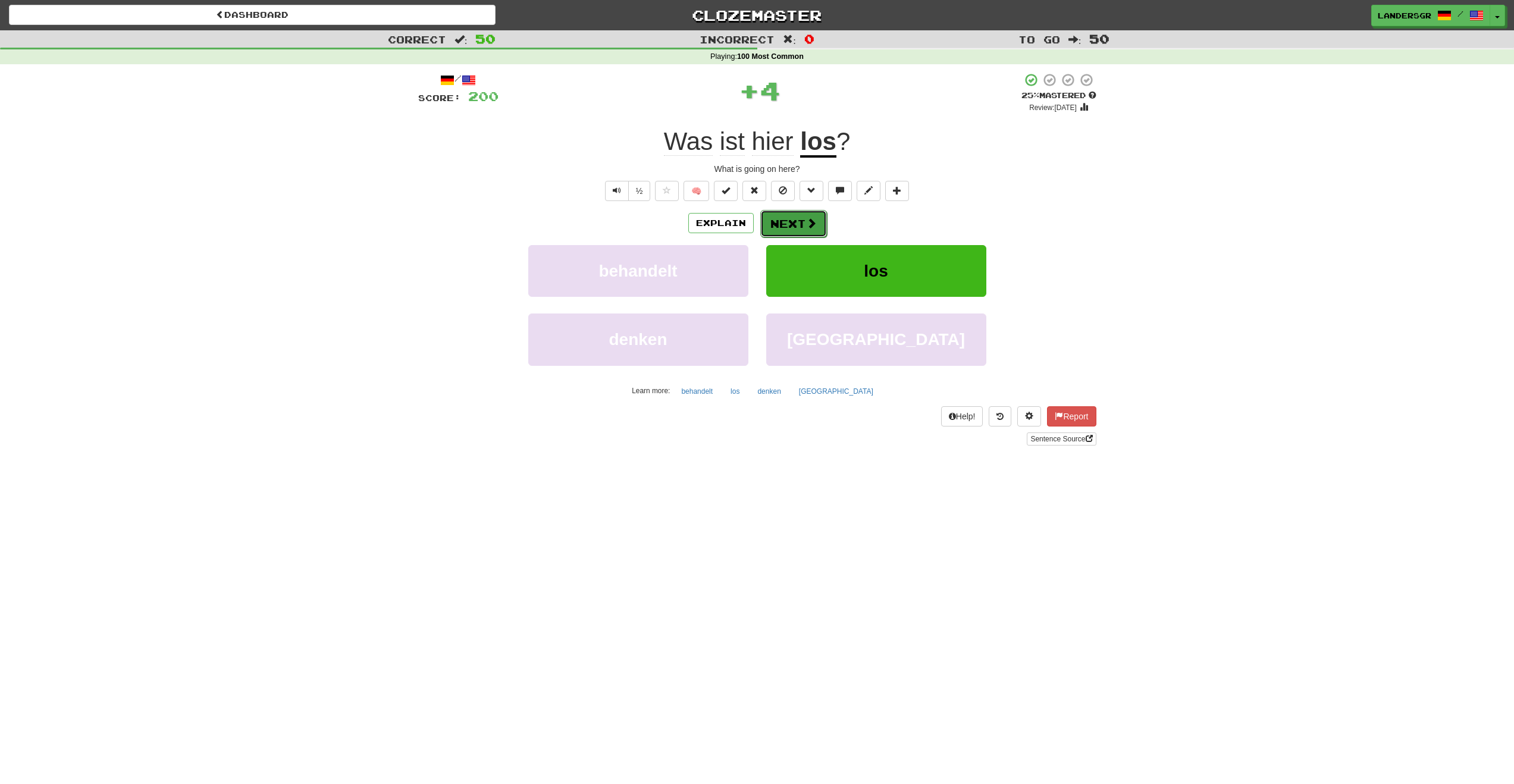
click at [814, 215] on button "Next" at bounding box center [794, 223] width 67 height 28
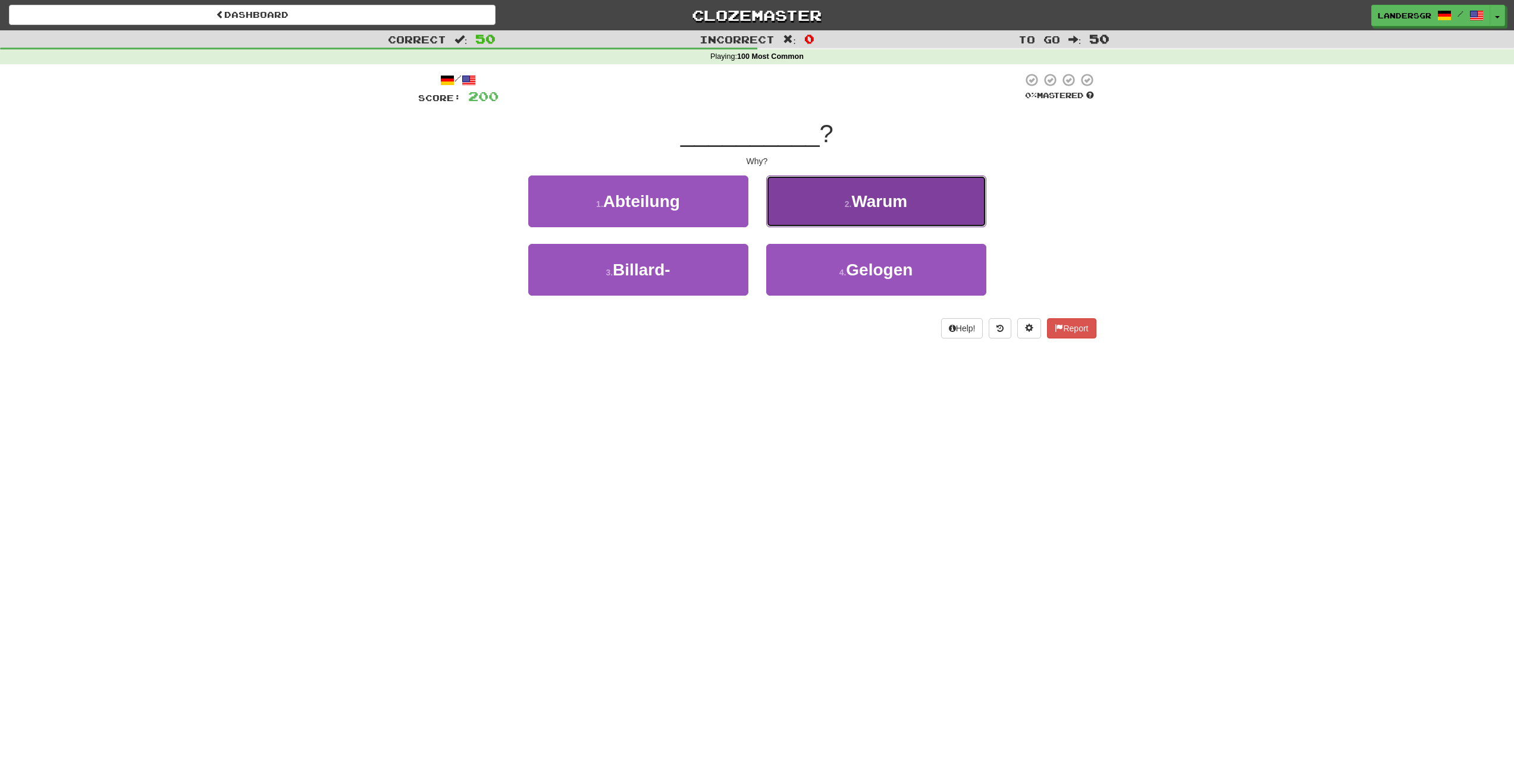
click at [801, 213] on button "2 . [GEOGRAPHIC_DATA]" at bounding box center [876, 201] width 220 height 51
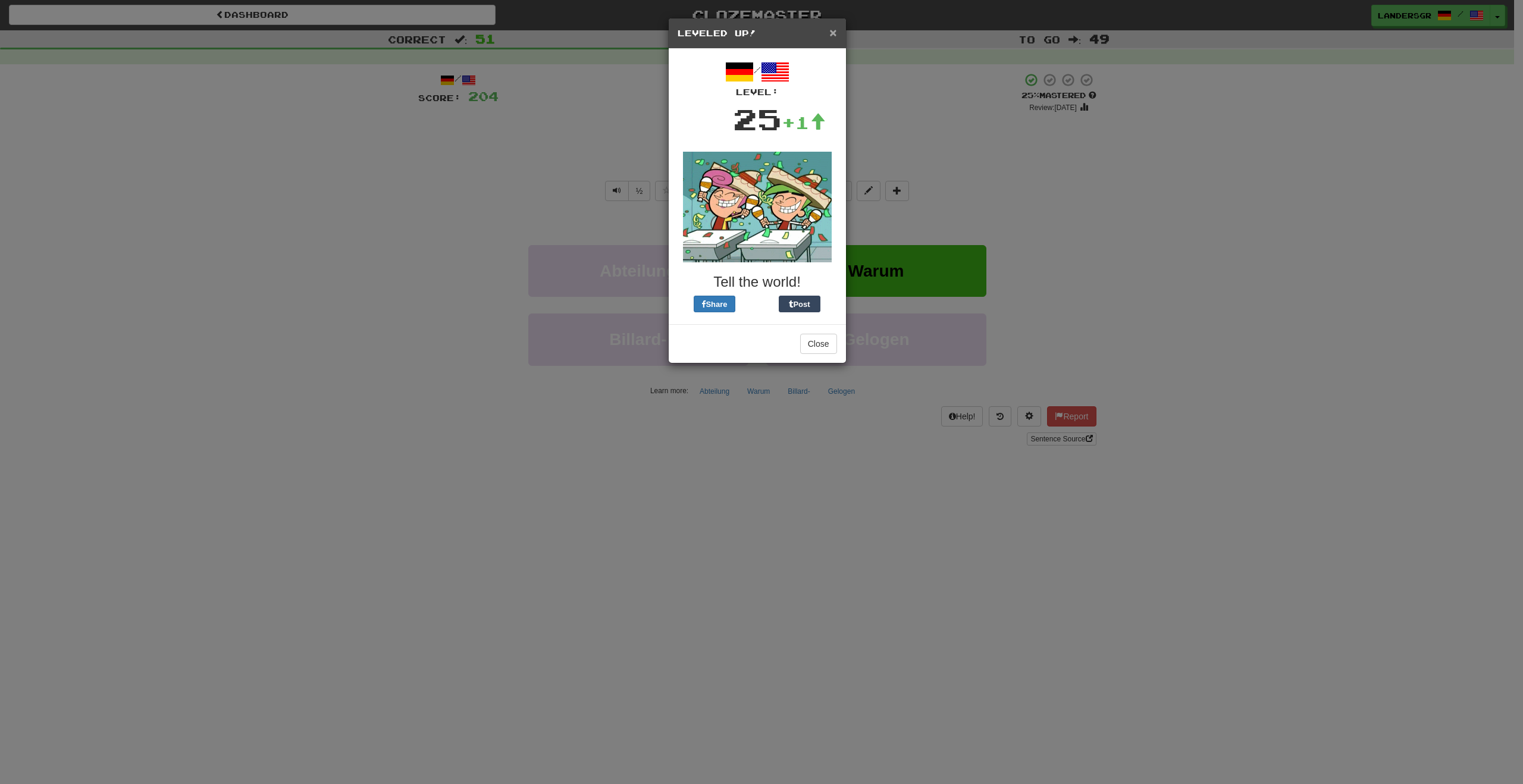
click at [831, 36] on span "×" at bounding box center [832, 32] width 7 height 13
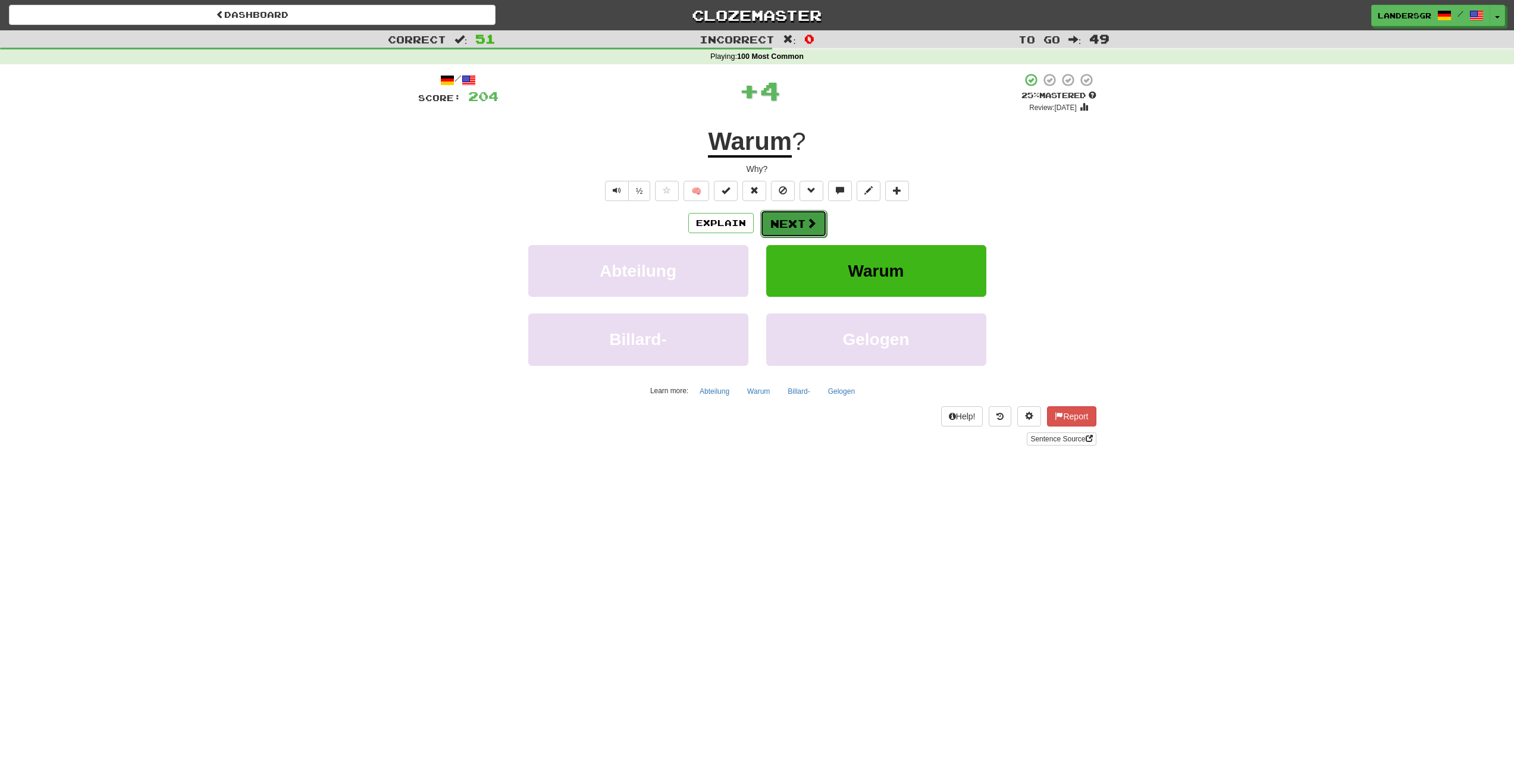
click at [822, 223] on button "Next" at bounding box center [794, 223] width 67 height 28
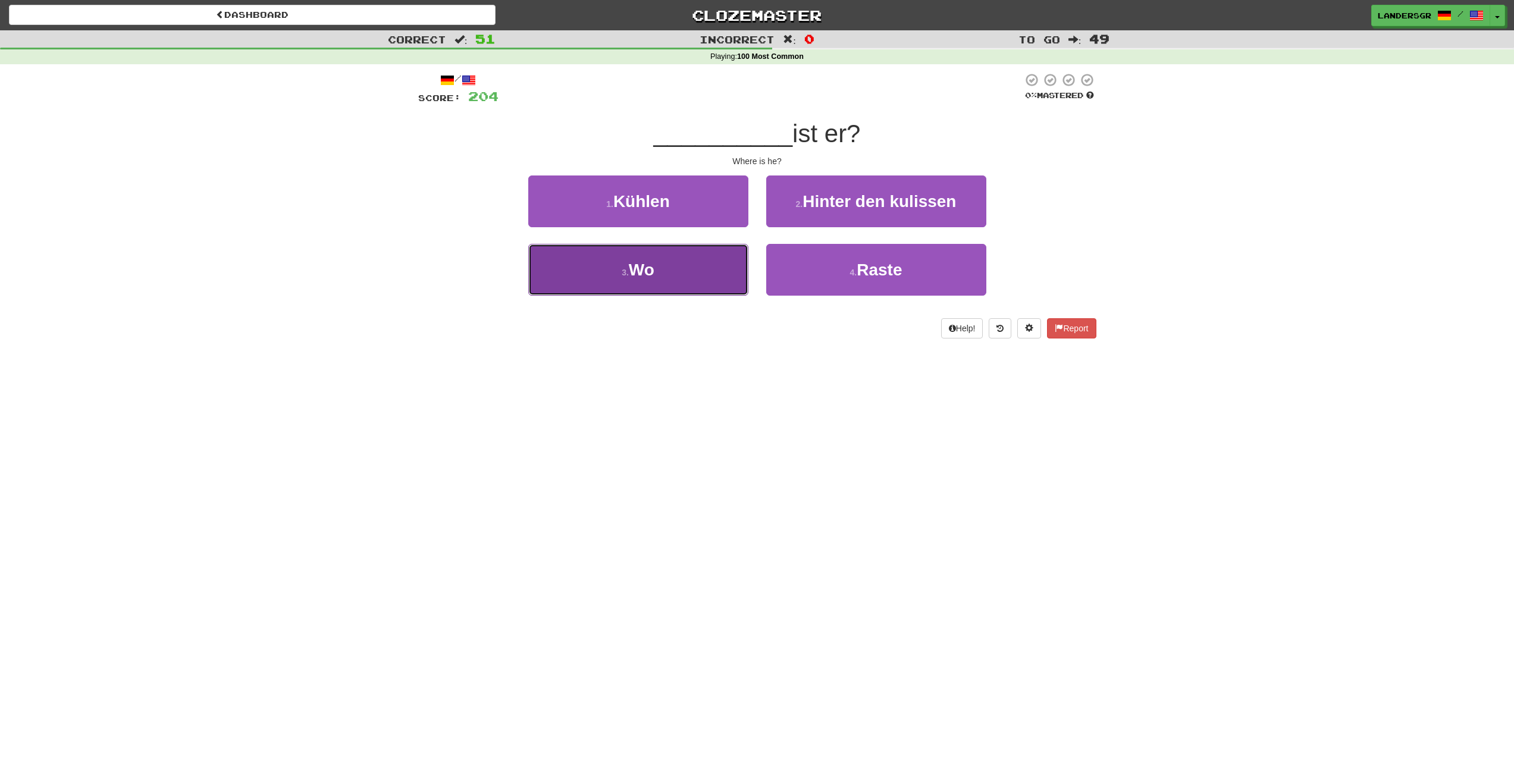
click at [705, 257] on button "3 . Wo" at bounding box center [639, 269] width 220 height 51
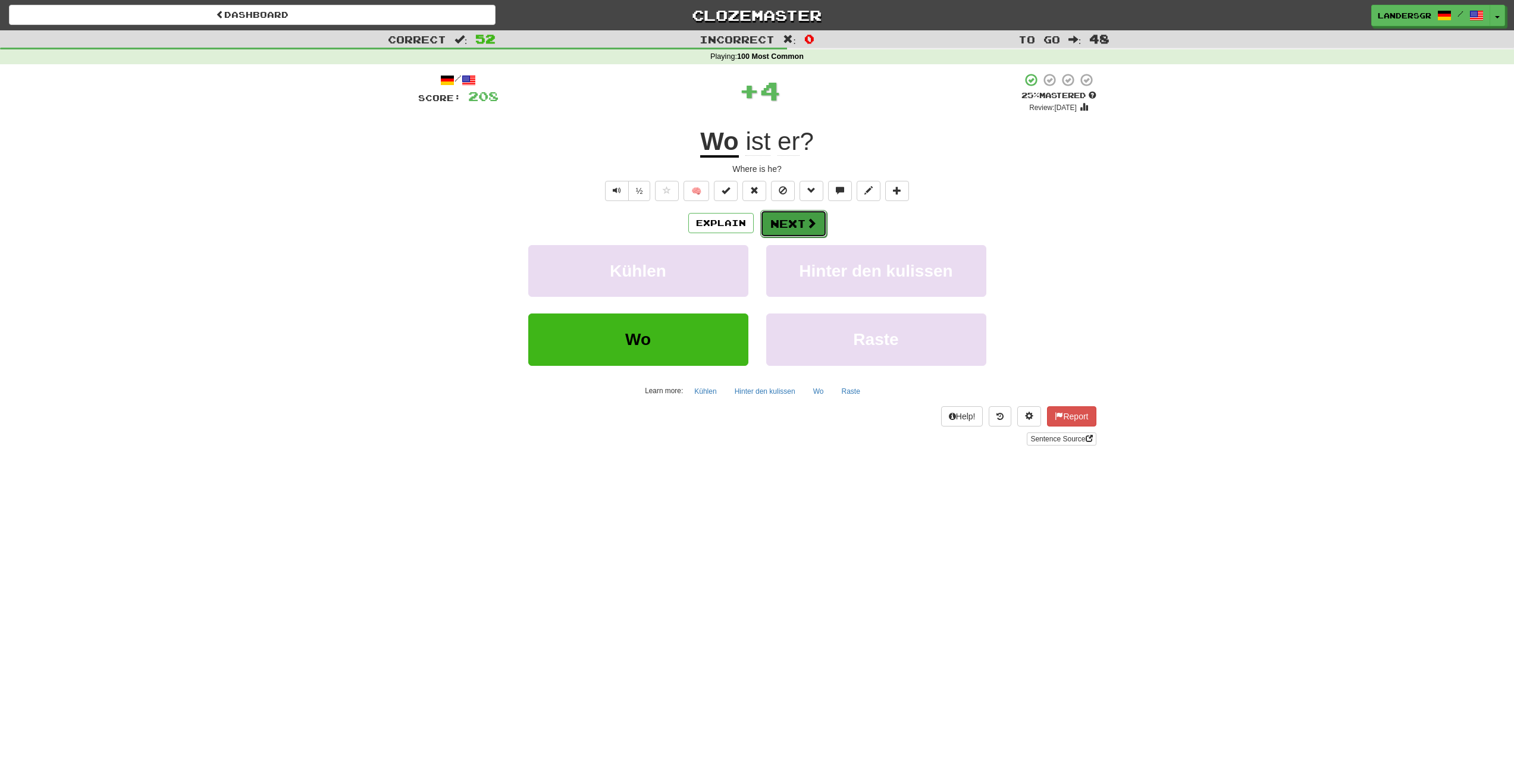
click at [784, 229] on button "Next" at bounding box center [794, 223] width 67 height 28
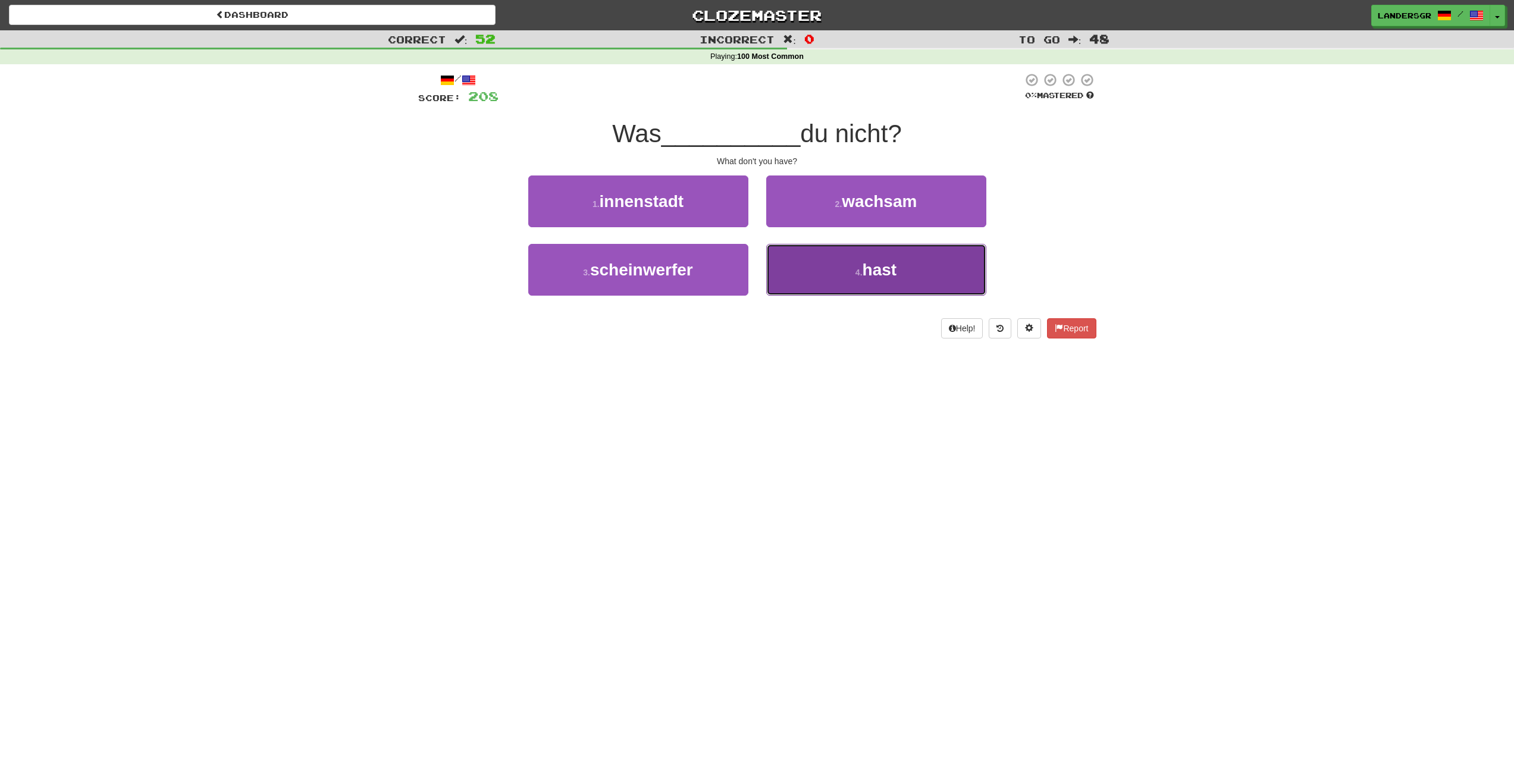
click at [798, 256] on button "4 . hast" at bounding box center [876, 269] width 220 height 51
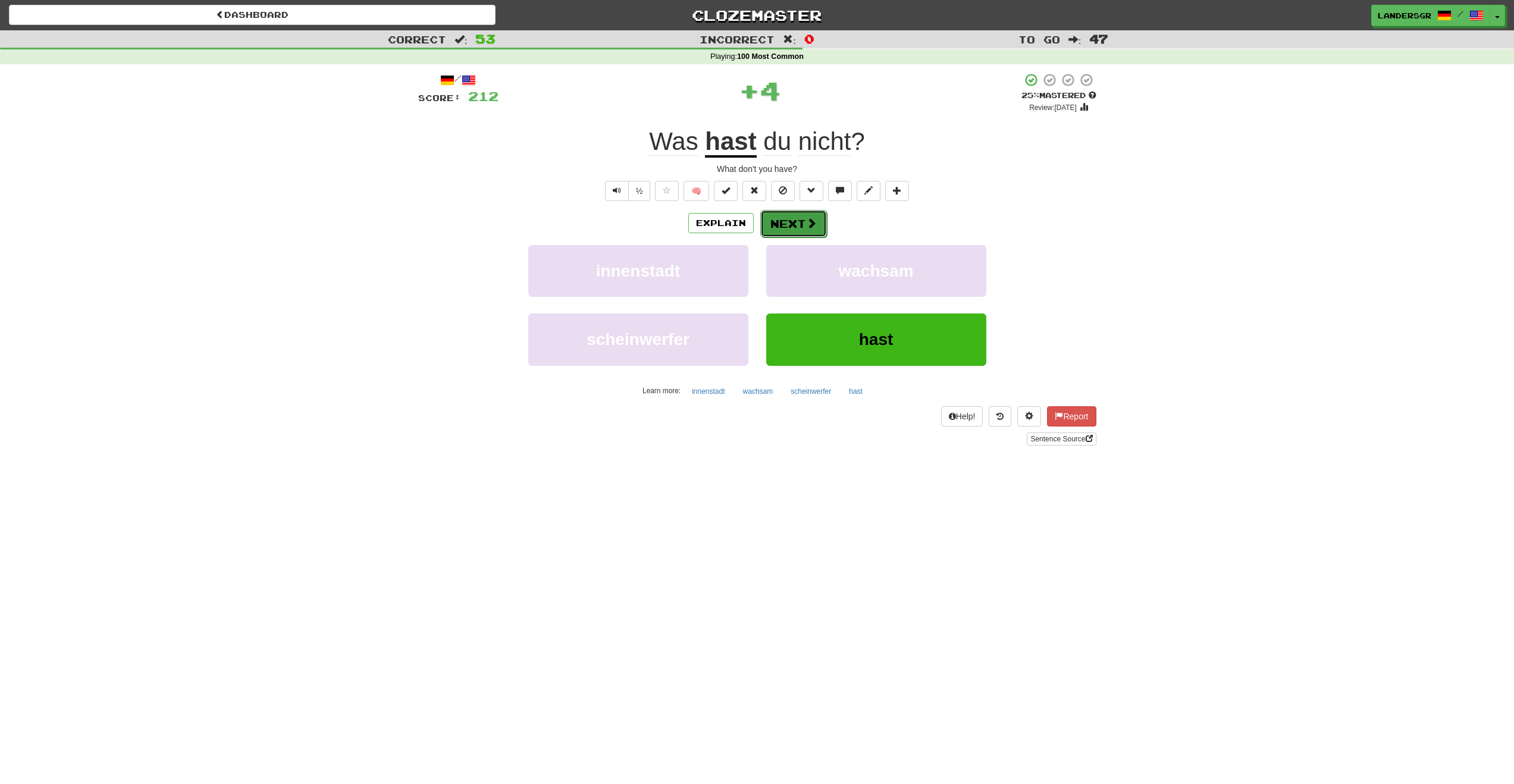
click at [801, 230] on button "Next" at bounding box center [794, 223] width 67 height 28
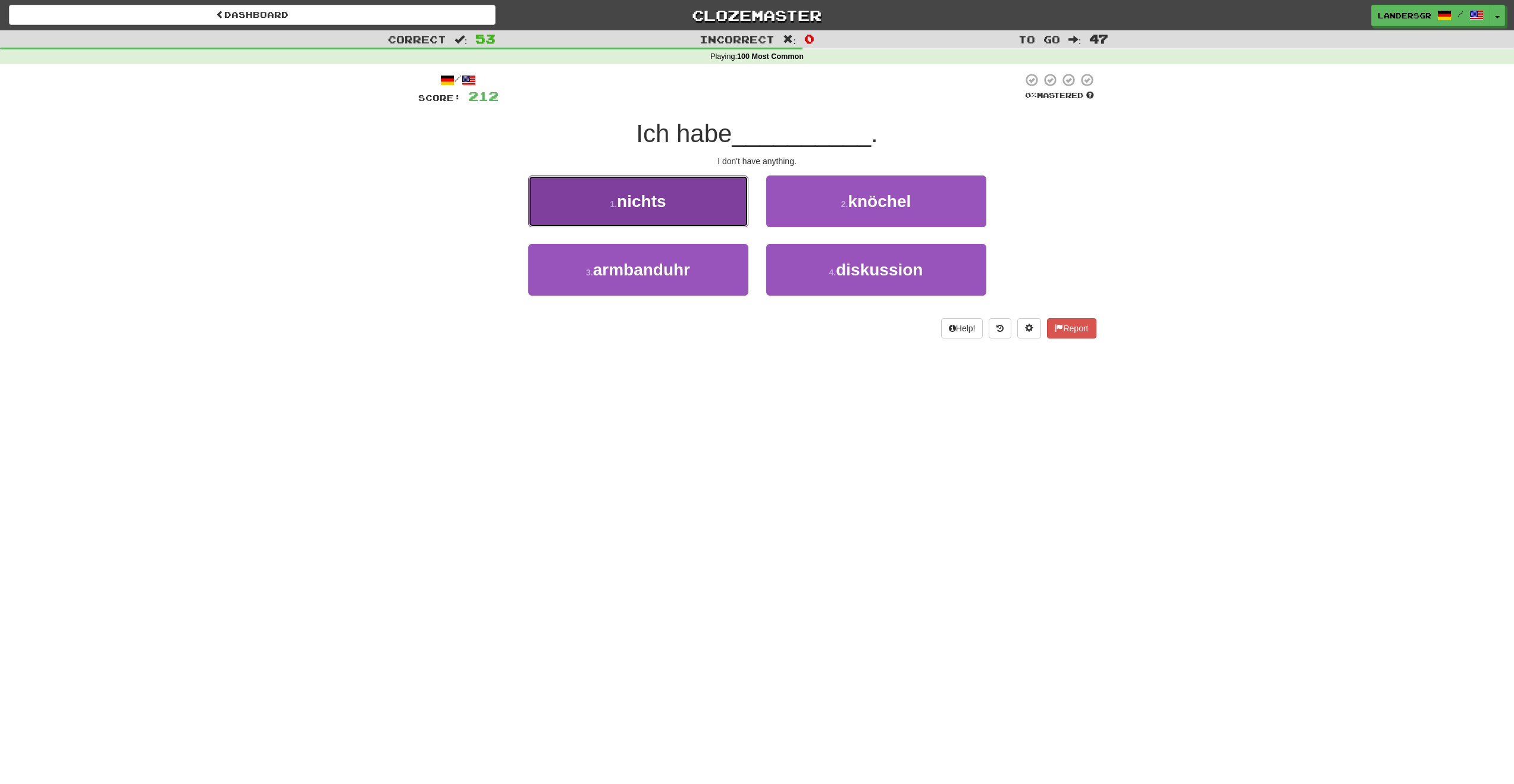
click at [698, 220] on button "1 . nichts" at bounding box center [639, 201] width 220 height 51
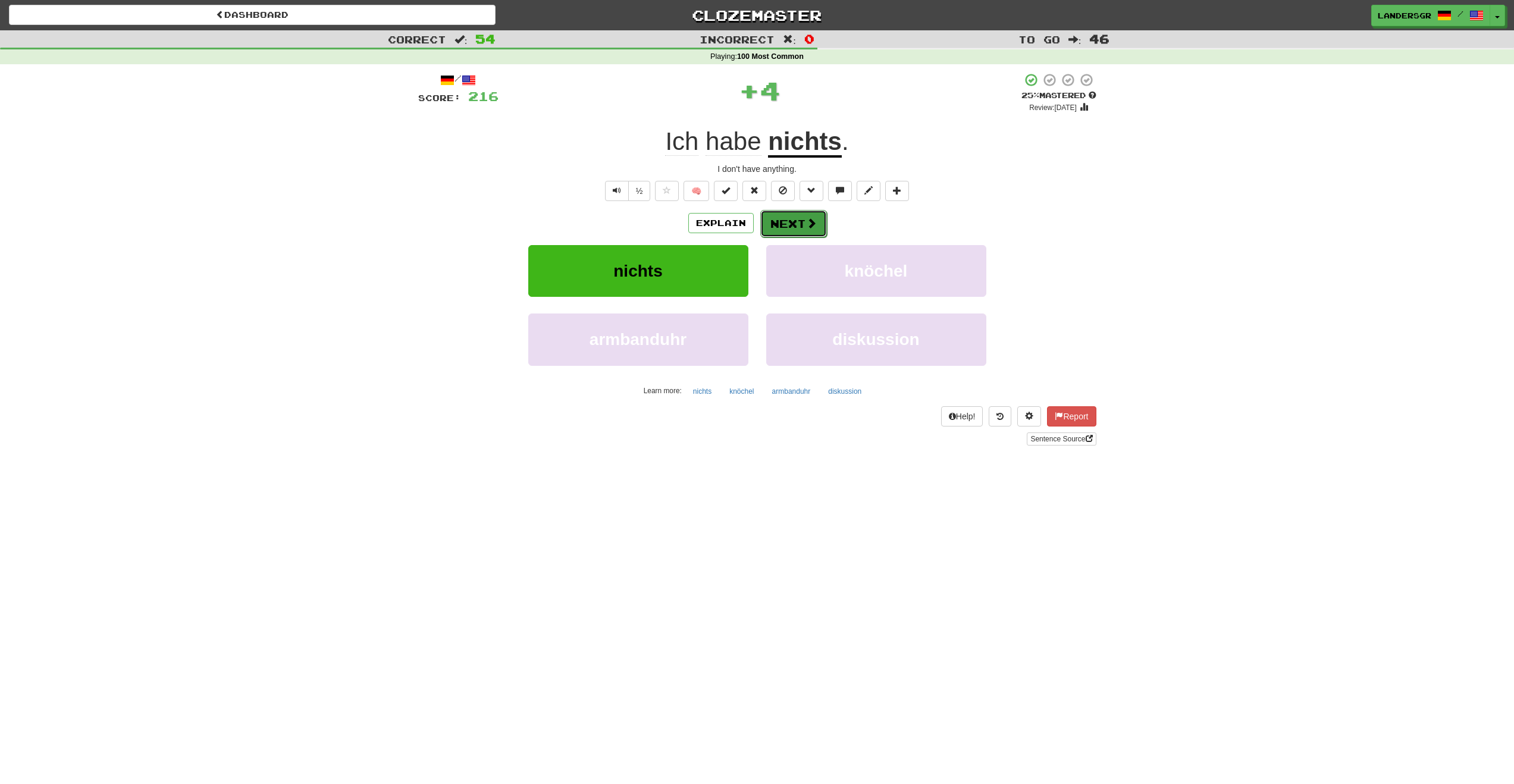
click at [773, 223] on button "Next" at bounding box center [794, 223] width 67 height 28
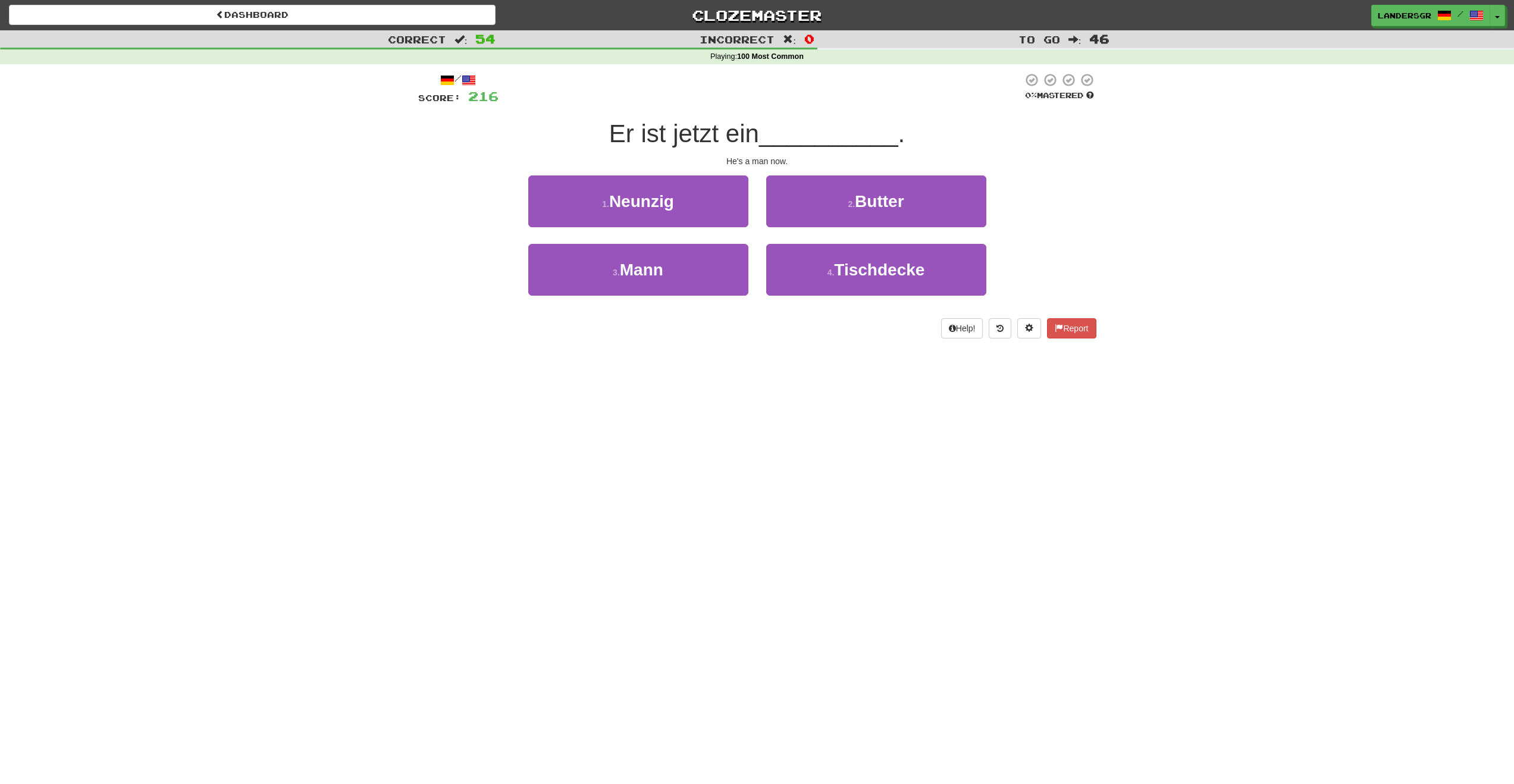
click at [661, 298] on div "3 . Mann" at bounding box center [639, 278] width 238 height 68
click at [663, 262] on span "Mann" at bounding box center [642, 269] width 44 height 18
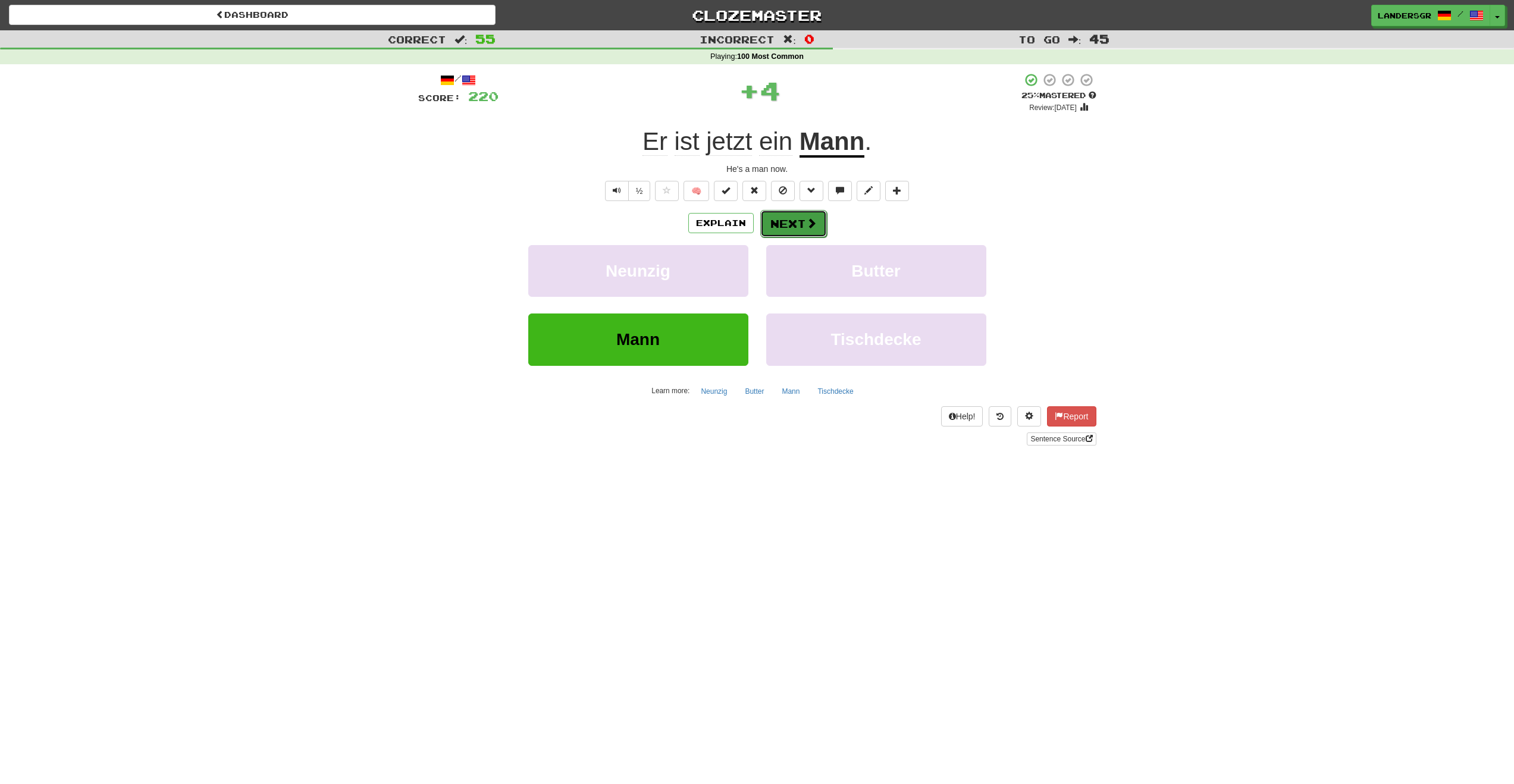
click at [775, 211] on button "Next" at bounding box center [794, 223] width 67 height 28
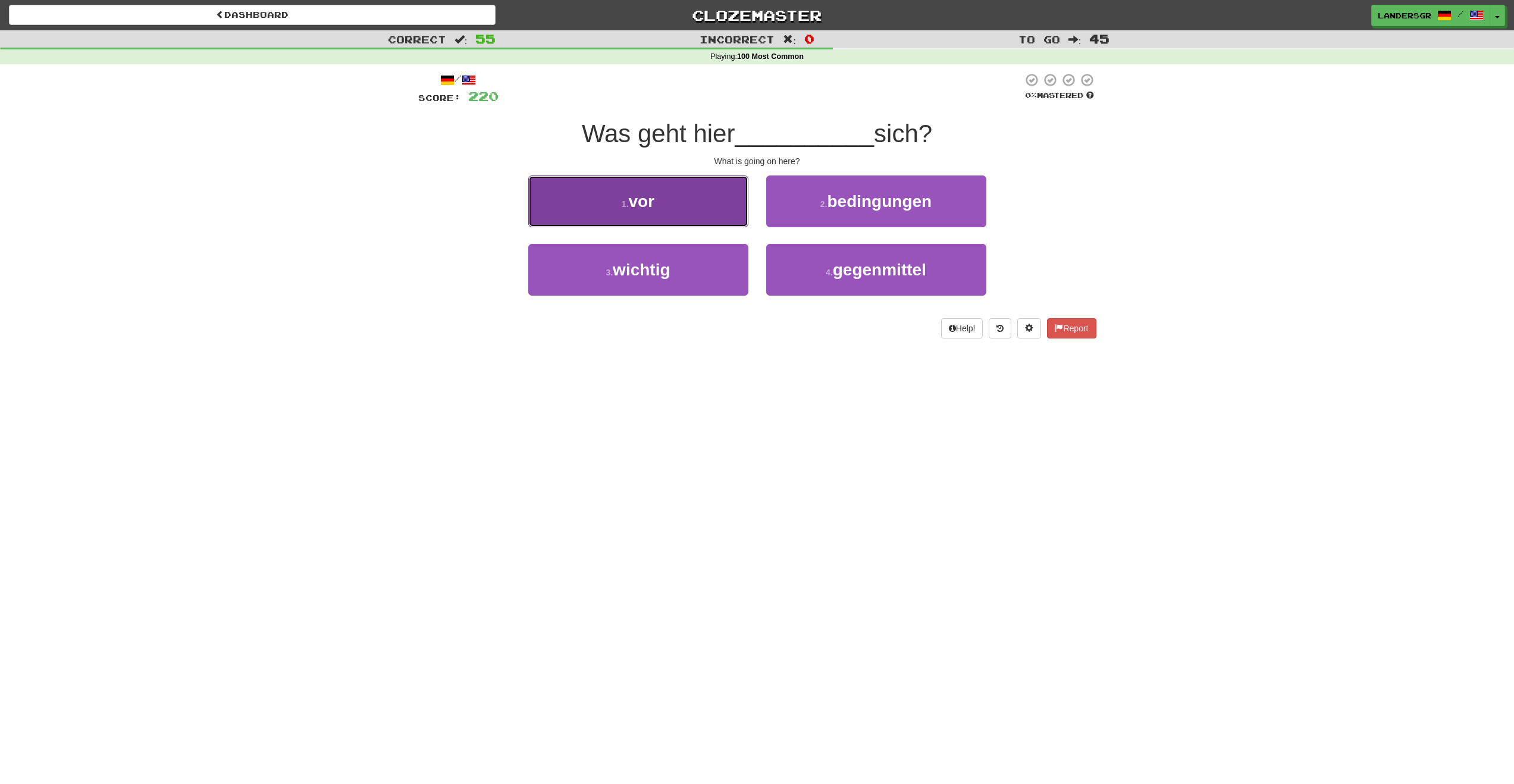
click at [704, 210] on button "1 . vor" at bounding box center [639, 201] width 220 height 51
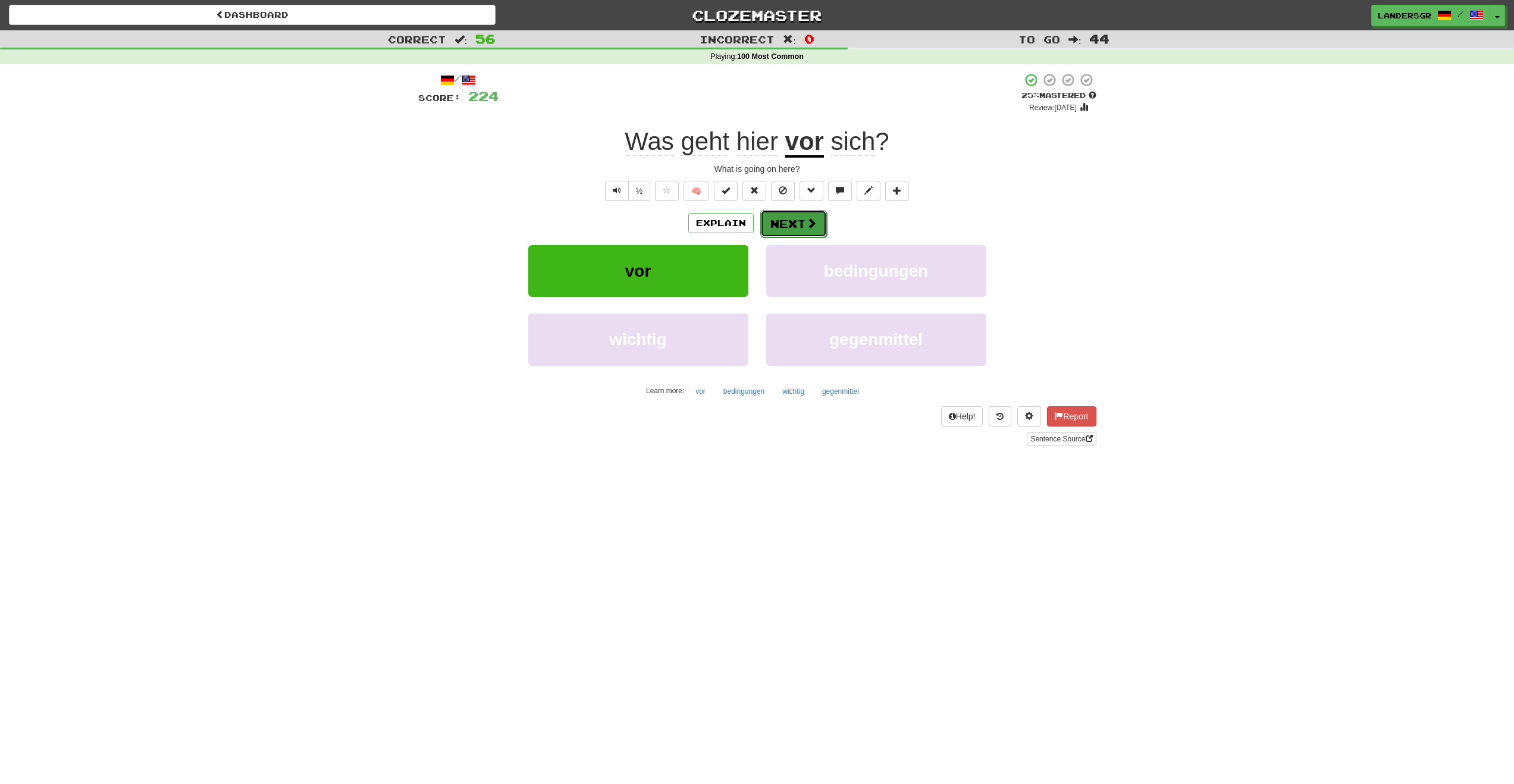
click at [769, 217] on button "Next" at bounding box center [794, 223] width 67 height 28
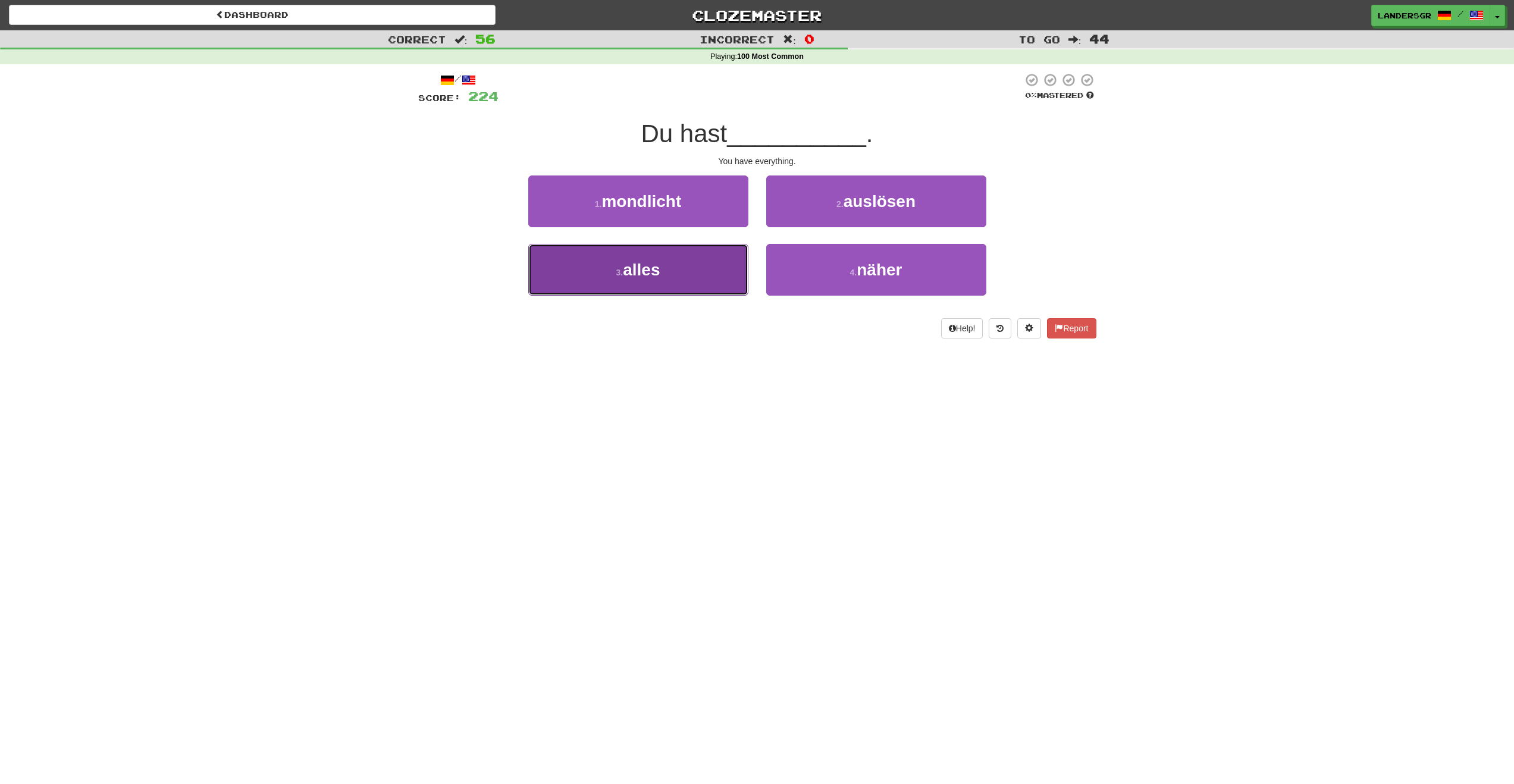
click at [733, 244] on button "3 . alles" at bounding box center [639, 269] width 220 height 51
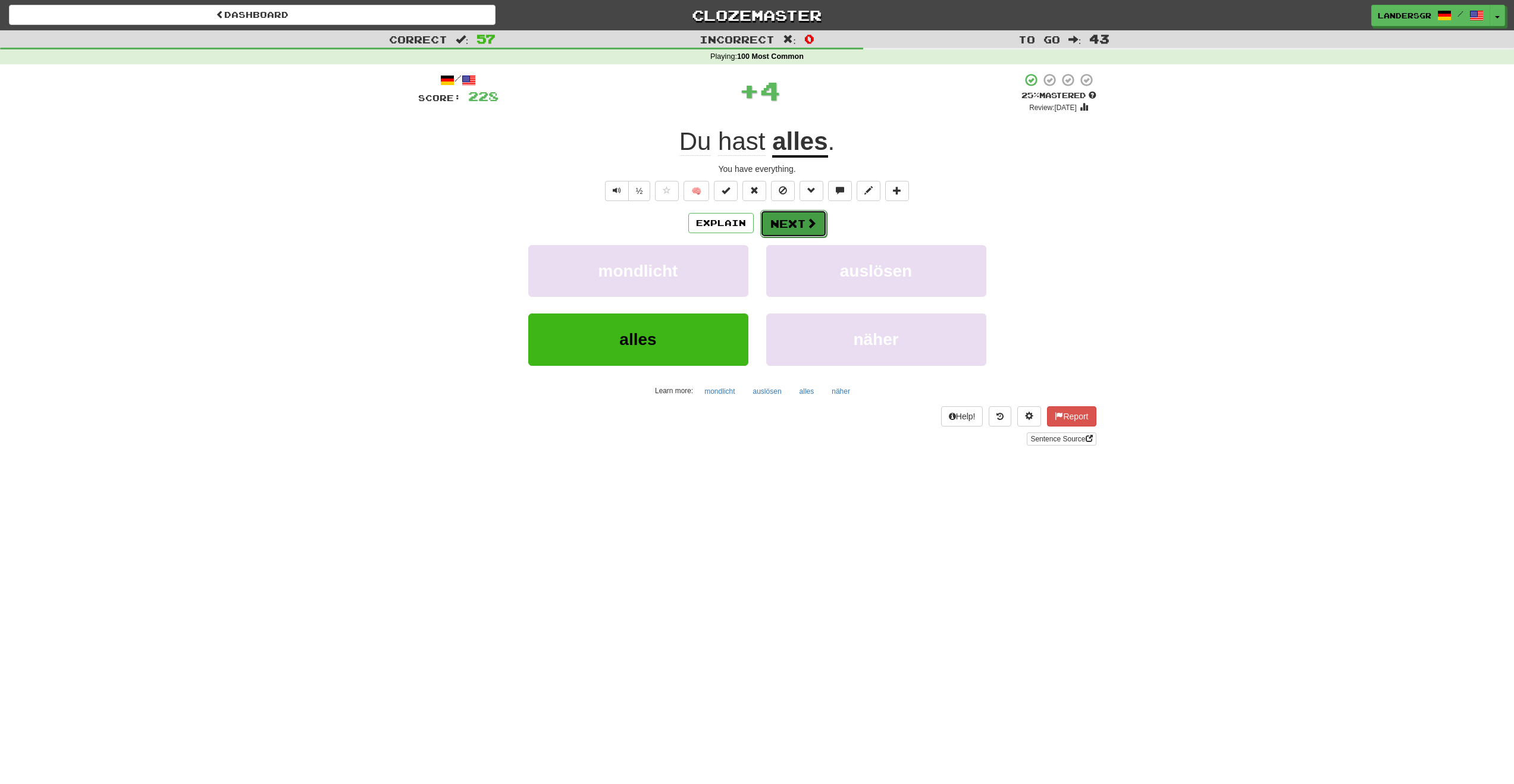
click at [772, 224] on button "Next" at bounding box center [794, 223] width 67 height 28
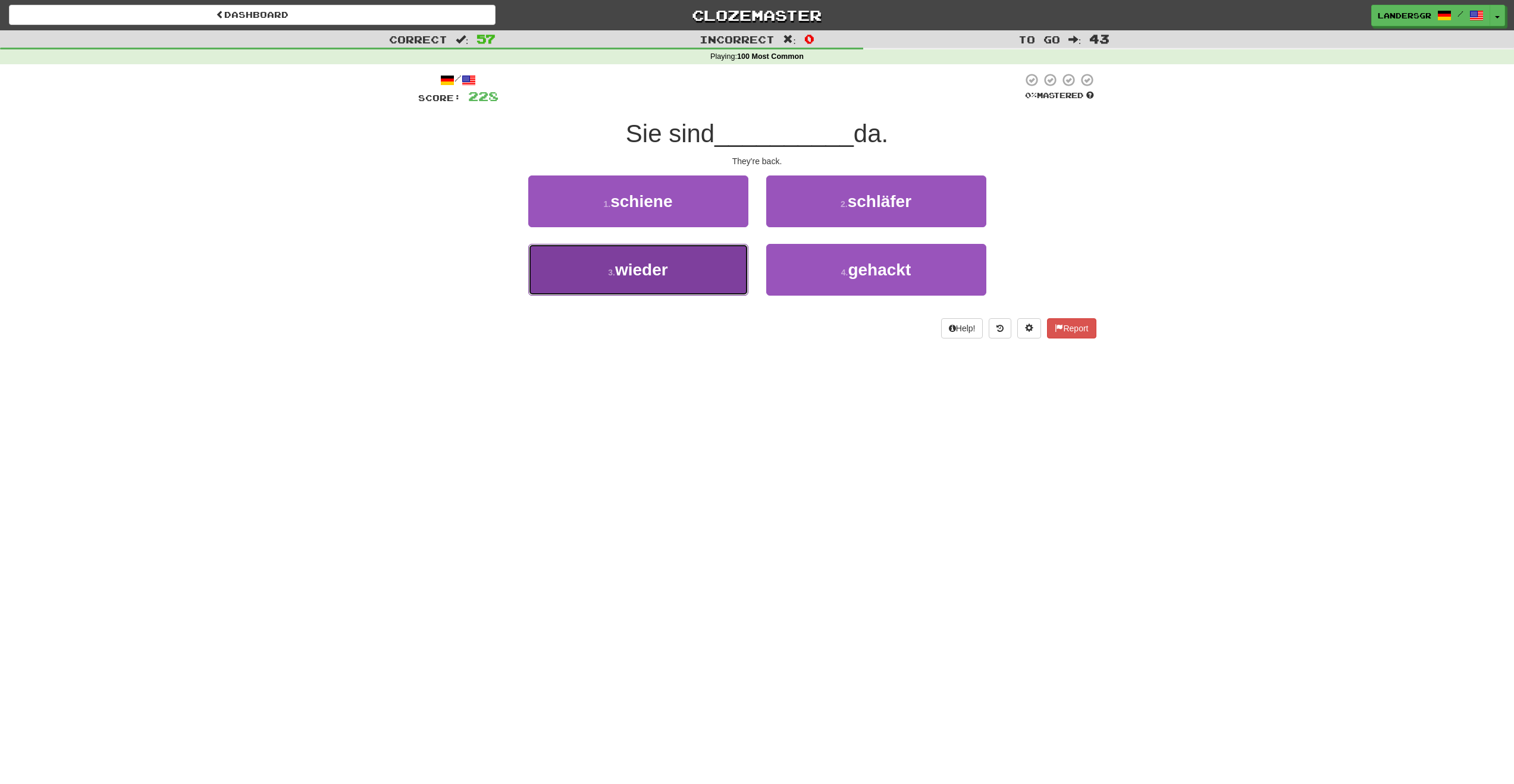
click at [707, 269] on button "3 . wieder" at bounding box center [639, 269] width 220 height 51
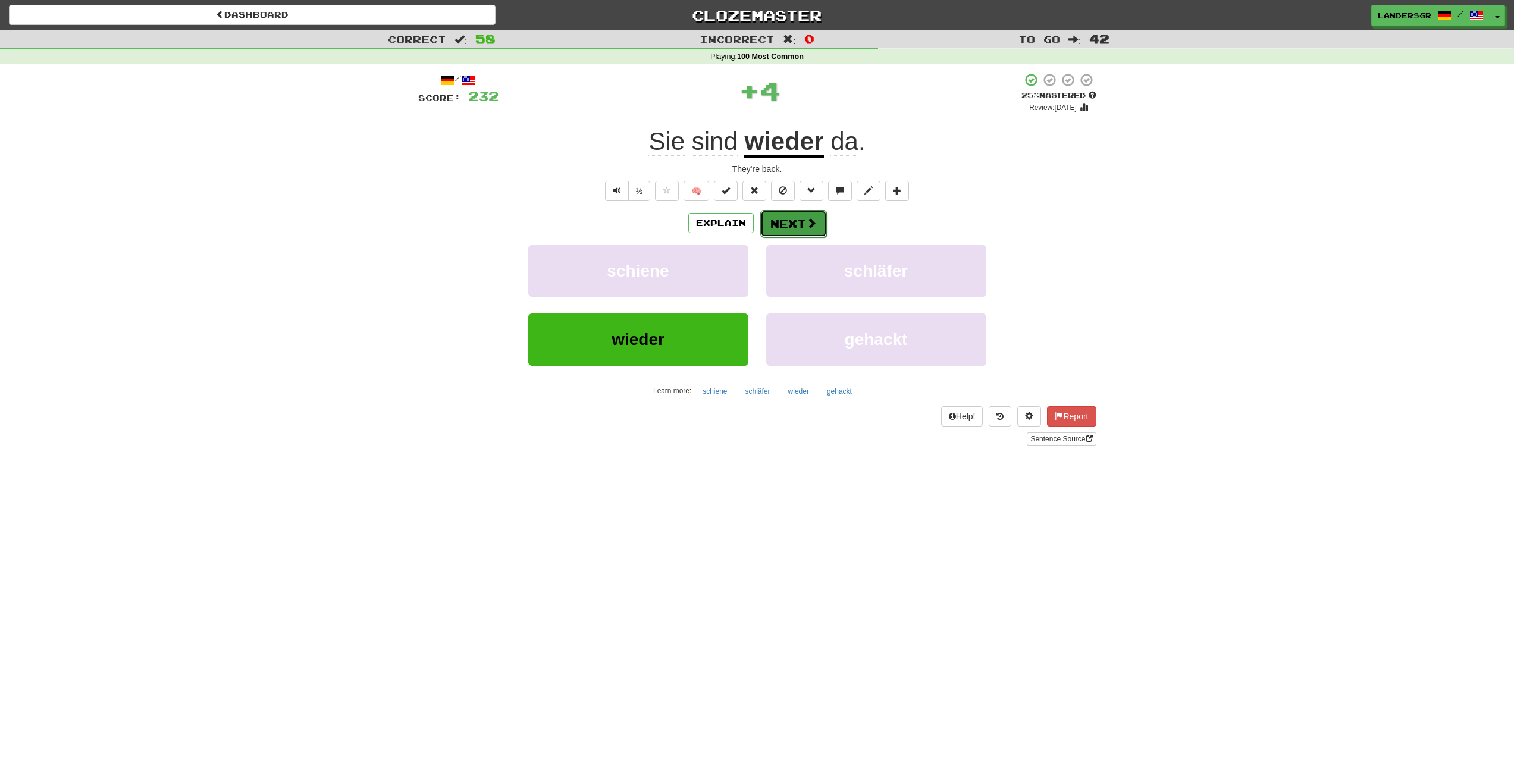
click at [790, 233] on button "Next" at bounding box center [794, 223] width 67 height 28
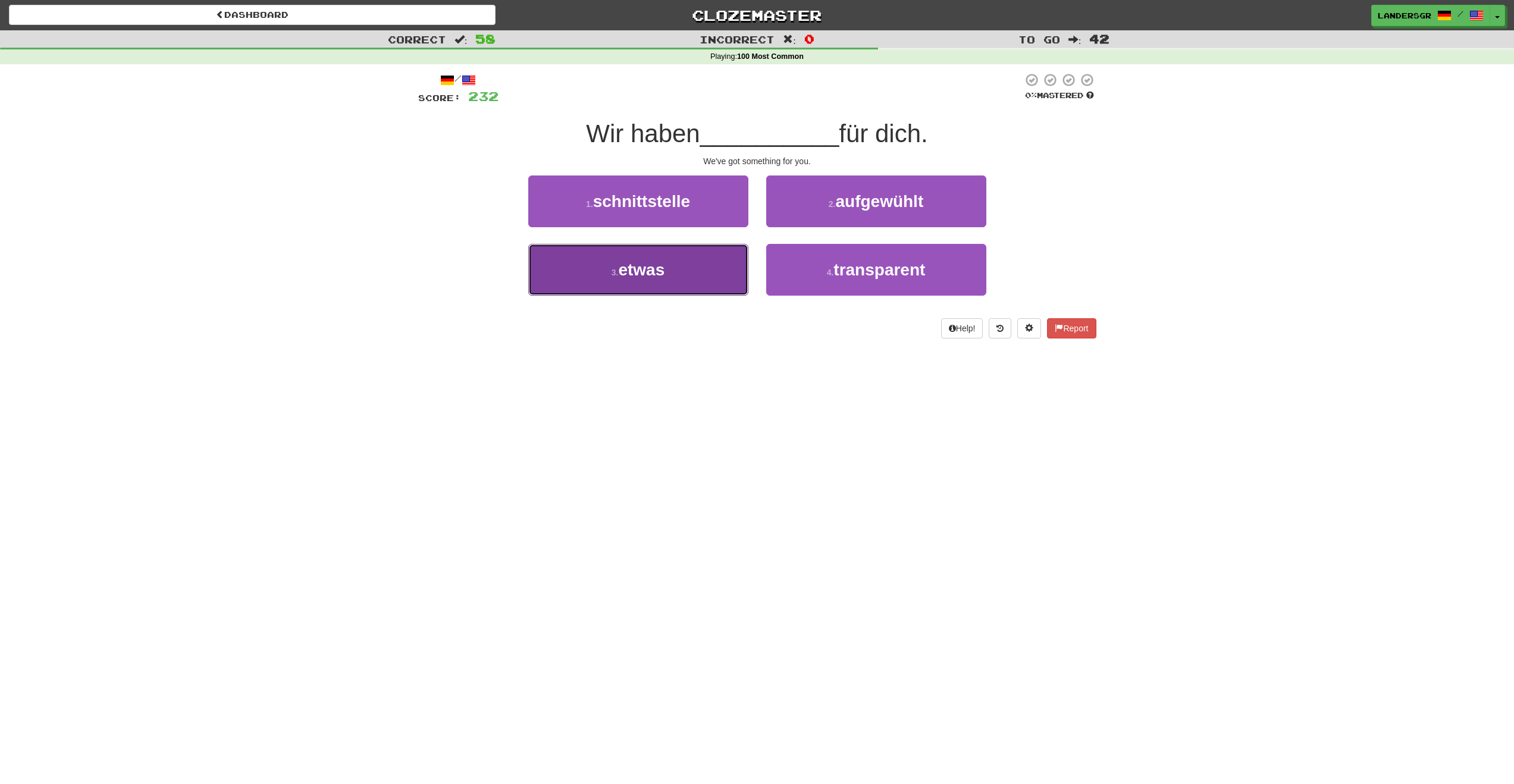
click at [708, 266] on button "3 . etwas" at bounding box center [639, 269] width 220 height 51
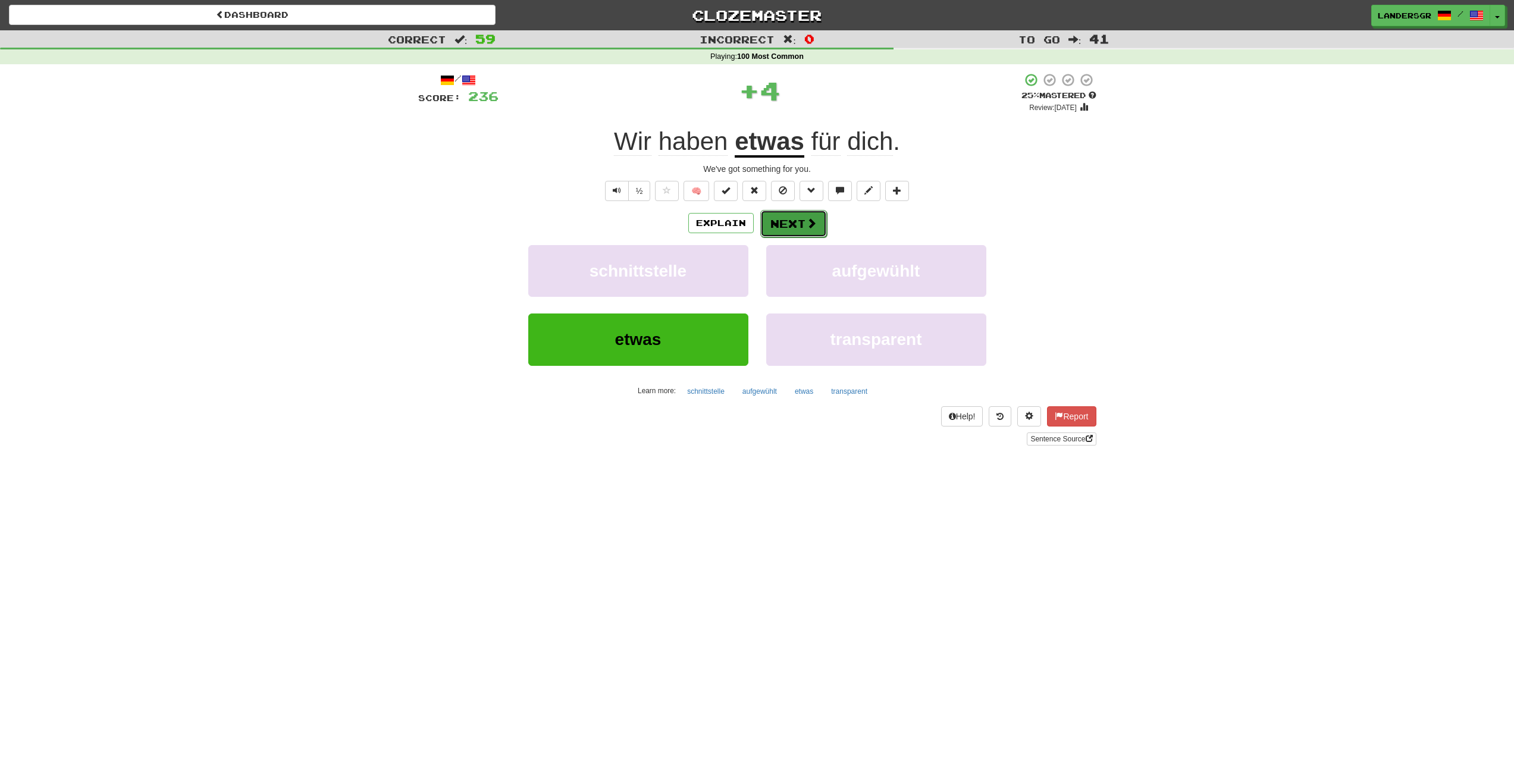
click at [773, 226] on button "Next" at bounding box center [794, 223] width 67 height 28
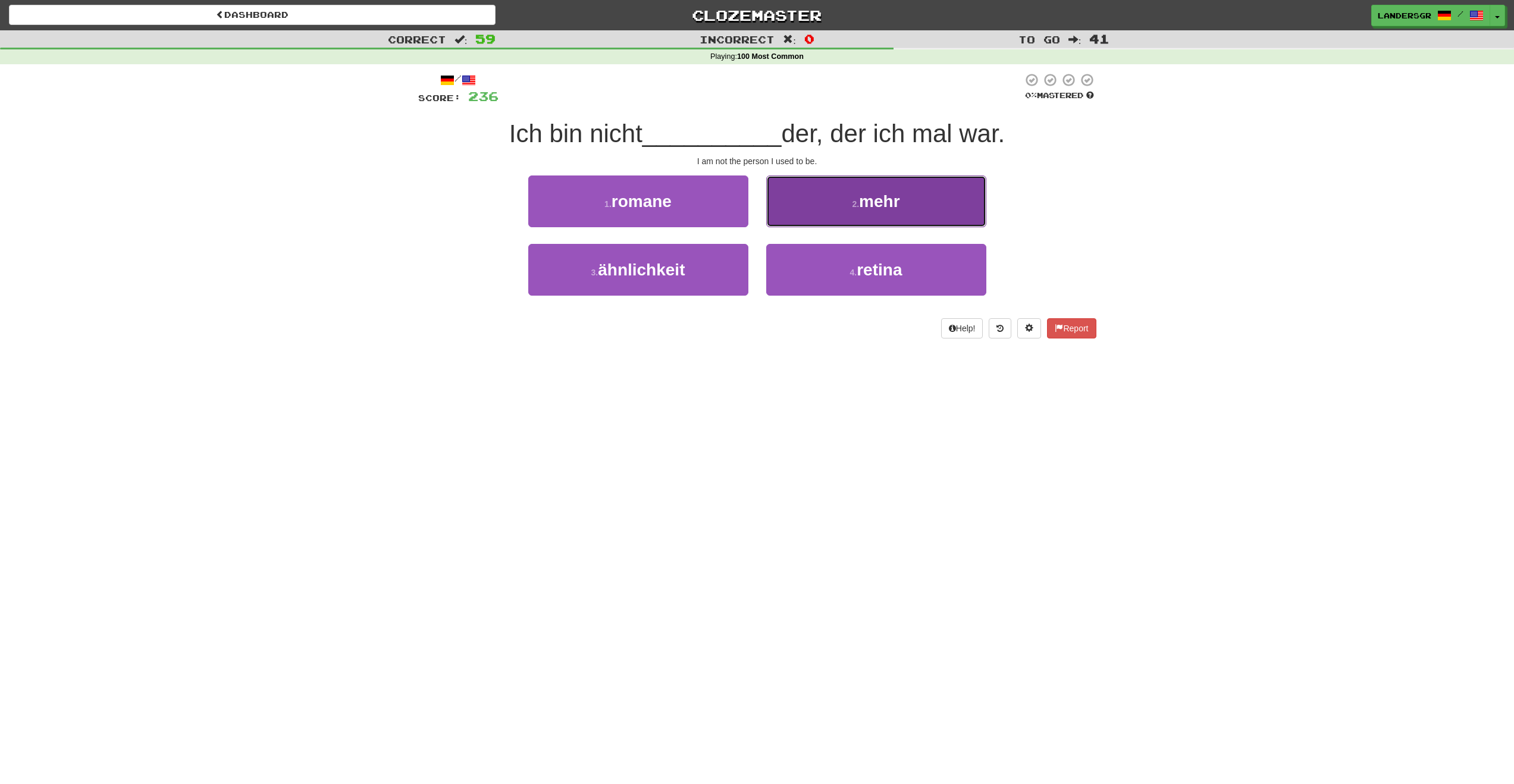
click at [810, 213] on button "2 . mehr" at bounding box center [876, 201] width 220 height 51
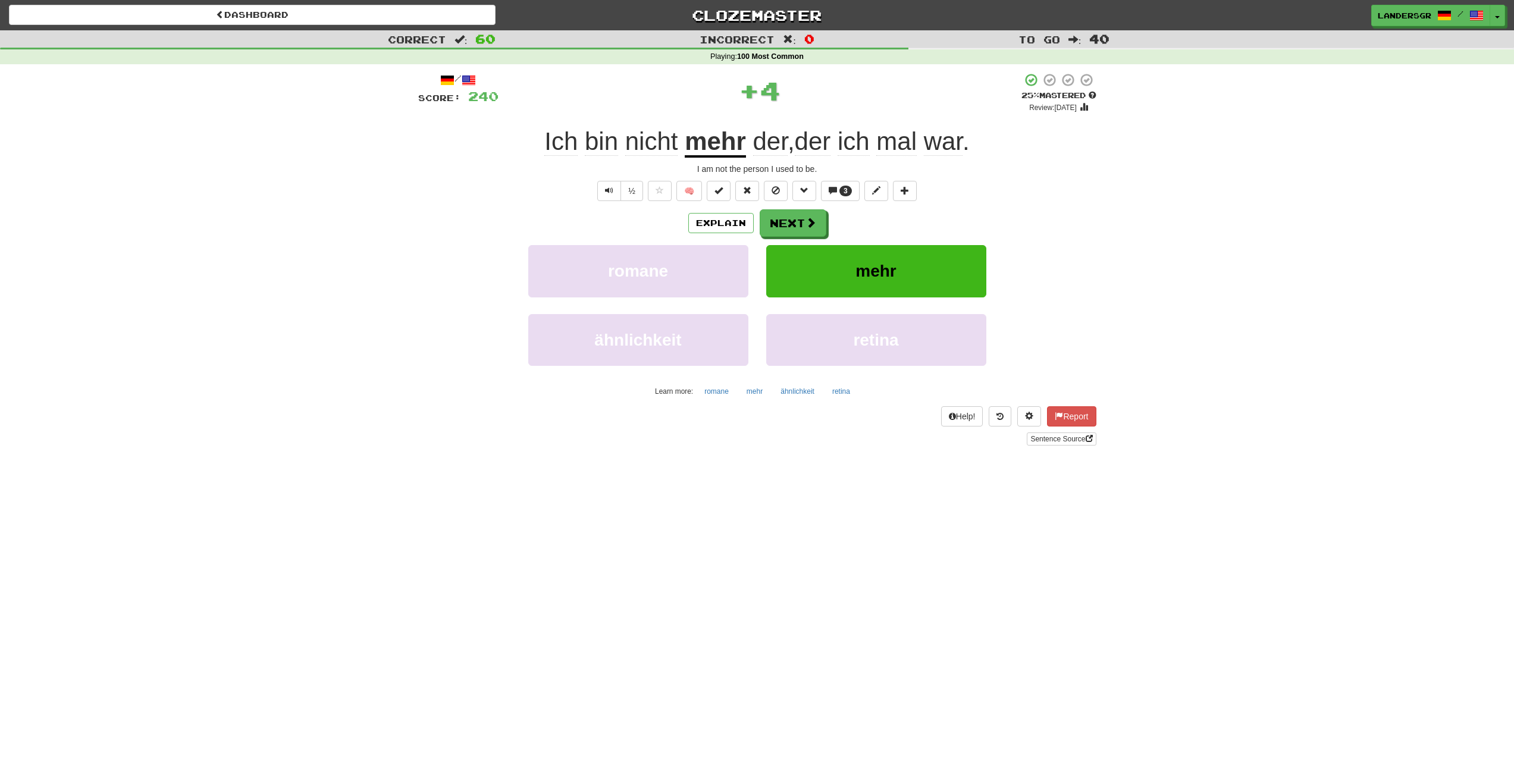
click at [821, 195] on span "🧠 3" at bounding box center [782, 190] width 273 height 10
click at [831, 186] on span at bounding box center [833, 190] width 9 height 9
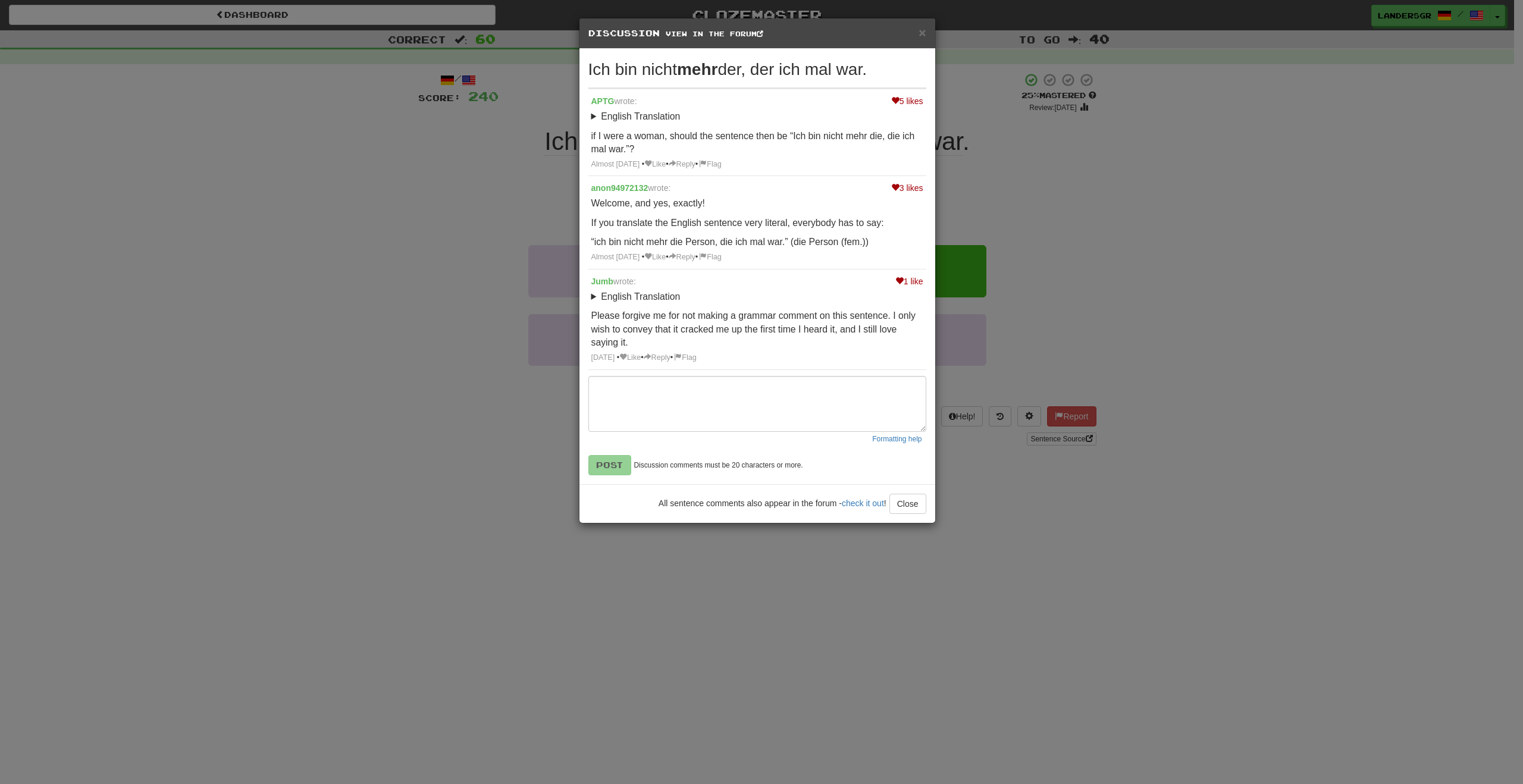
click at [912, 47] on div "× Discussion View in the forum" at bounding box center [757, 33] width 356 height 30
click at [913, 45] on div "× Discussion View in the forum" at bounding box center [757, 33] width 356 height 30
click at [916, 44] on div "× Discussion View in the forum" at bounding box center [757, 33] width 356 height 30
click at [919, 42] on div "× Discussion View in the forum" at bounding box center [757, 33] width 356 height 30
click at [920, 40] on div "× Discussion View in the forum" at bounding box center [757, 33] width 356 height 30
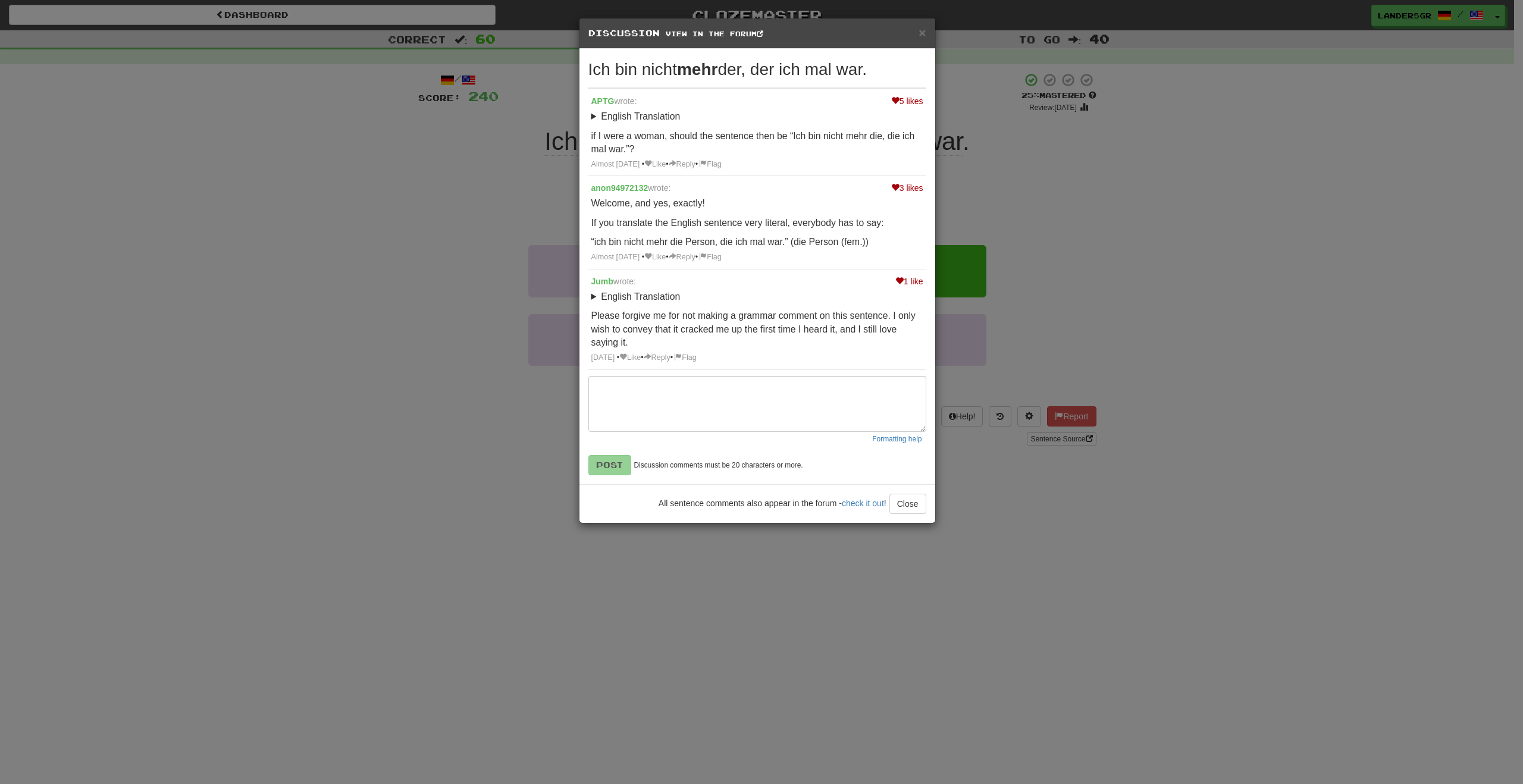
click at [920, 40] on div "× Discussion View in the forum" at bounding box center [757, 33] width 356 height 30
click at [919, 36] on span "×" at bounding box center [922, 32] width 7 height 13
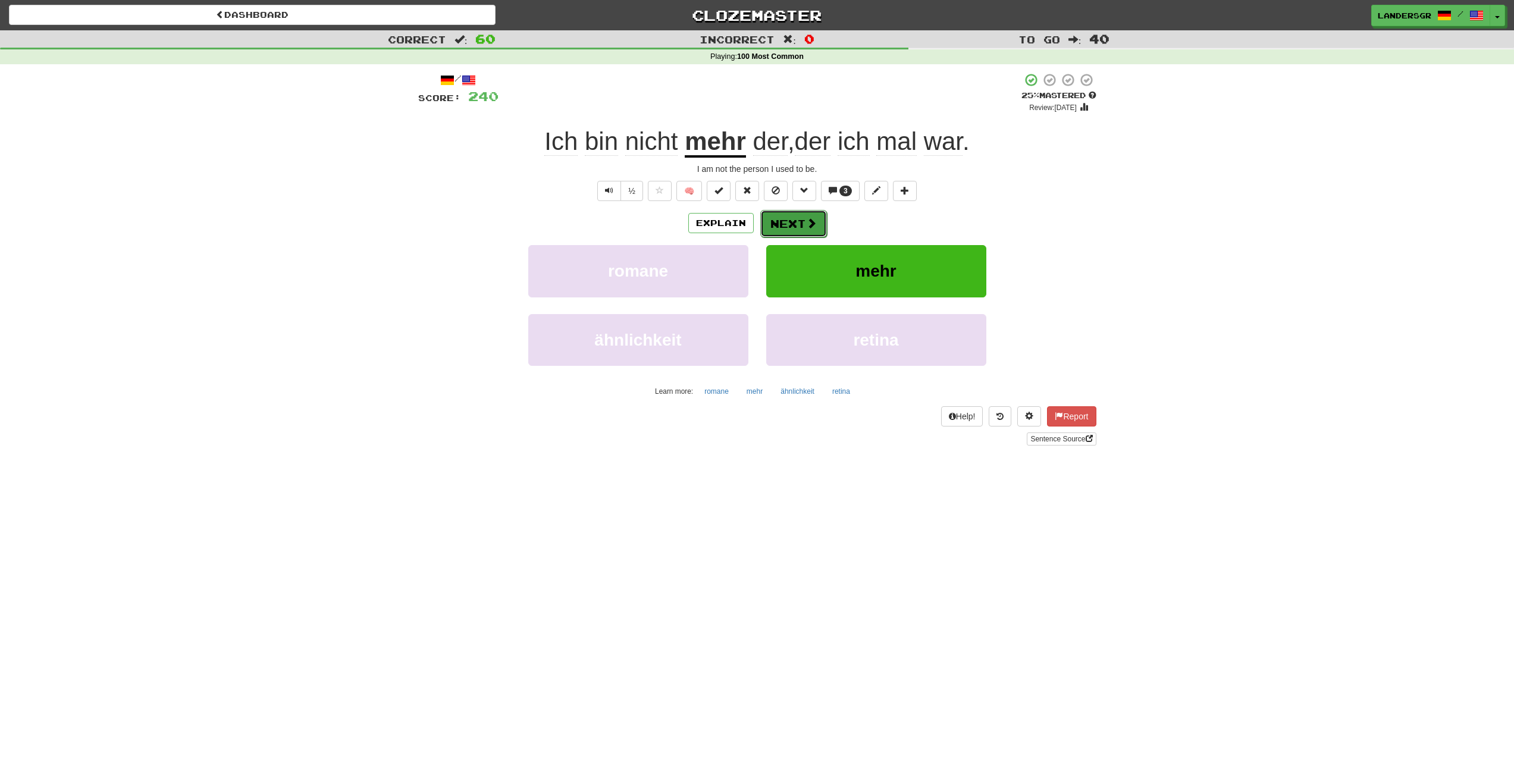
click at [786, 223] on button "Next" at bounding box center [794, 223] width 67 height 28
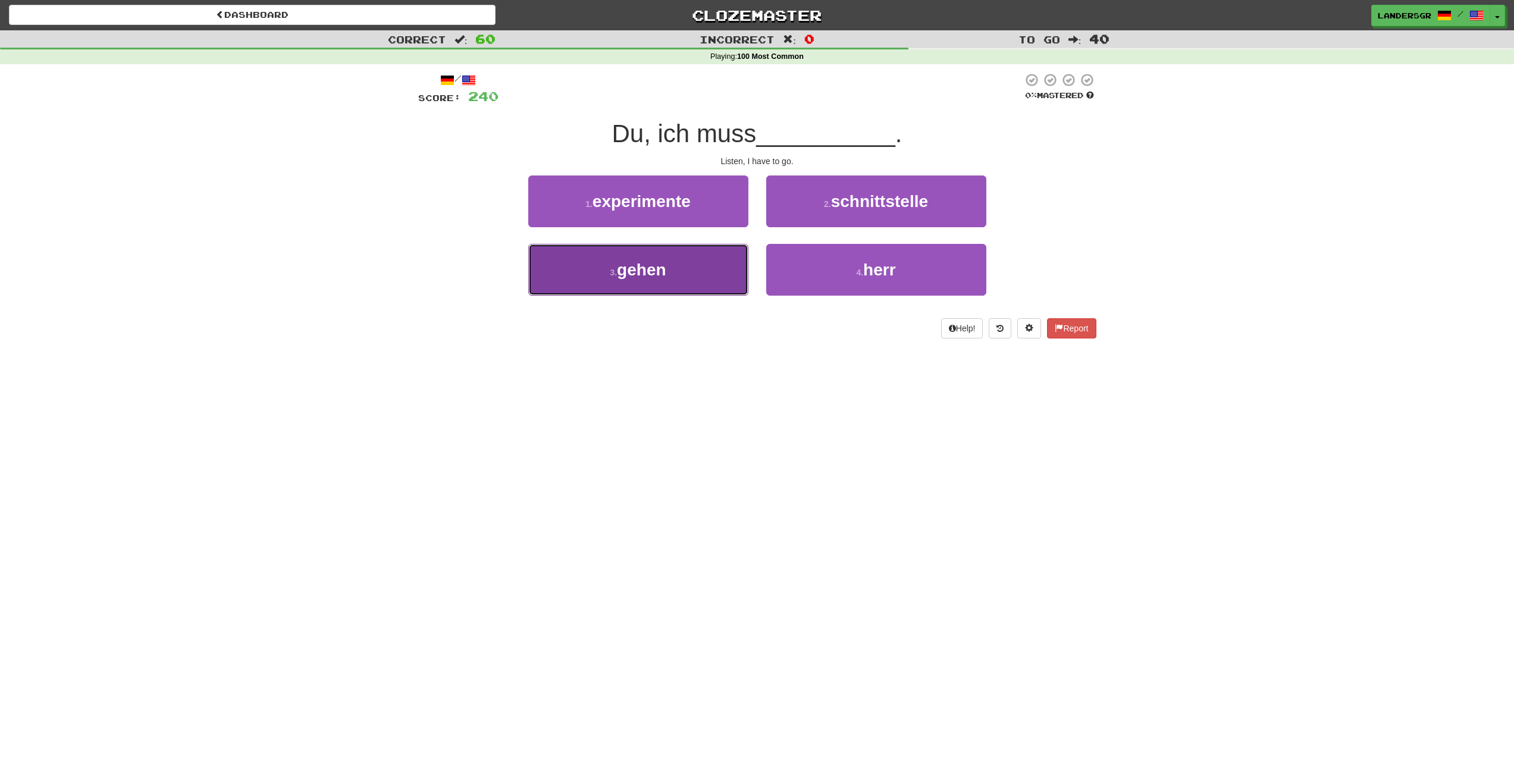
click at [680, 276] on button "3 . gehen" at bounding box center [639, 269] width 220 height 51
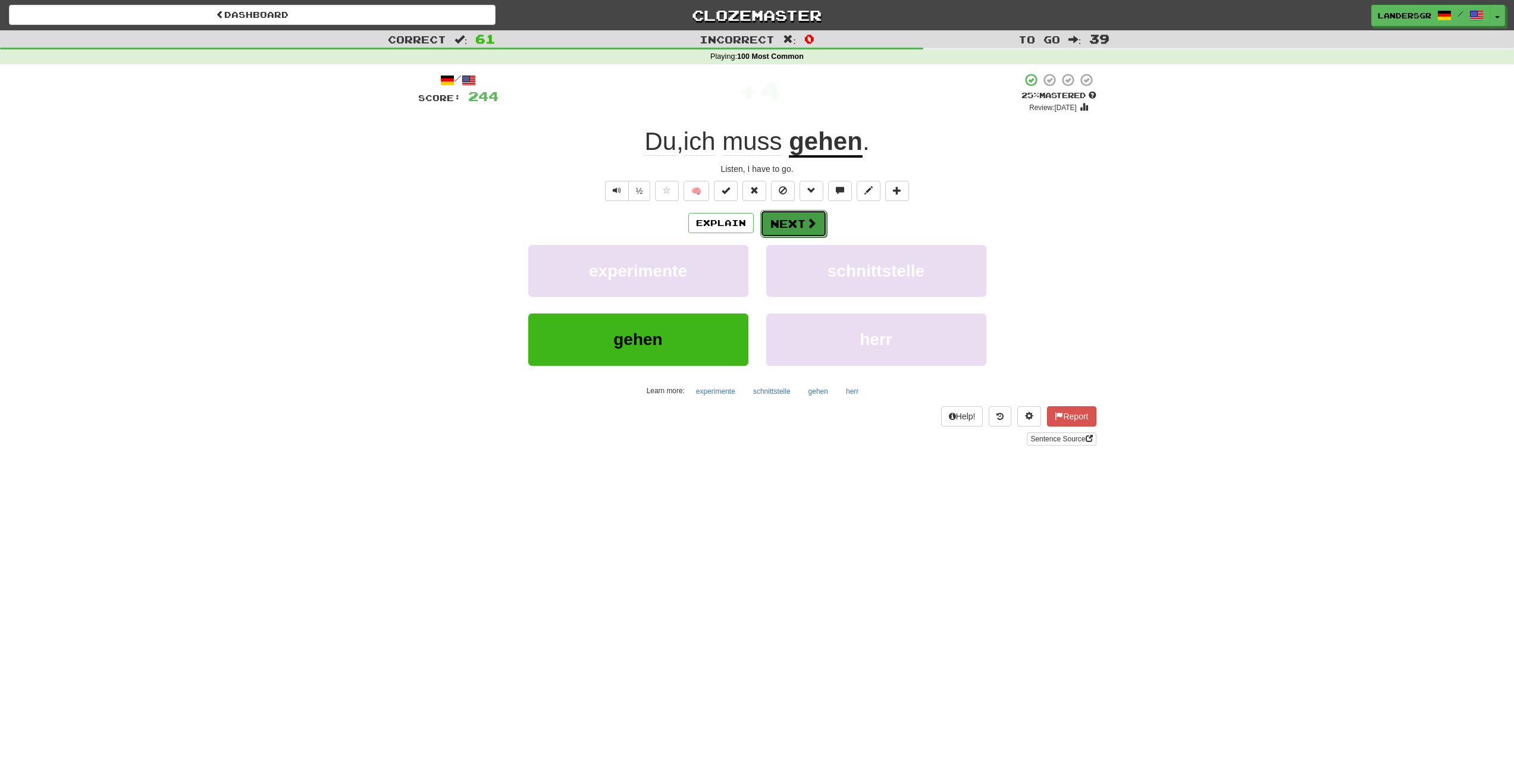
click at [780, 219] on button "Next" at bounding box center [794, 223] width 67 height 28
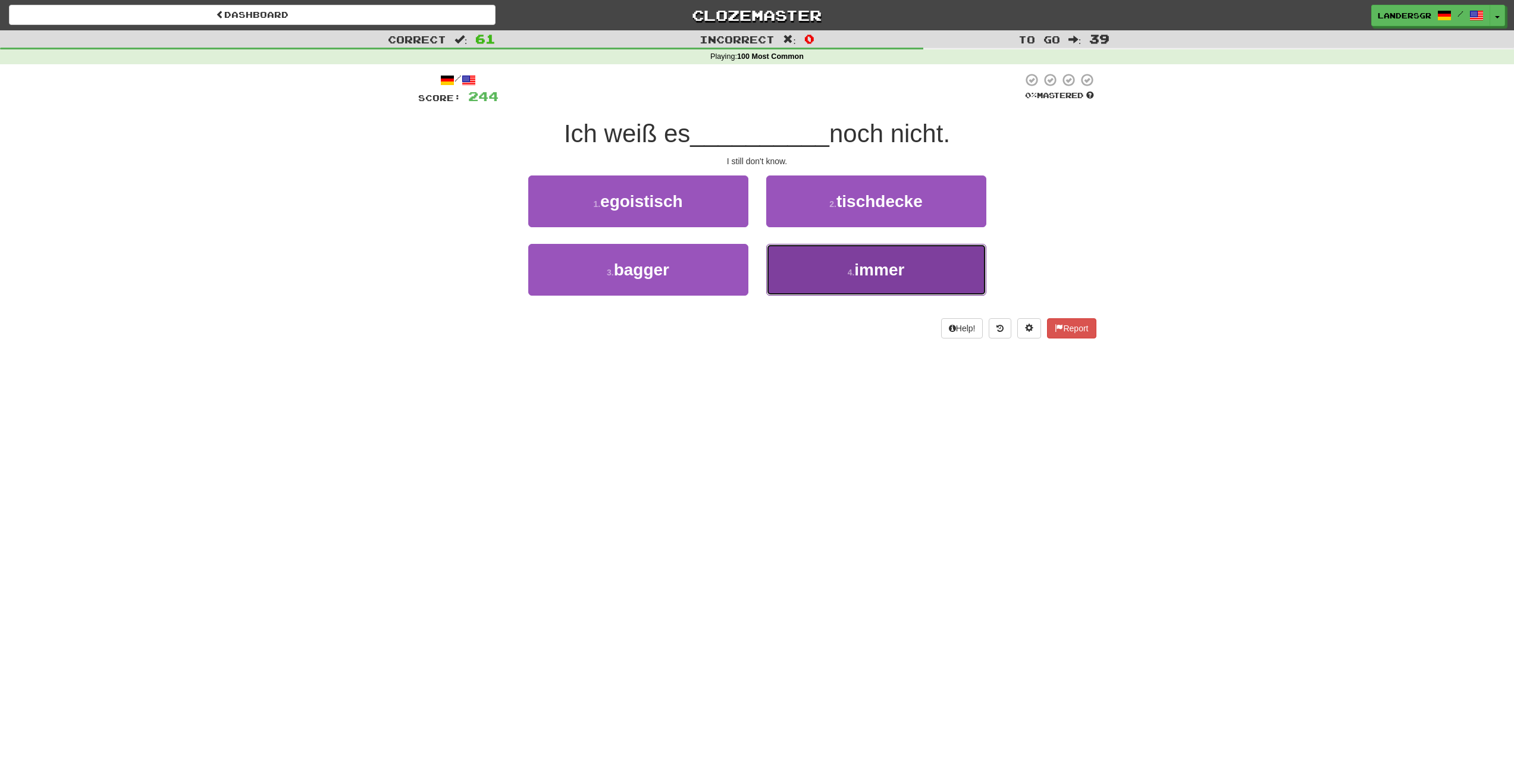
click at [783, 261] on button "4 . immer" at bounding box center [876, 269] width 220 height 51
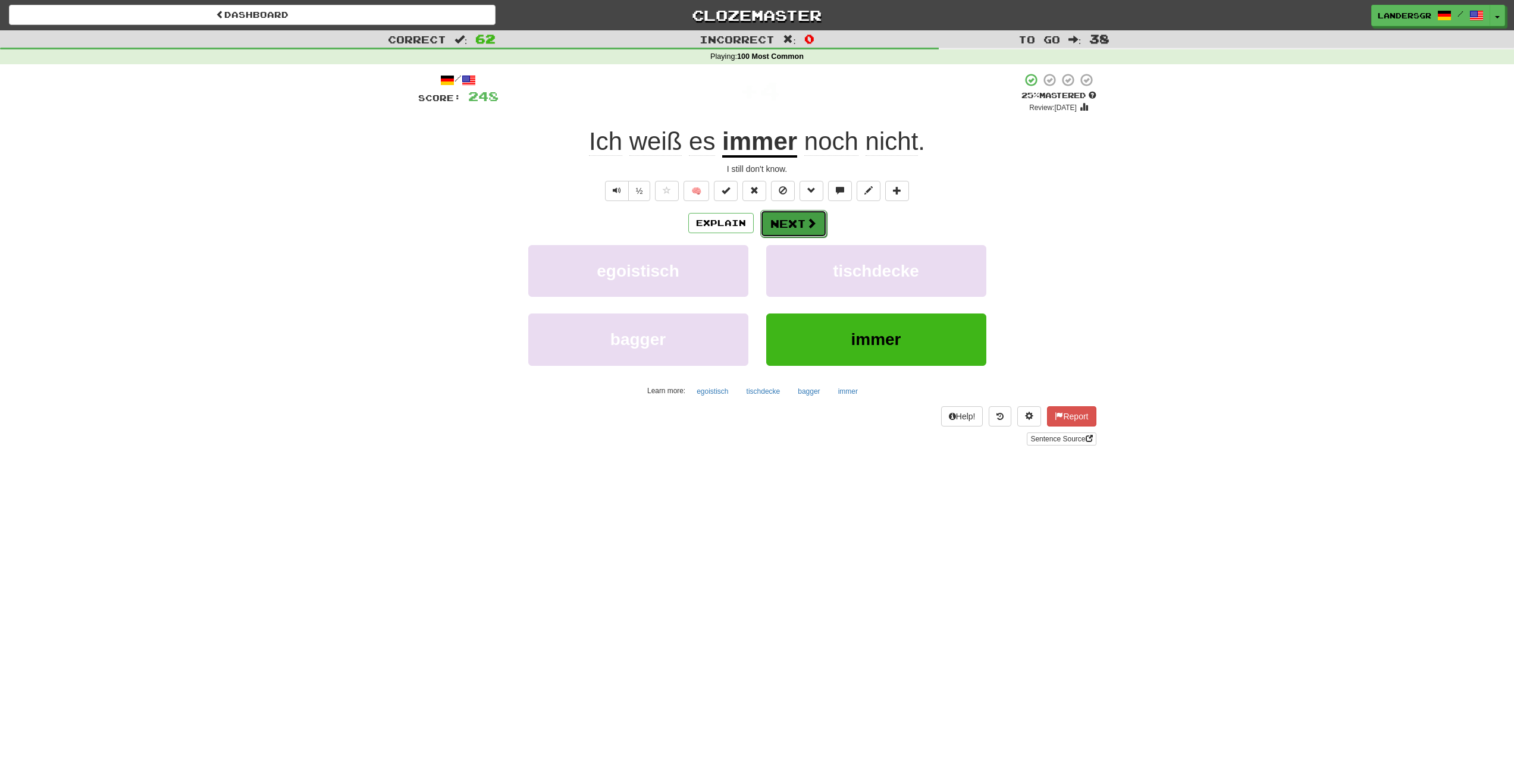
click at [783, 229] on button "Next" at bounding box center [794, 223] width 67 height 28
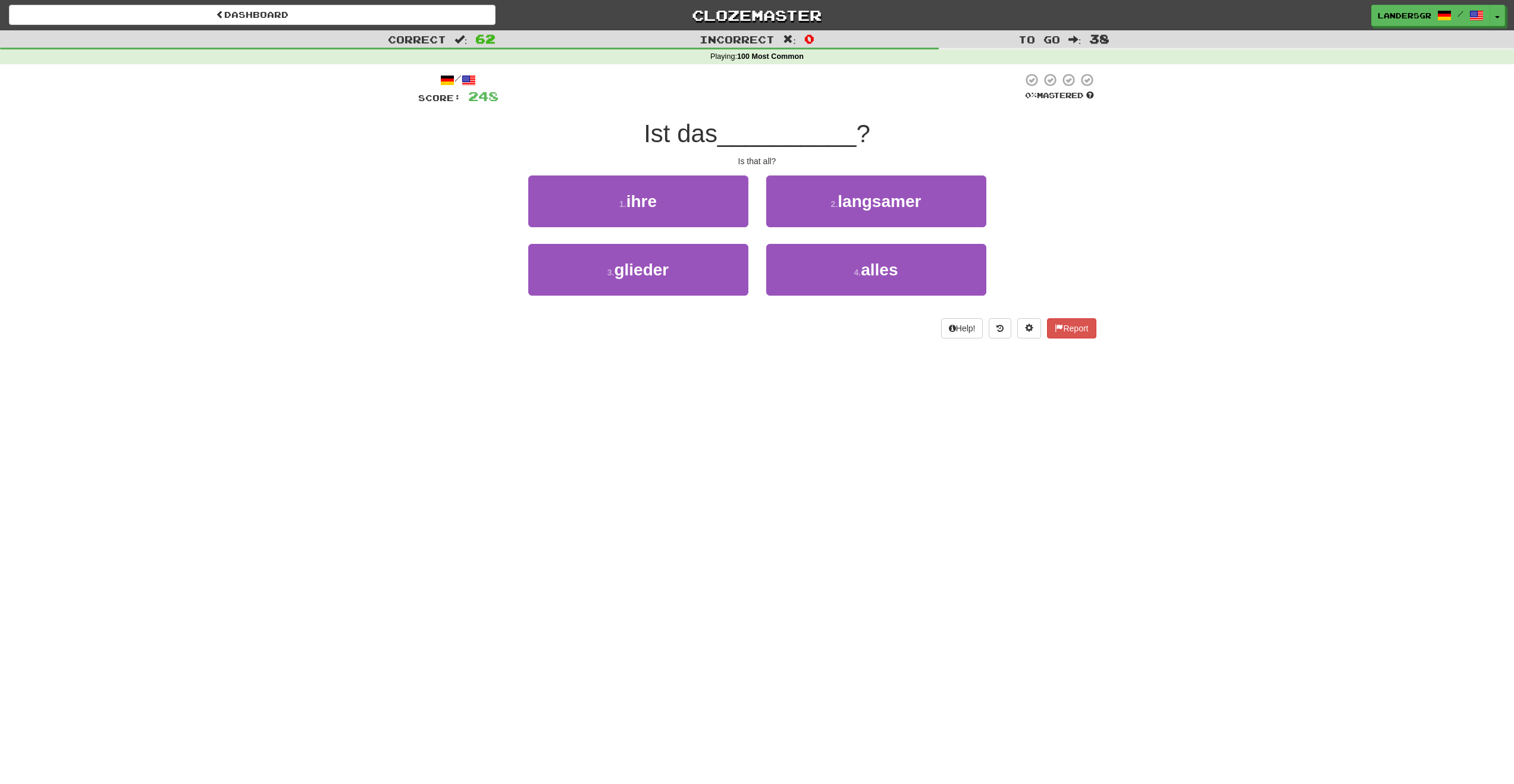
click at [816, 241] on div "2 . langsamer" at bounding box center [876, 210] width 238 height 68
click at [816, 242] on div "2 . langsamer" at bounding box center [876, 210] width 238 height 68
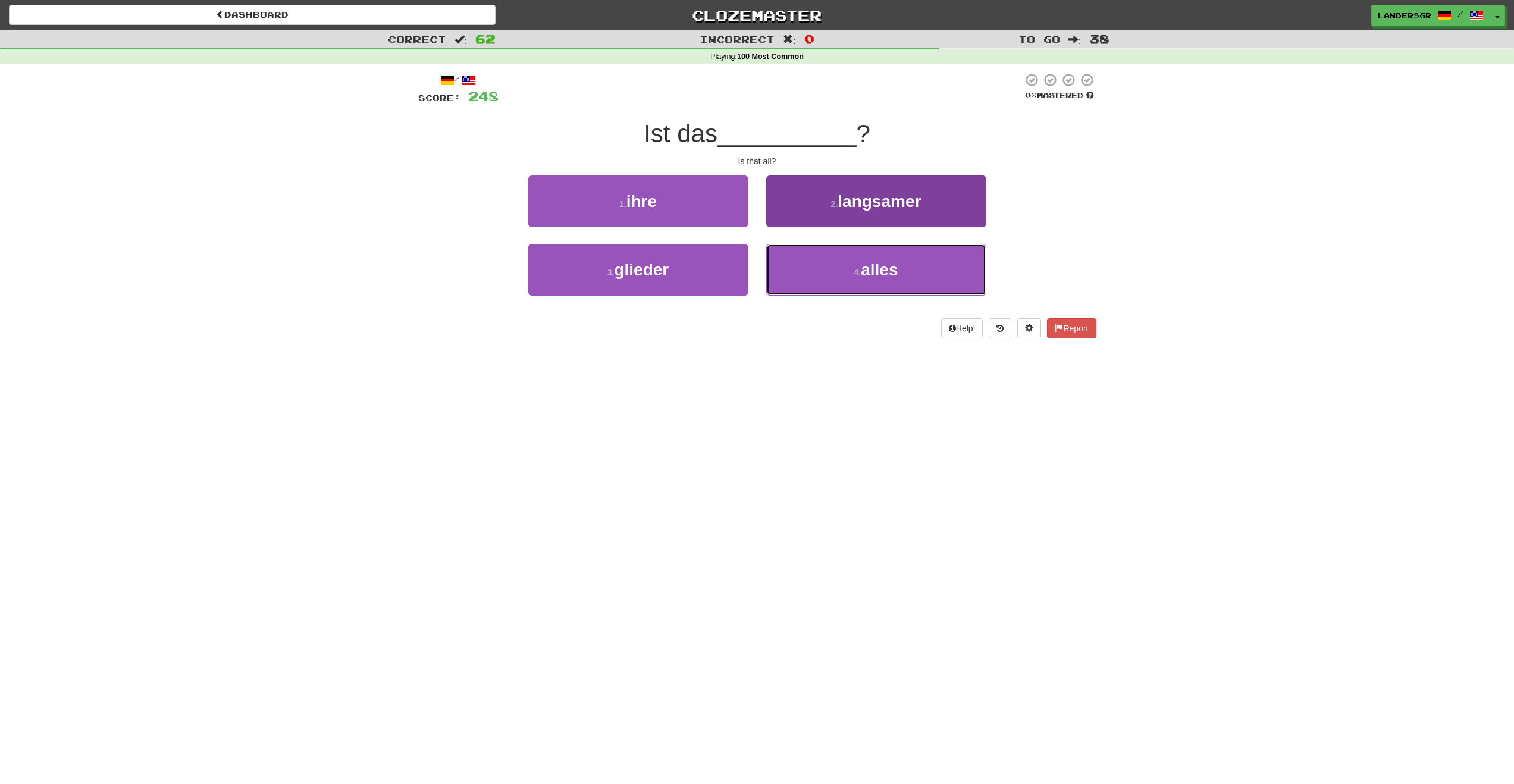
click at [816, 245] on button "4 . alles" at bounding box center [876, 269] width 220 height 51
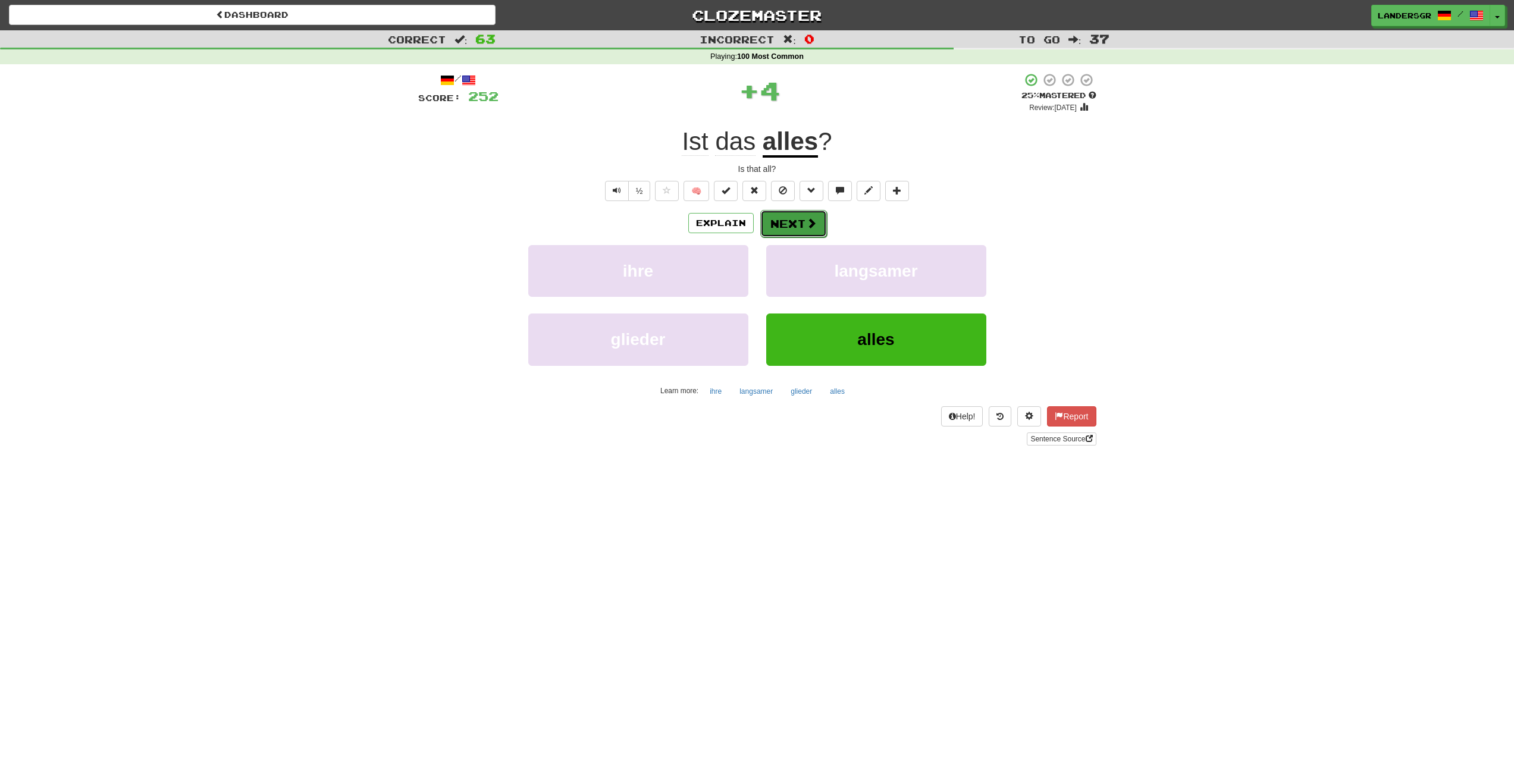
click at [789, 219] on button "Next" at bounding box center [794, 223] width 67 height 28
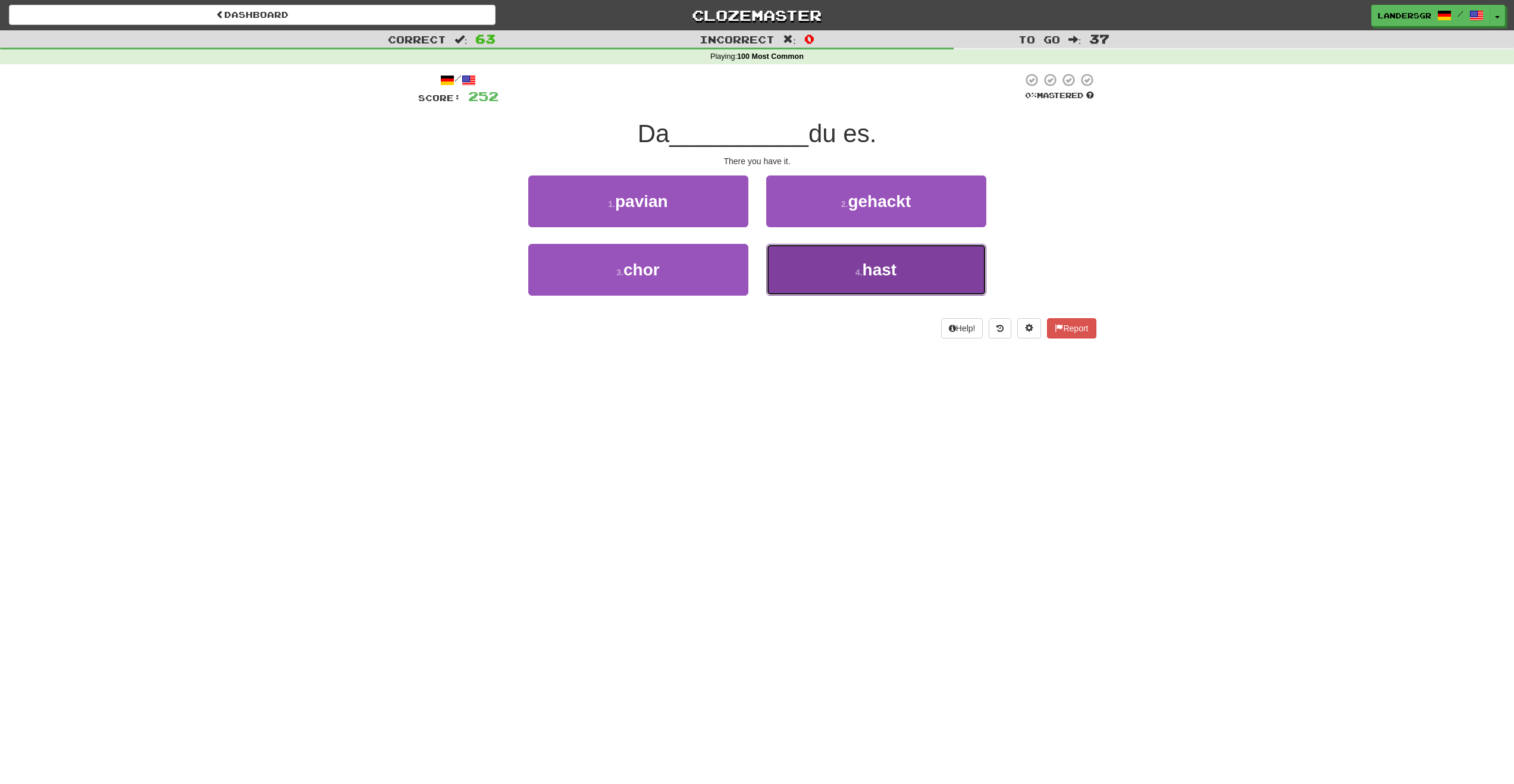
click at [816, 268] on button "4 . hast" at bounding box center [876, 269] width 220 height 51
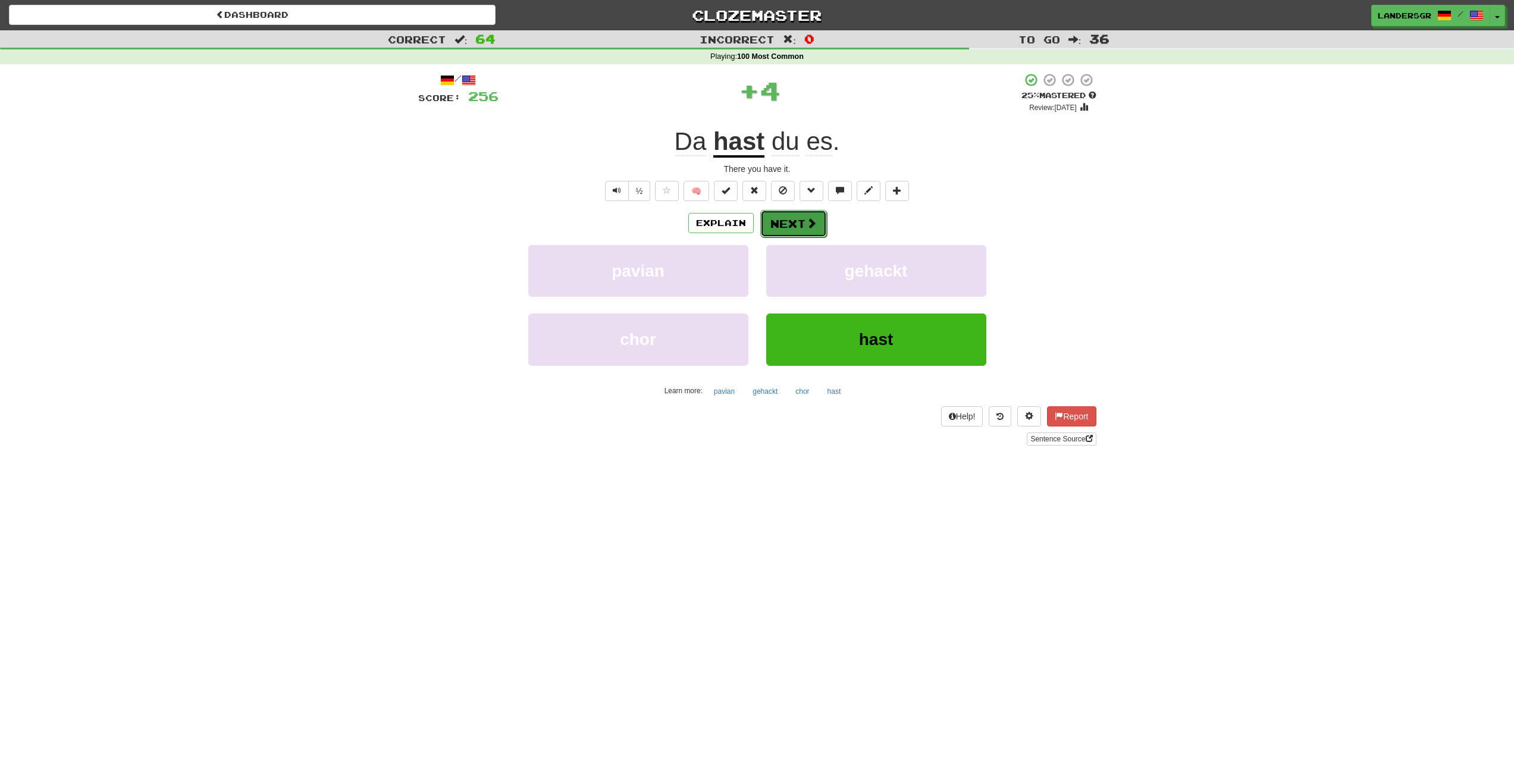
click at [778, 233] on button "Next" at bounding box center [794, 223] width 67 height 28
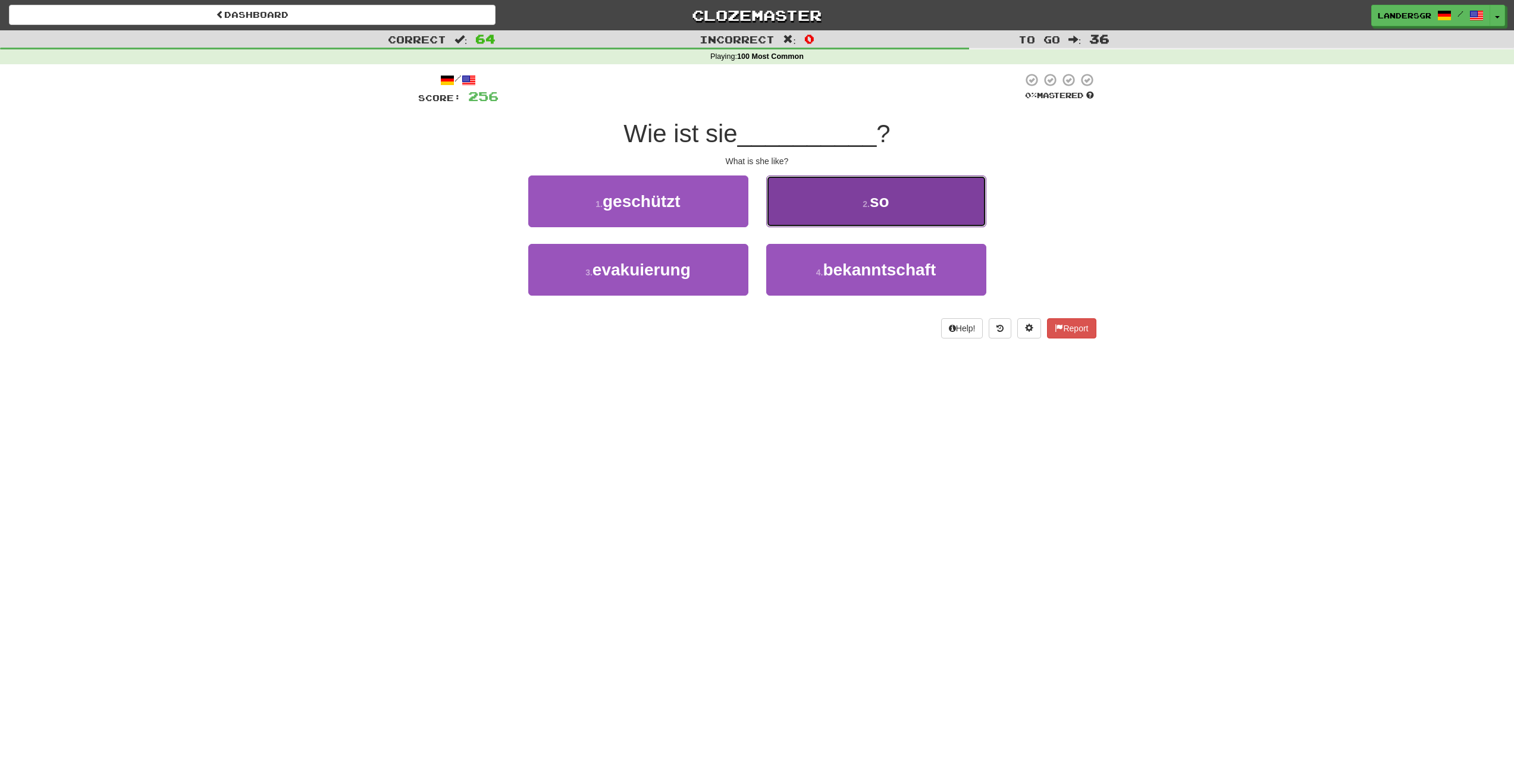
click at [837, 216] on button "2 . so" at bounding box center [876, 201] width 220 height 51
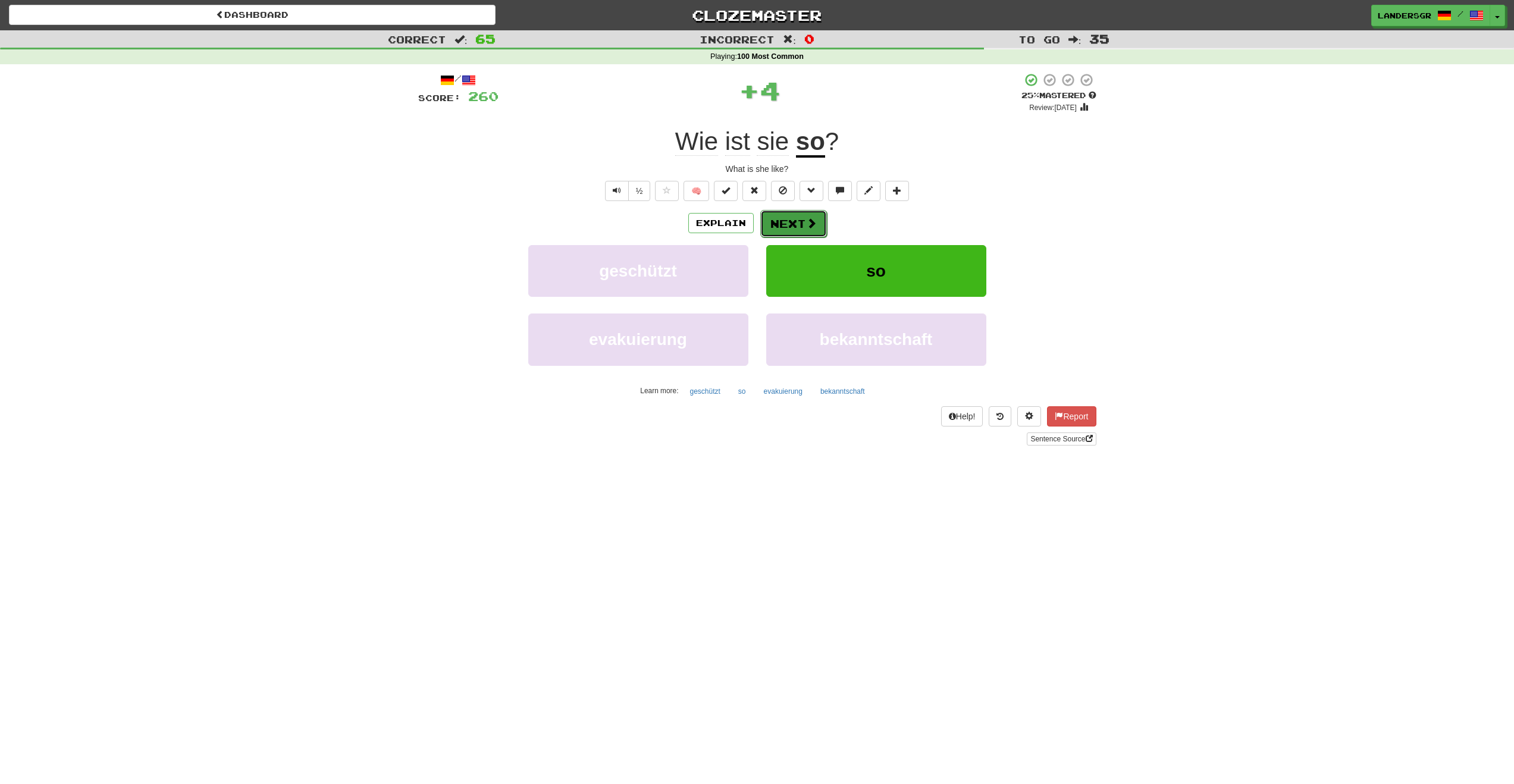
click at [794, 220] on button "Next" at bounding box center [794, 223] width 67 height 28
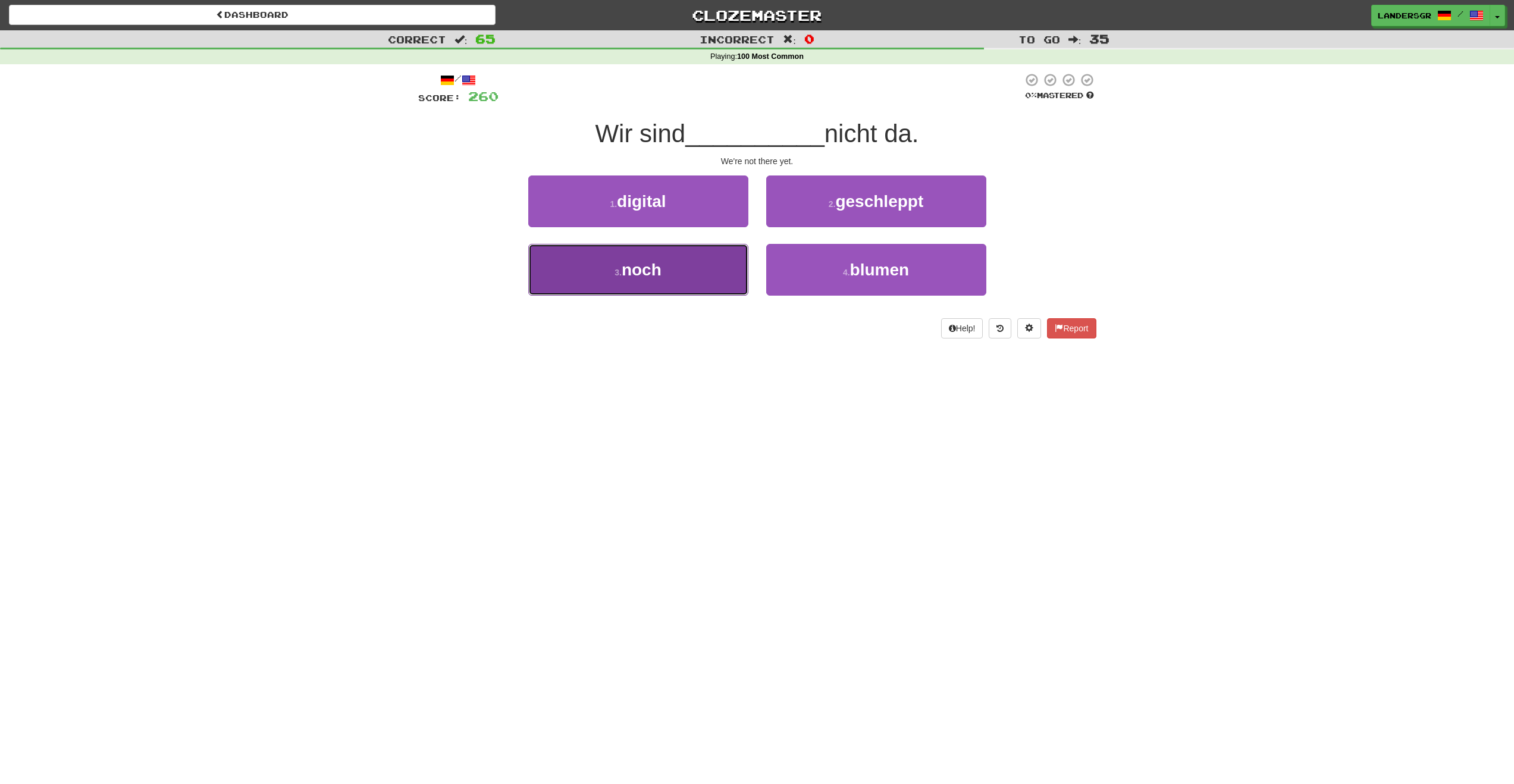
click at [688, 245] on button "3 . noch" at bounding box center [639, 269] width 220 height 51
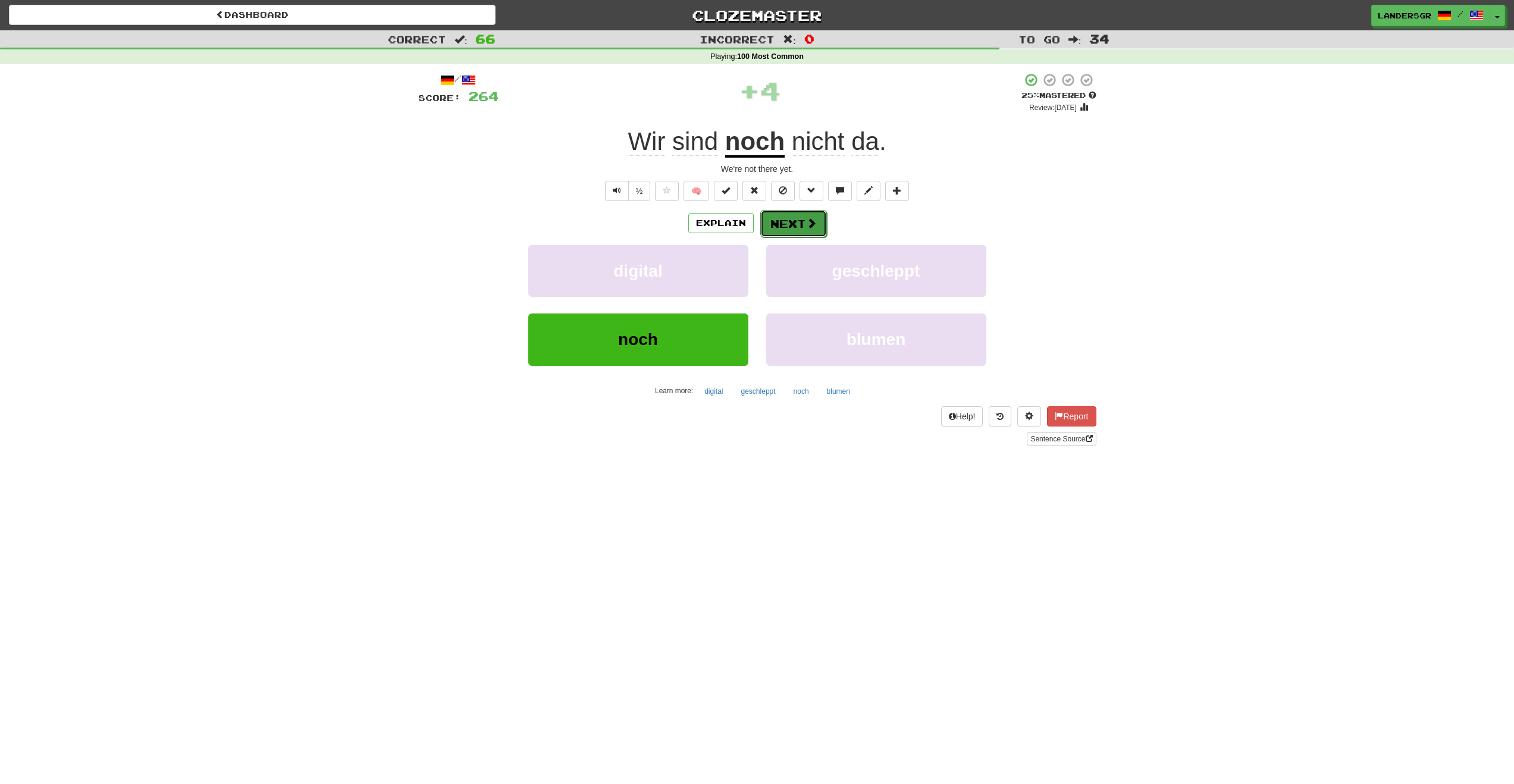
click at [776, 218] on button "Next" at bounding box center [794, 223] width 67 height 28
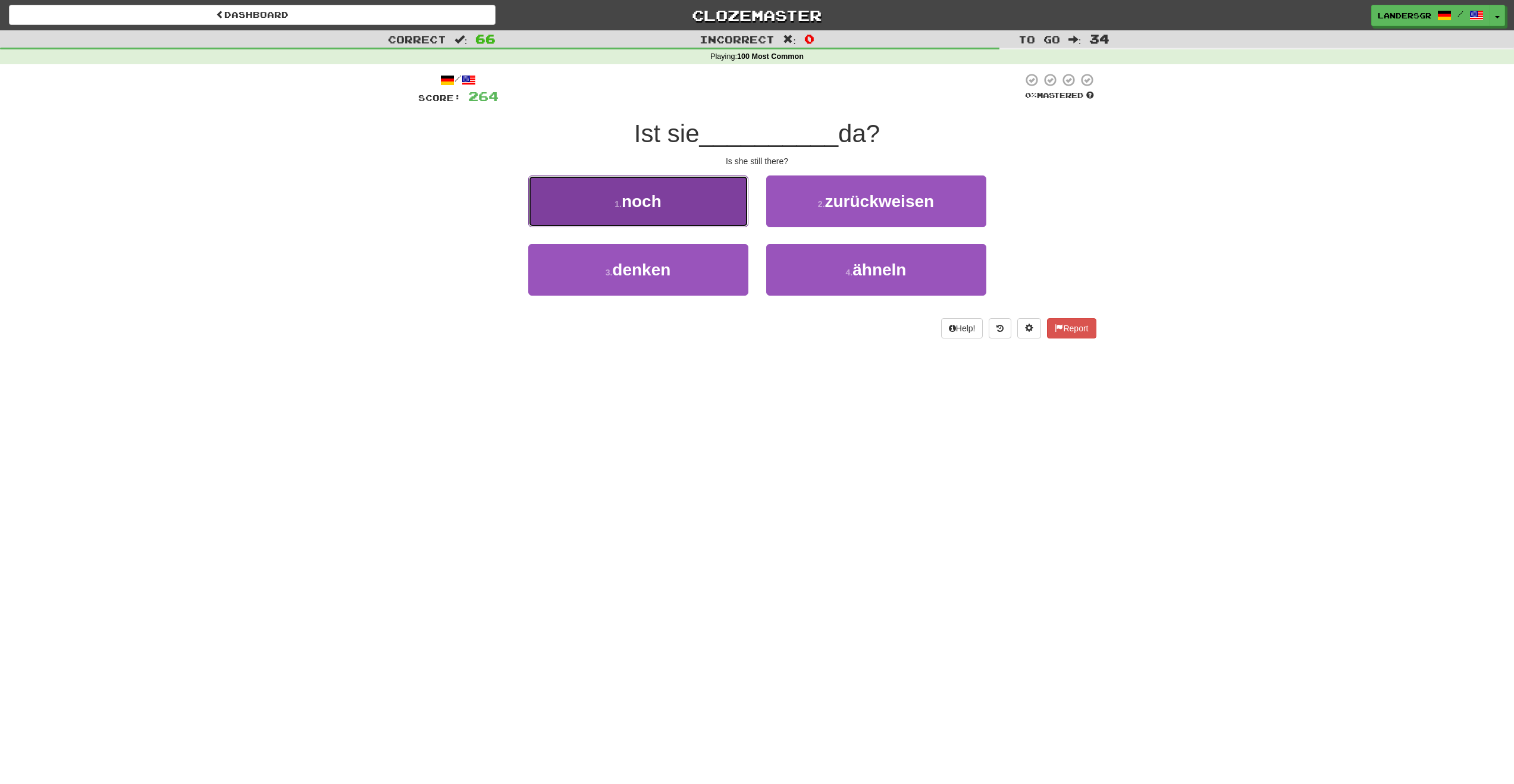
click at [723, 225] on button "1 . noch" at bounding box center [639, 201] width 220 height 51
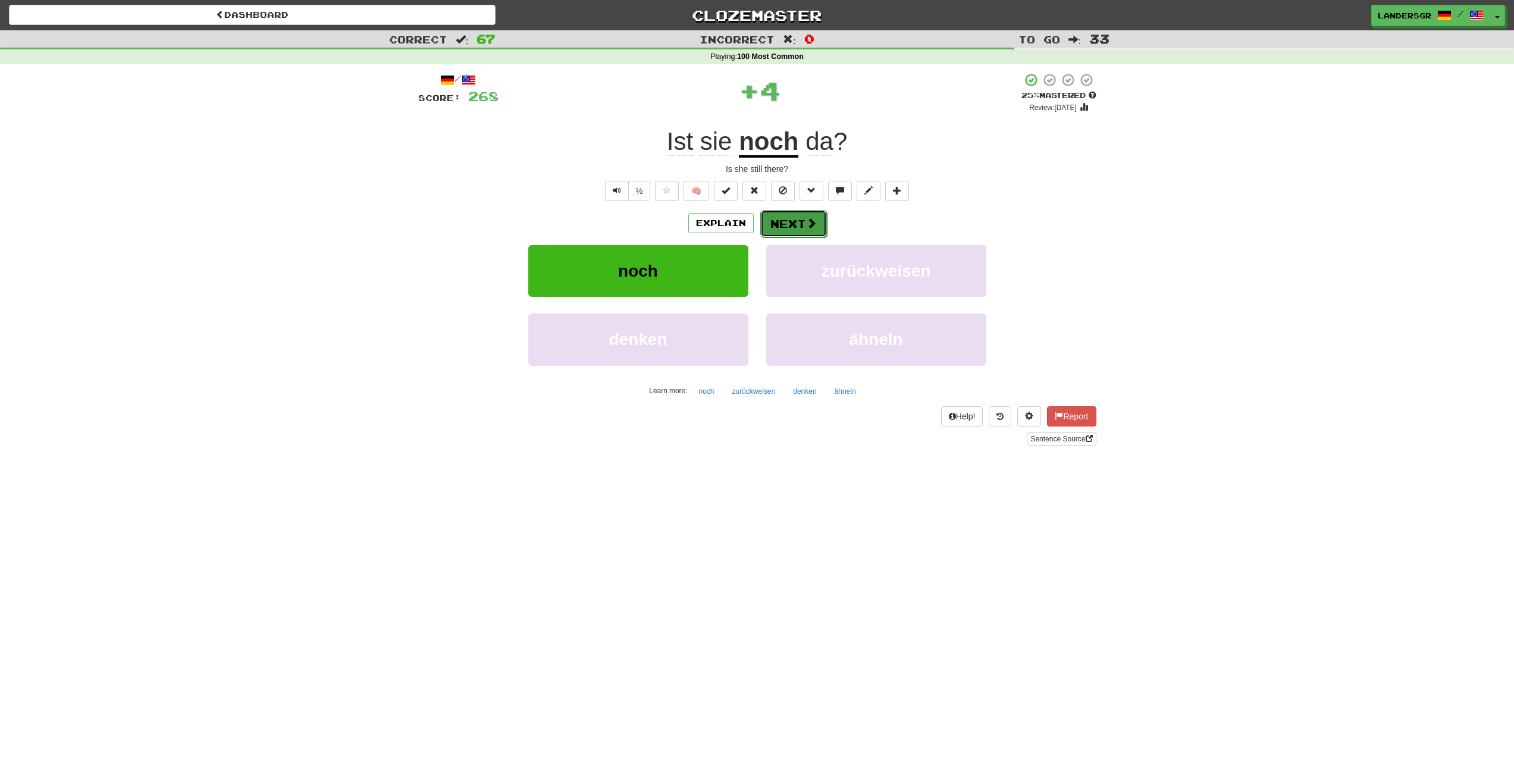
click at [784, 230] on button "Next" at bounding box center [794, 223] width 67 height 28
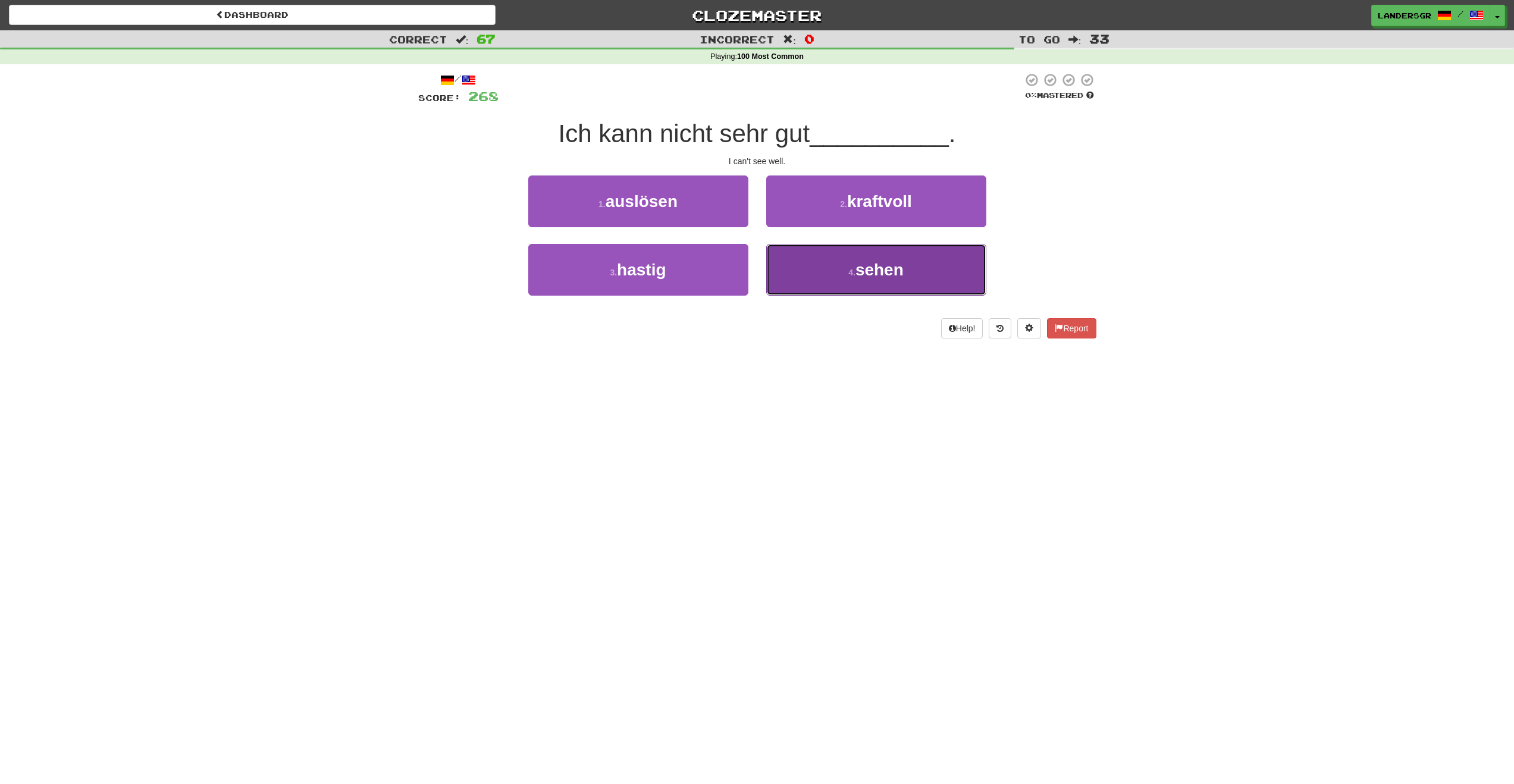
click at [802, 278] on button "4 . sehen" at bounding box center [876, 269] width 220 height 51
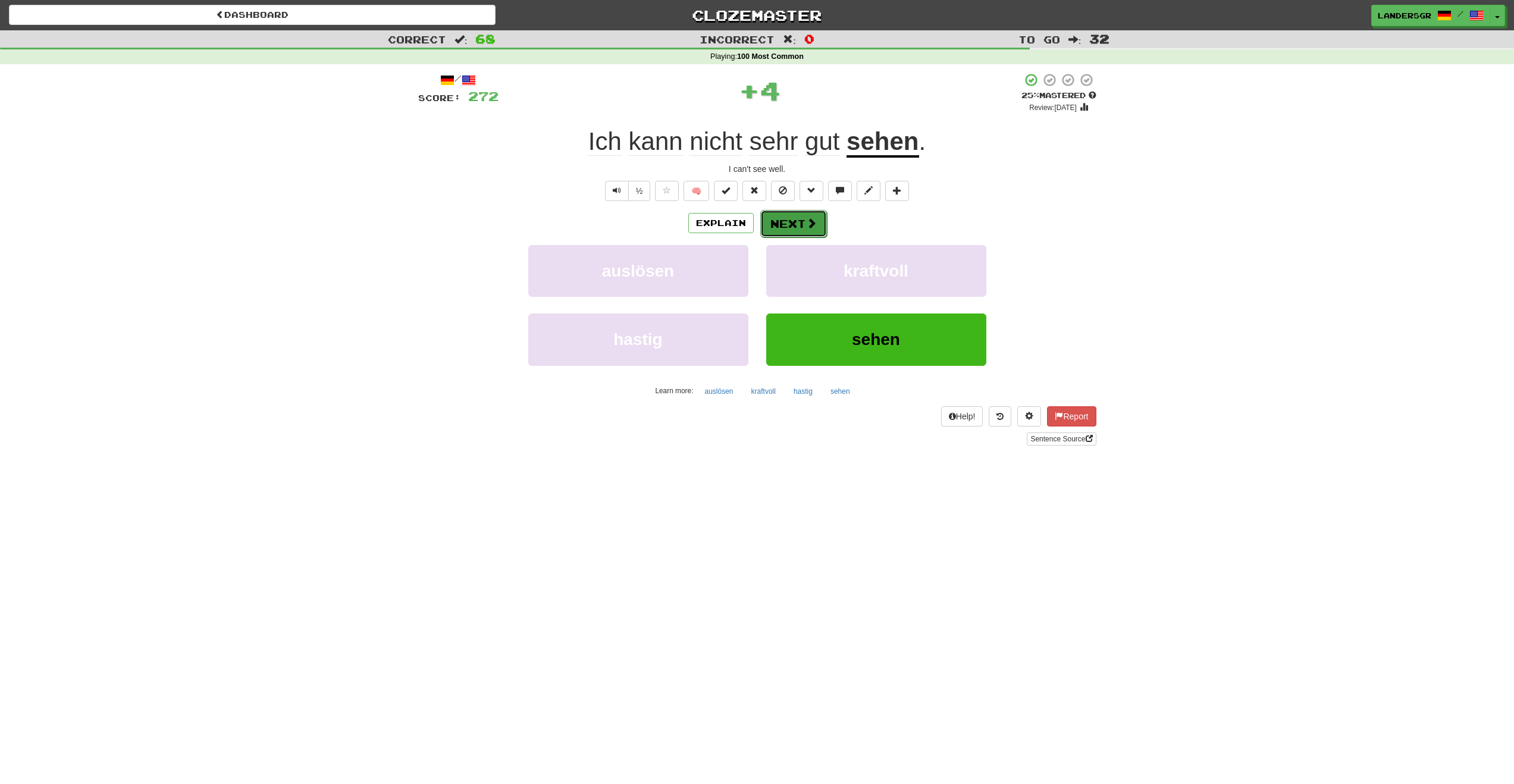
click at [802, 229] on button "Next" at bounding box center [794, 223] width 67 height 28
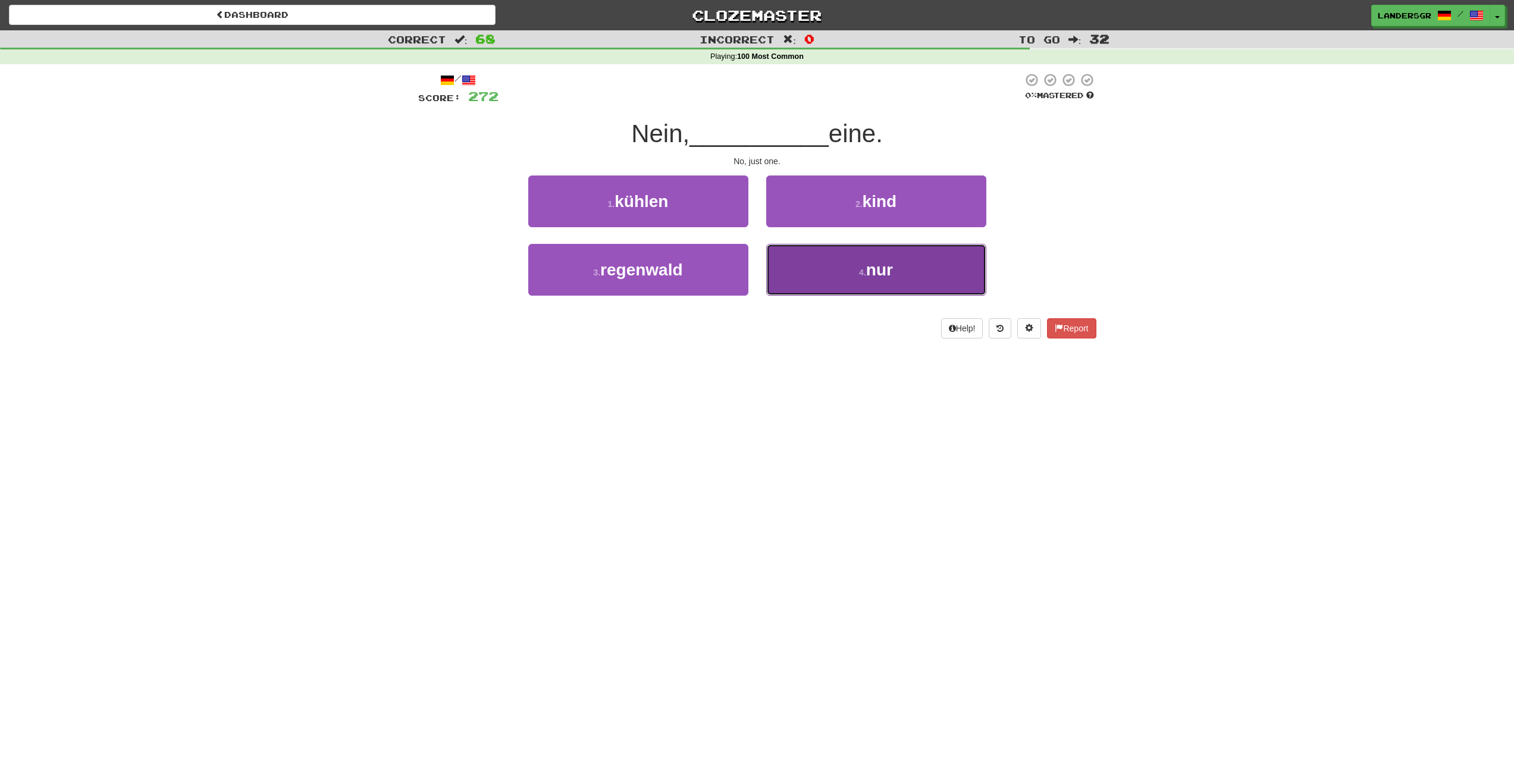
click at [815, 254] on button "4 . nur" at bounding box center [876, 269] width 220 height 51
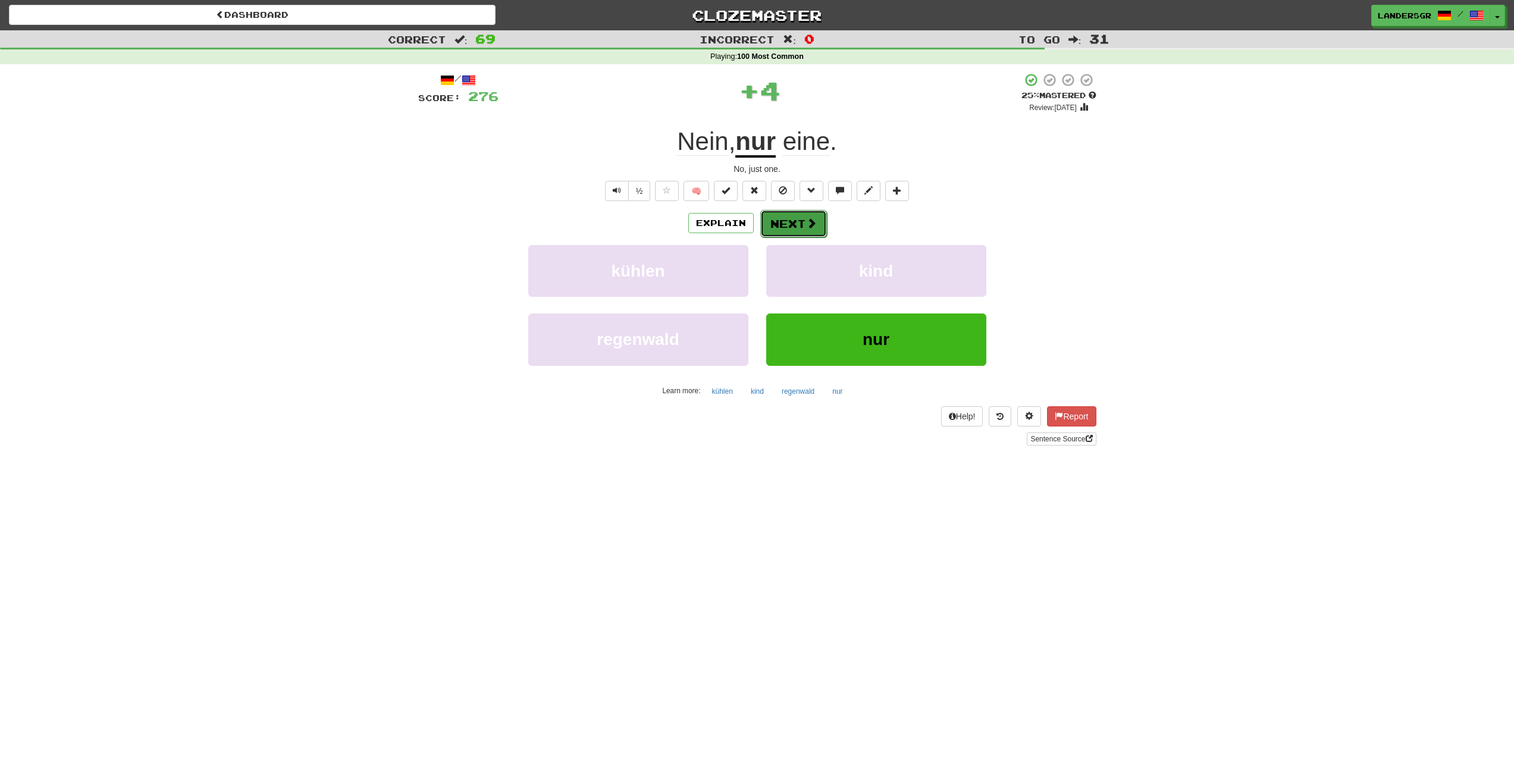
click at [793, 226] on button "Next" at bounding box center [794, 223] width 67 height 28
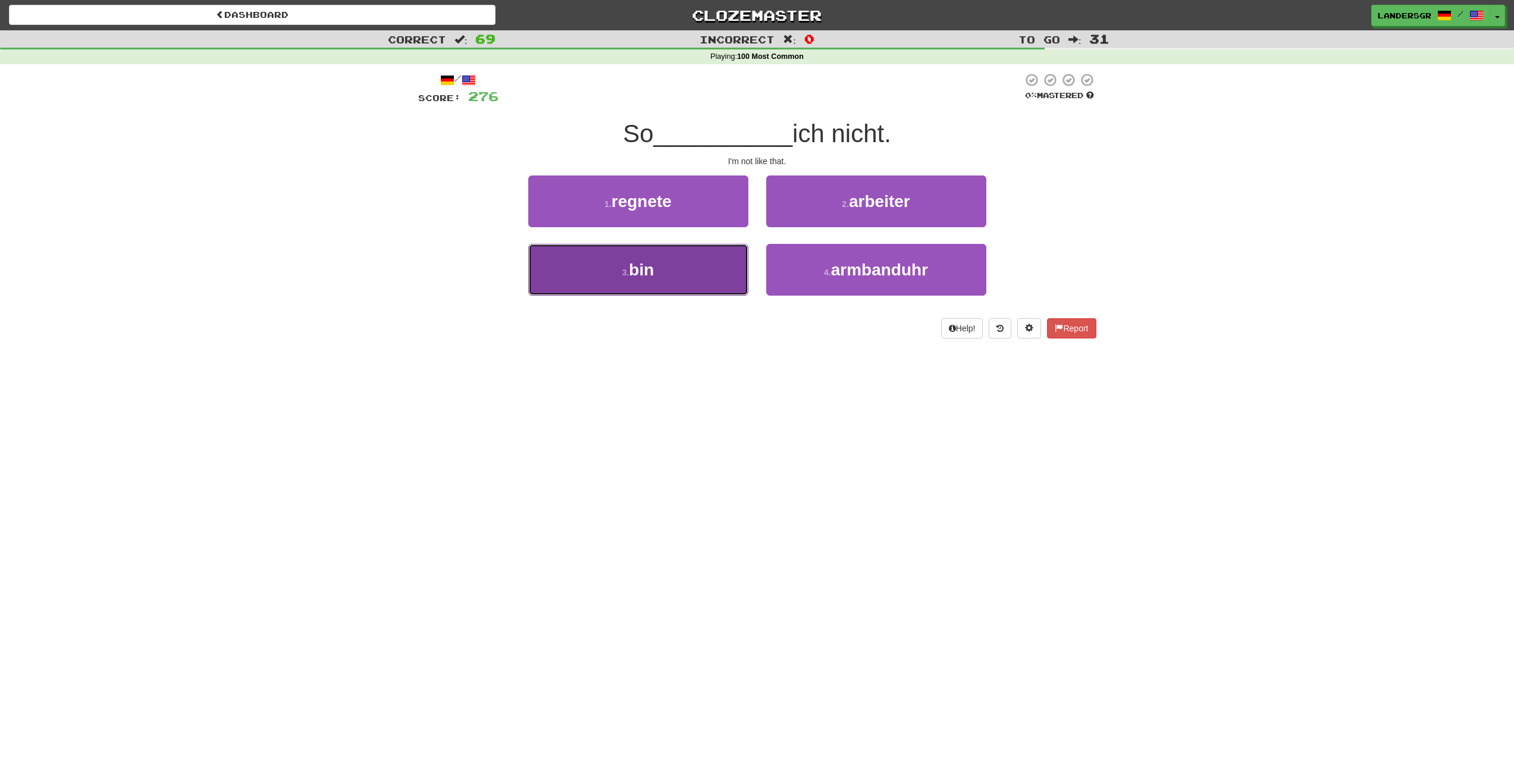
click at [711, 272] on button "3 . bin" at bounding box center [639, 269] width 220 height 51
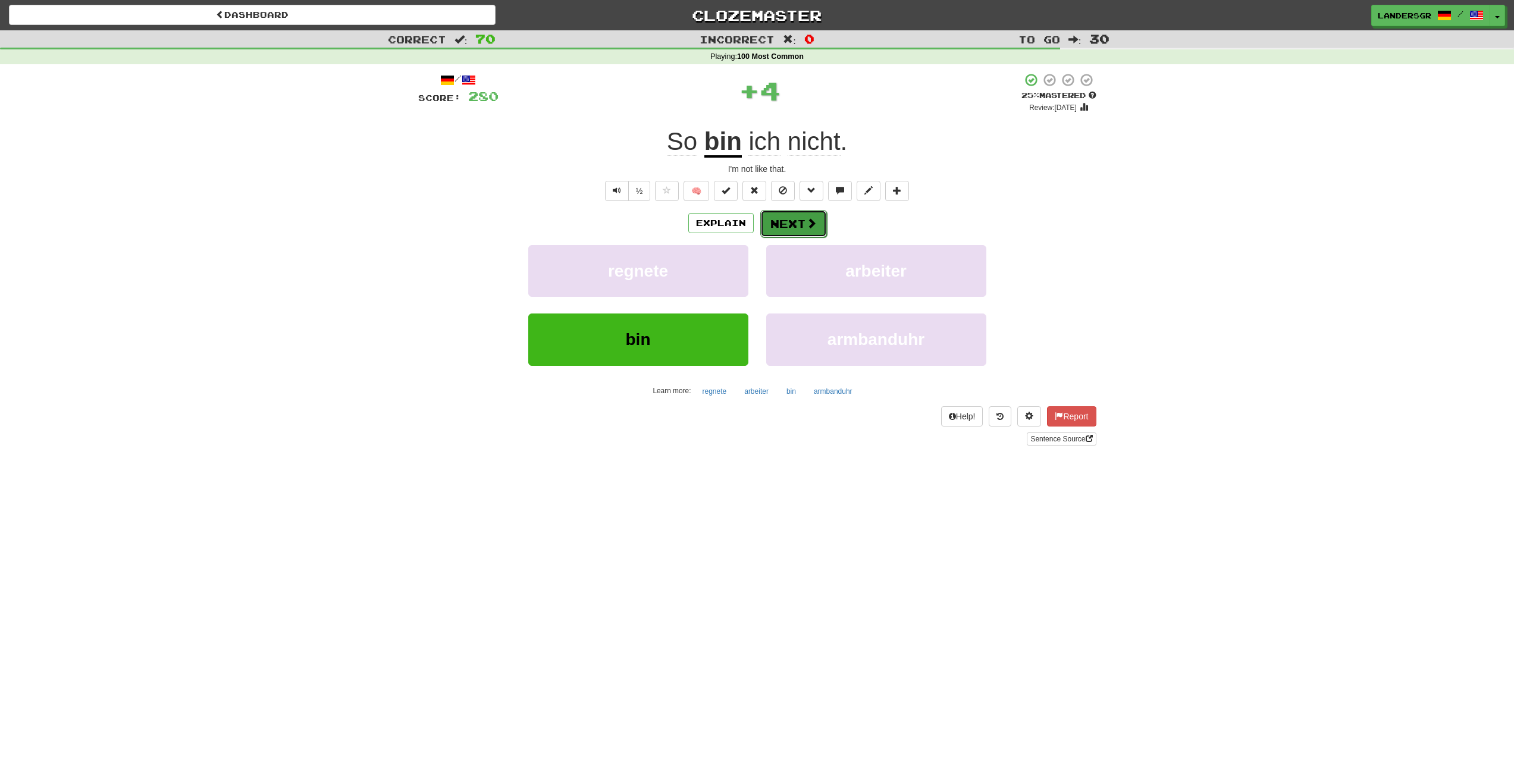
click at [774, 228] on button "Next" at bounding box center [794, 223] width 67 height 28
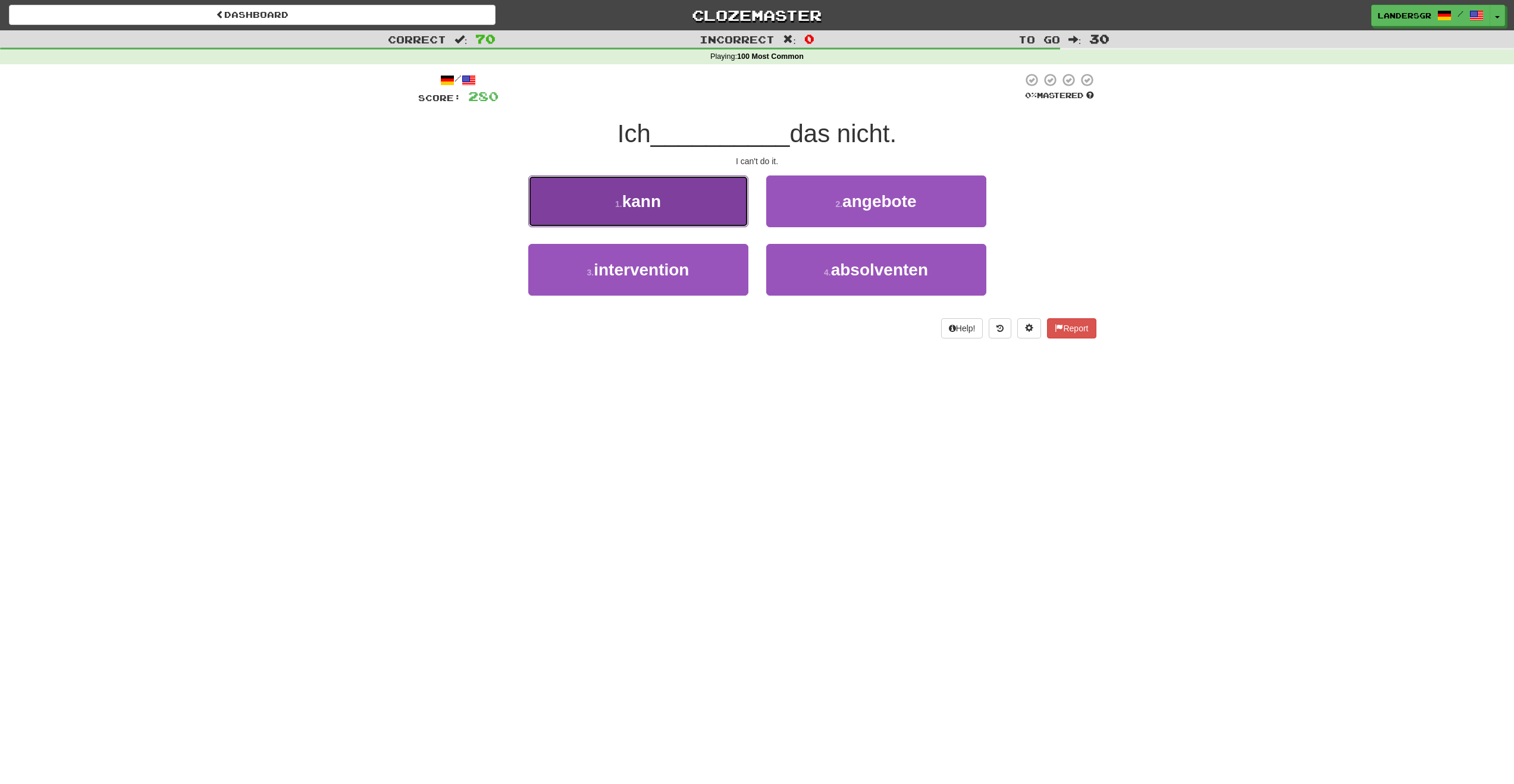
click at [679, 216] on button "1 . kann" at bounding box center [639, 201] width 220 height 51
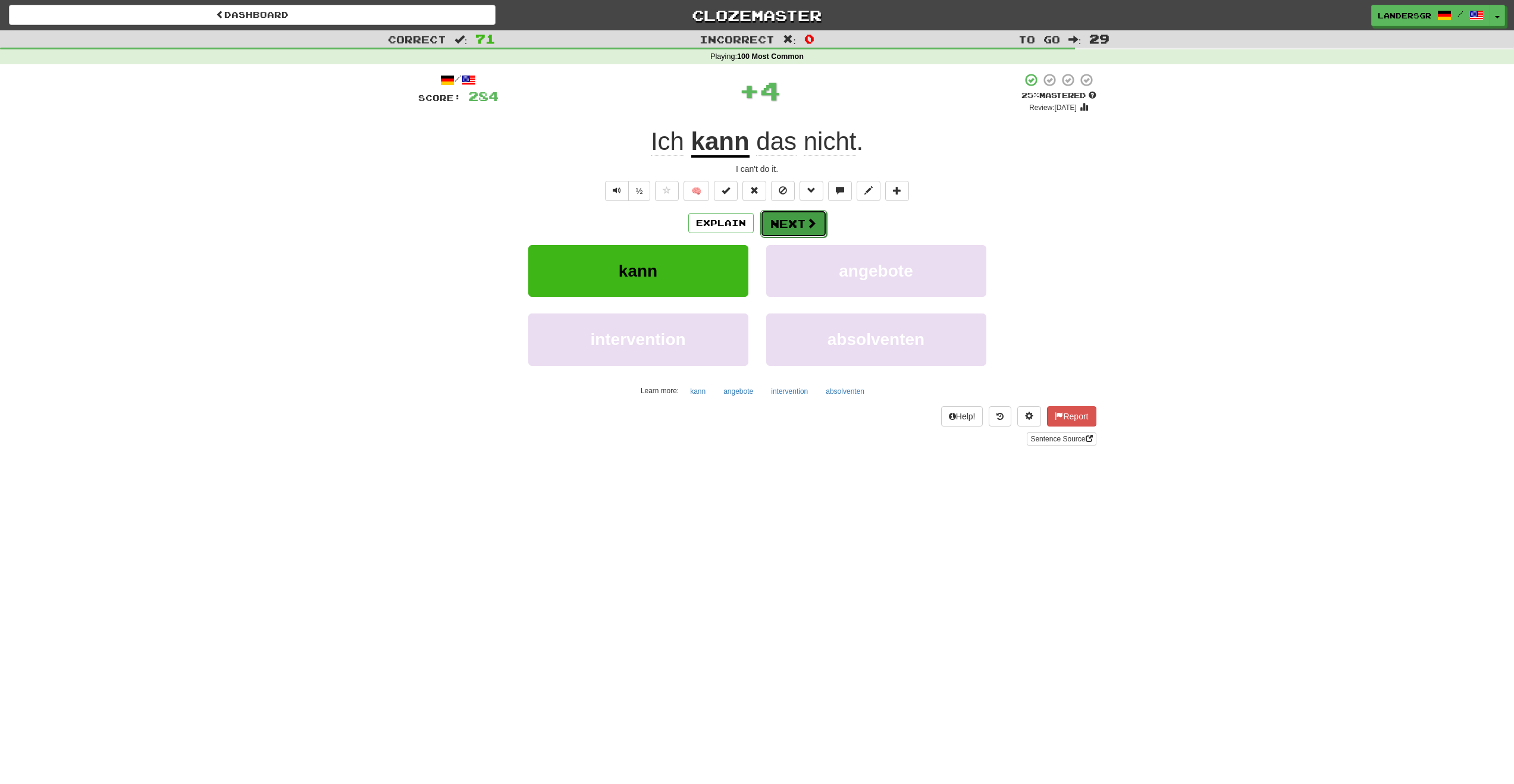
click at [811, 223] on span at bounding box center [812, 223] width 11 height 11
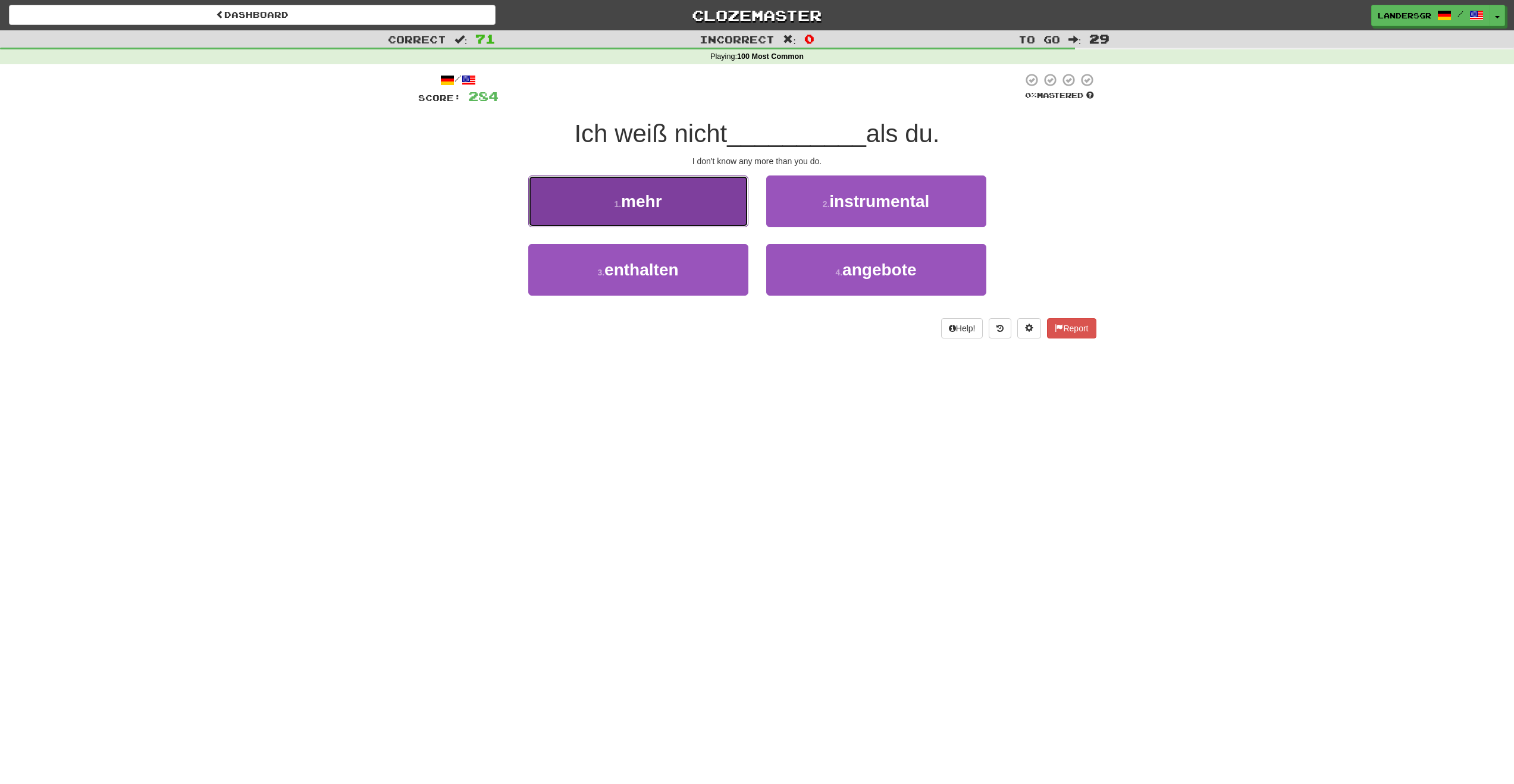
click at [692, 207] on button "1 . mehr" at bounding box center [639, 201] width 220 height 51
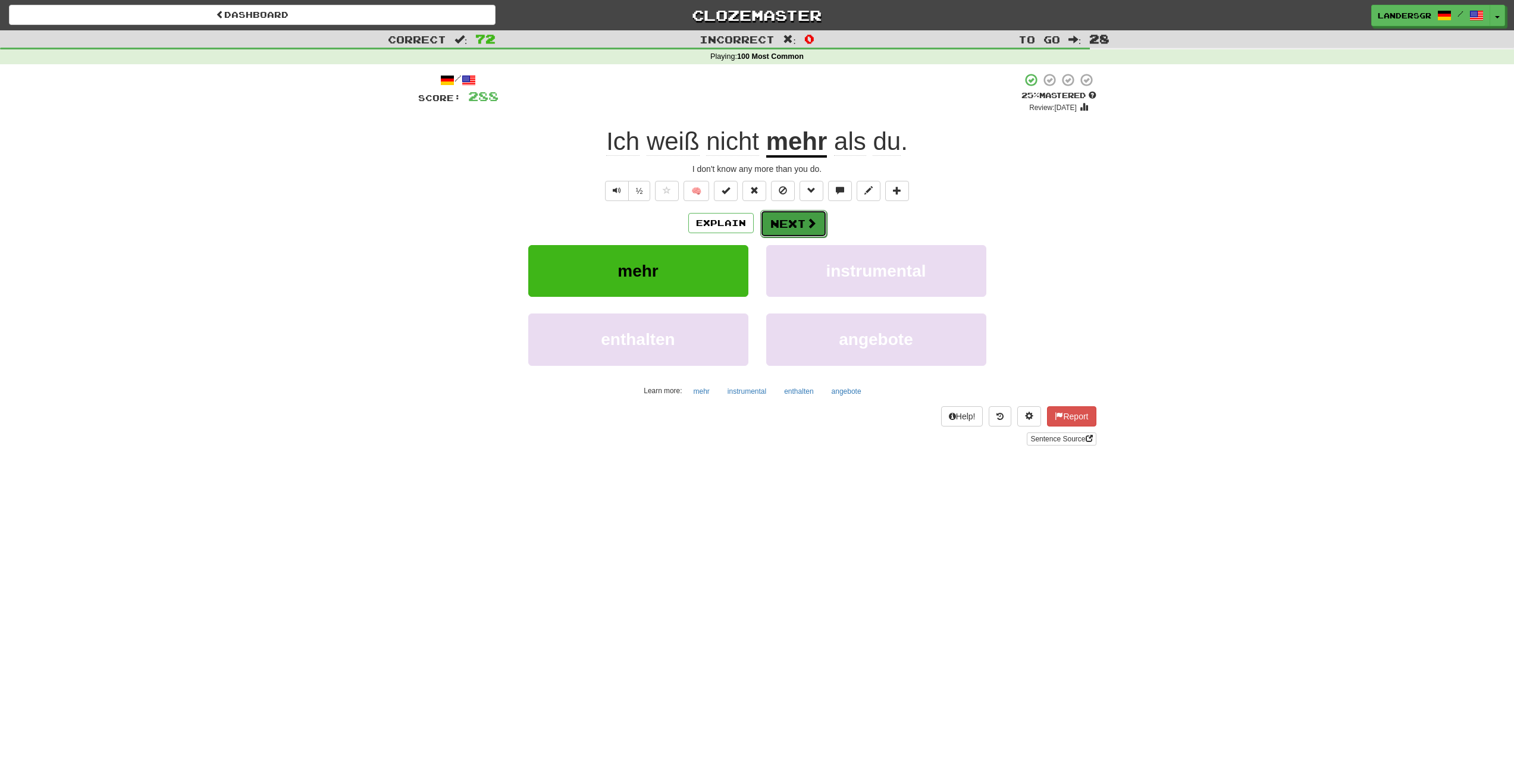
click at [772, 217] on button "Next" at bounding box center [794, 223] width 67 height 28
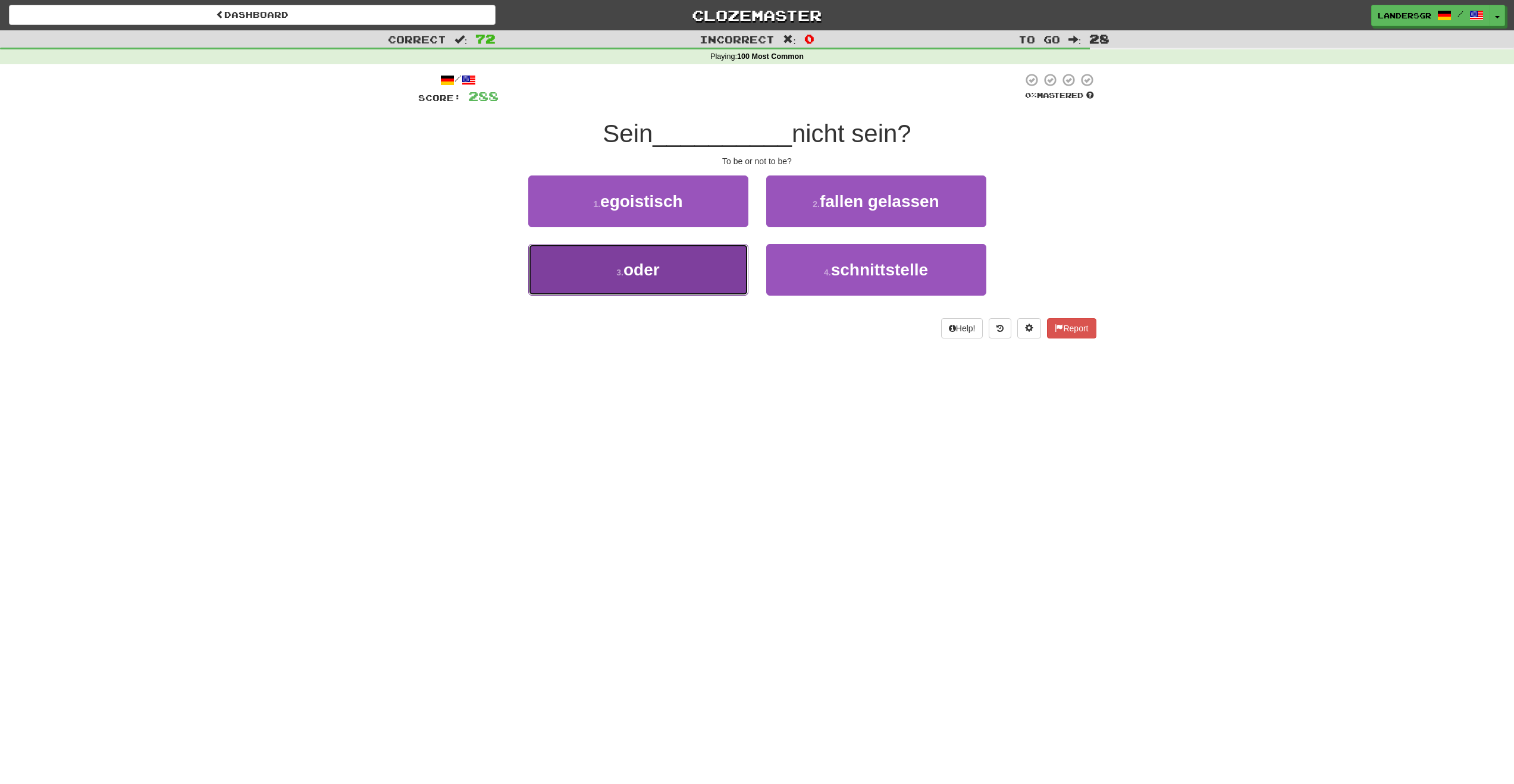
click at [718, 253] on button "3 . oder" at bounding box center [639, 269] width 220 height 51
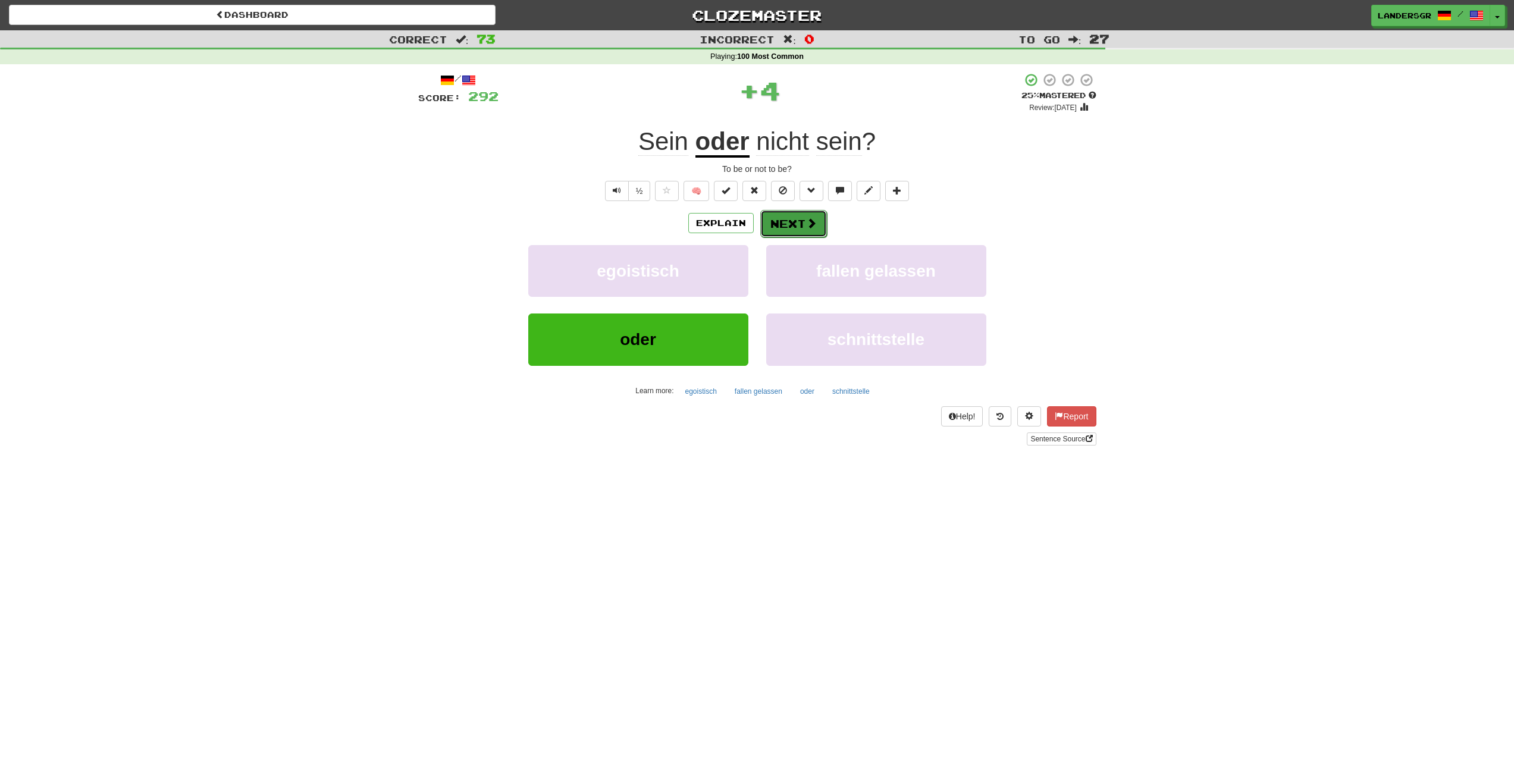
click at [791, 211] on button "Next" at bounding box center [794, 223] width 67 height 28
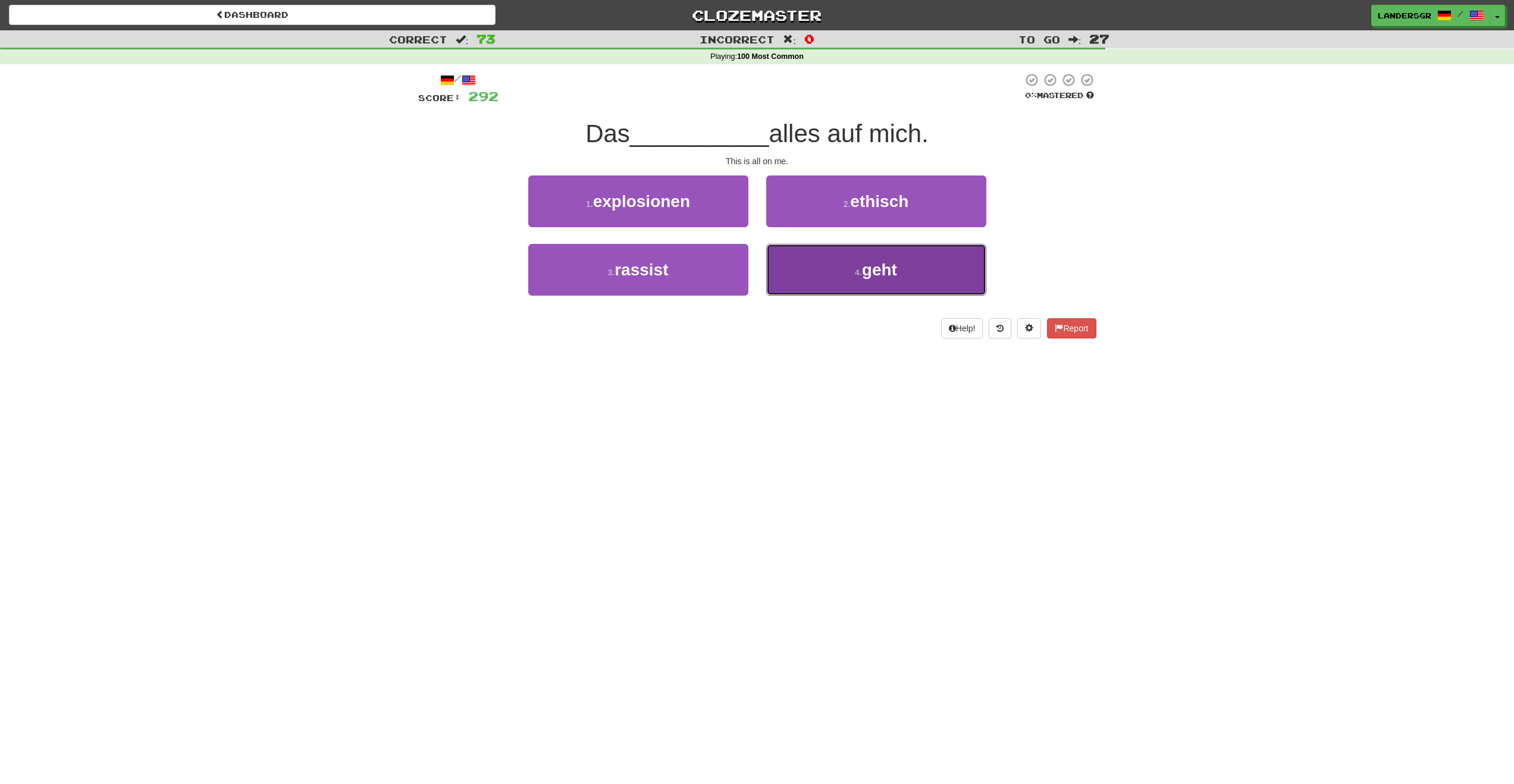
click at [827, 254] on button "4 . geht" at bounding box center [876, 269] width 220 height 51
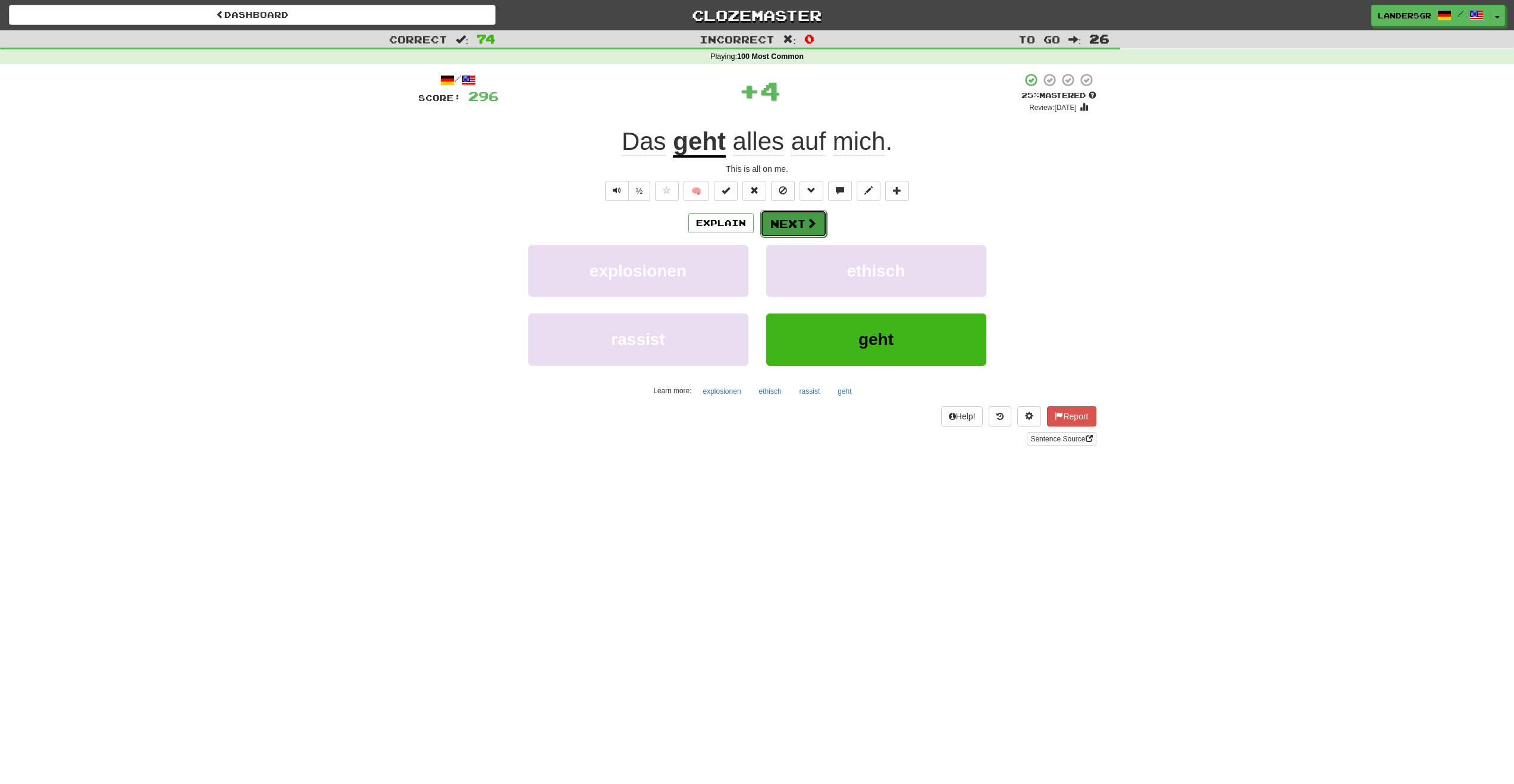
click at [780, 226] on button "Next" at bounding box center [794, 223] width 67 height 28
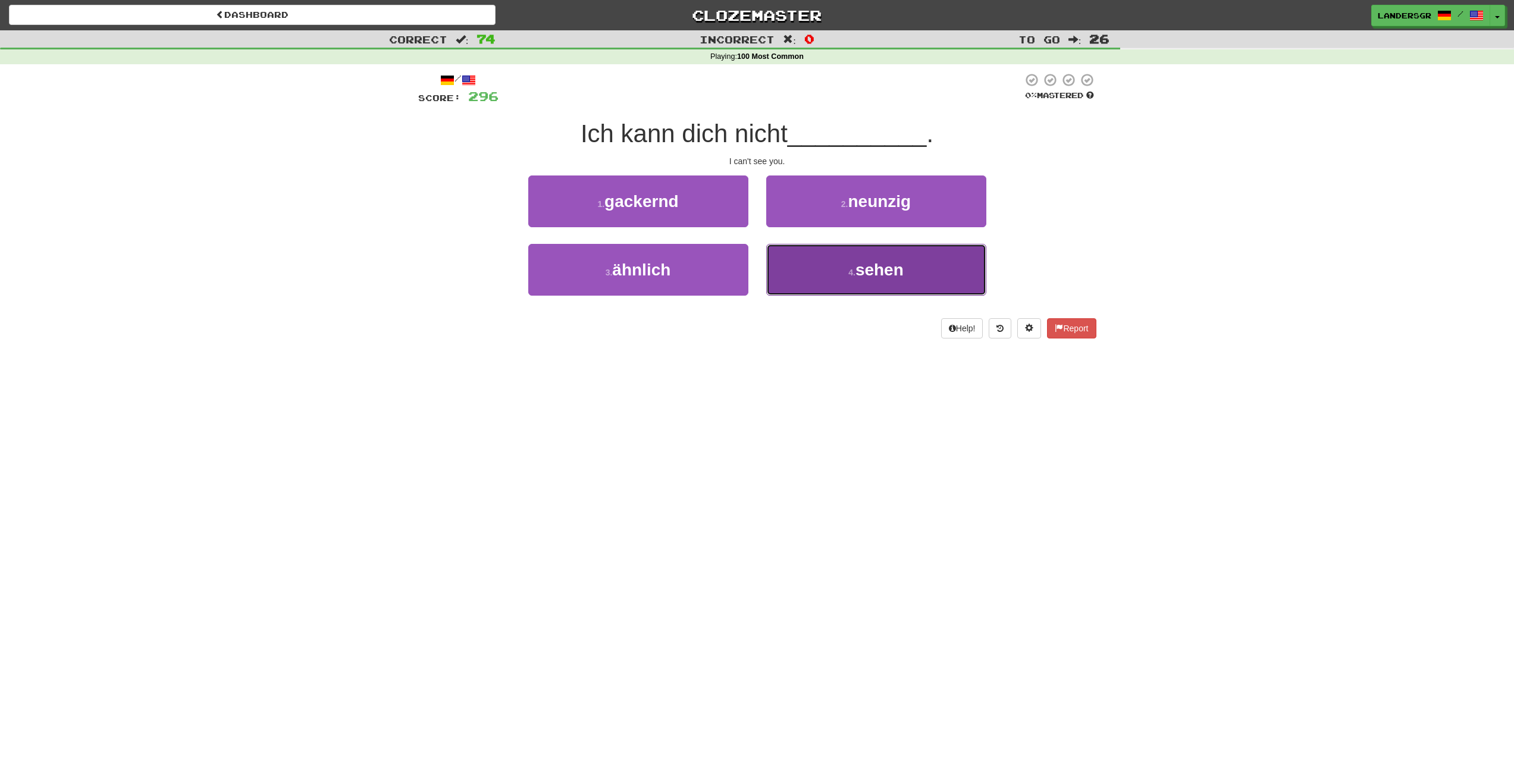
click at [790, 256] on button "4 . sehen" at bounding box center [876, 269] width 220 height 51
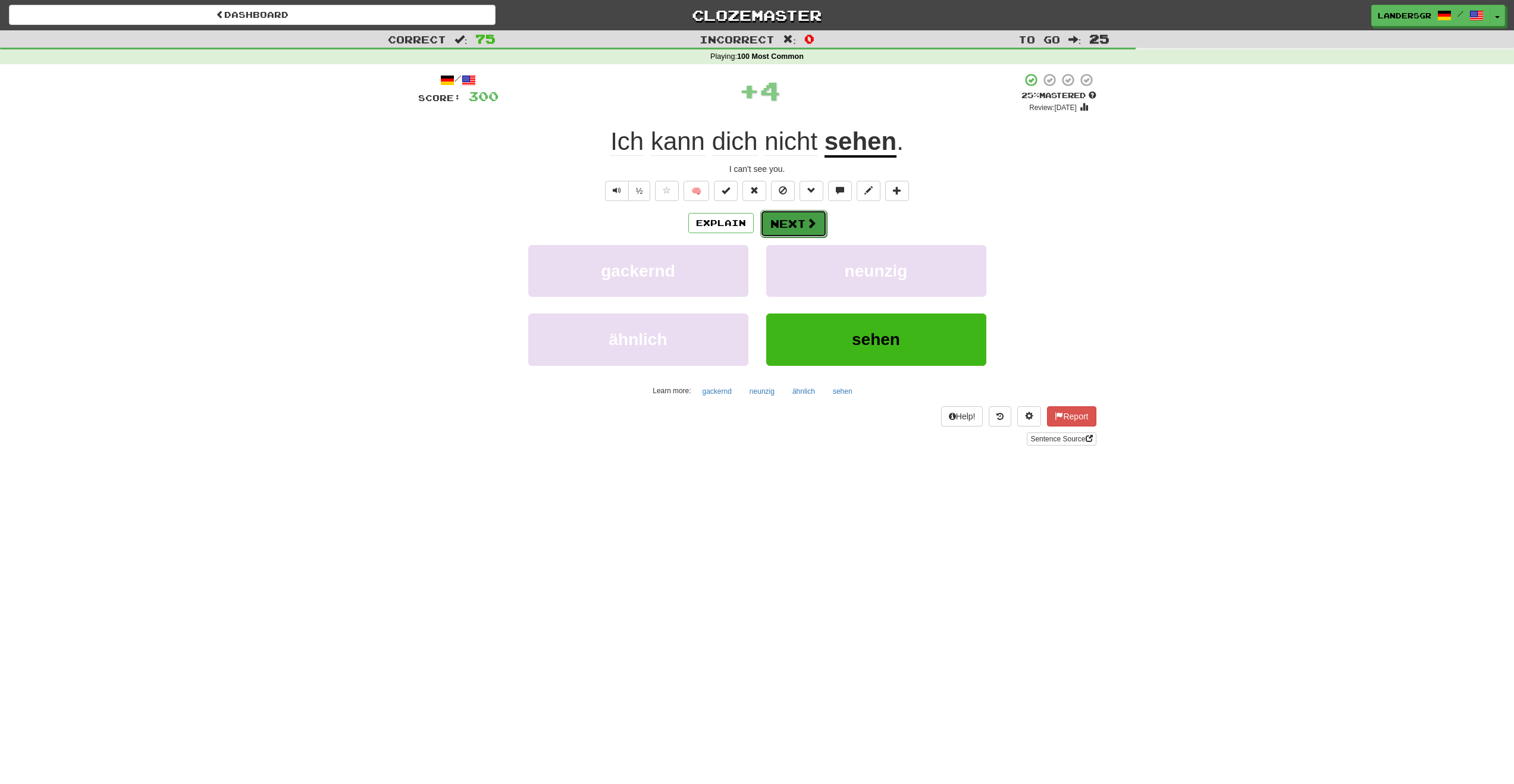
click at [802, 223] on button "Next" at bounding box center [794, 223] width 67 height 28
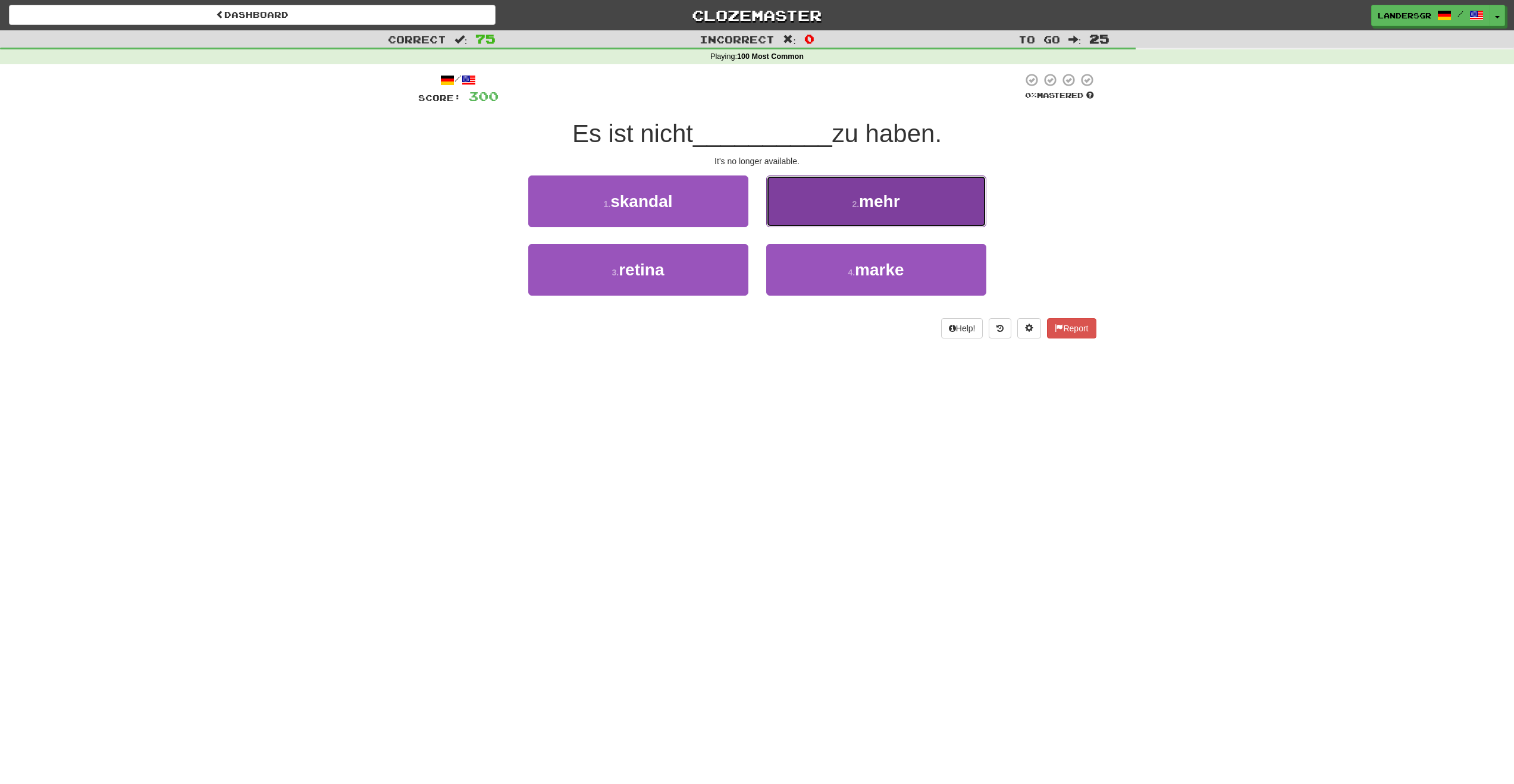
click at [798, 222] on button "2 . mehr" at bounding box center [876, 201] width 220 height 51
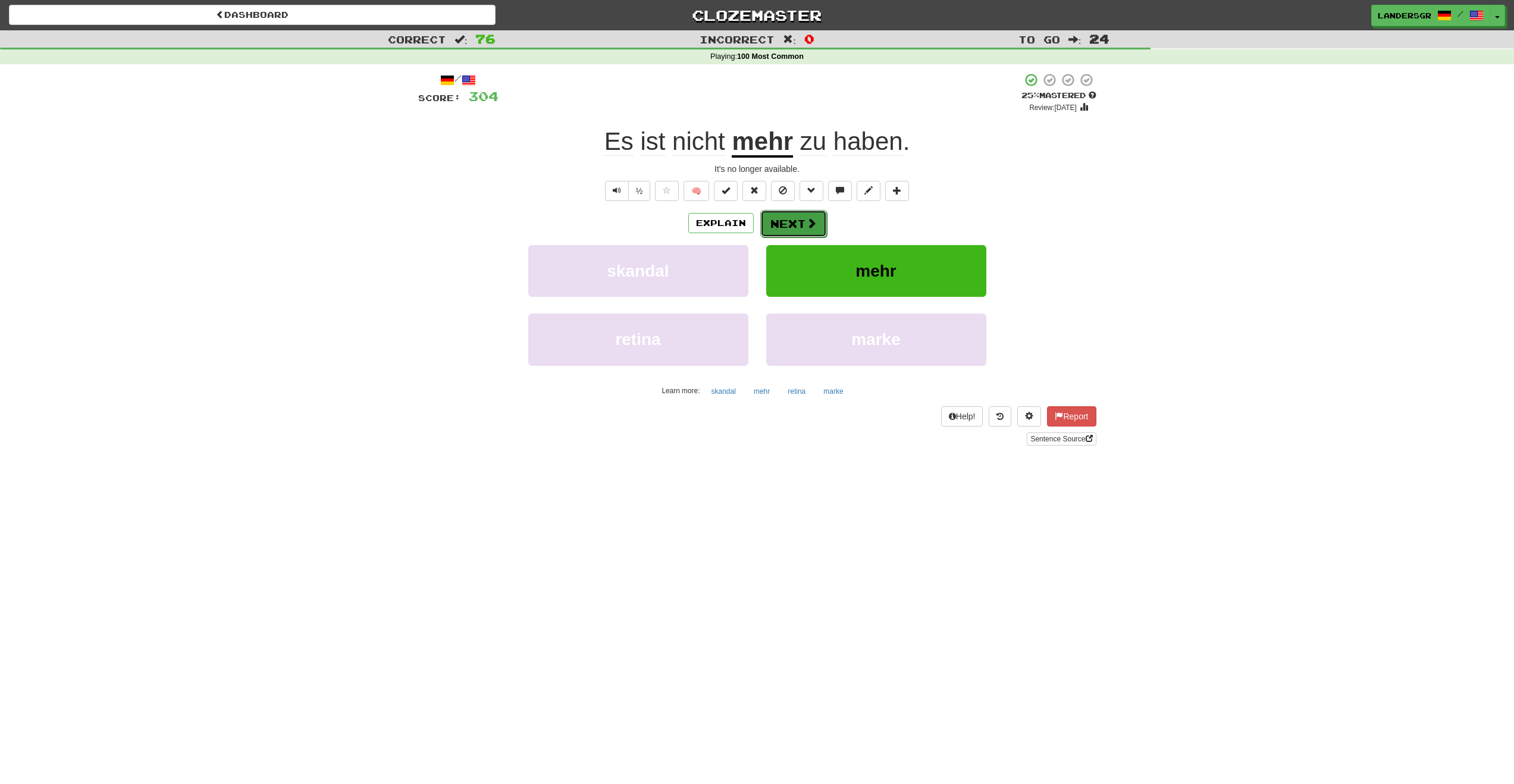
click at [799, 222] on button "Next" at bounding box center [794, 223] width 67 height 28
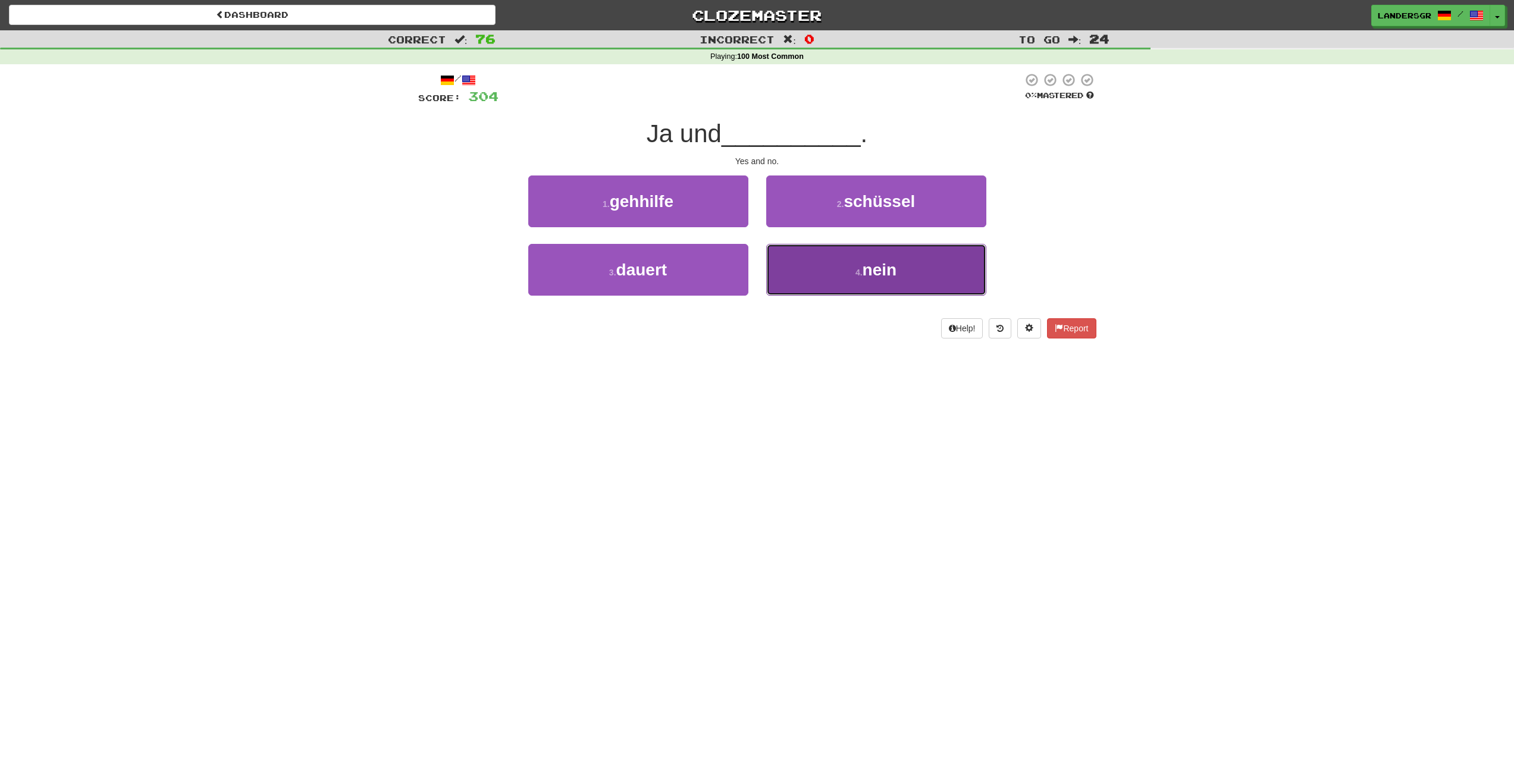
click at [799, 251] on button "4 . nein" at bounding box center [876, 269] width 220 height 51
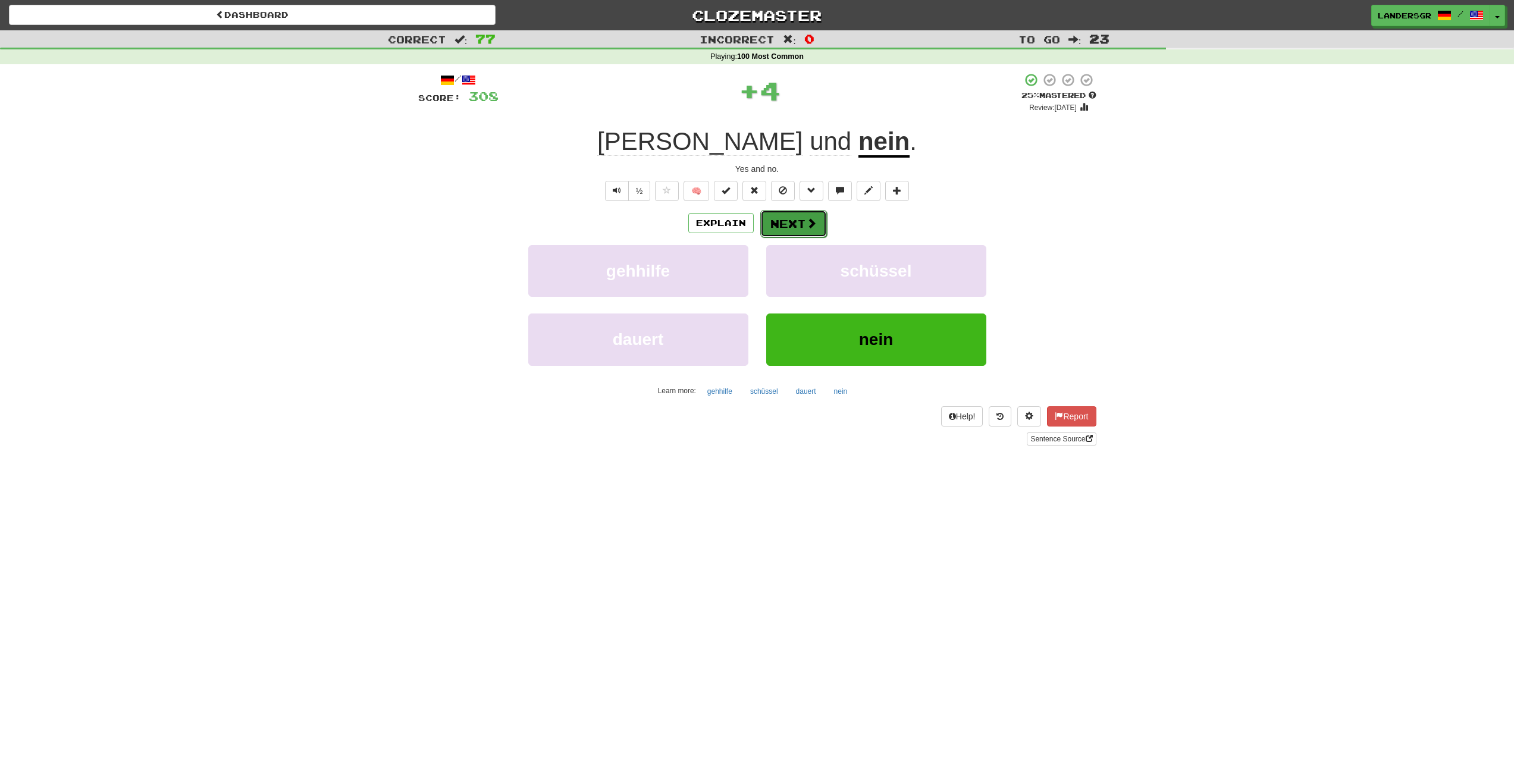
click at [802, 224] on button "Next" at bounding box center [794, 223] width 67 height 28
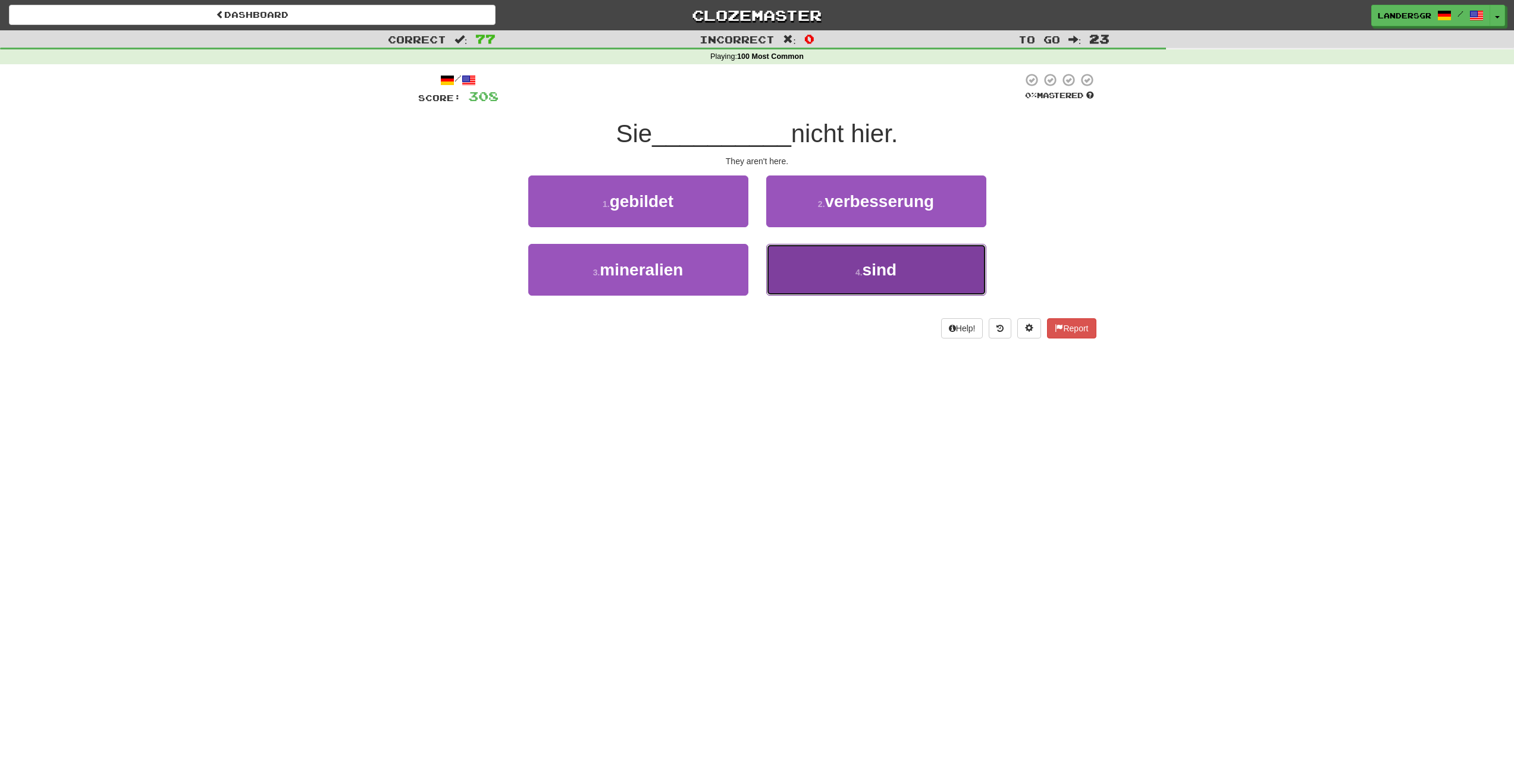
click at [804, 267] on button "4 . sind" at bounding box center [876, 269] width 220 height 51
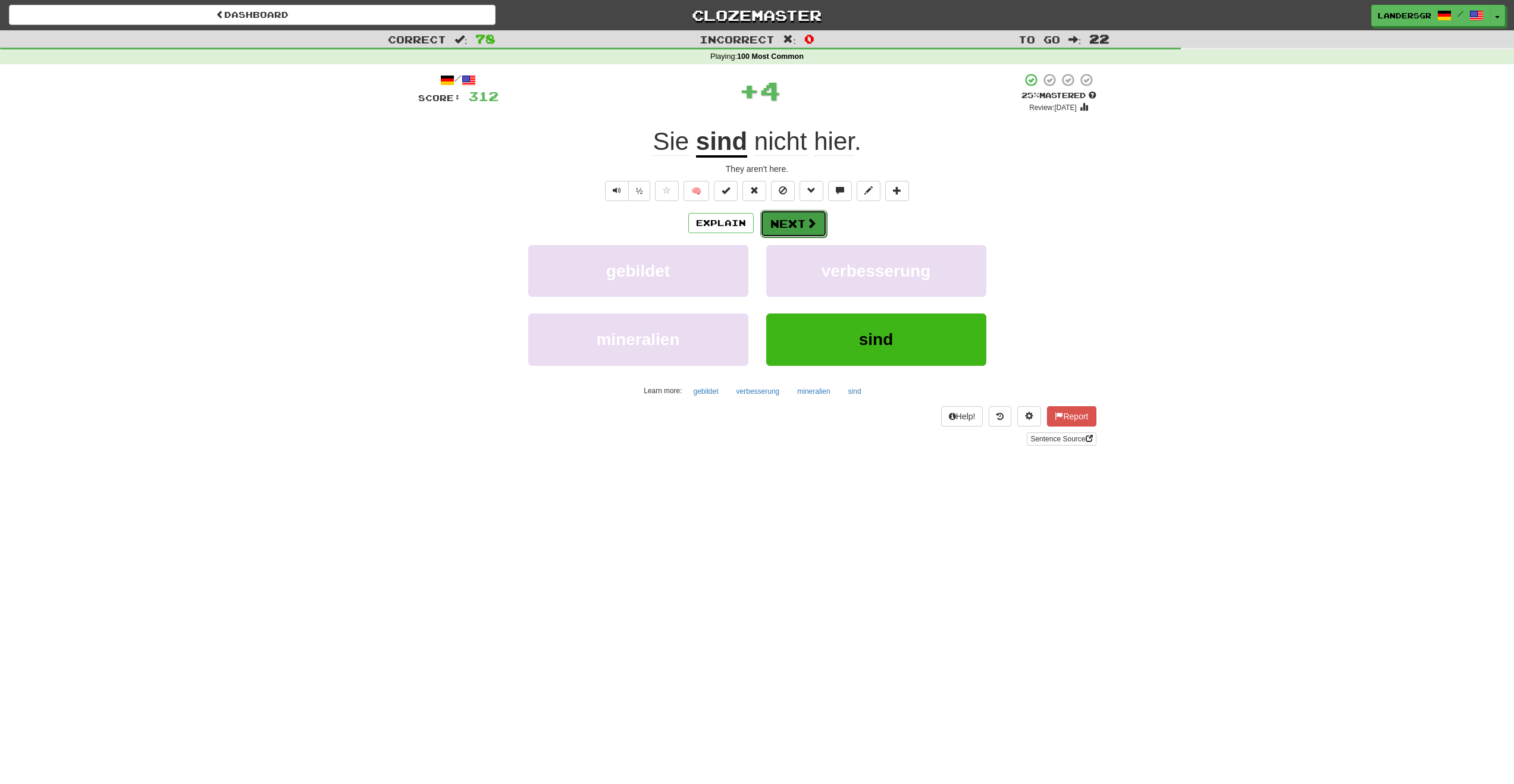
click at [798, 217] on button "Next" at bounding box center [794, 223] width 67 height 28
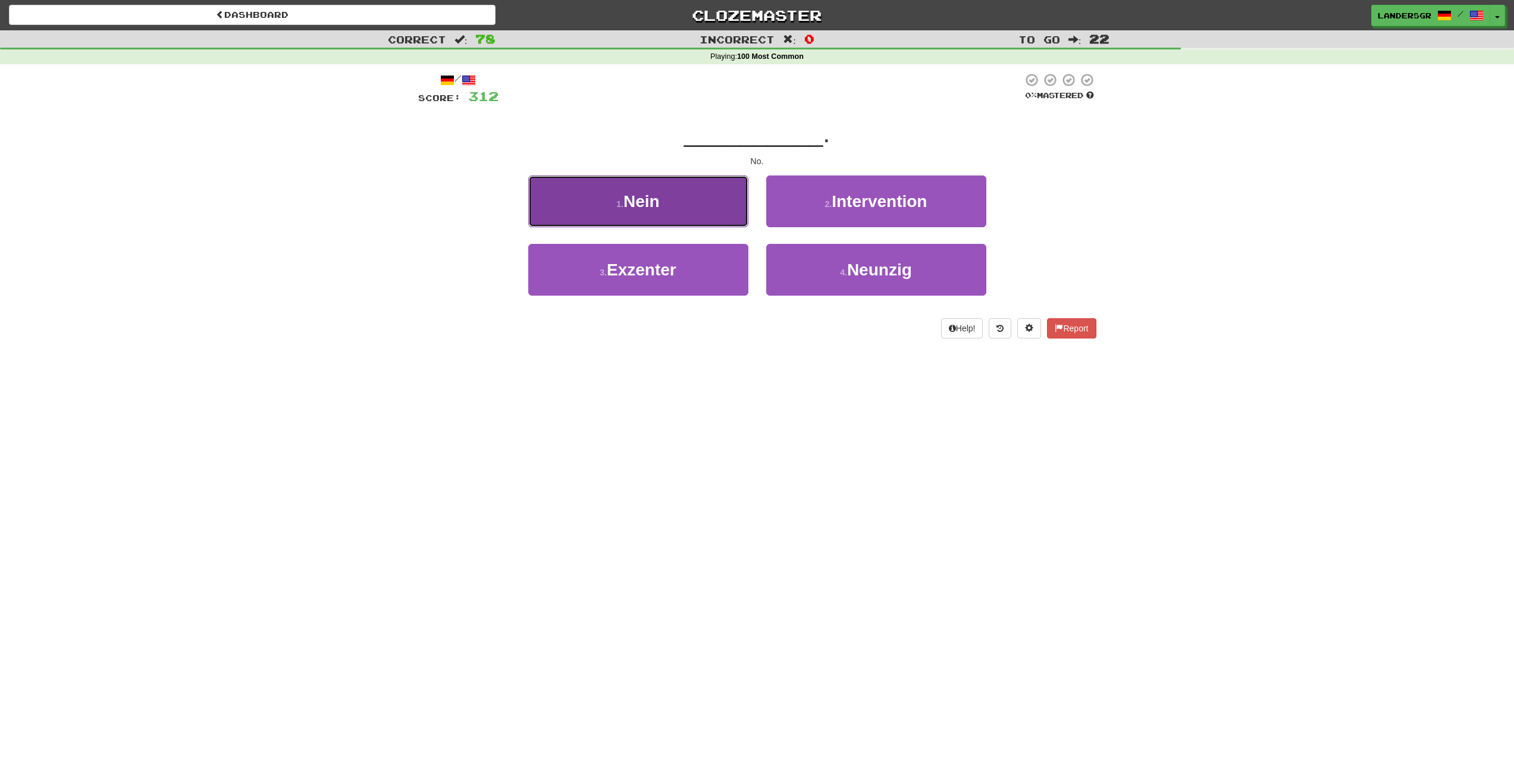
click at [681, 214] on button "1 . Nein" at bounding box center [639, 201] width 220 height 51
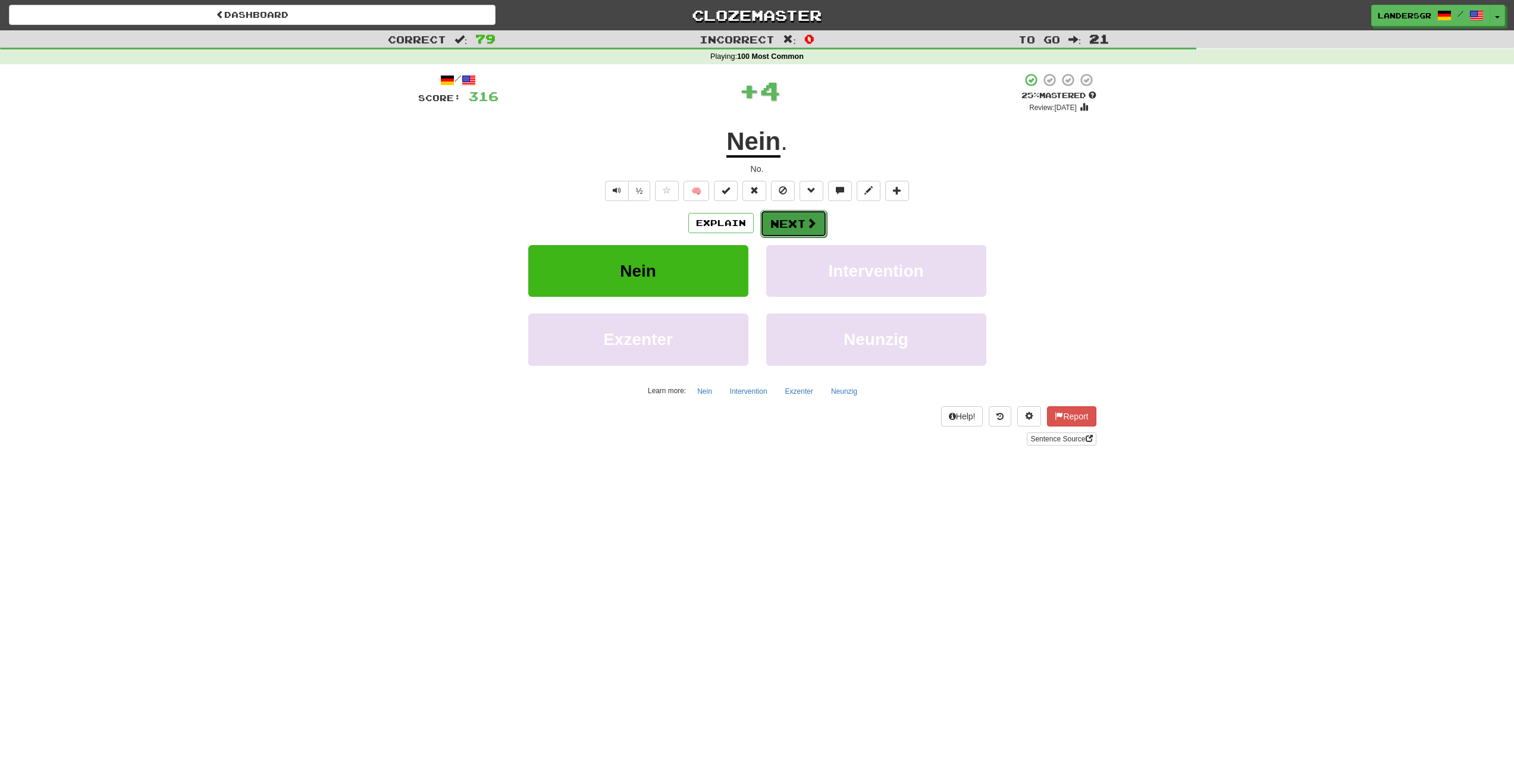
click at [761, 215] on button "Next" at bounding box center [794, 223] width 67 height 28
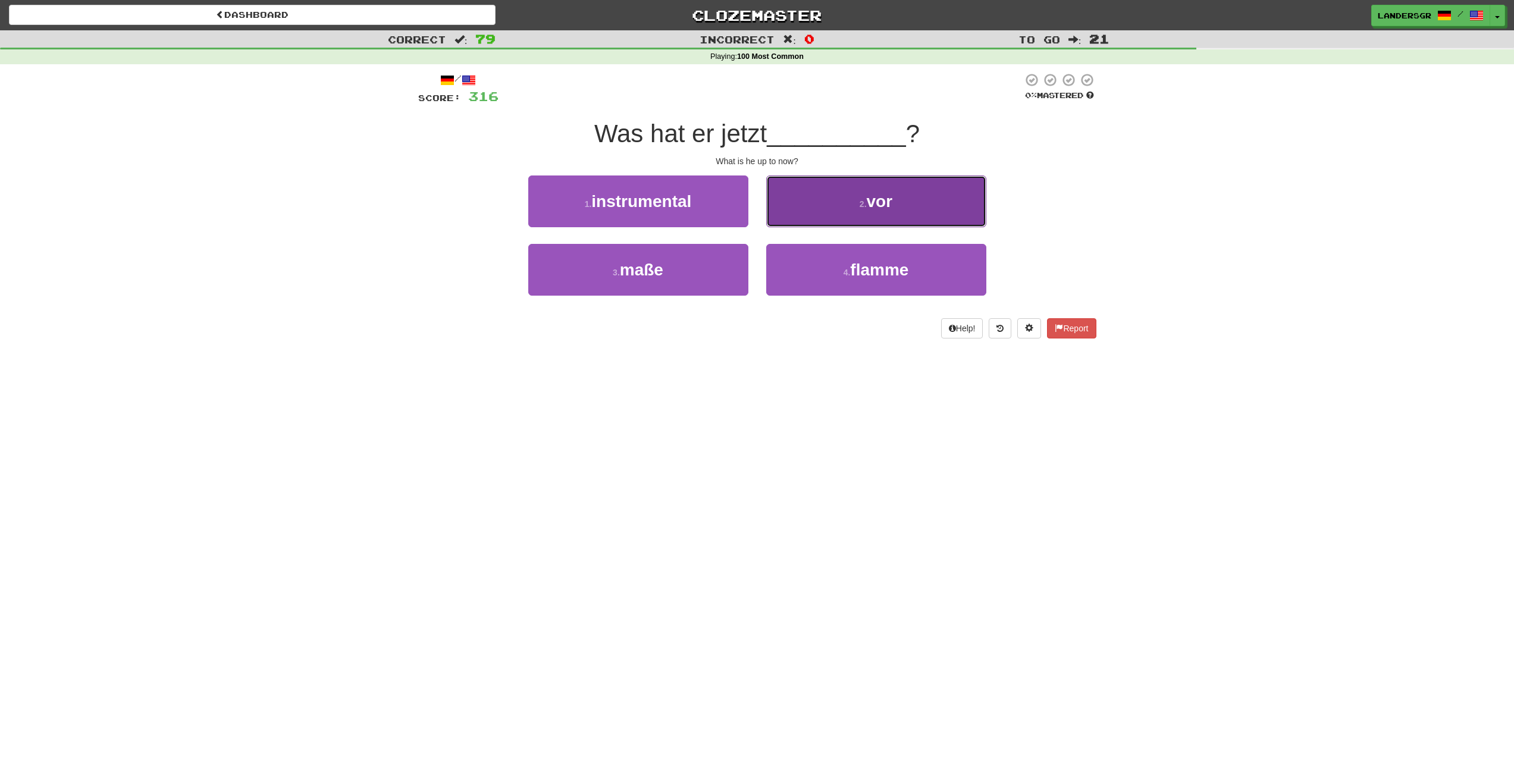
click at [782, 214] on button "2 . vor" at bounding box center [876, 201] width 220 height 51
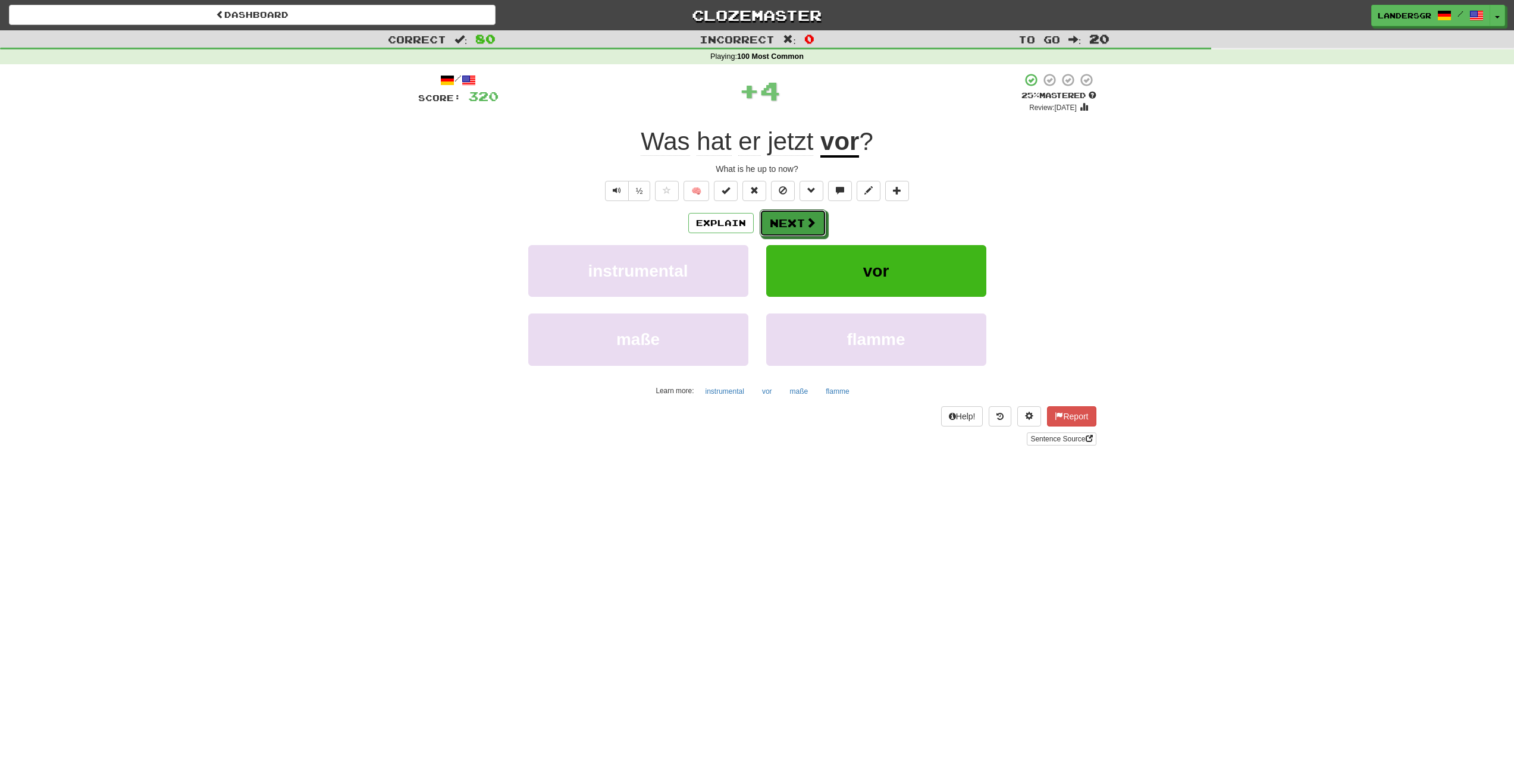
click at [782, 214] on button "Next" at bounding box center [793, 223] width 67 height 28
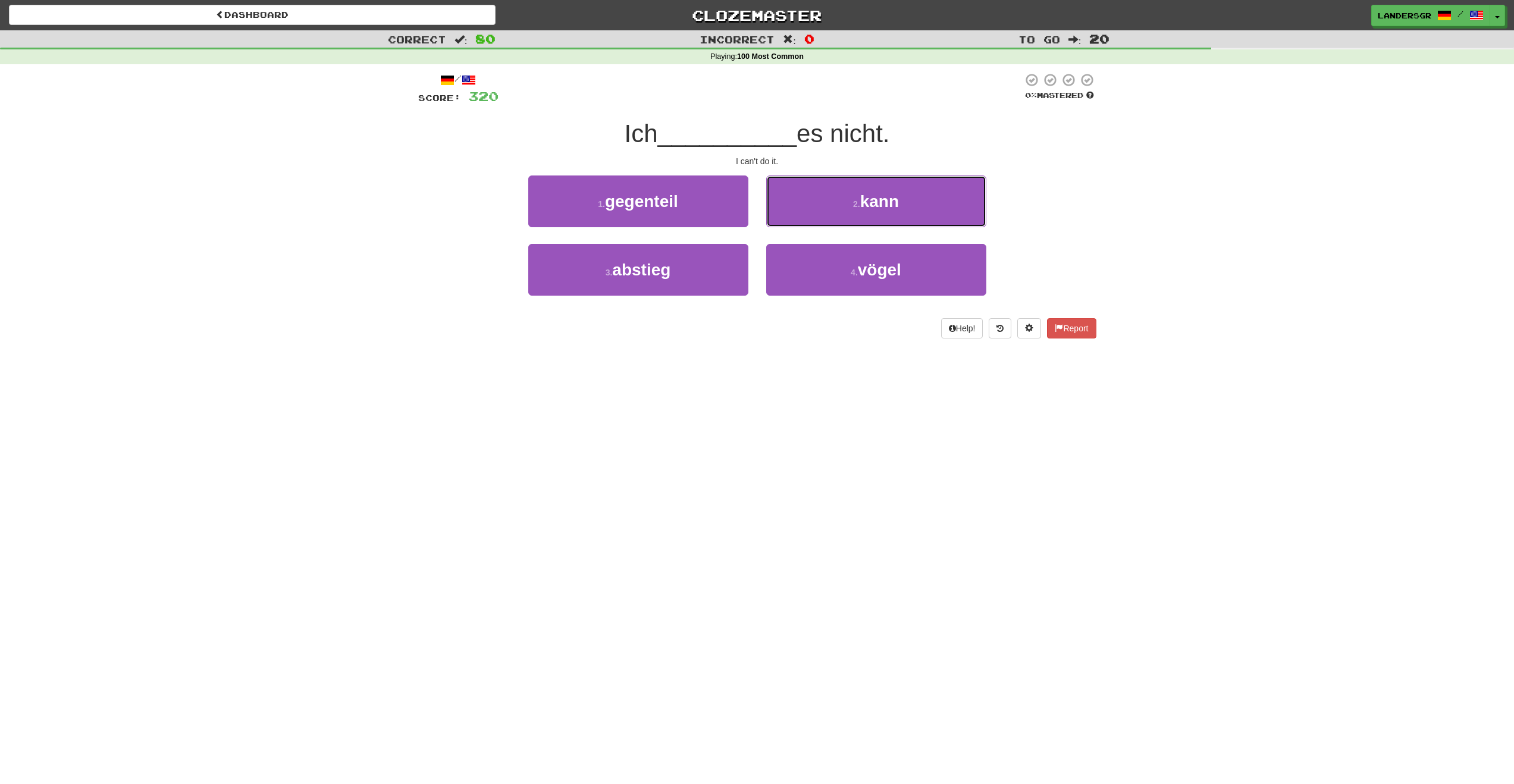
click at [782, 214] on button "2 . kann" at bounding box center [876, 201] width 220 height 51
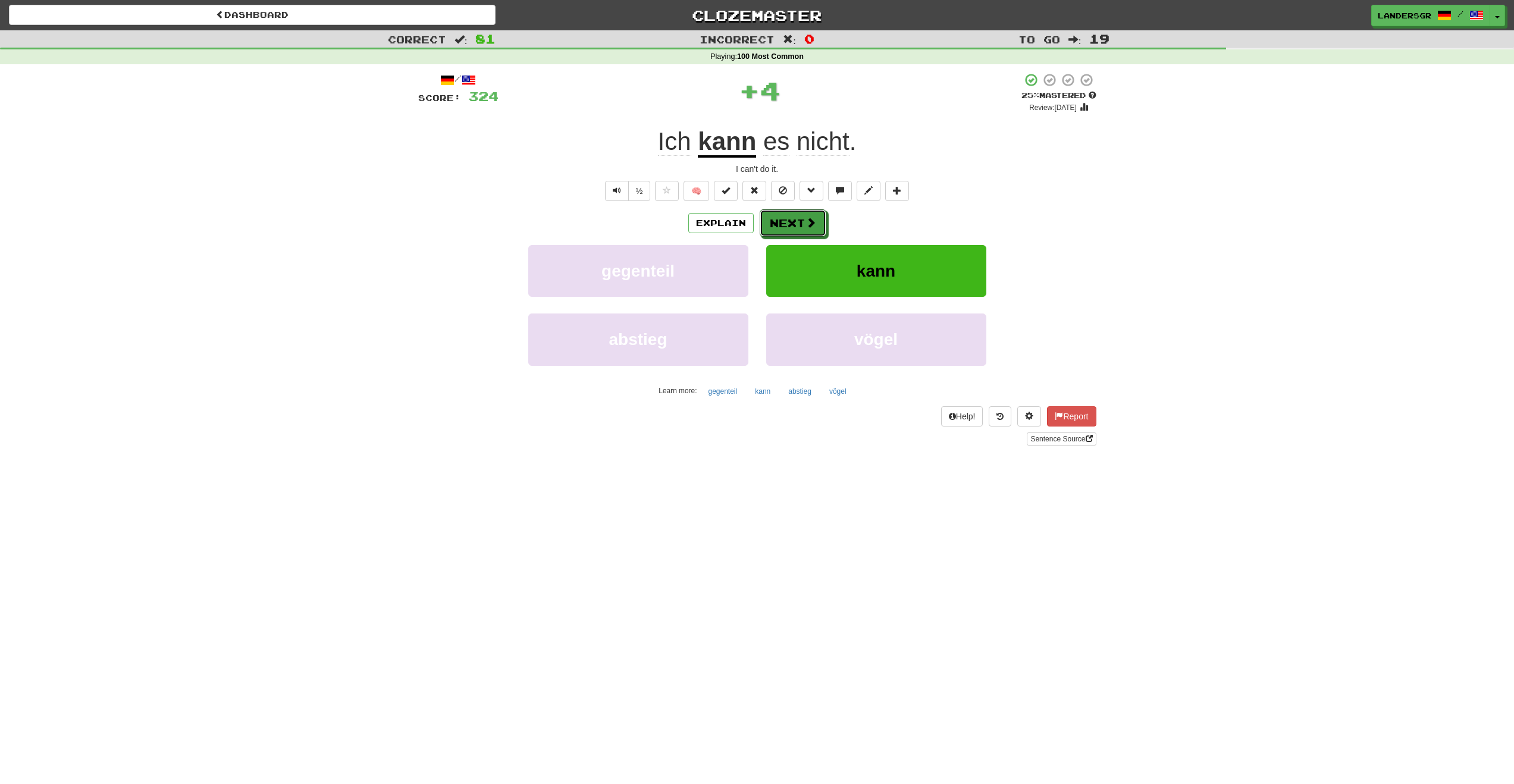
click at [782, 214] on button "Next" at bounding box center [793, 223] width 67 height 28
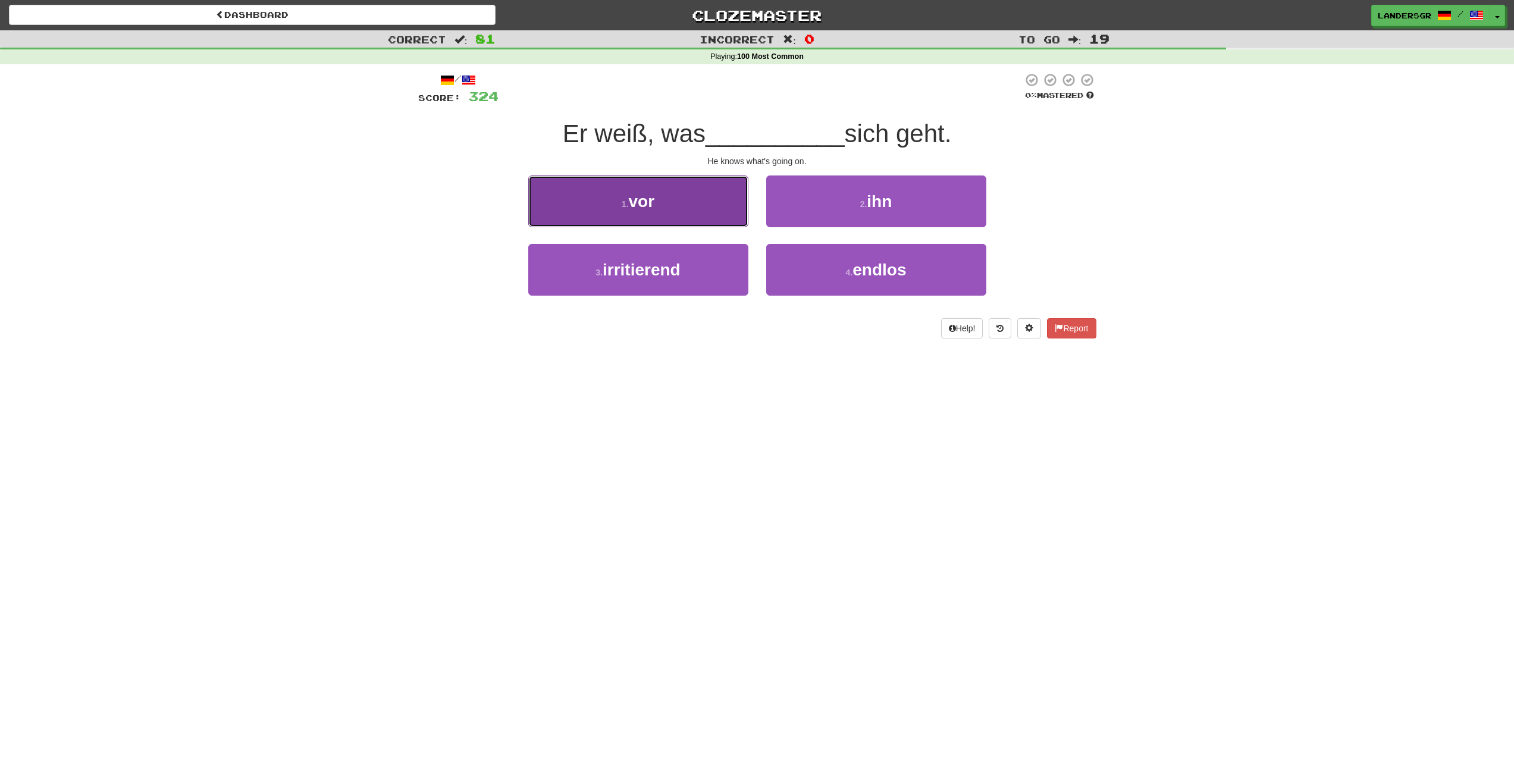
click at [695, 217] on button "1 . vor" at bounding box center [639, 201] width 220 height 51
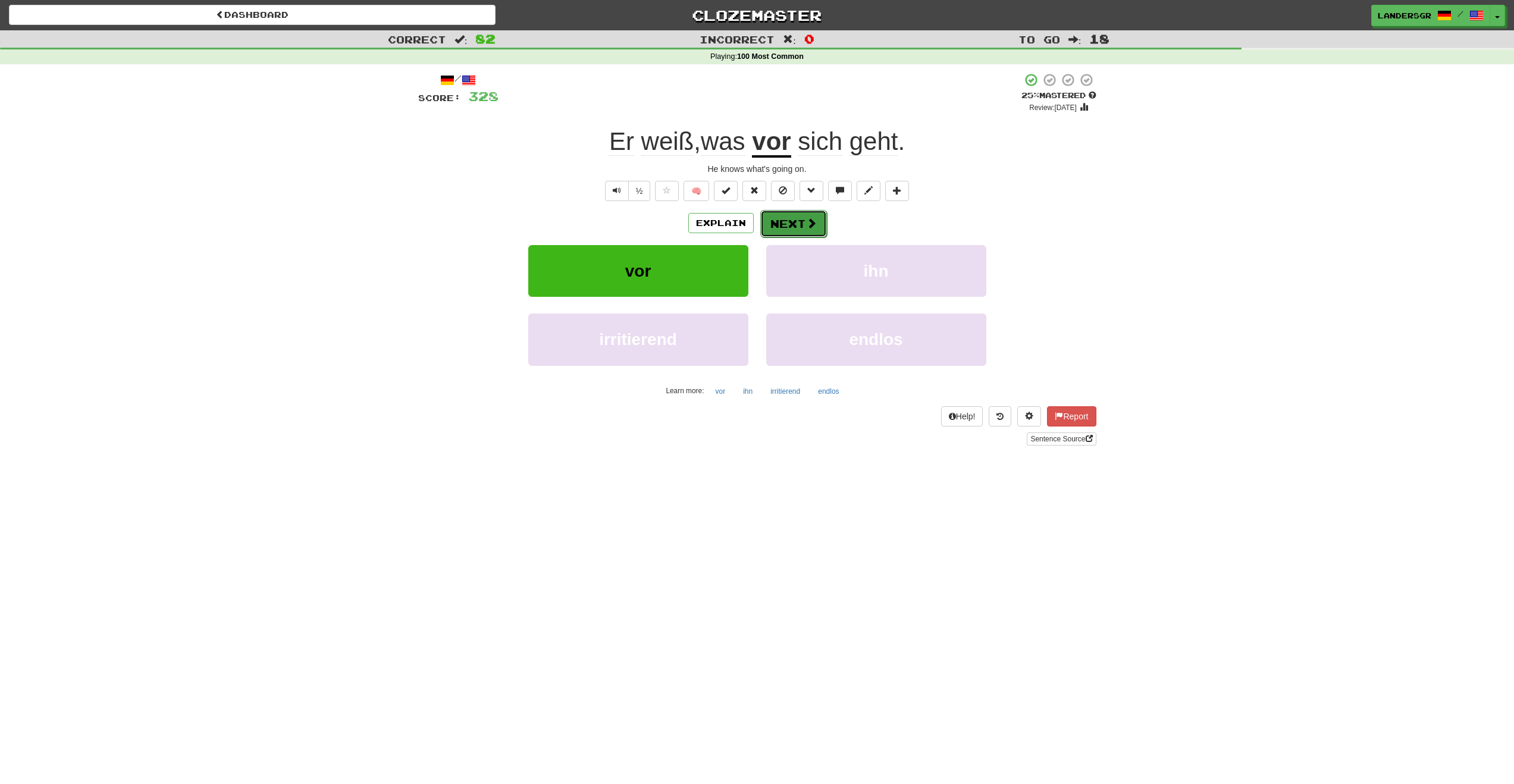
click at [781, 221] on button "Next" at bounding box center [794, 223] width 67 height 28
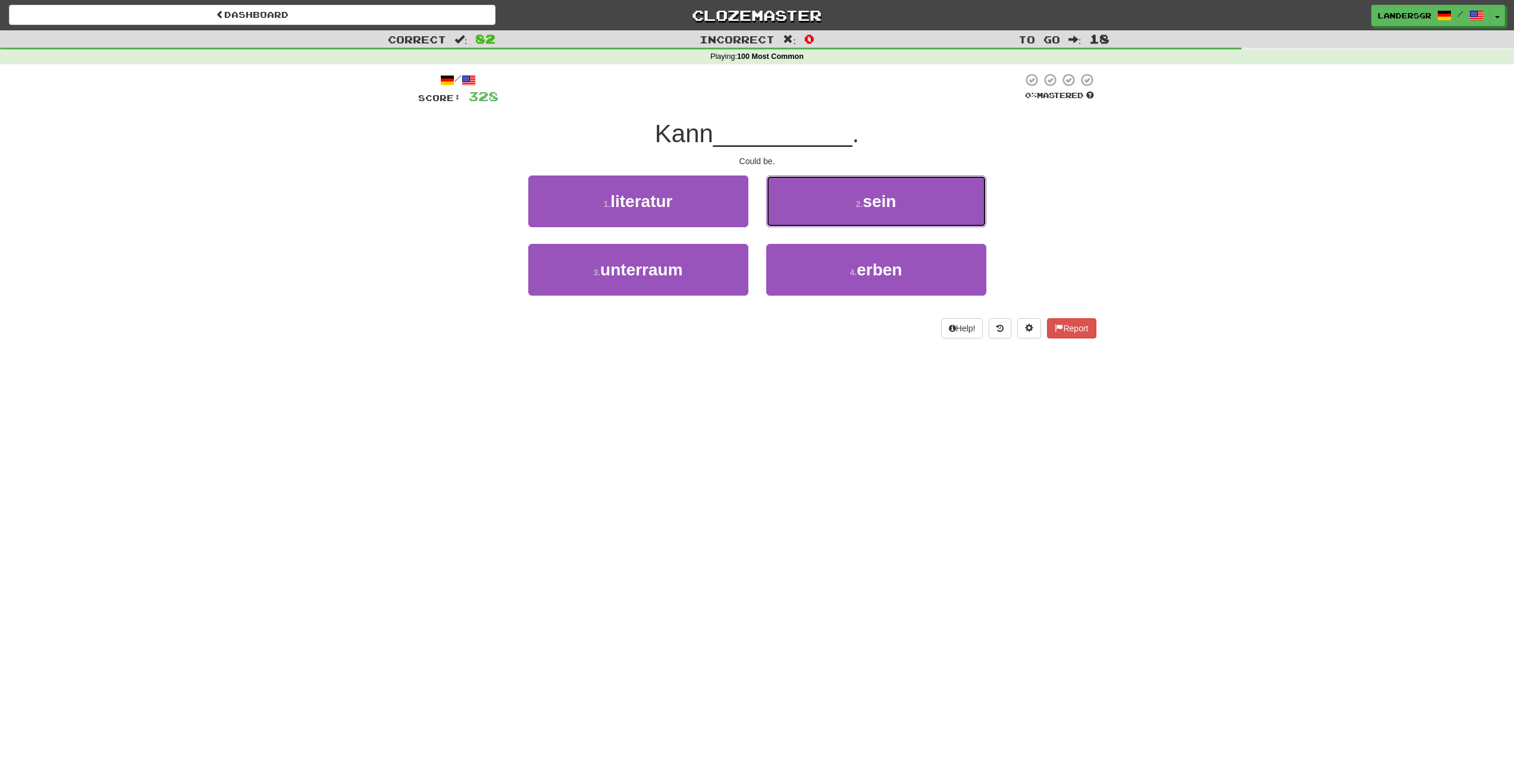
click at [781, 221] on button "2 . sein" at bounding box center [876, 201] width 220 height 51
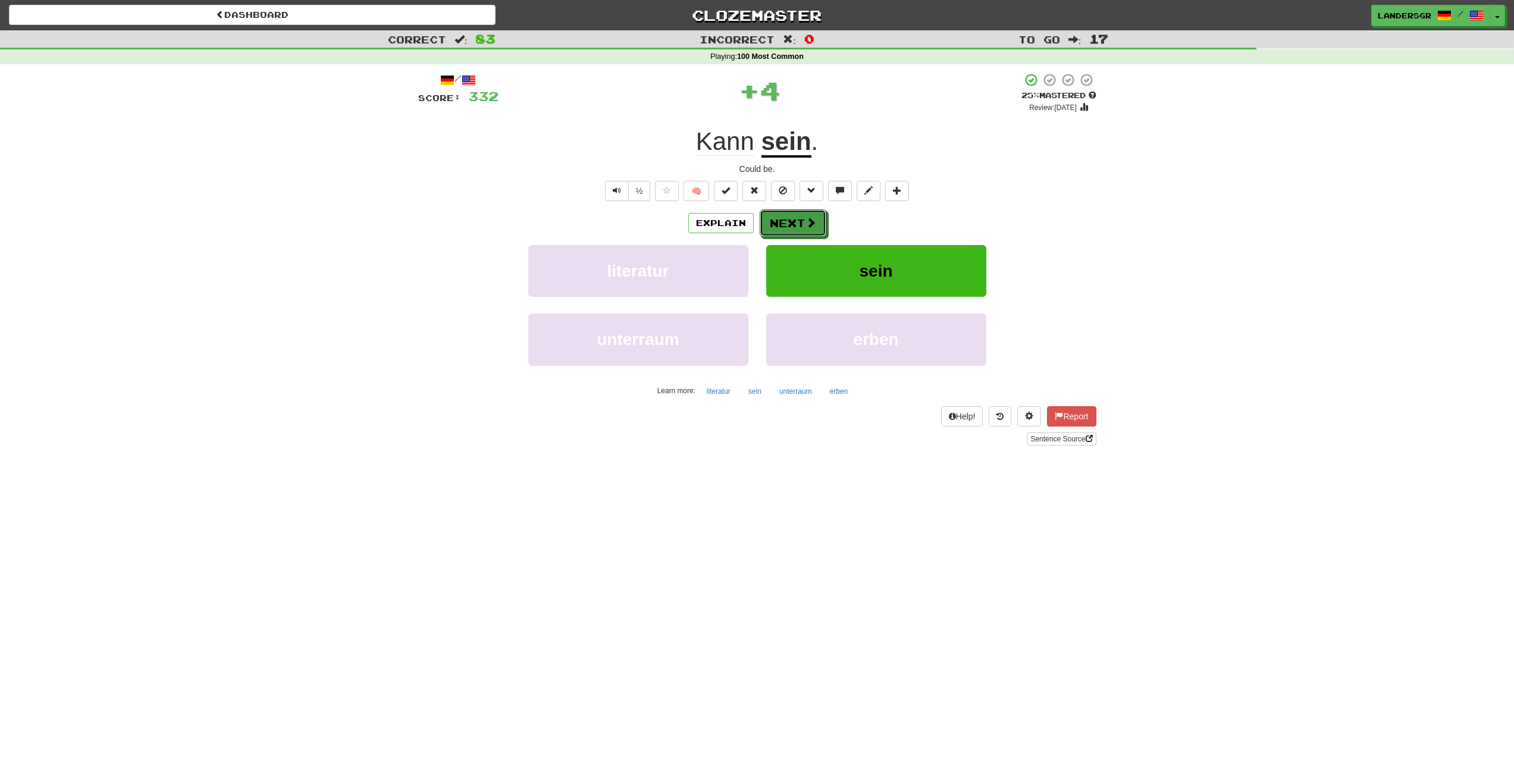
click at [781, 221] on button "Next" at bounding box center [793, 223] width 67 height 28
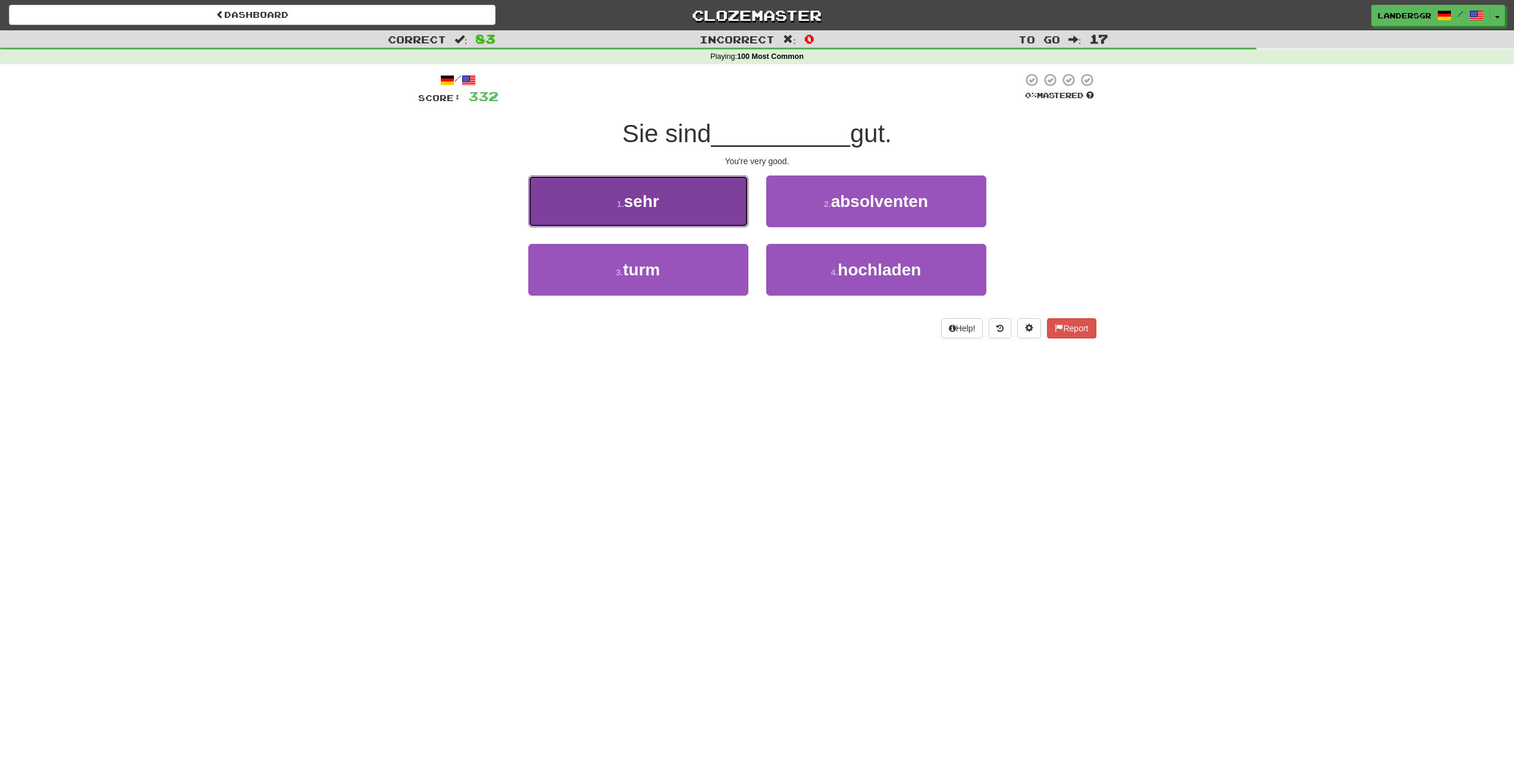
click at [730, 219] on button "1 . sehr" at bounding box center [639, 201] width 220 height 51
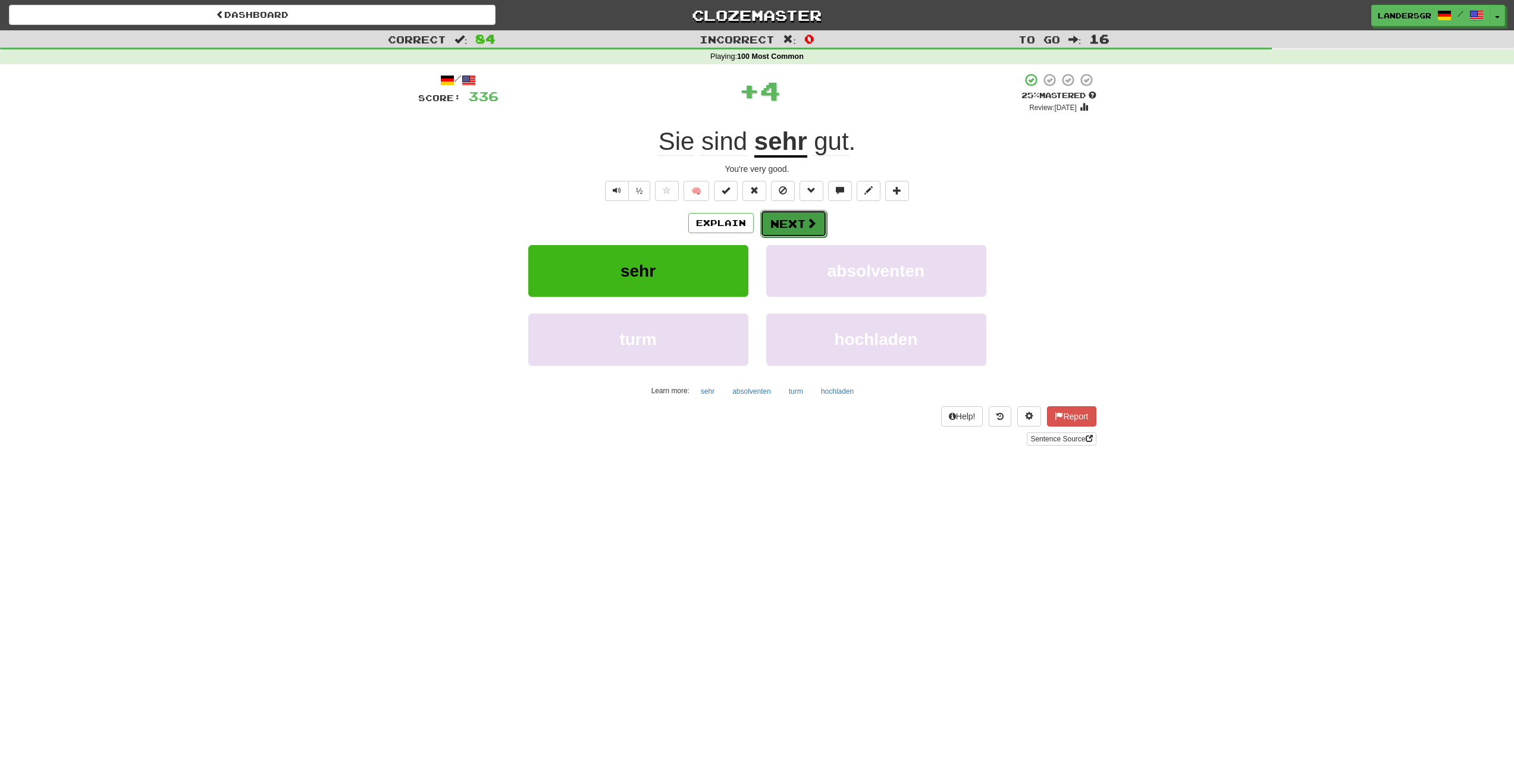
click at [783, 216] on button "Next" at bounding box center [794, 223] width 67 height 28
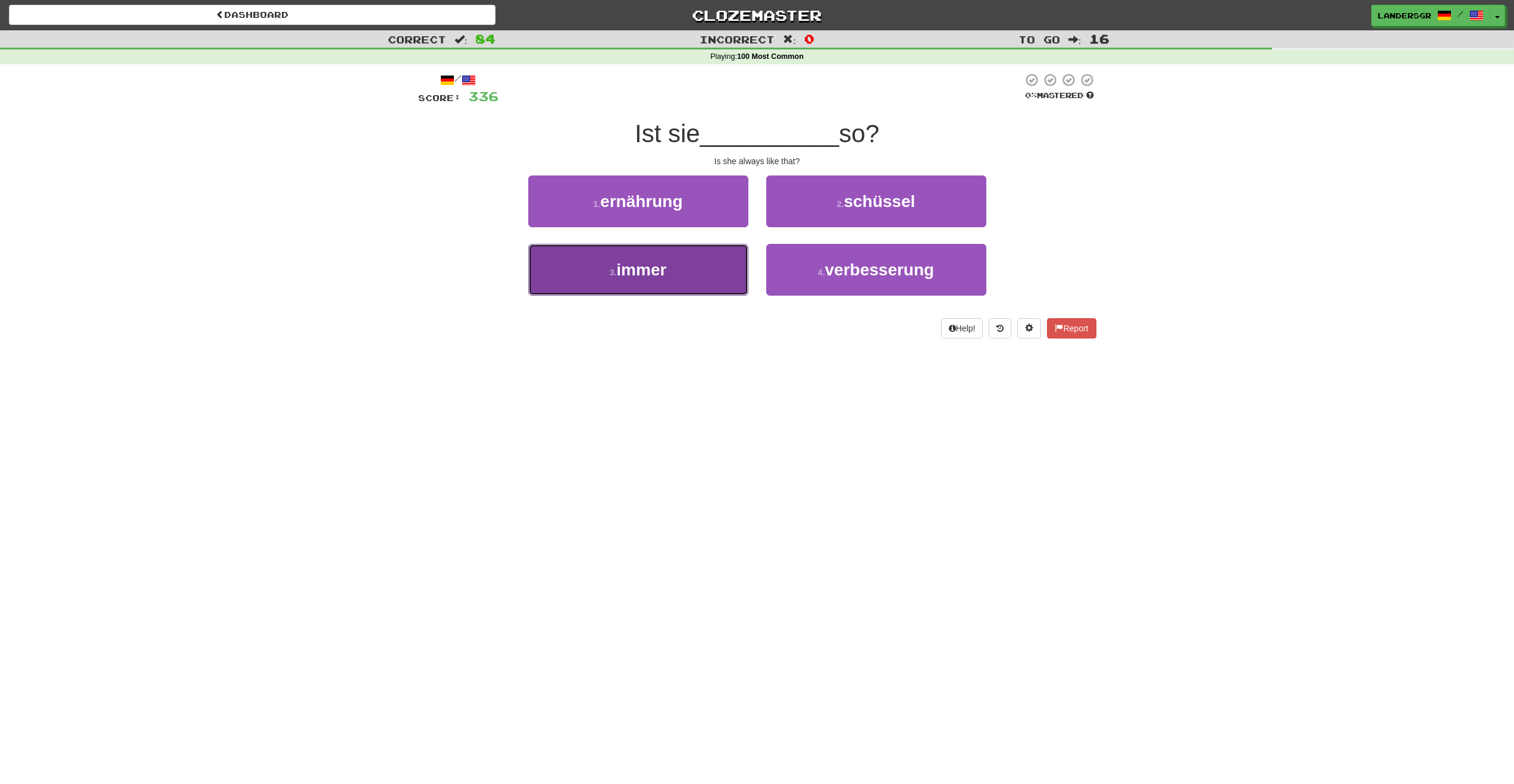
click at [682, 272] on button "3 . immer" at bounding box center [639, 269] width 220 height 51
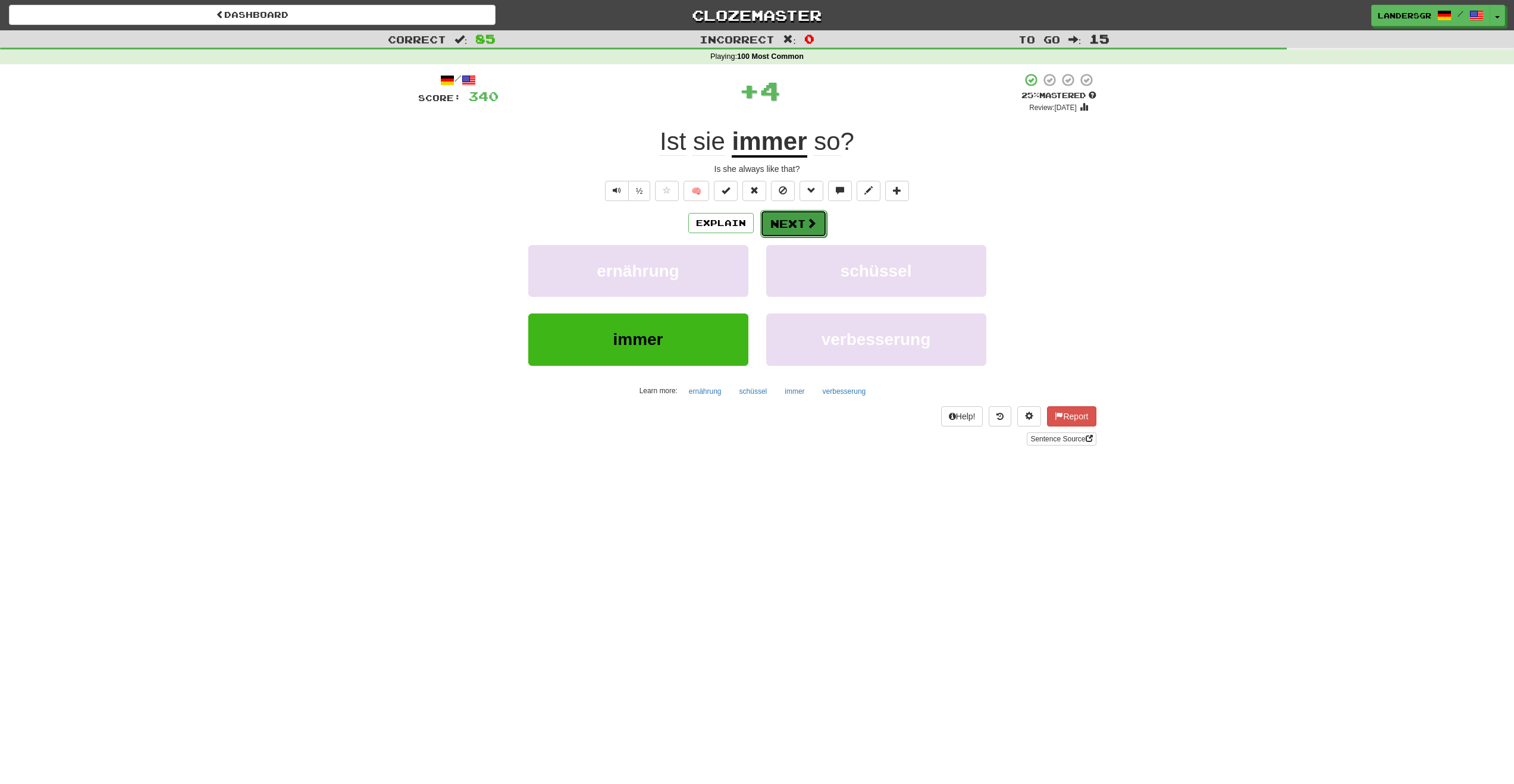
click at [802, 228] on button "Next" at bounding box center [794, 223] width 67 height 28
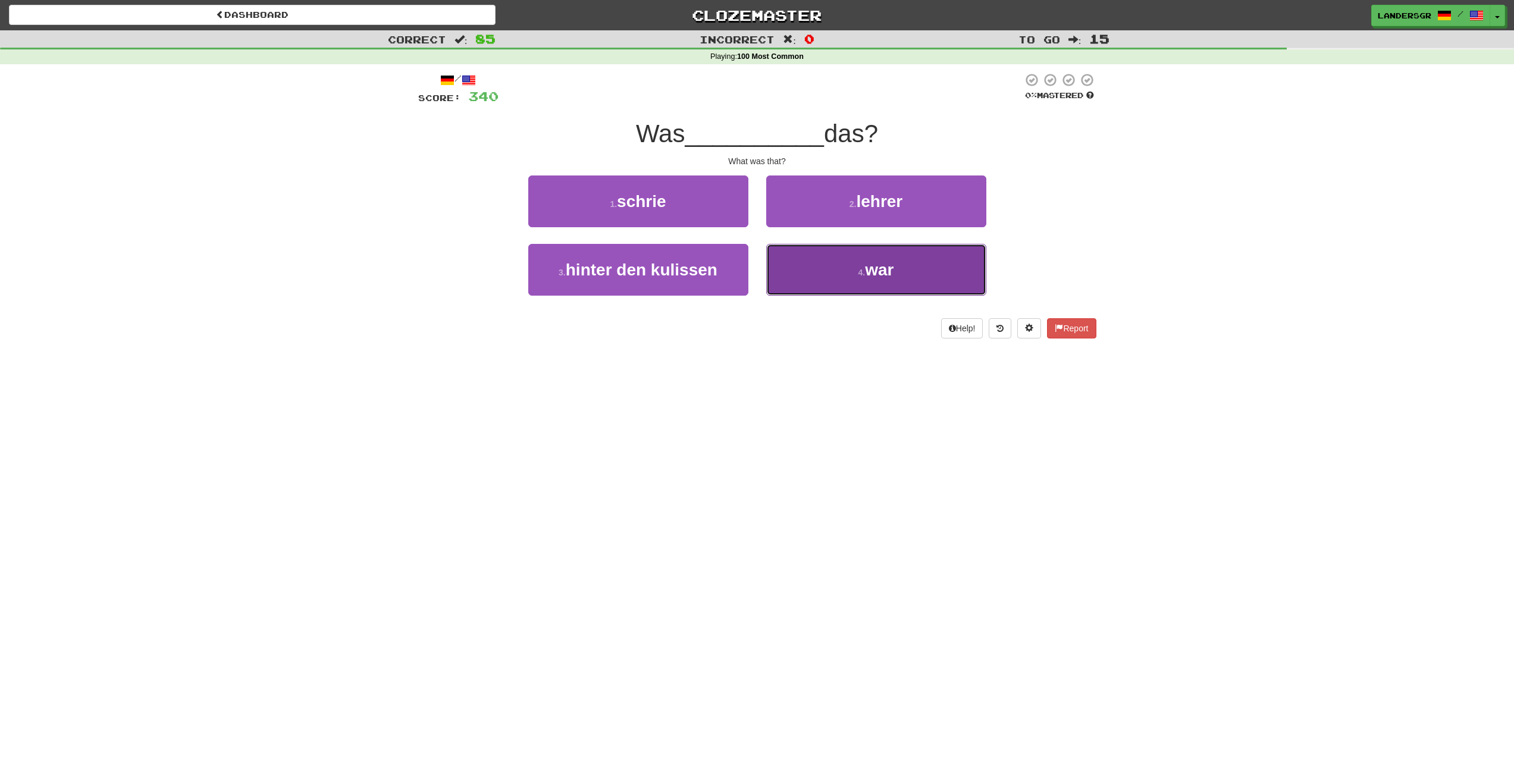
click at [799, 248] on button "4 . war" at bounding box center [876, 269] width 220 height 51
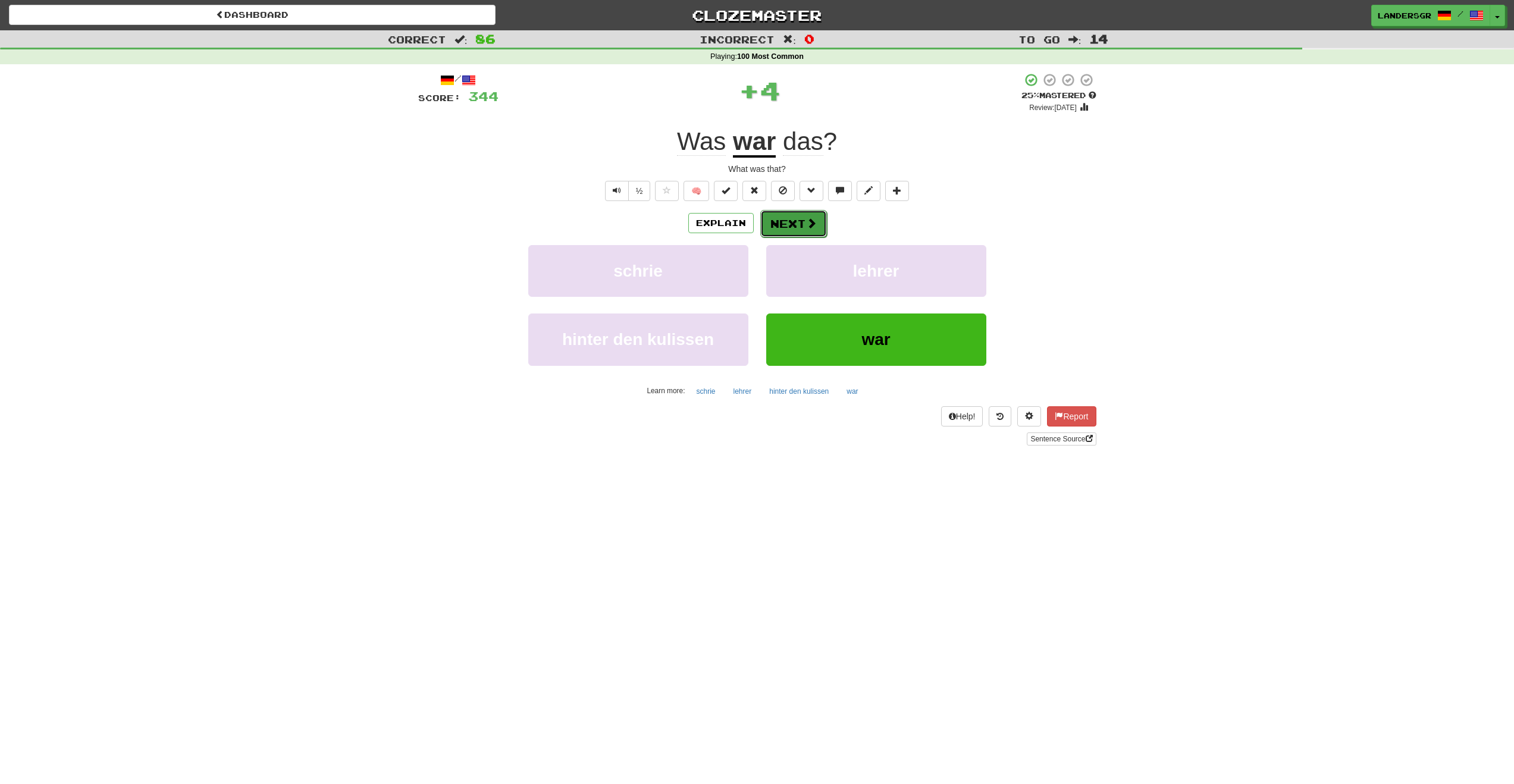
click at [788, 223] on button "Next" at bounding box center [794, 223] width 67 height 28
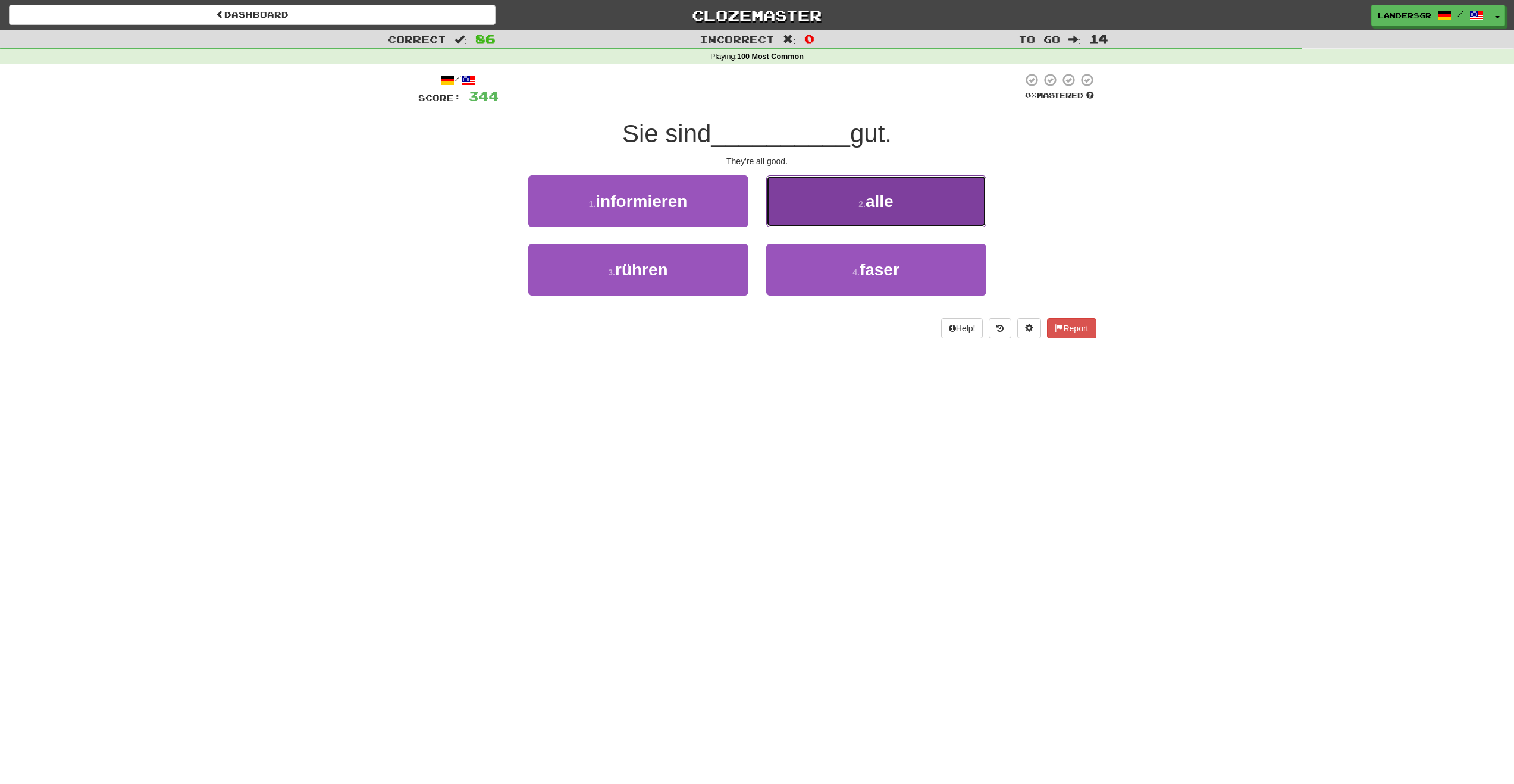
click at [788, 223] on button "2 . alle" at bounding box center [876, 201] width 220 height 51
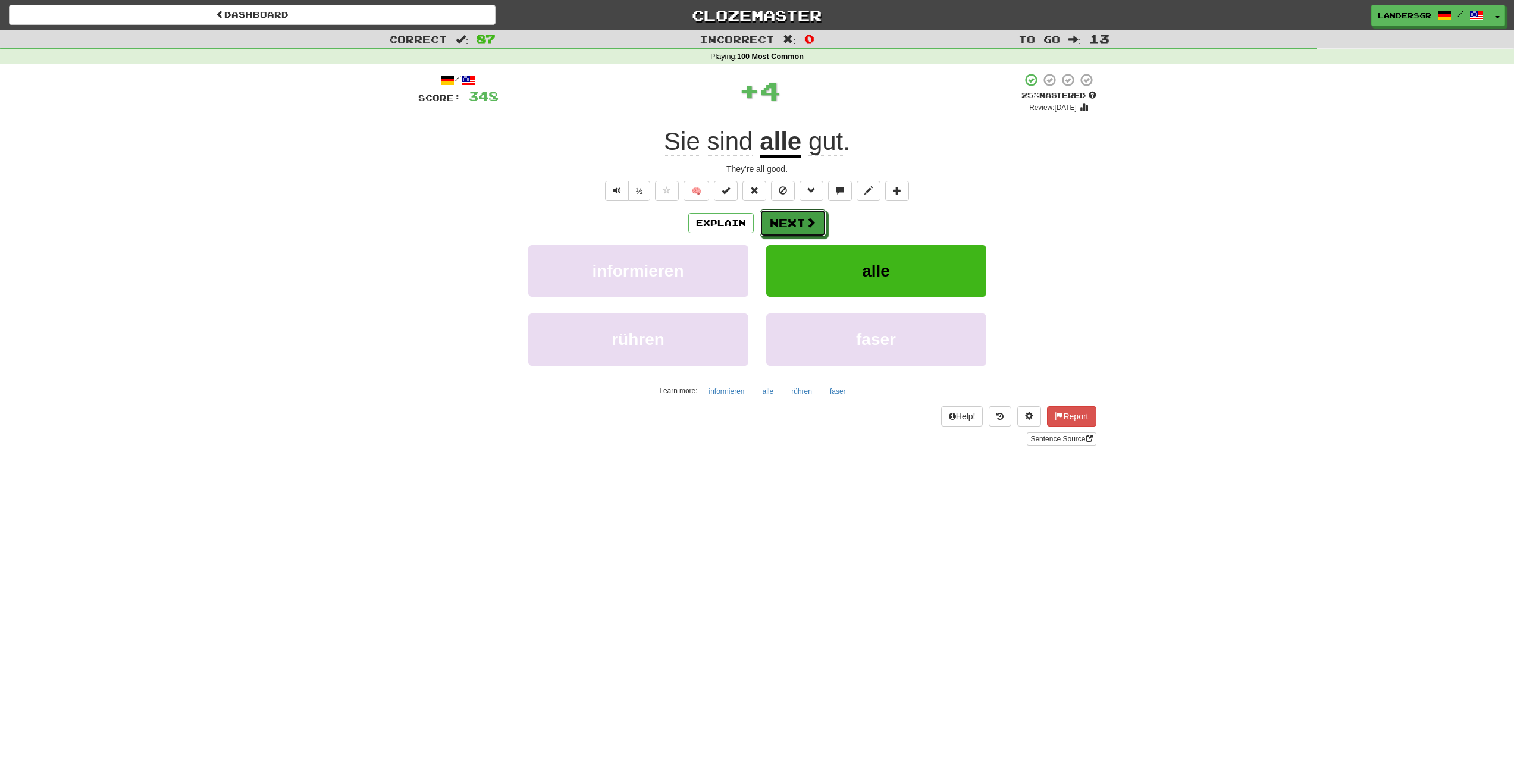
click at [788, 223] on button "Next" at bounding box center [793, 223] width 67 height 28
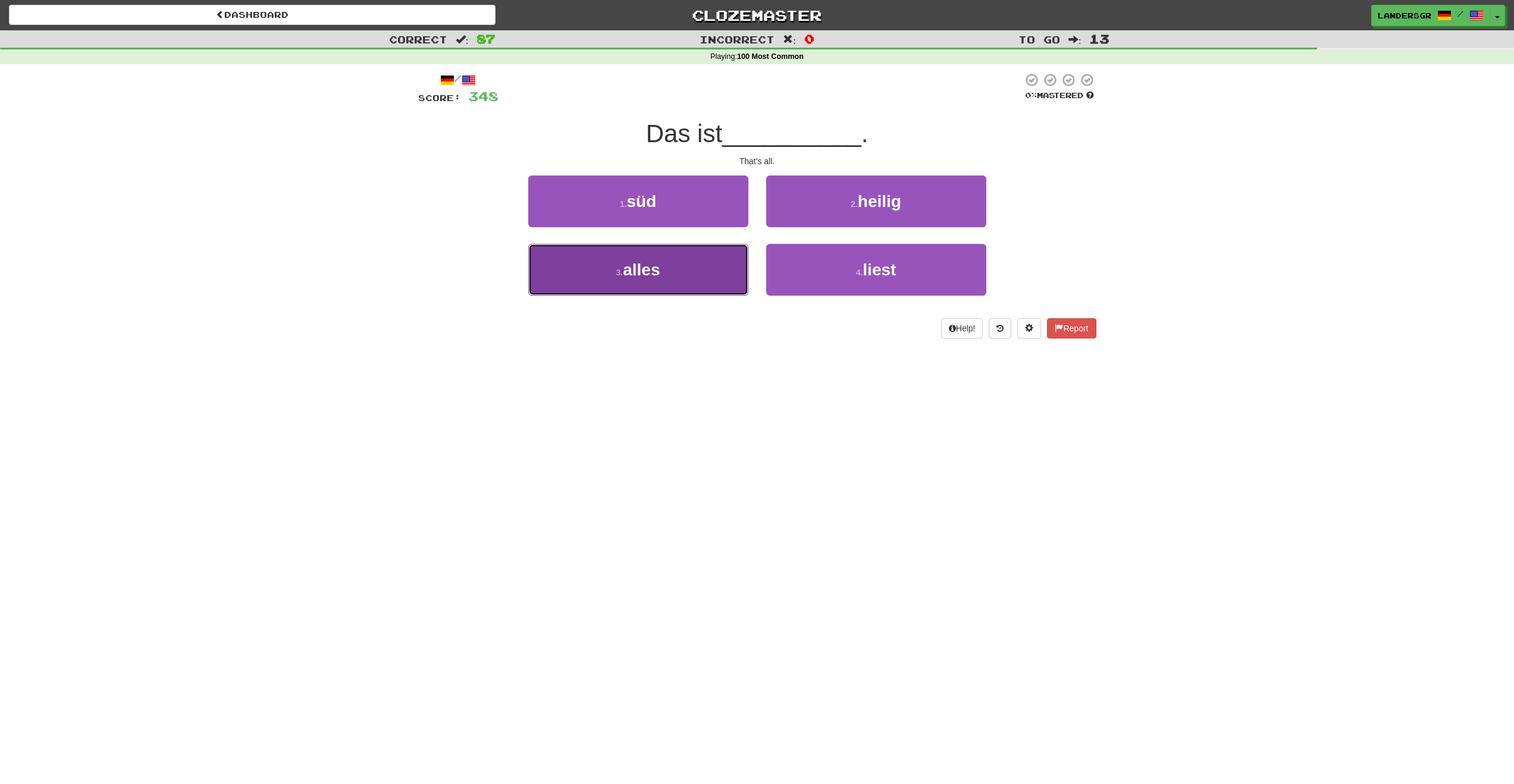
click at [665, 249] on button "3 . alles" at bounding box center [639, 269] width 220 height 51
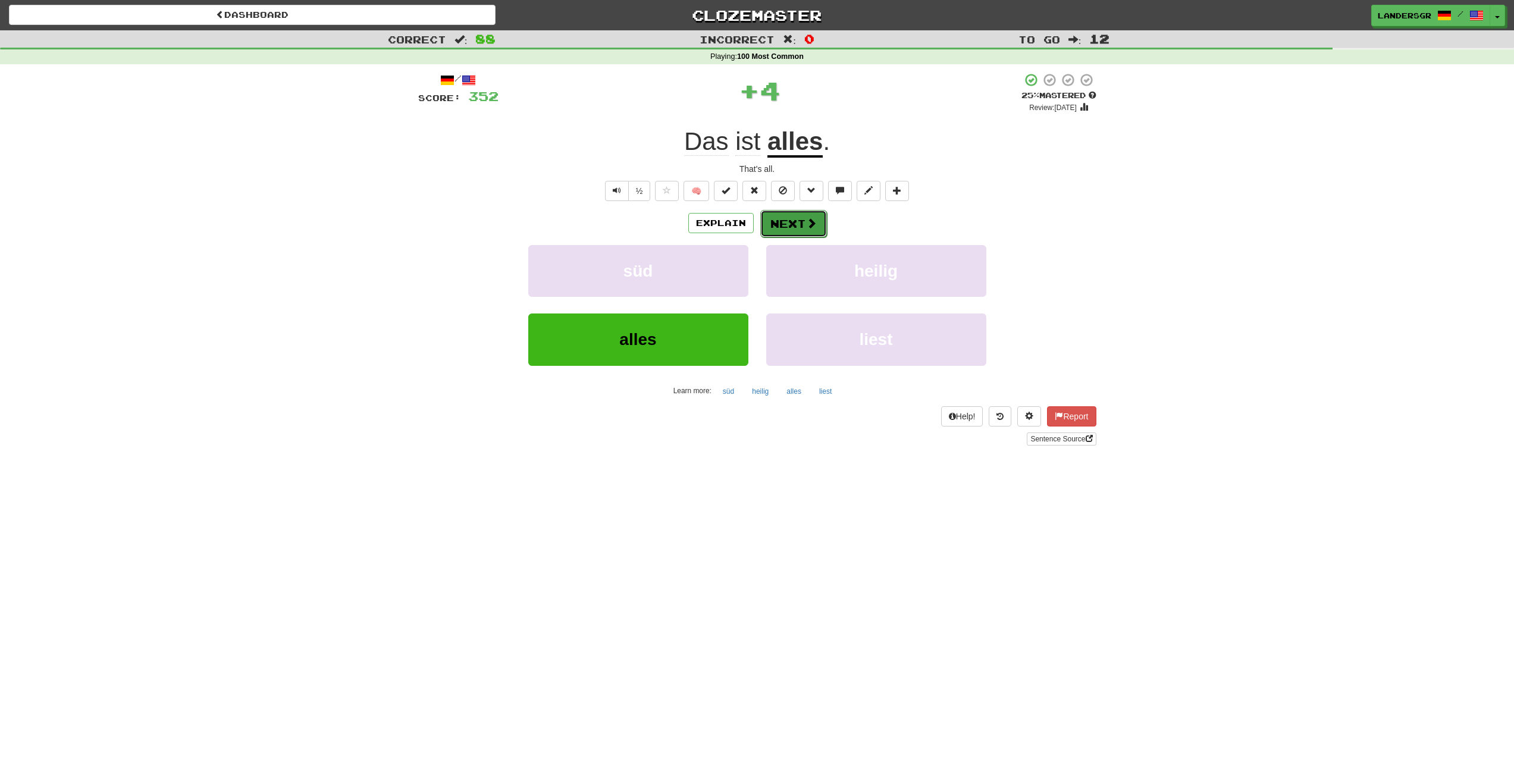
click at [796, 211] on button "Next" at bounding box center [794, 223] width 67 height 28
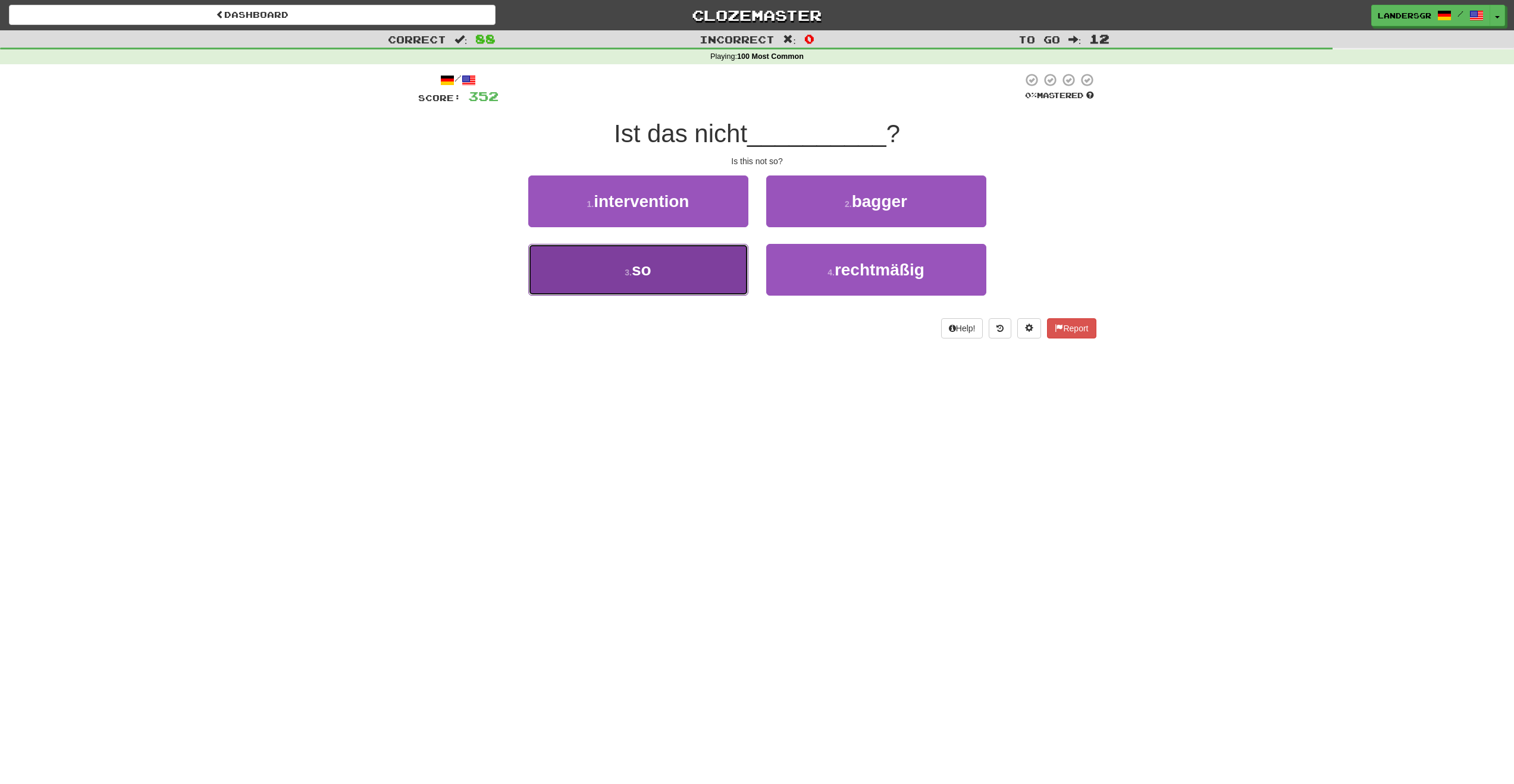
click at [679, 294] on button "3 . so" at bounding box center [639, 269] width 220 height 51
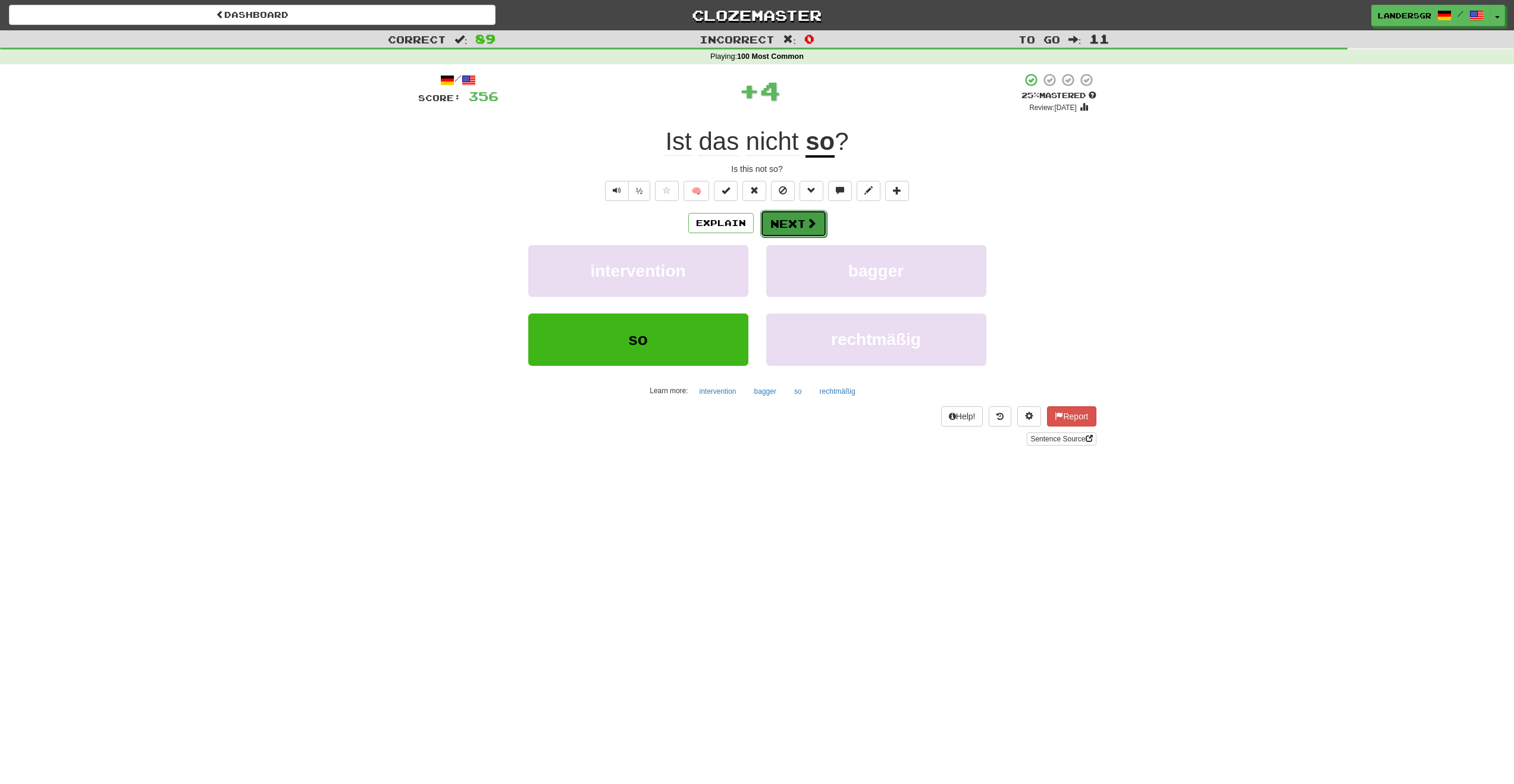
click at [785, 221] on button "Next" at bounding box center [794, 223] width 67 height 28
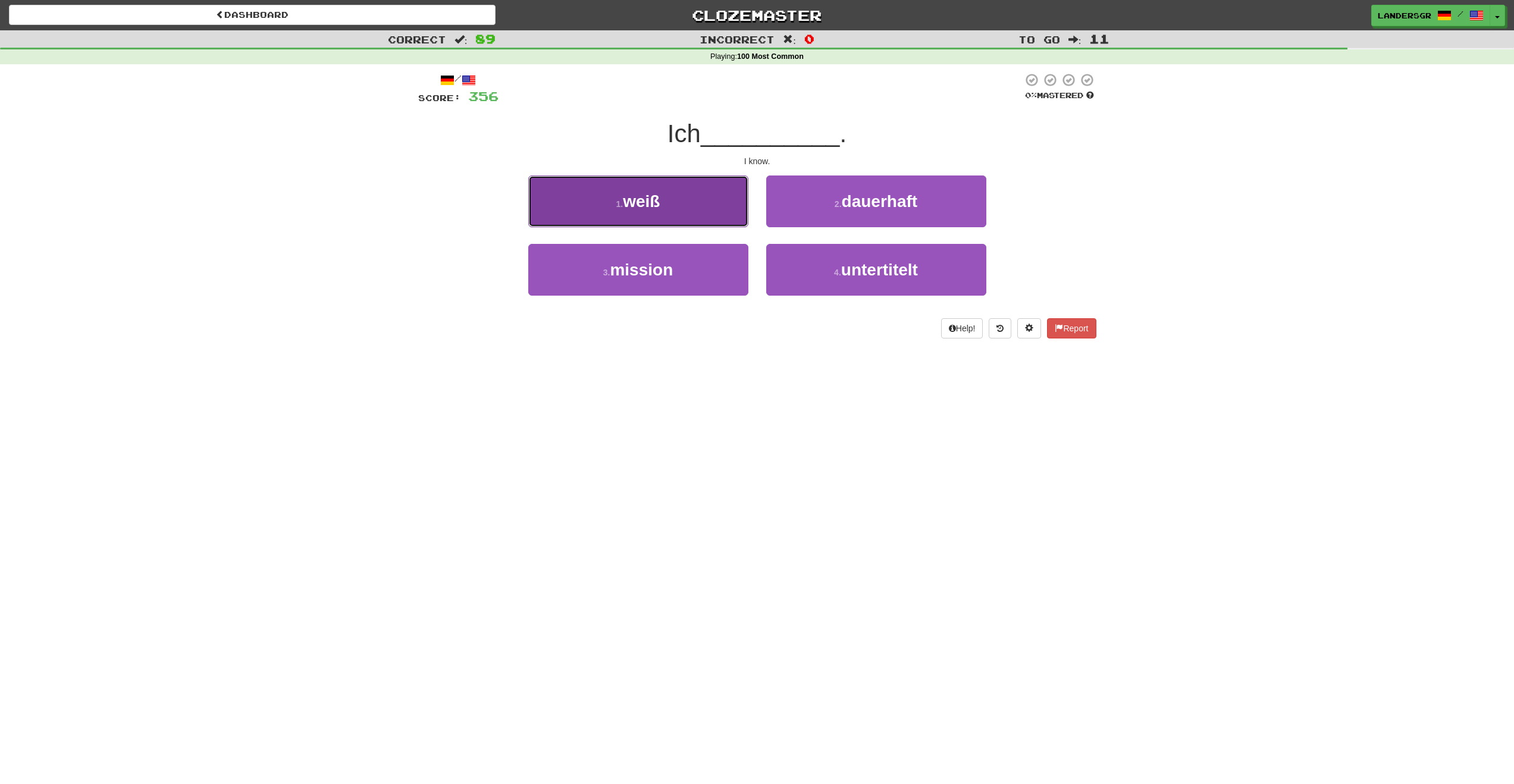
click at [682, 223] on button "1 . weiß" at bounding box center [639, 201] width 220 height 51
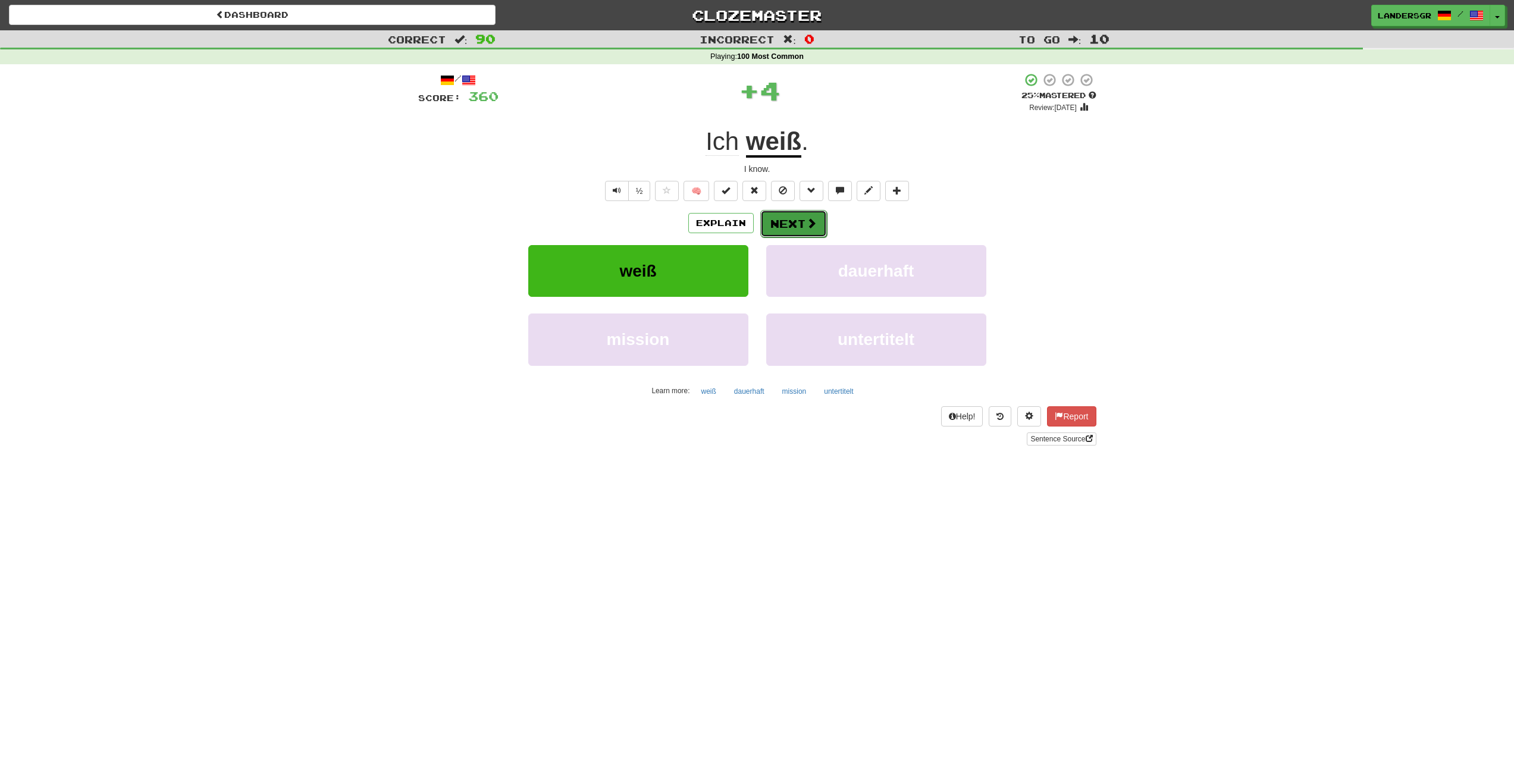
click at [803, 221] on button "Next" at bounding box center [794, 223] width 67 height 28
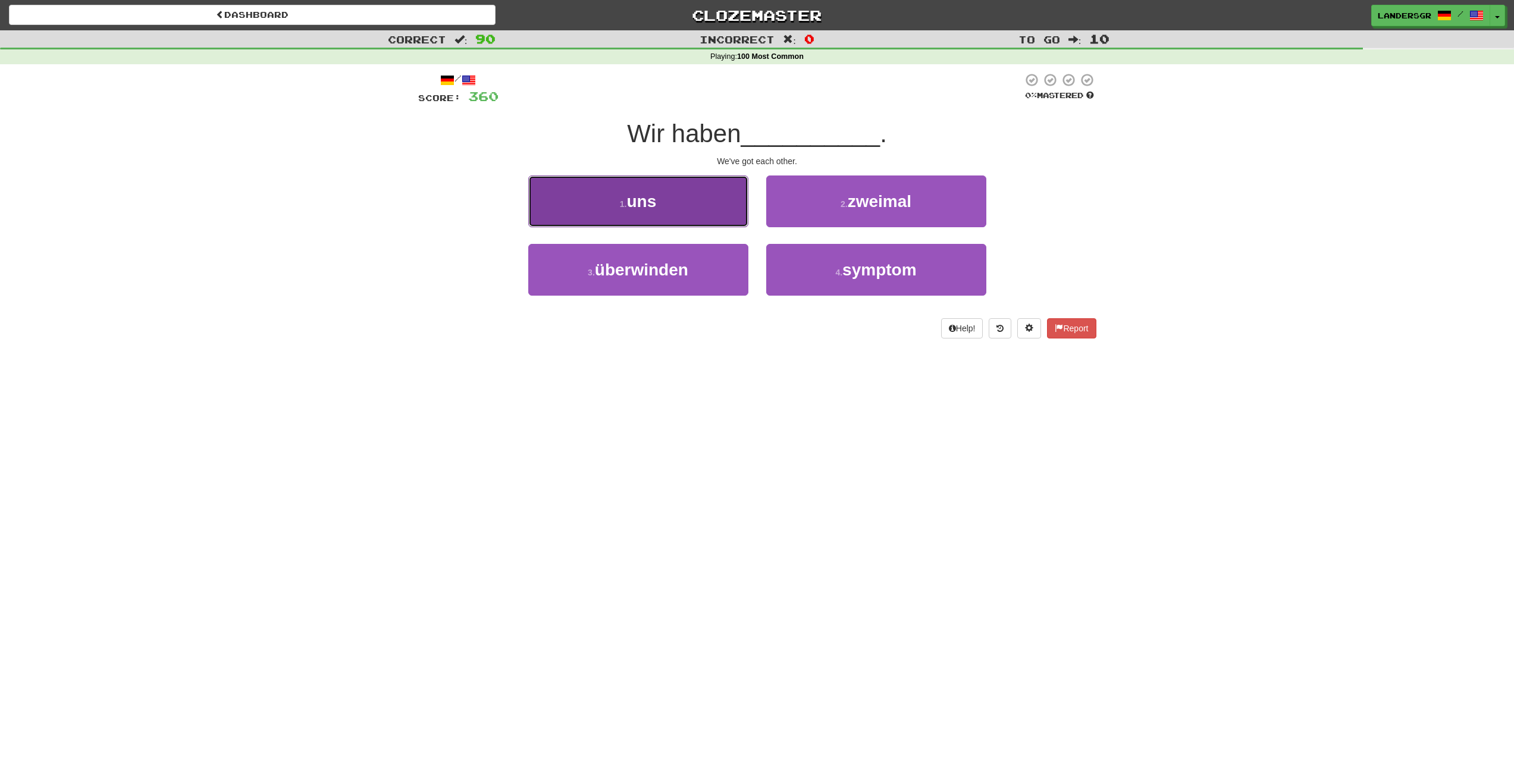
click at [670, 221] on button "1 . uns" at bounding box center [639, 201] width 220 height 51
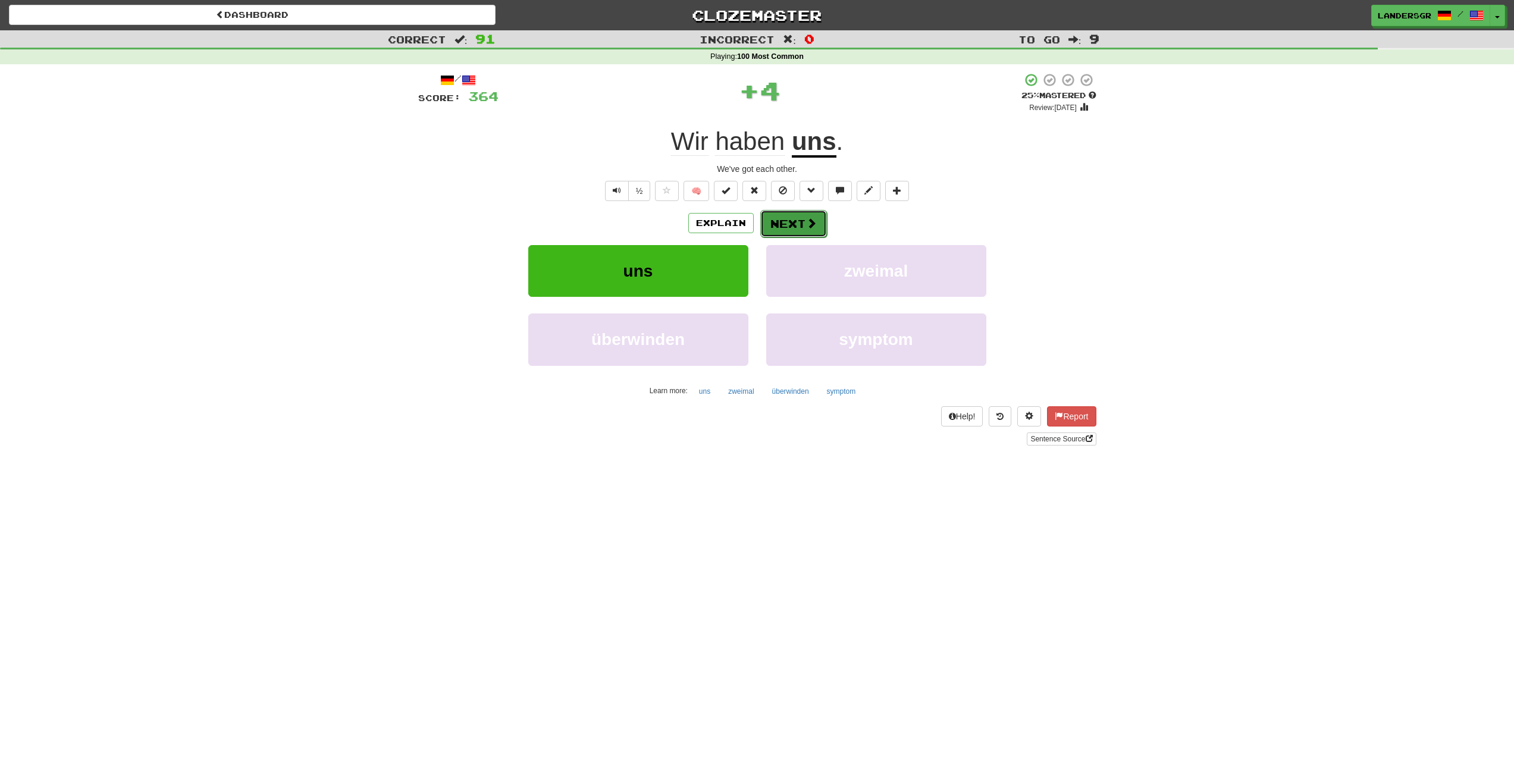
click at [768, 219] on button "Next" at bounding box center [794, 223] width 67 height 28
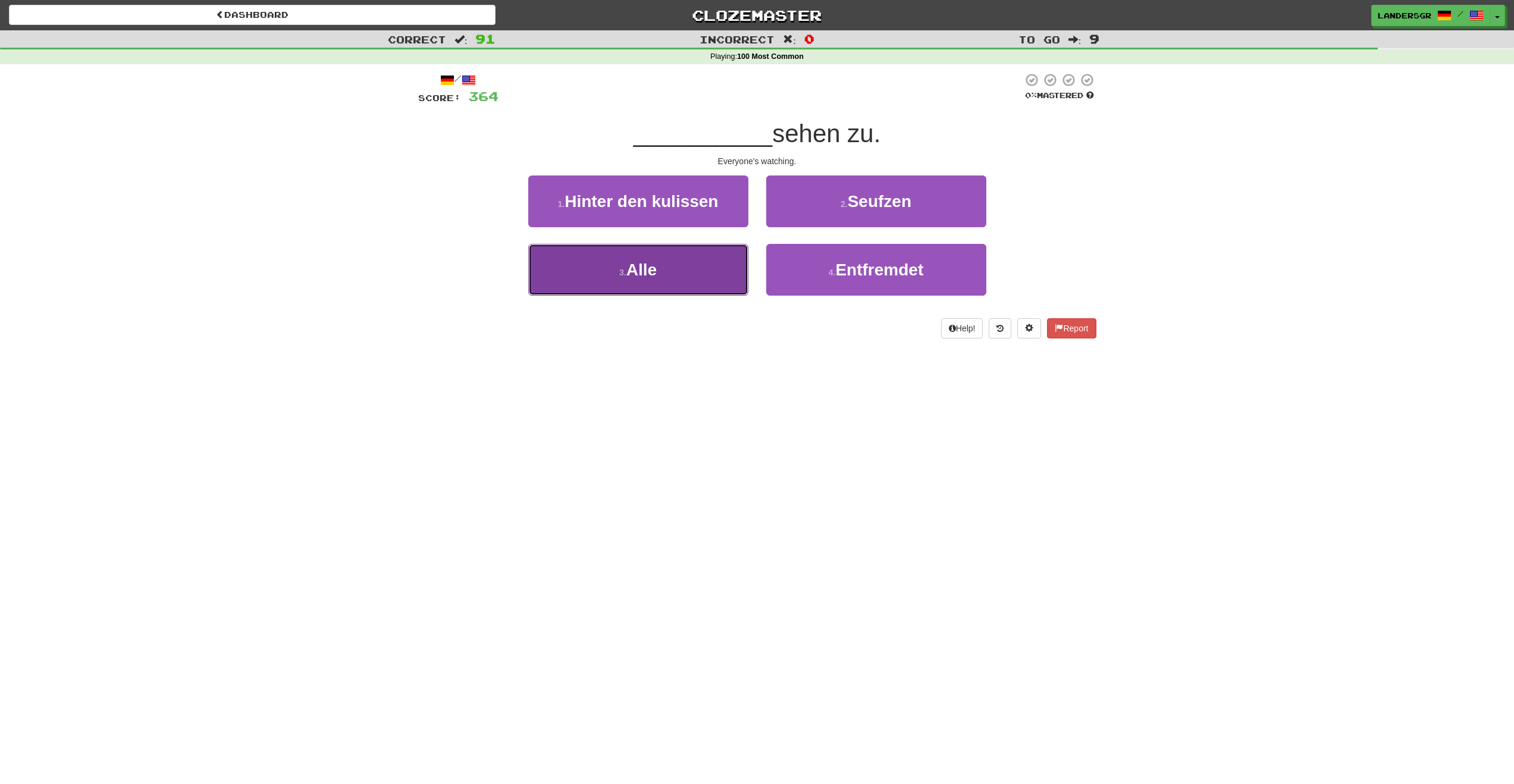
click at [704, 258] on button "3 . Alle" at bounding box center [639, 269] width 220 height 51
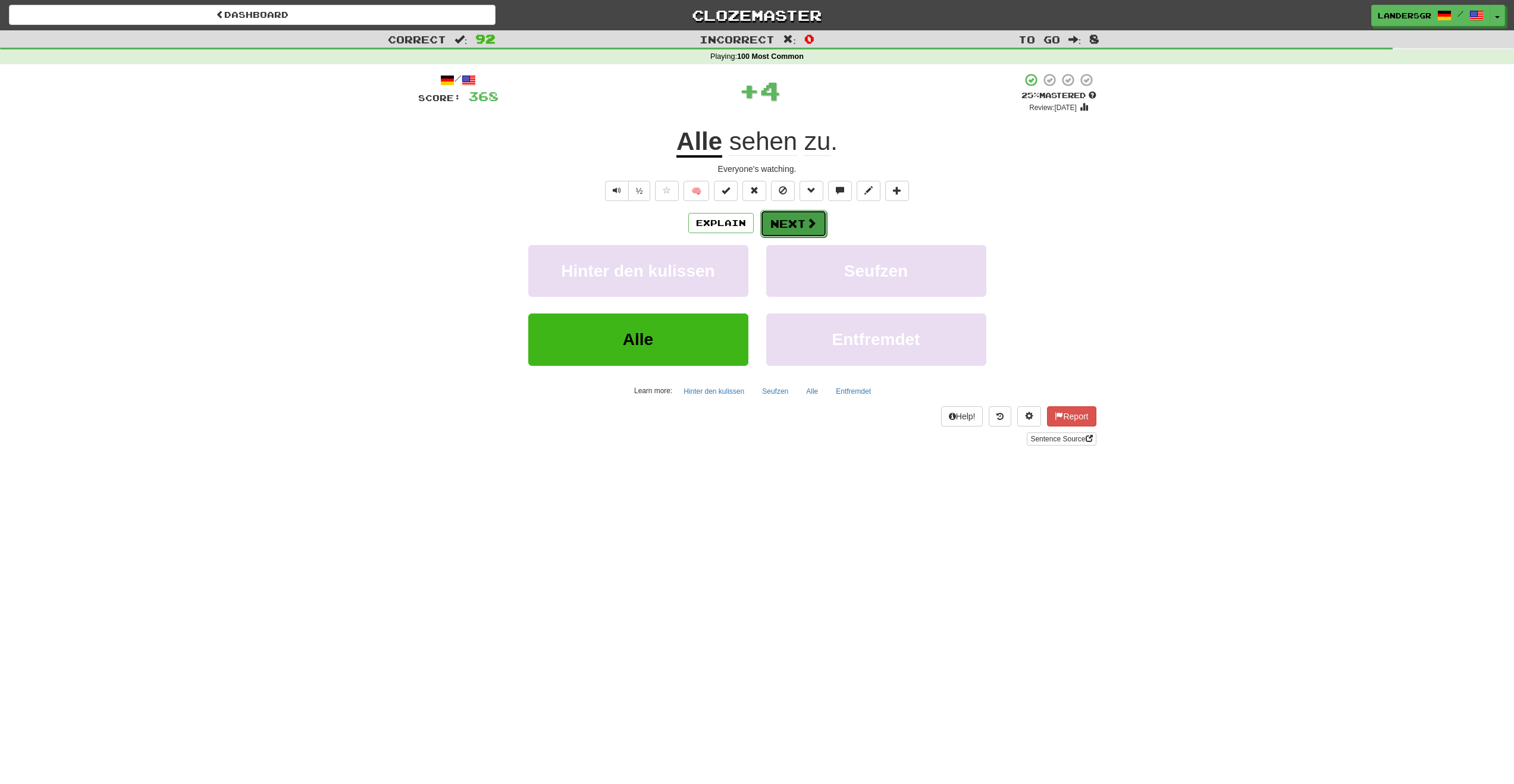
click at [770, 227] on button "Next" at bounding box center [794, 223] width 67 height 28
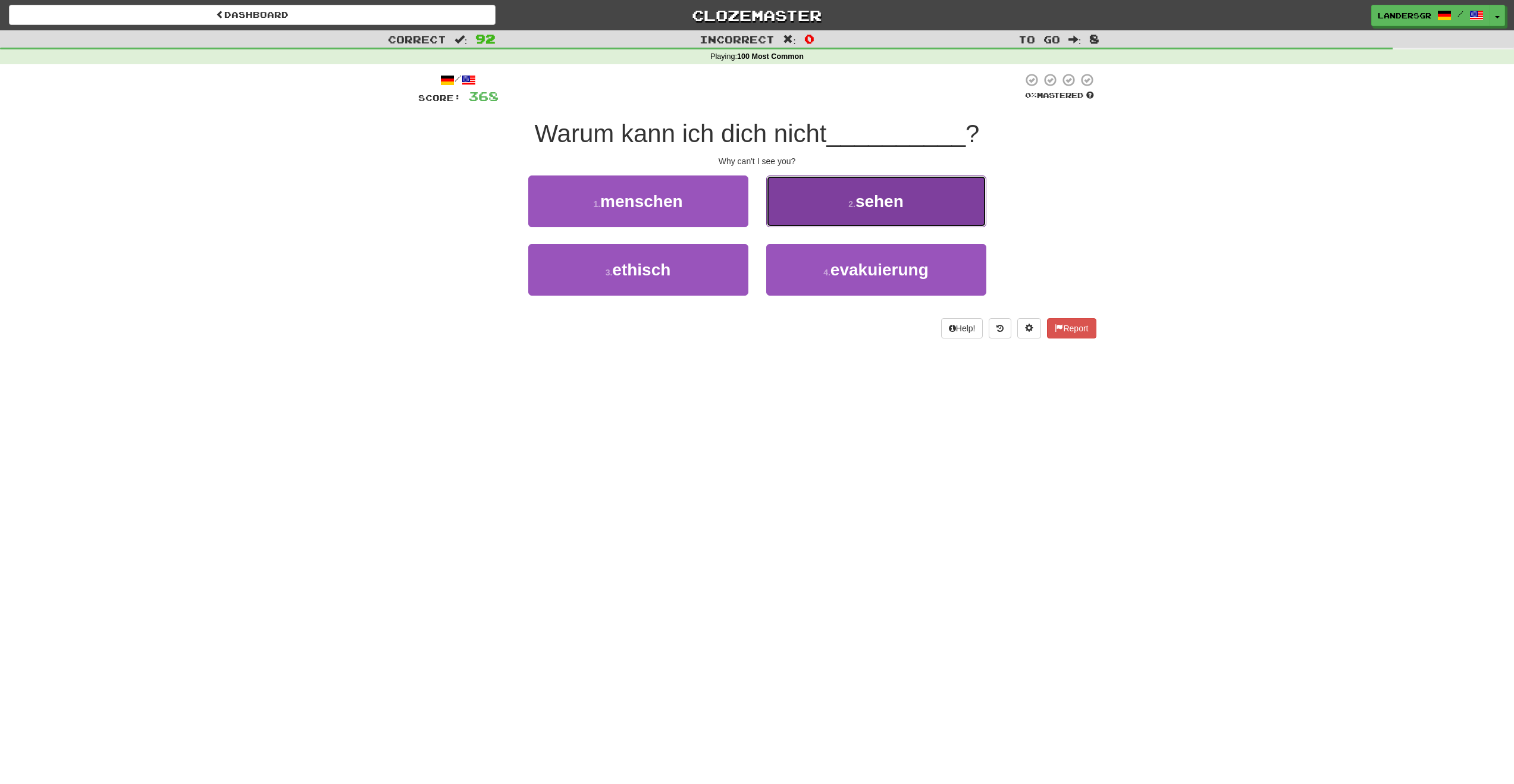
click at [776, 207] on button "2 . sehen" at bounding box center [876, 201] width 220 height 51
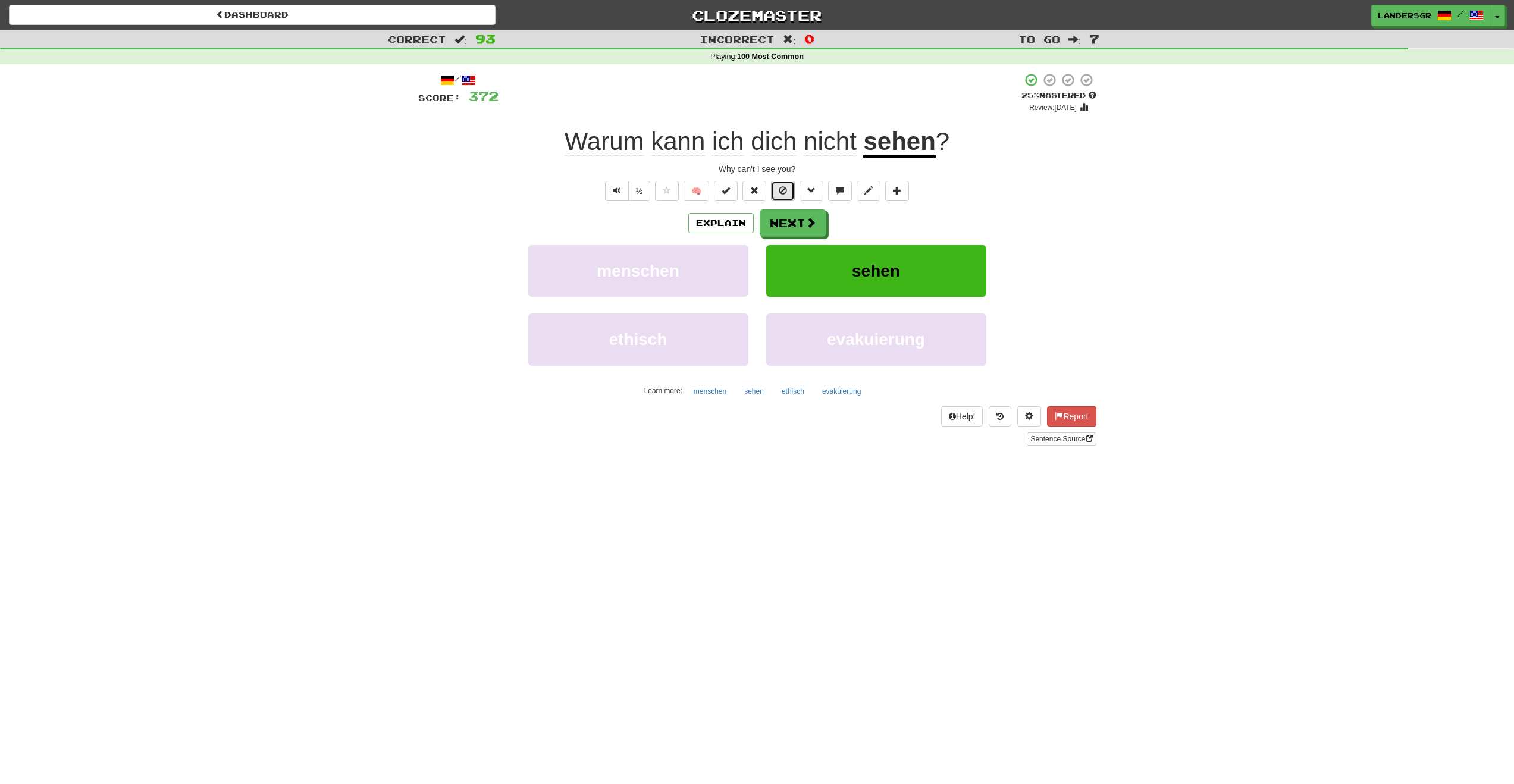
click at [775, 192] on button at bounding box center [783, 191] width 24 height 21
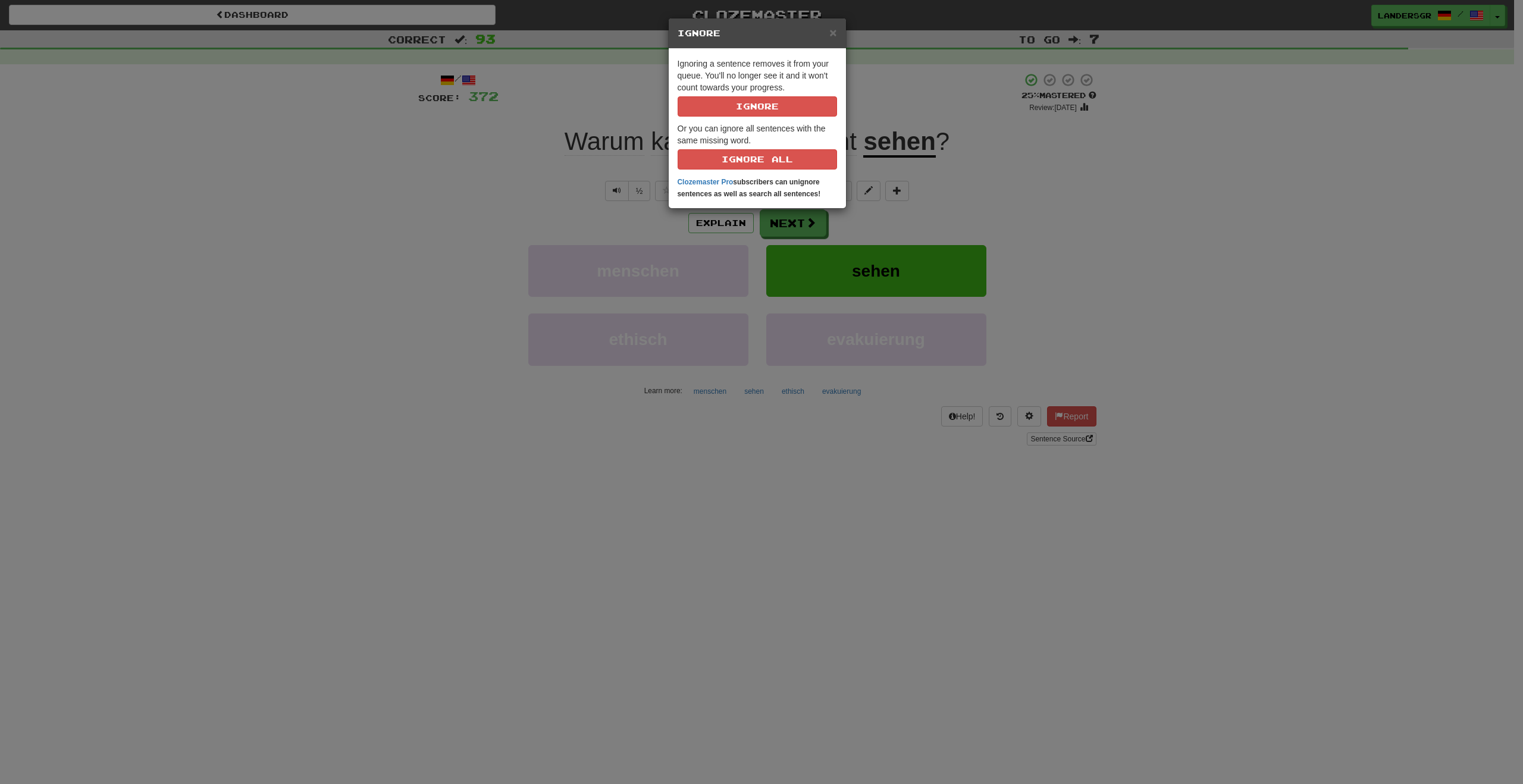
click at [923, 230] on div "× Ignore Ignoring a sentence removes it from your queue. You'll no longer see i…" at bounding box center [761, 392] width 1523 height 784
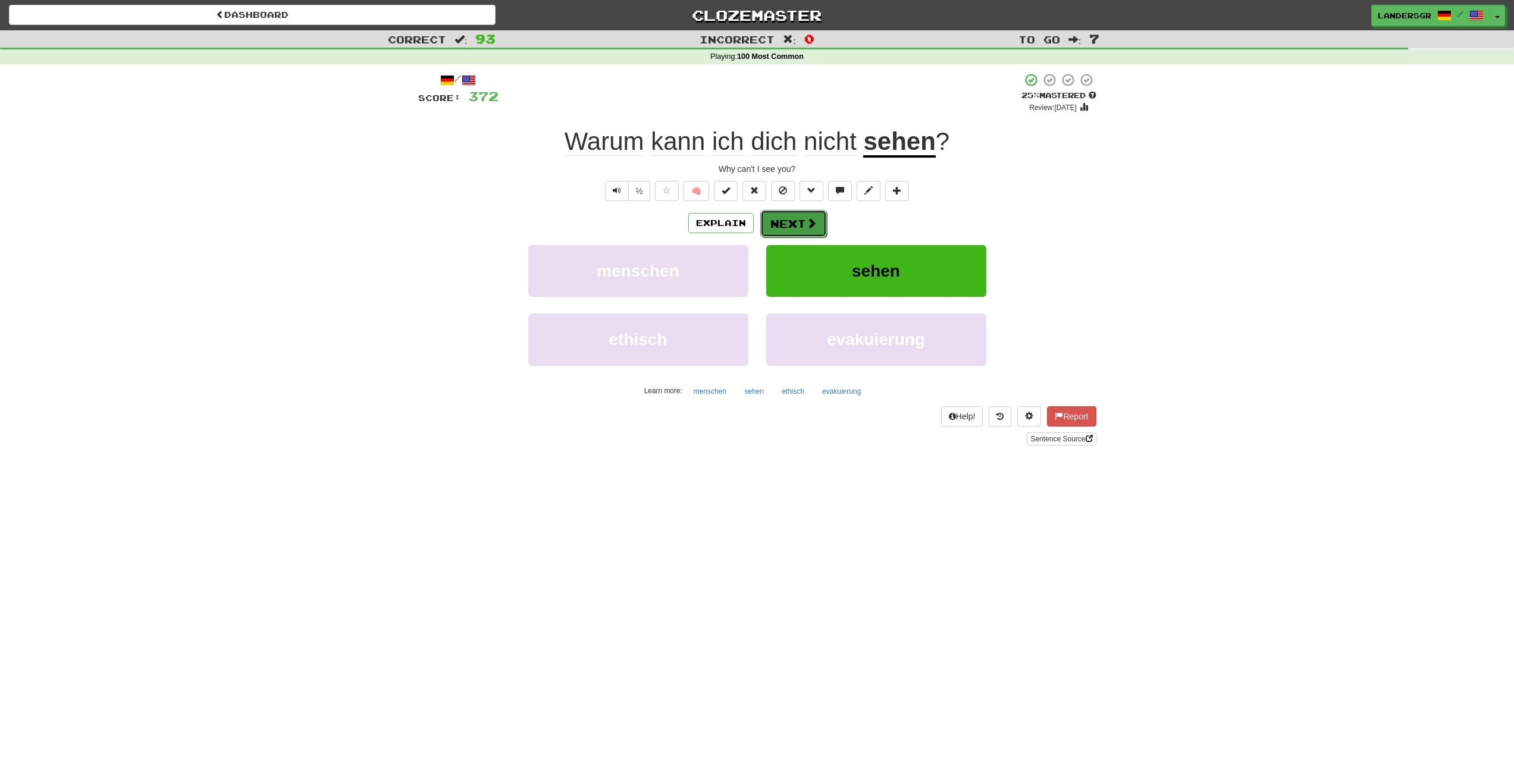
click at [790, 219] on button "Next" at bounding box center [794, 223] width 67 height 28
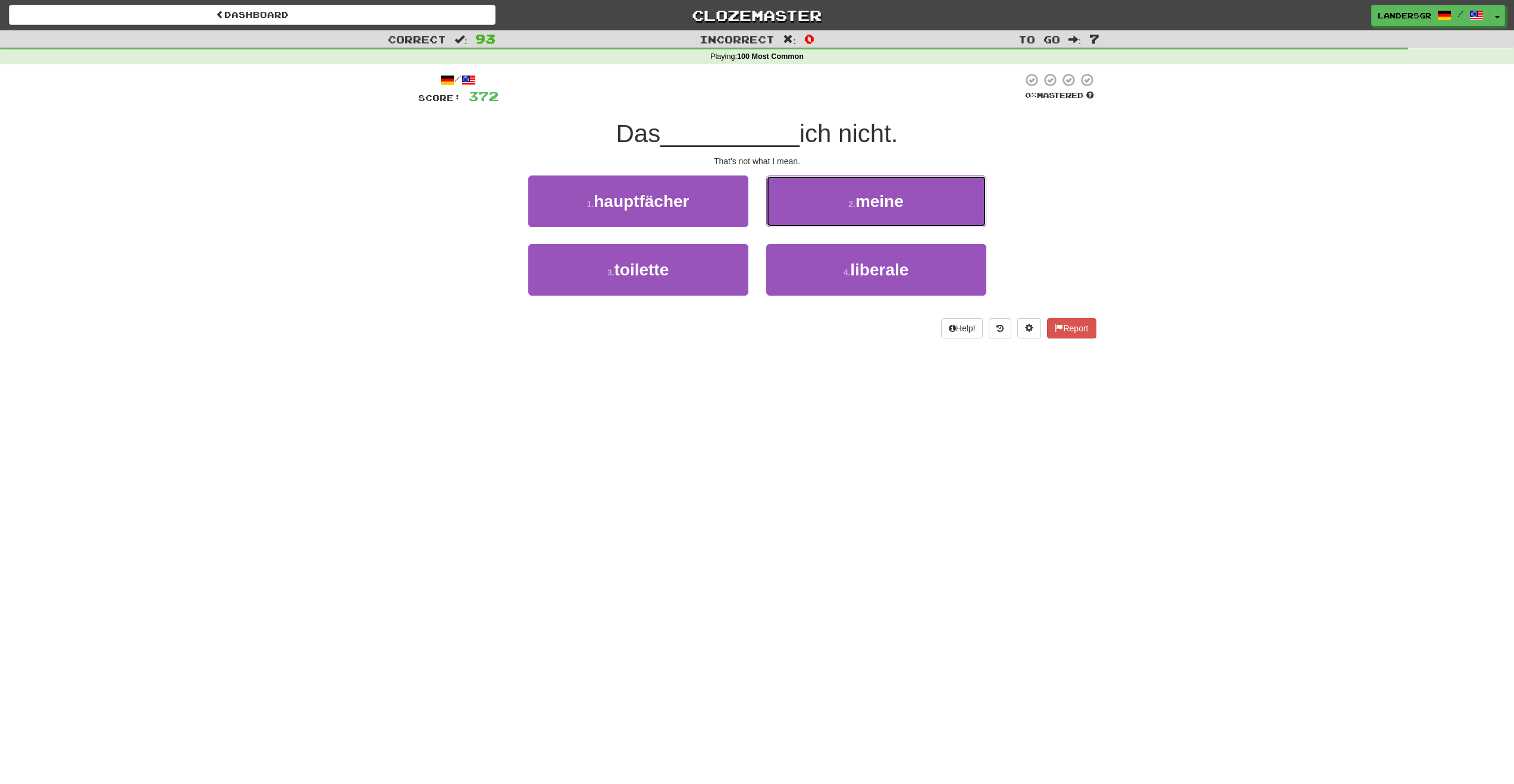
click at [790, 219] on button "2 . meine" at bounding box center [876, 201] width 220 height 51
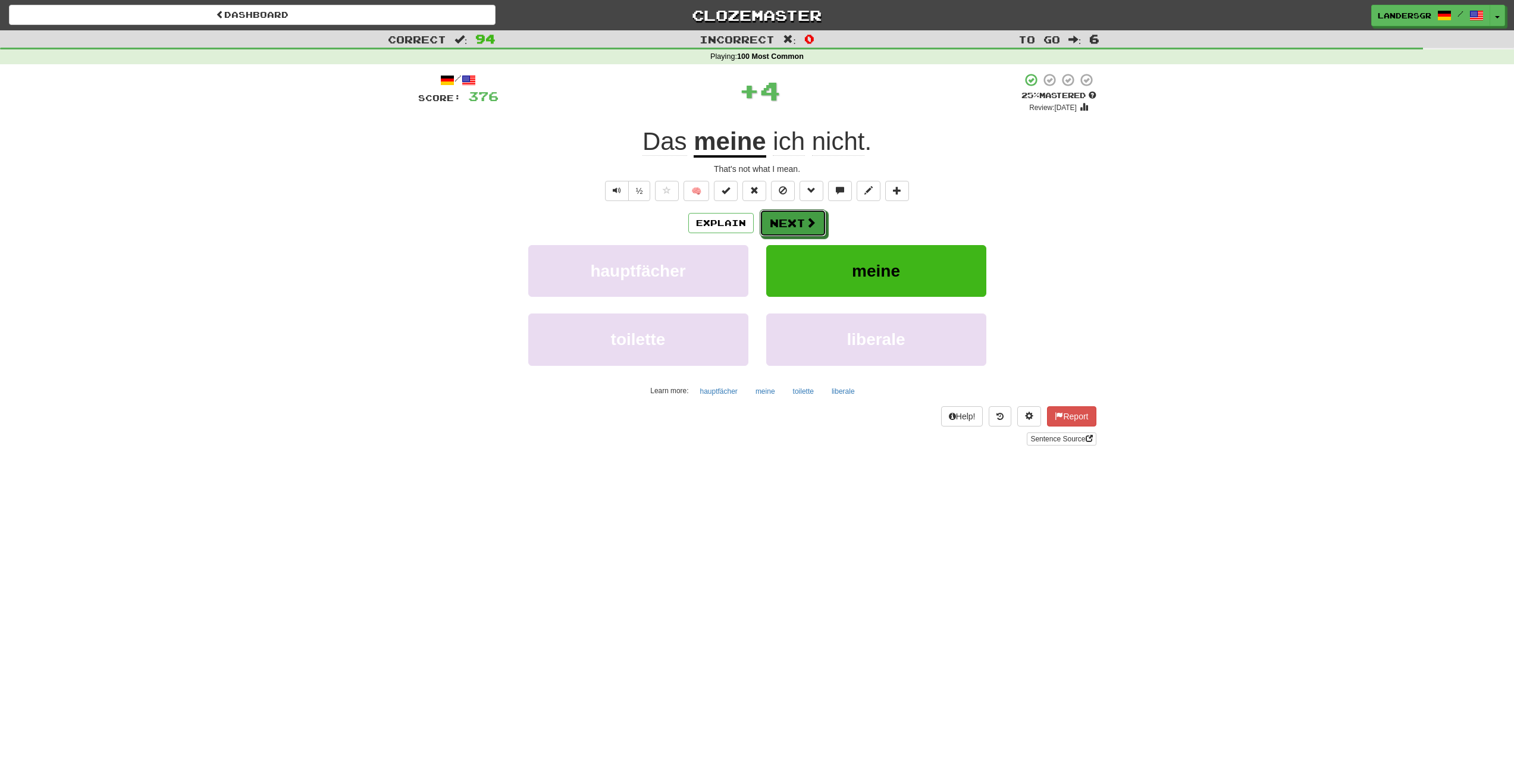
click at [790, 219] on button "Next" at bounding box center [793, 223] width 67 height 28
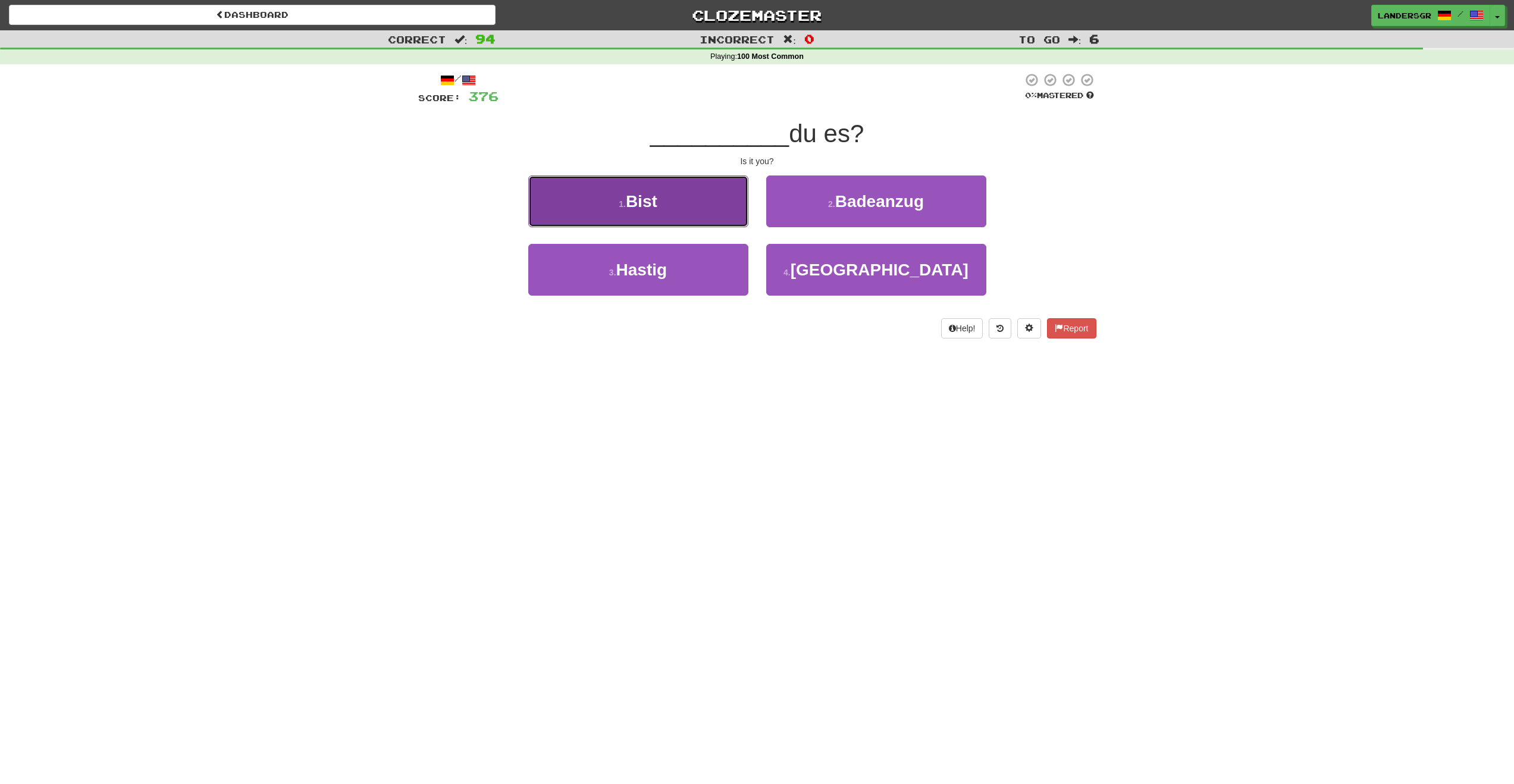
click at [707, 209] on button "1 . Bist" at bounding box center [639, 201] width 220 height 51
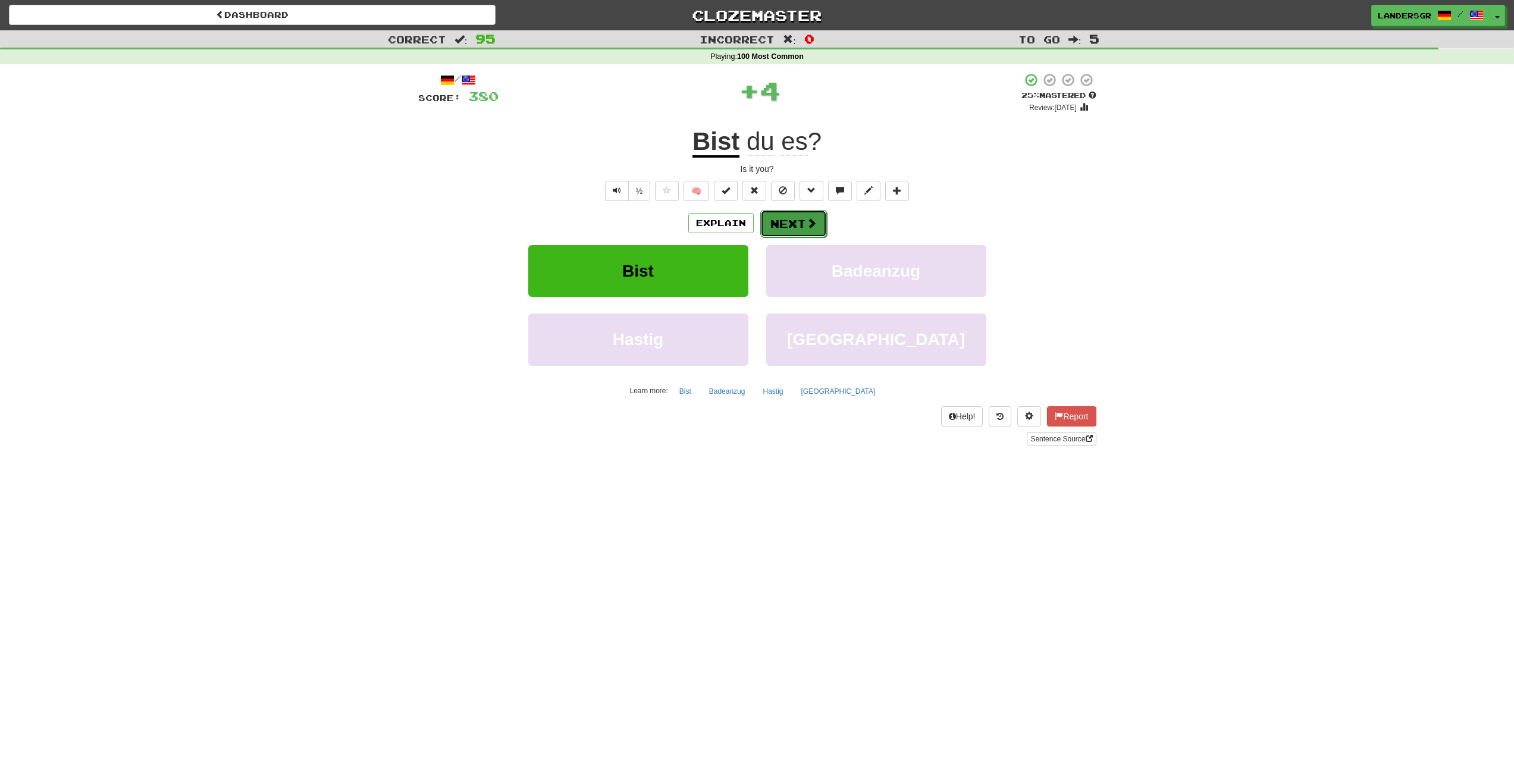
click at [778, 224] on button "Next" at bounding box center [794, 223] width 67 height 28
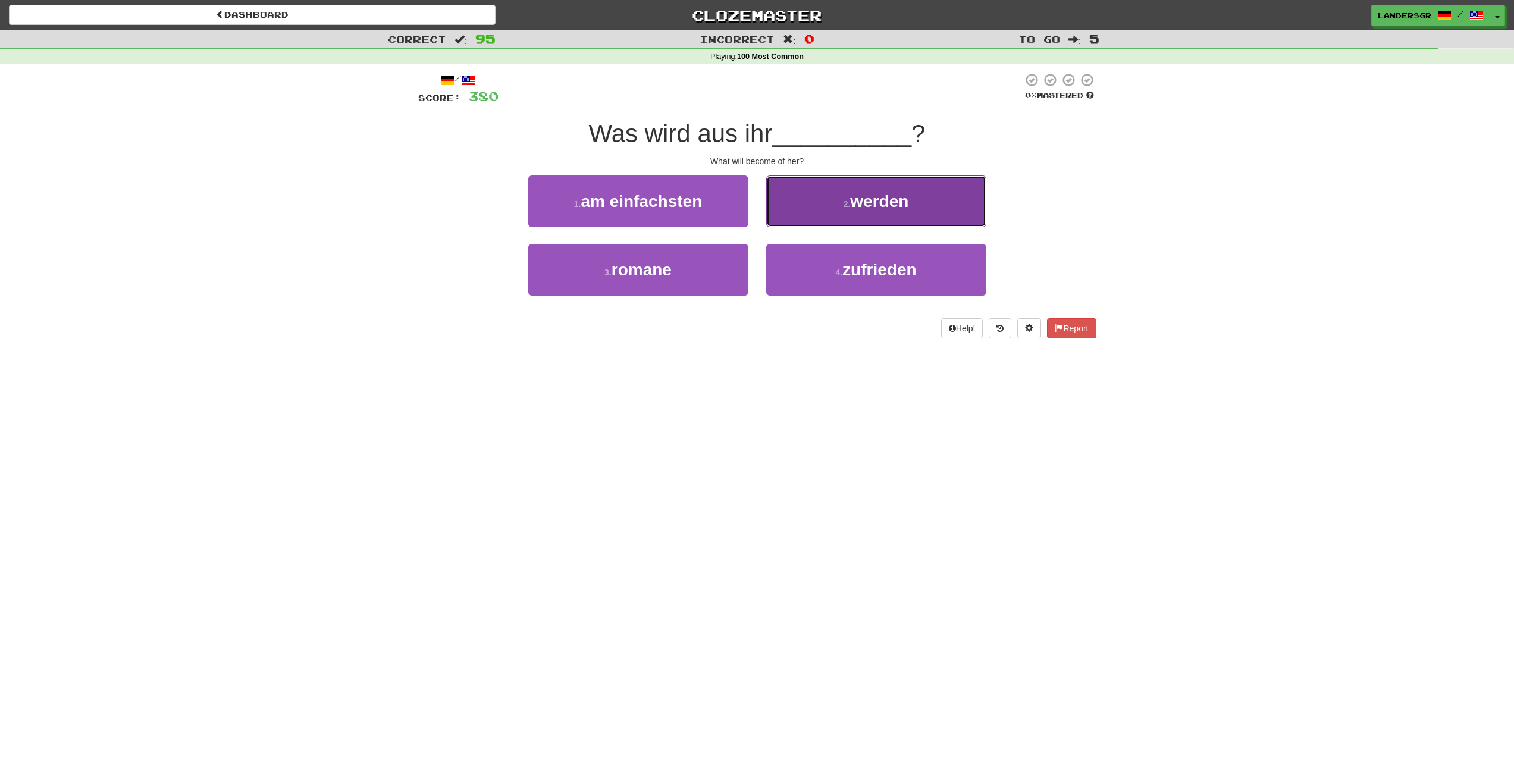
click at [780, 221] on button "2 . werden" at bounding box center [876, 201] width 220 height 51
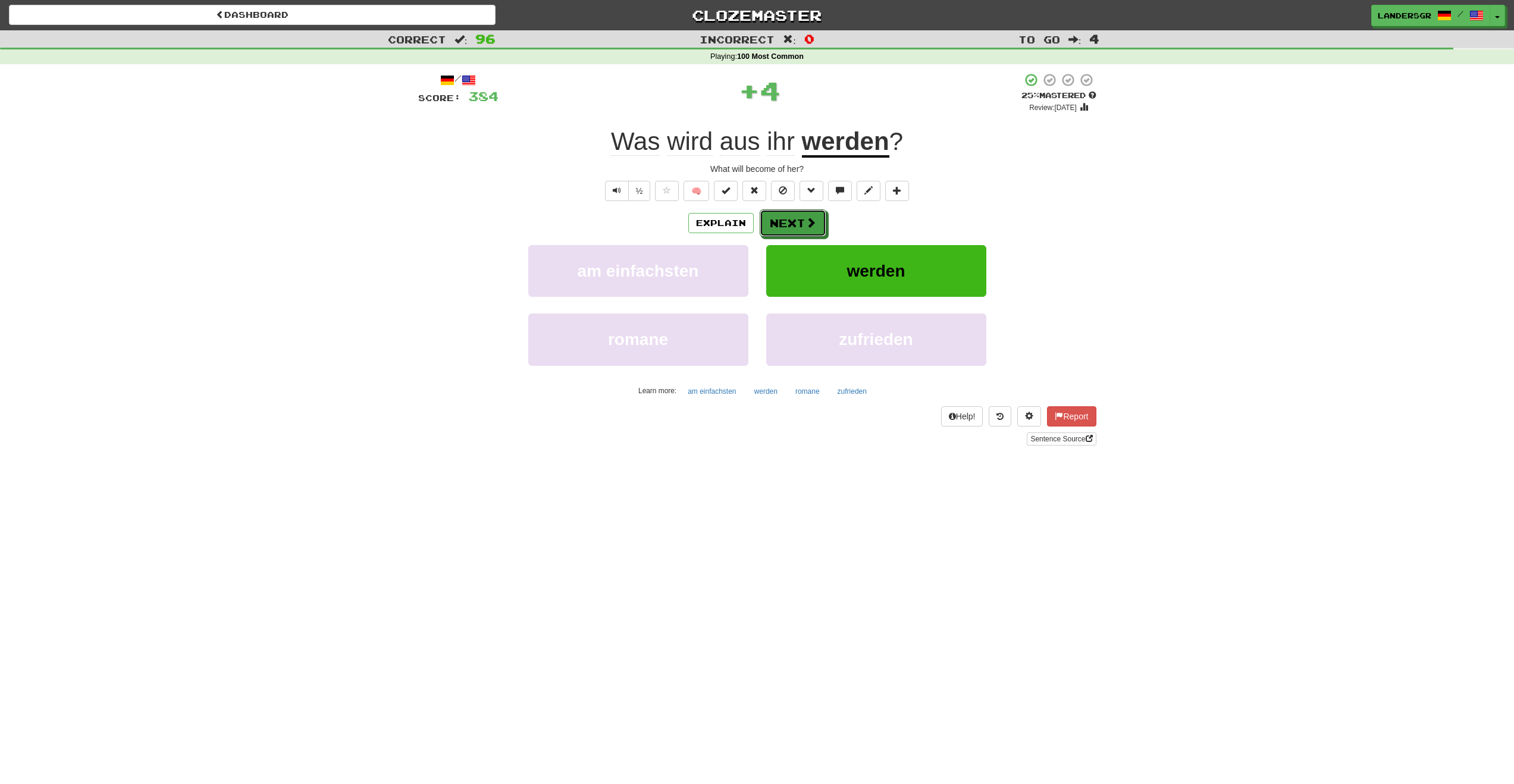
click at [780, 221] on button "Next" at bounding box center [793, 223] width 67 height 28
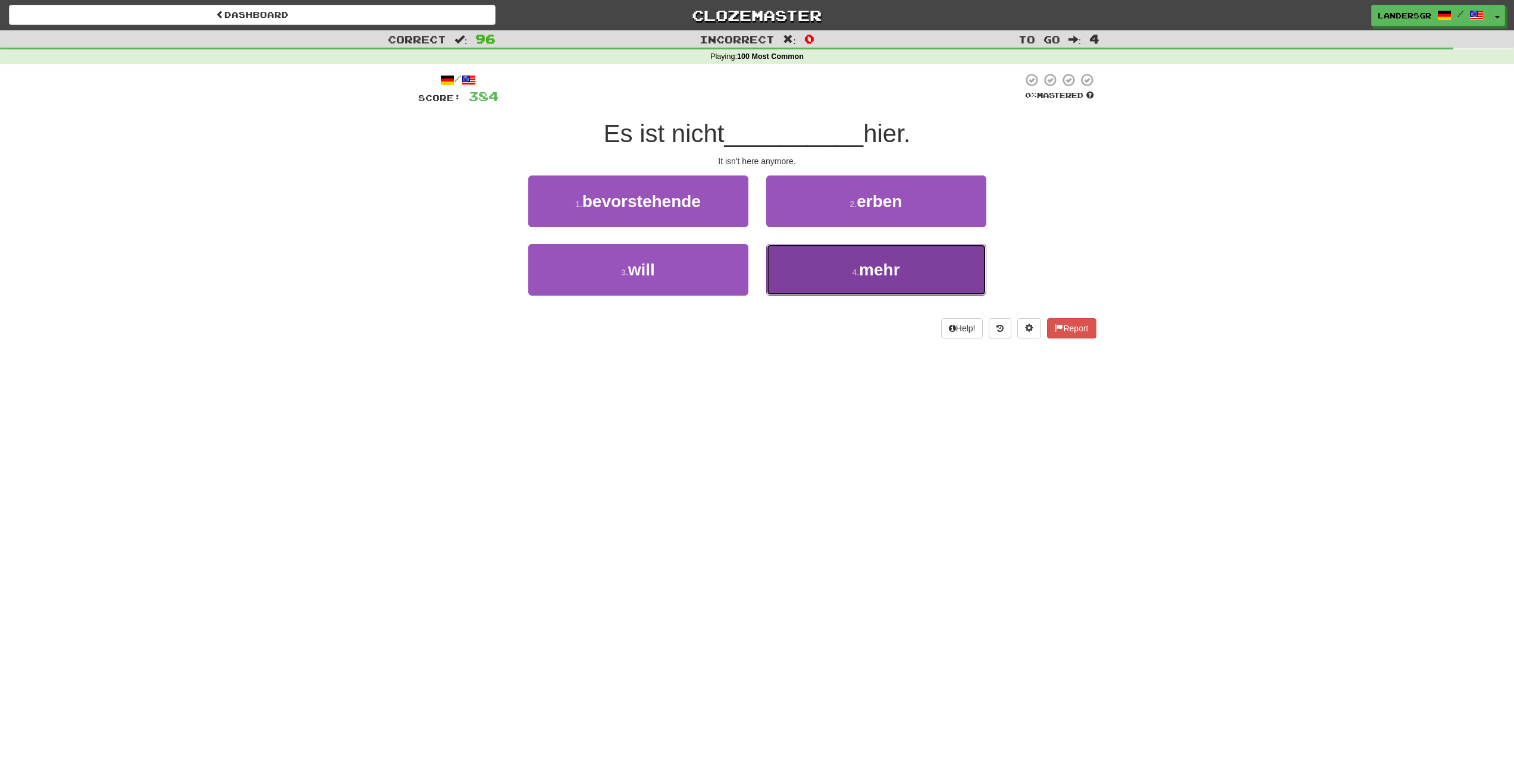
click at [832, 254] on button "4 . mehr" at bounding box center [876, 269] width 220 height 51
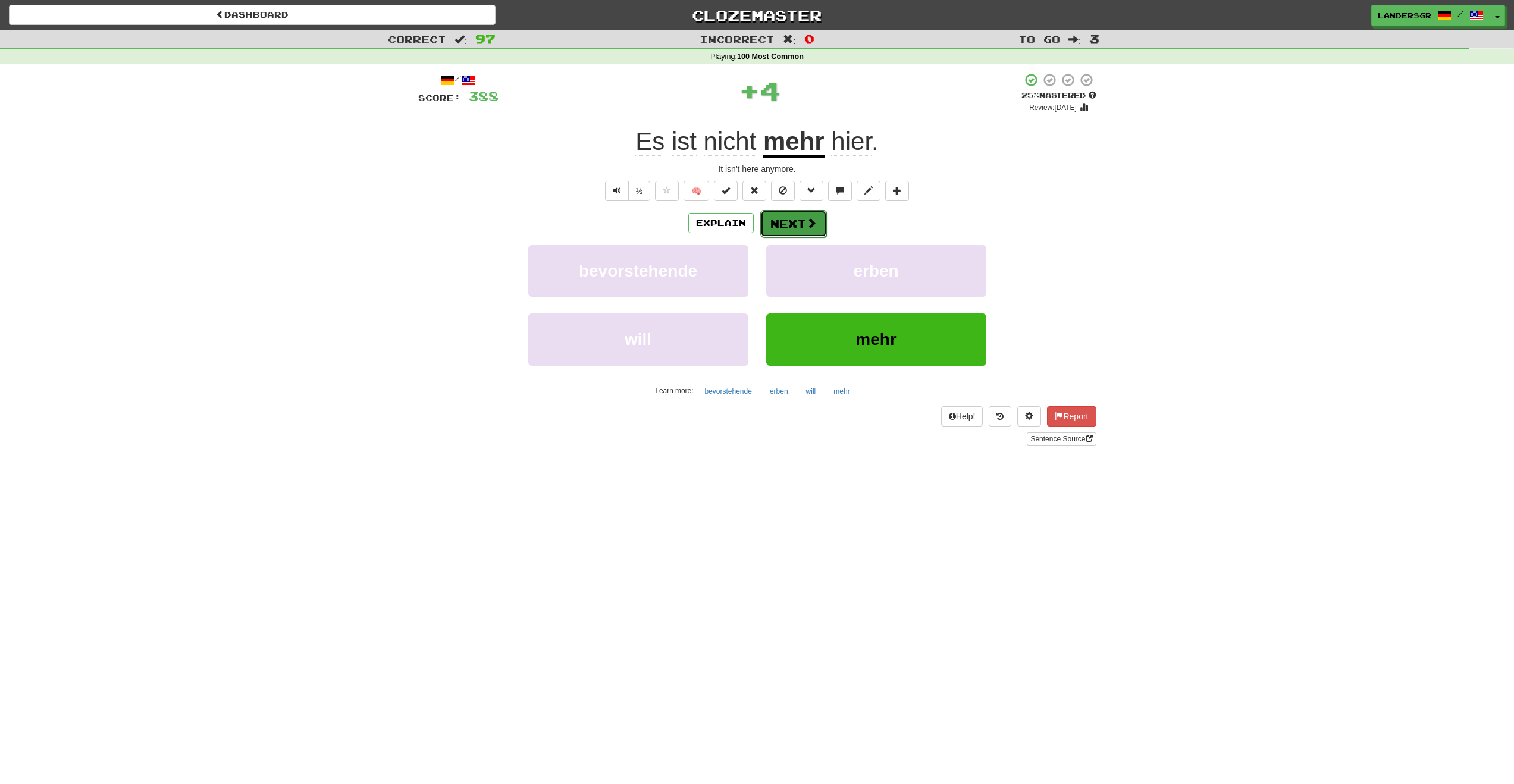
click at [796, 219] on button "Next" at bounding box center [794, 223] width 67 height 28
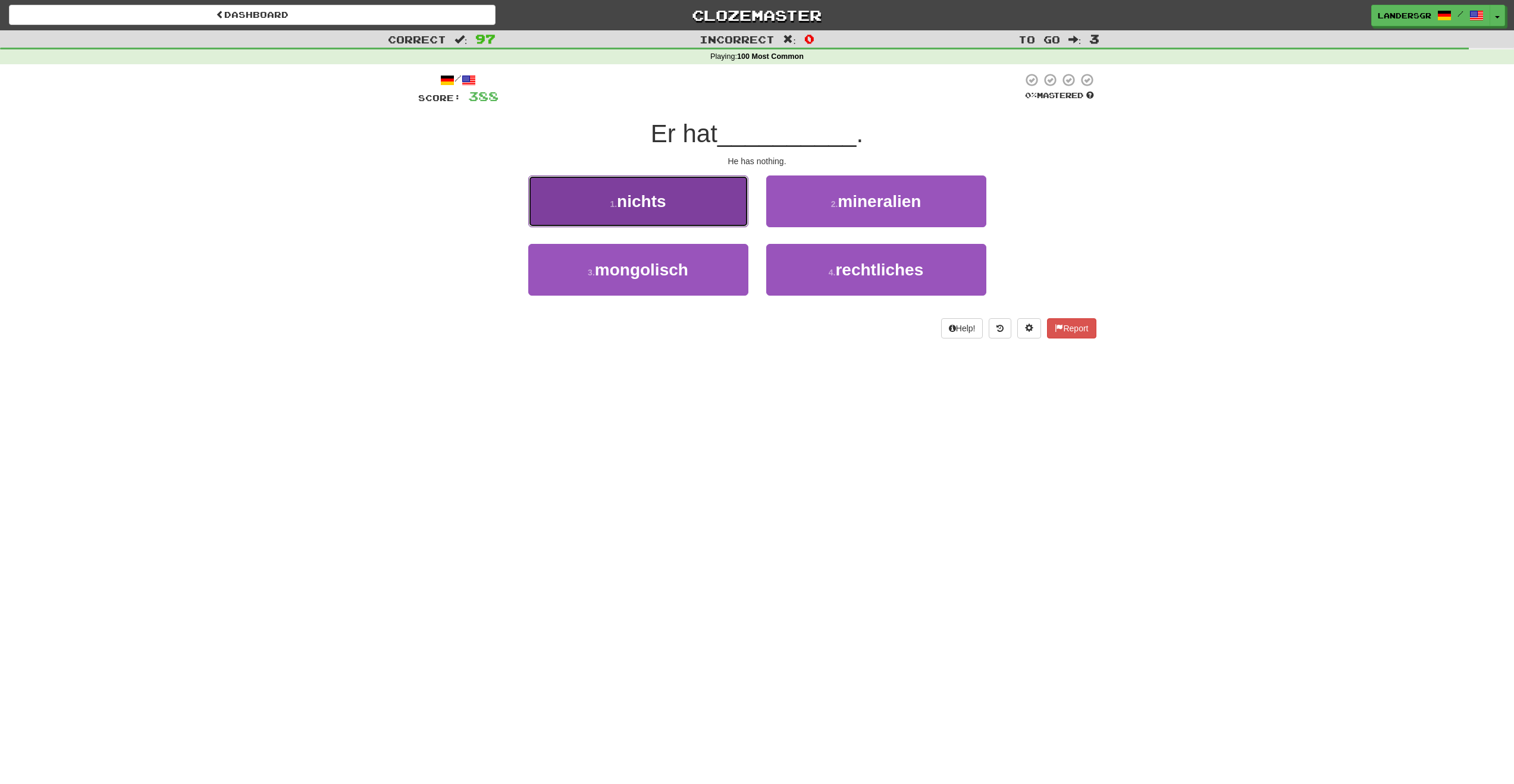
click at [697, 218] on button "1 . nichts" at bounding box center [639, 201] width 220 height 51
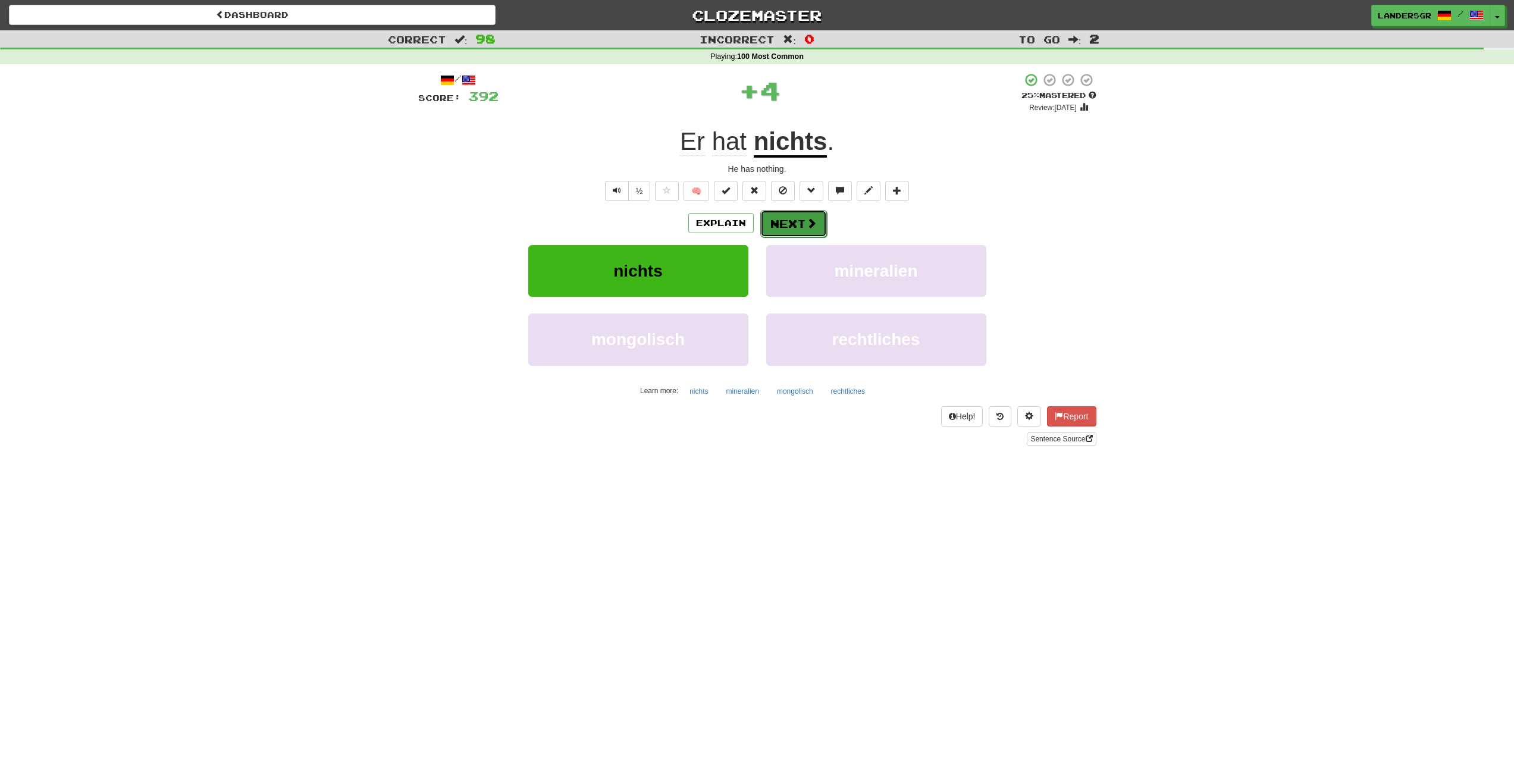
click at [769, 219] on button "Next" at bounding box center [794, 223] width 67 height 28
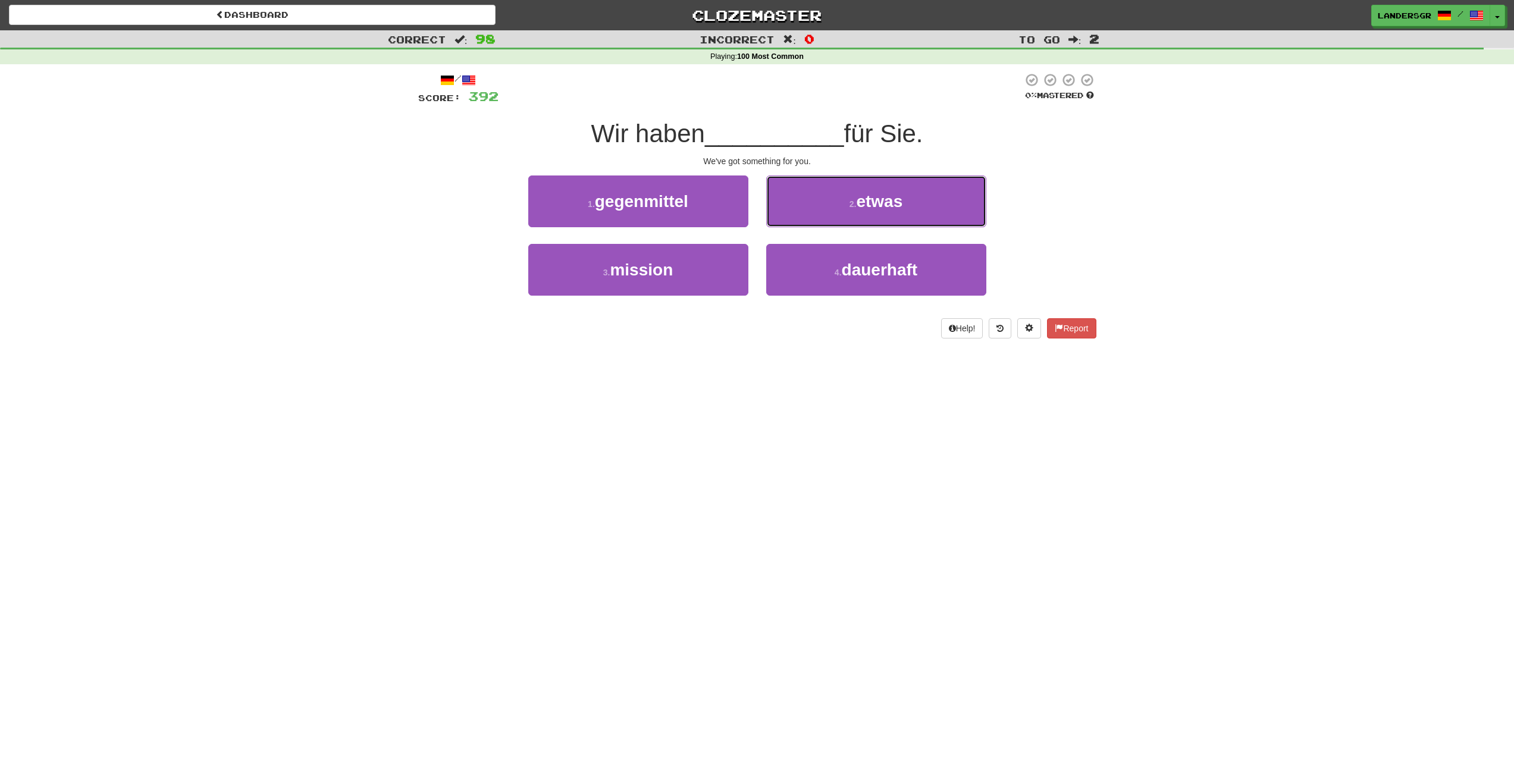
click at [769, 219] on button "2 . etwas" at bounding box center [876, 201] width 220 height 51
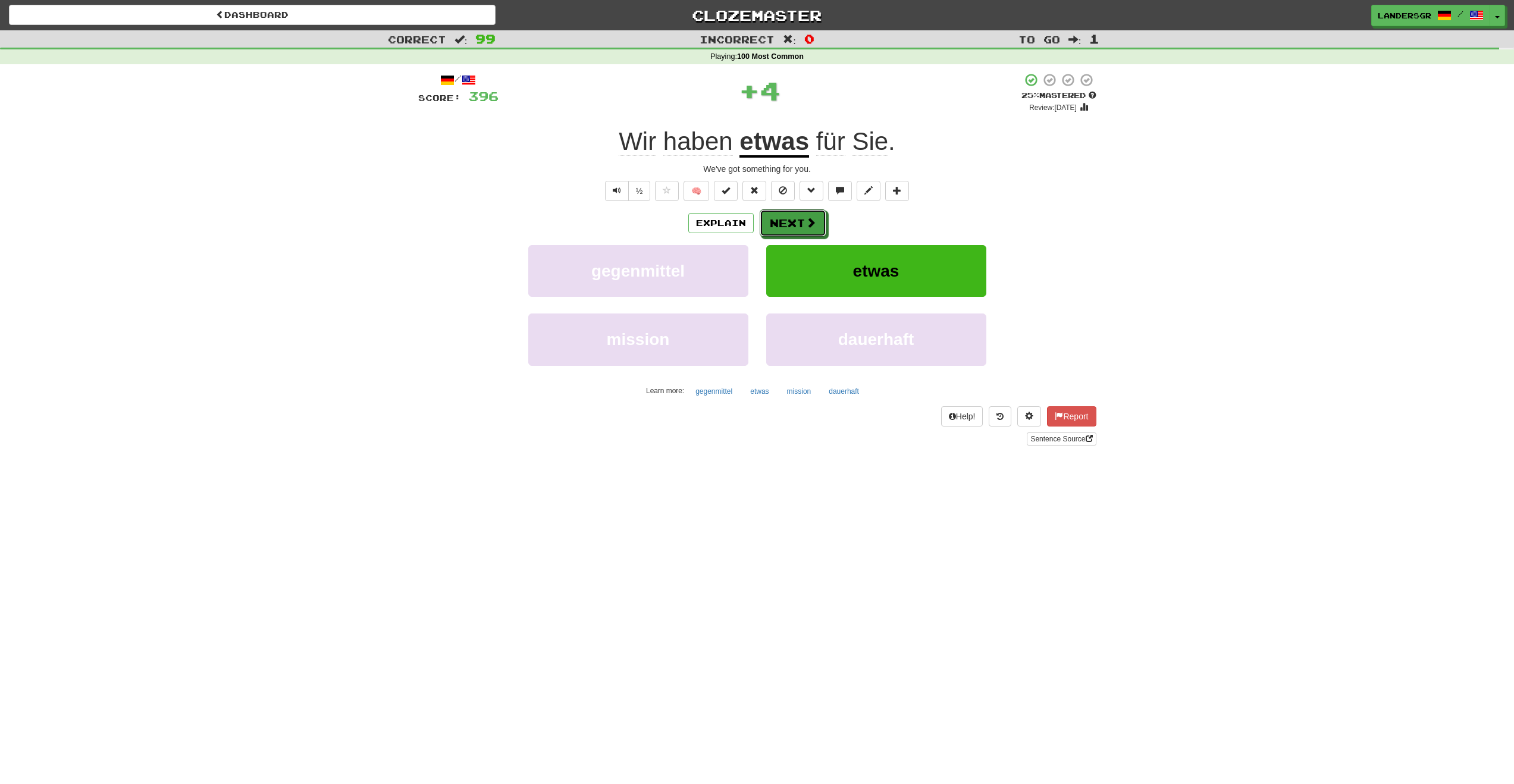
click at [769, 219] on button "Next" at bounding box center [793, 223] width 67 height 28
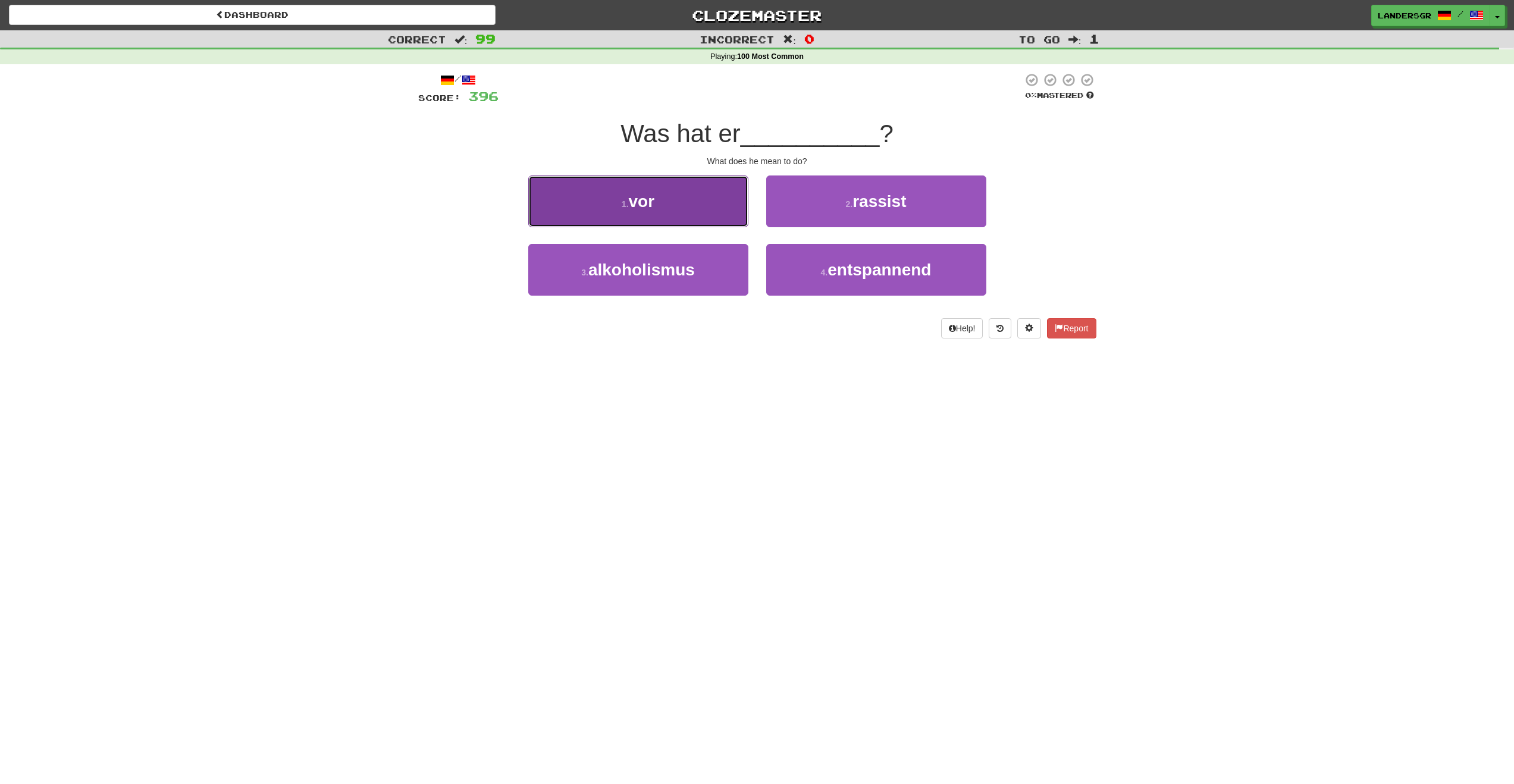
click at [738, 217] on button "1 . vor" at bounding box center [639, 201] width 220 height 51
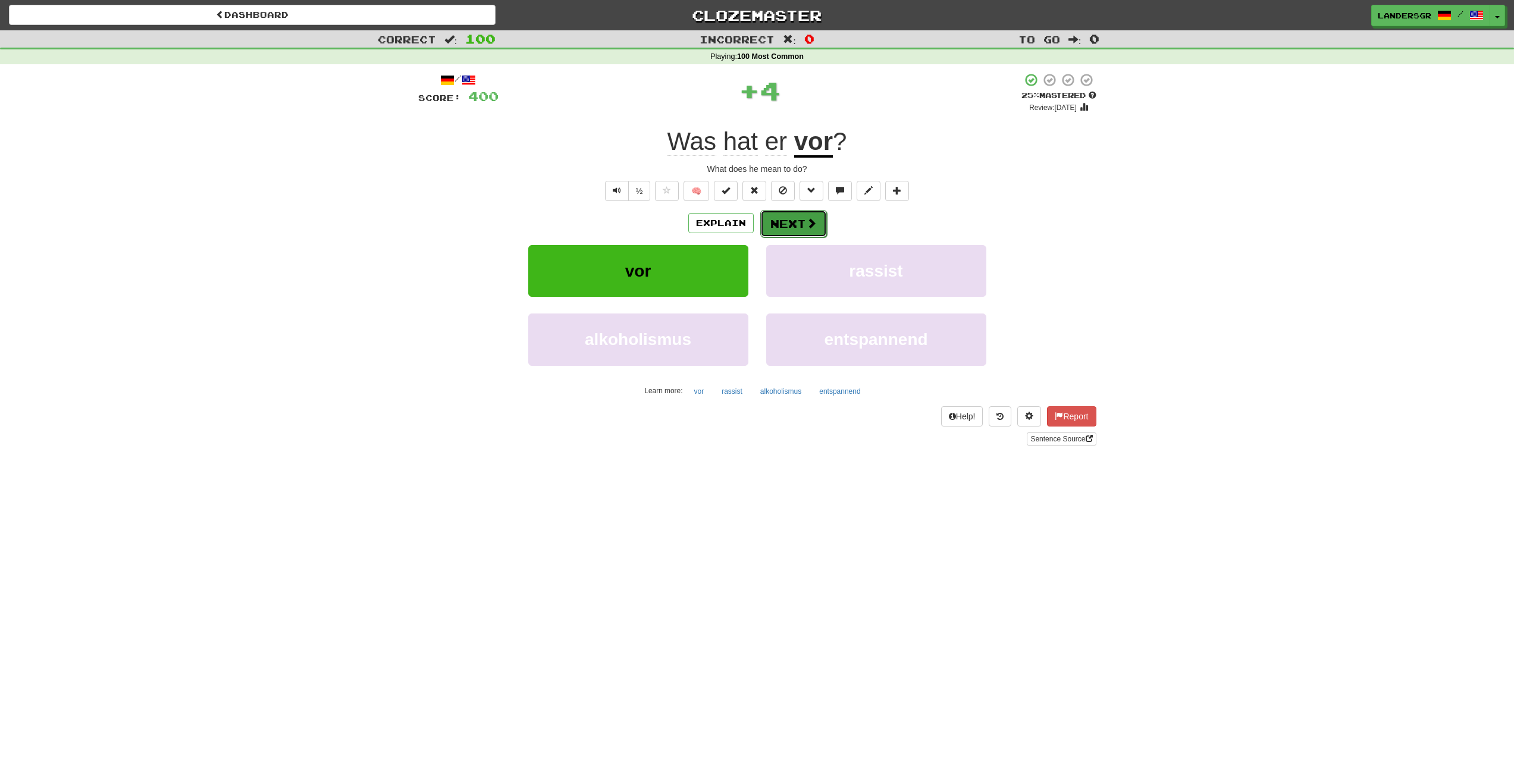
click at [786, 216] on button "Next" at bounding box center [794, 223] width 67 height 28
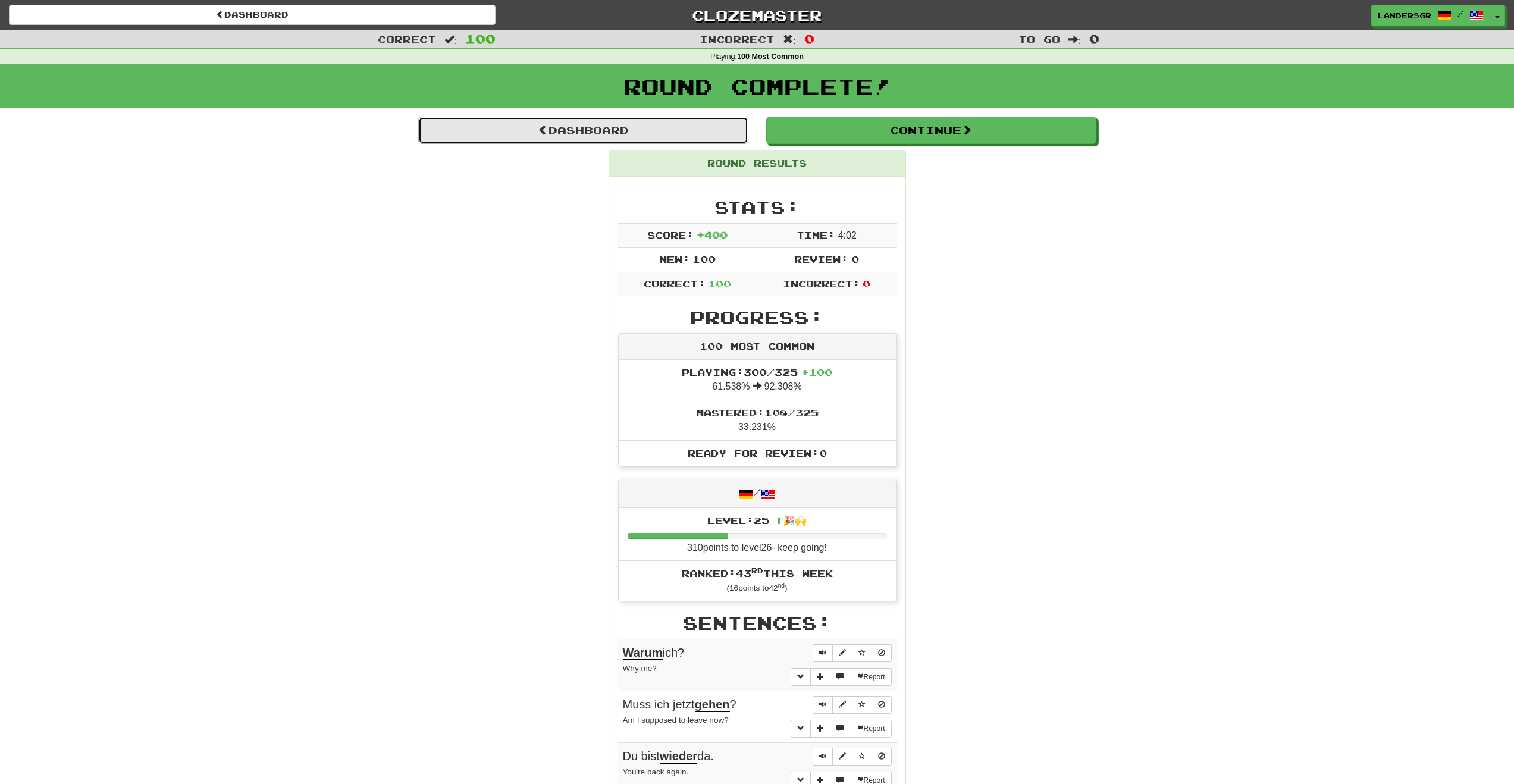
click at [665, 139] on link "Dashboard" at bounding box center [583, 130] width 330 height 28
